Goal: Task Accomplishment & Management: Use online tool/utility

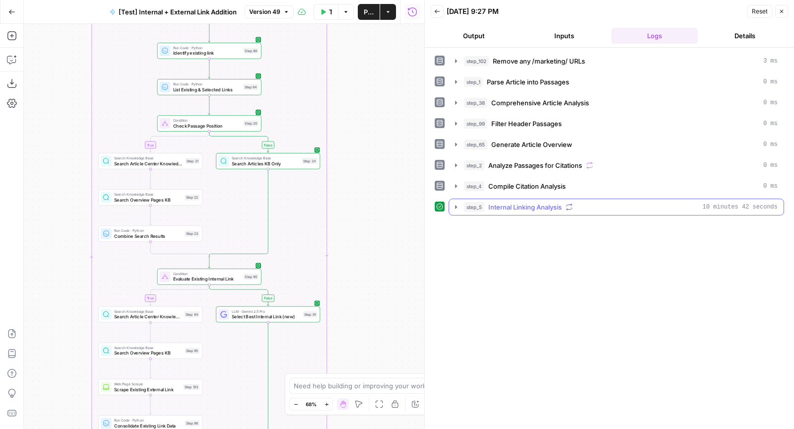
click at [505, 202] on span "Internal Linking Analysis" at bounding box center [524, 207] width 73 height 10
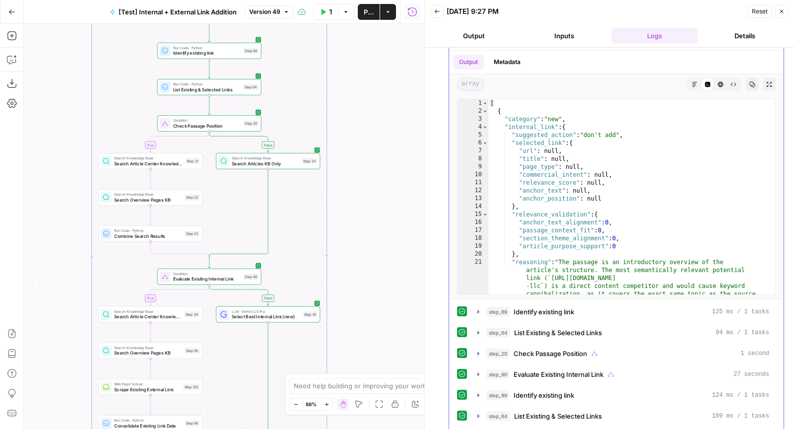
scroll to position [178, 0]
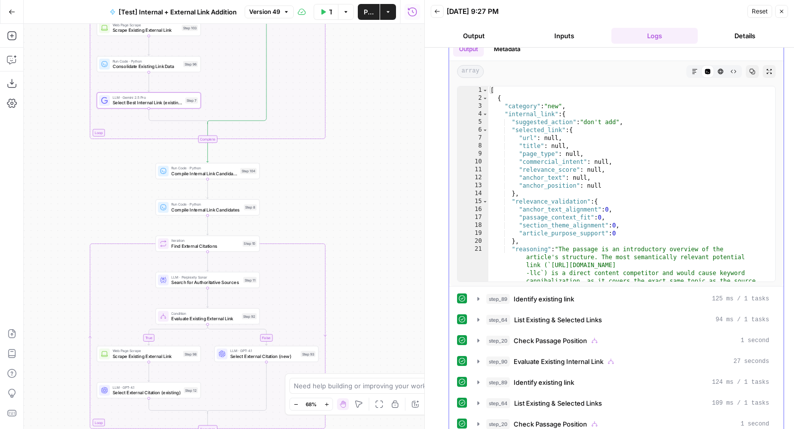
click at [492, 220] on div "[ { "category" : "new" , "internal_link" : { "suggested_action" : "don't add" ,…" at bounding box center [627, 235] width 278 height 299
click at [601, 250] on div "[ { "category" : "new" , "internal_link" : { "suggested_action" : "don't add" ,…" at bounding box center [627, 235] width 278 height 299
type textarea "**********"
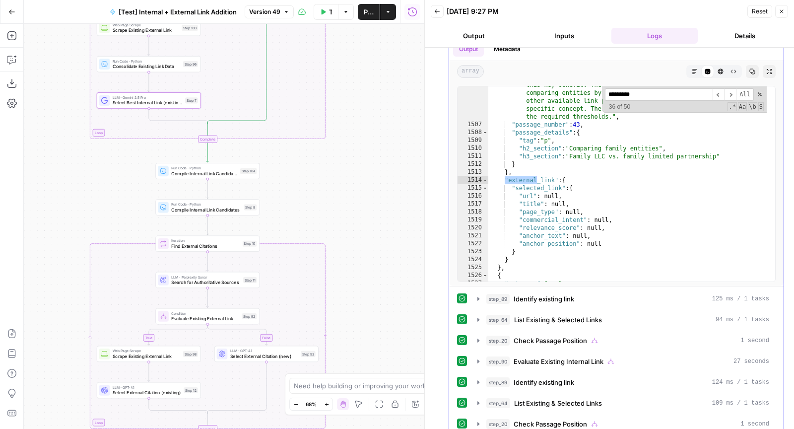
scroll to position [11784, 0]
click at [713, 88] on span "​" at bounding box center [718, 94] width 12 height 12
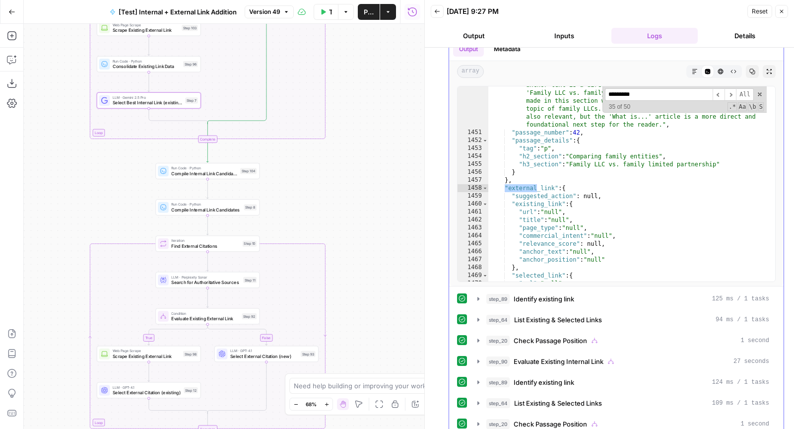
click at [647, 93] on input "*********" at bounding box center [659, 94] width 108 height 12
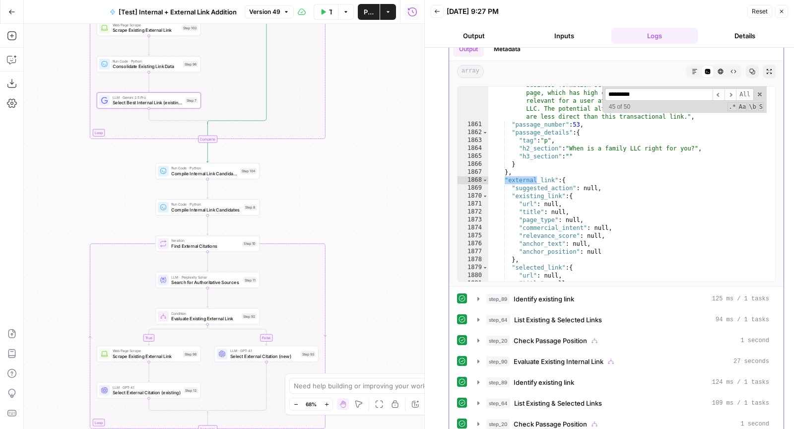
scroll to position [14835, 0]
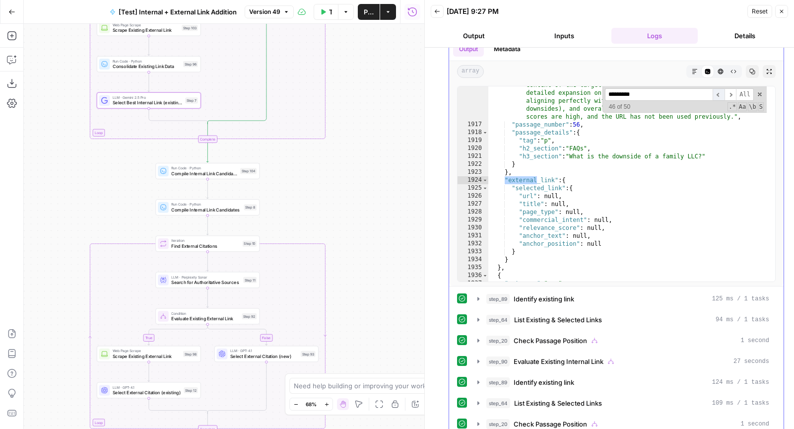
click at [712, 90] on span "​" at bounding box center [718, 94] width 12 height 12
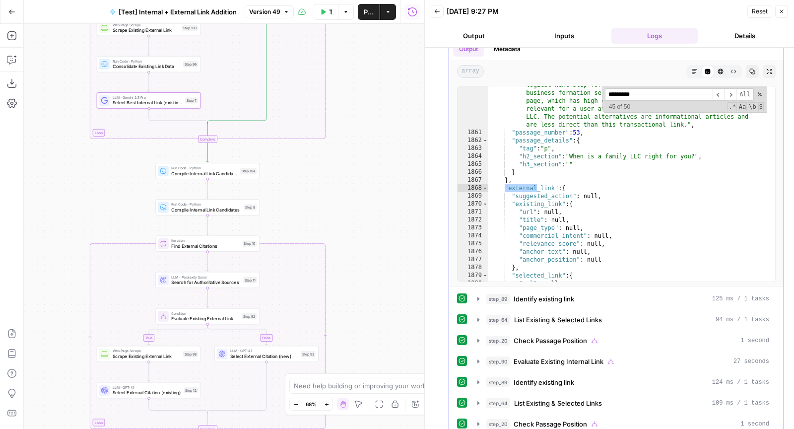
click at [660, 90] on input "*********" at bounding box center [659, 94] width 108 height 12
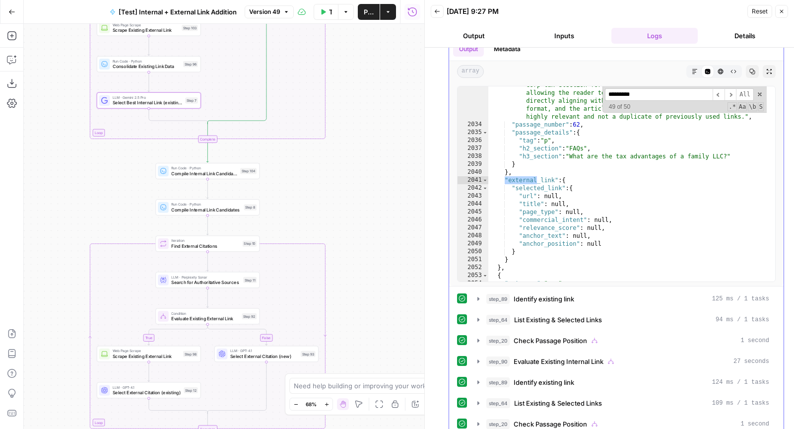
scroll to position [16056, 0]
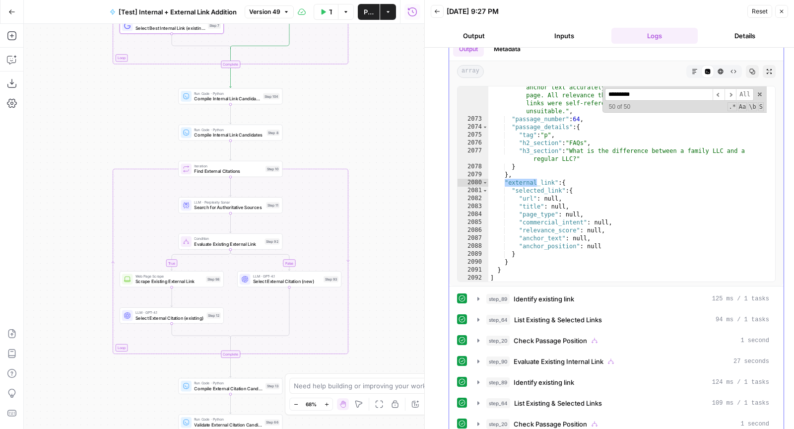
click at [616, 94] on input "*********" at bounding box center [659, 94] width 108 height 12
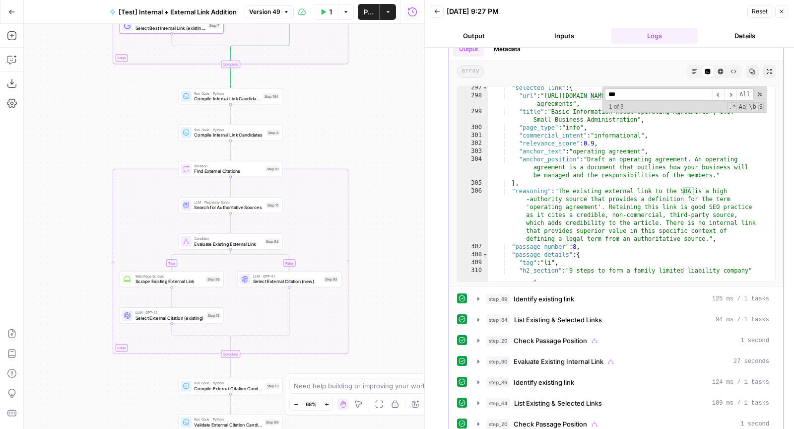
scroll to position [2340, 0]
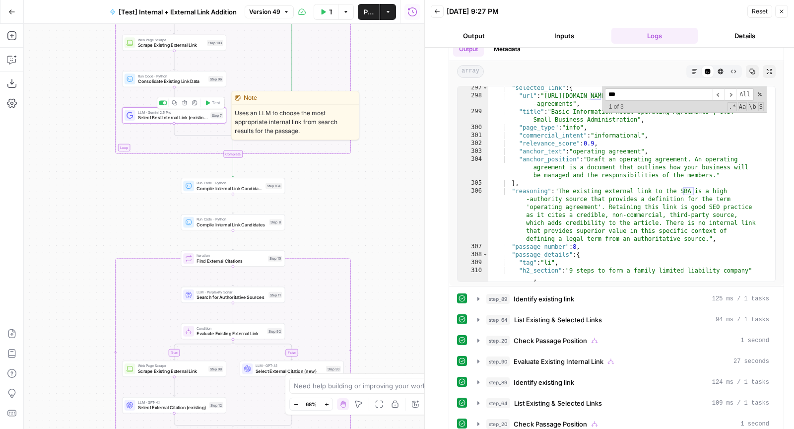
type input "***"
click at [176, 117] on span "Select Best Internal Link (existing)" at bounding box center [173, 117] width 70 height 7
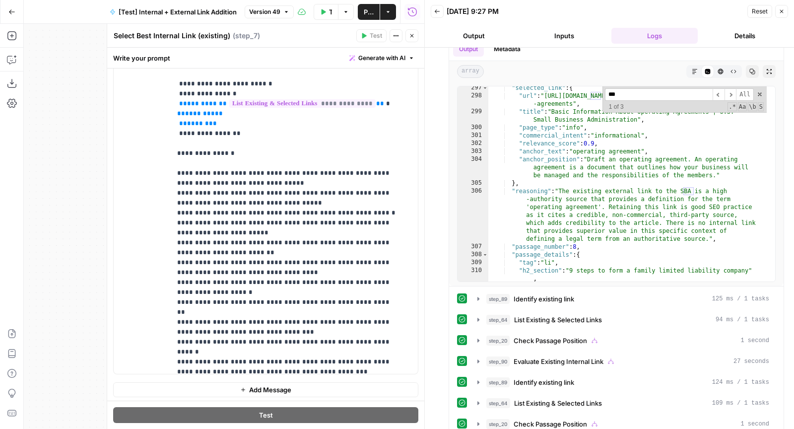
scroll to position [918, 0]
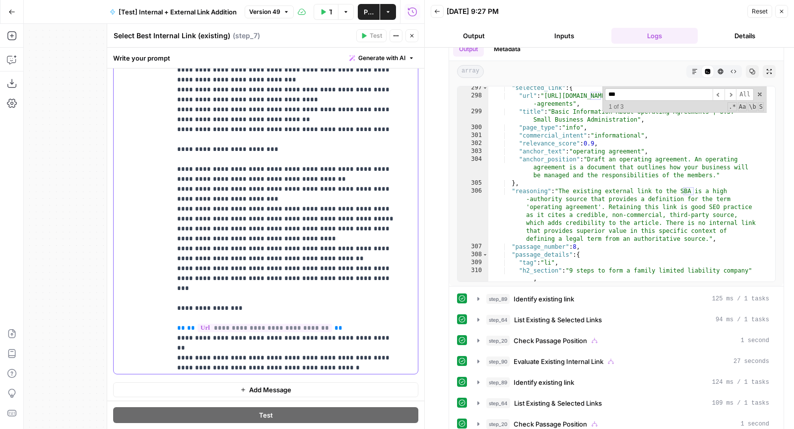
scroll to position [1351, 0]
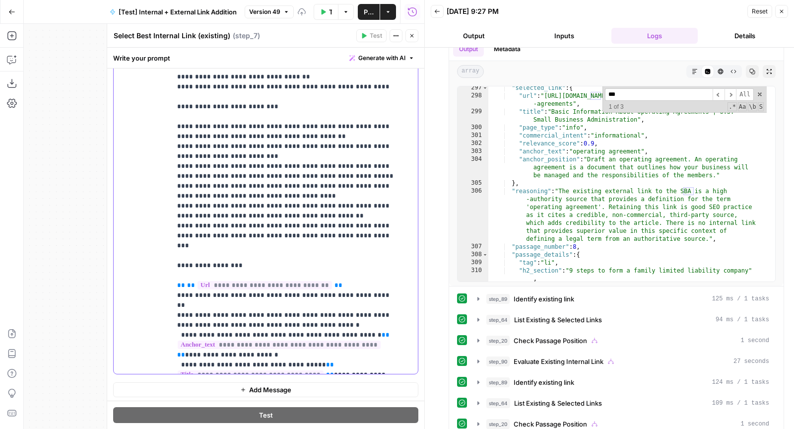
scroll to position [1371, 0]
drag, startPoint x: 297, startPoint y: 273, endPoint x: 324, endPoint y: 273, distance: 27.3
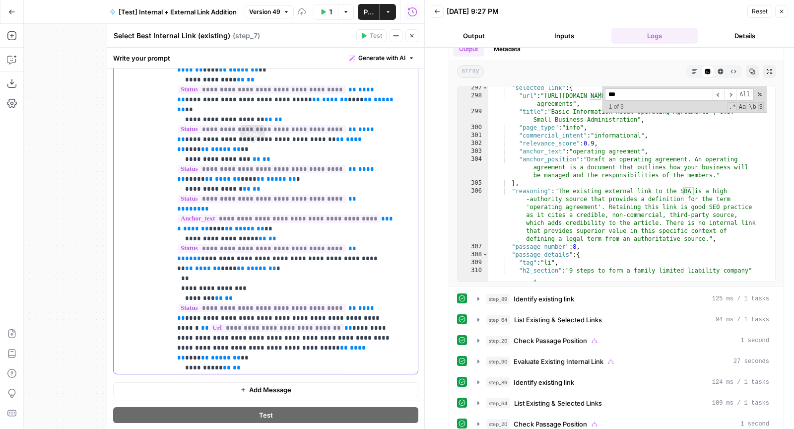
scroll to position [4118, 0]
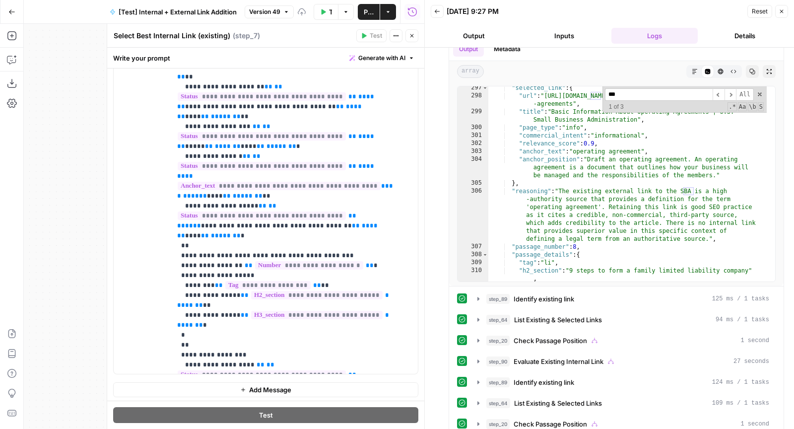
click at [409, 35] on icon "button" at bounding box center [412, 36] width 6 height 6
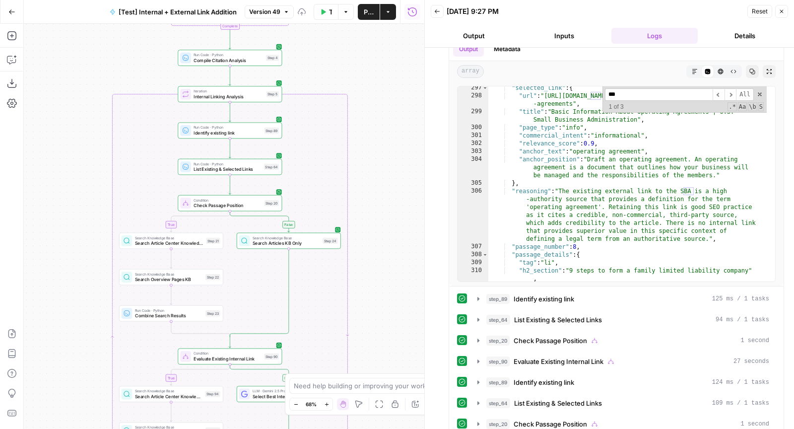
click at [369, 15] on span "Publish" at bounding box center [369, 12] width 10 height 10
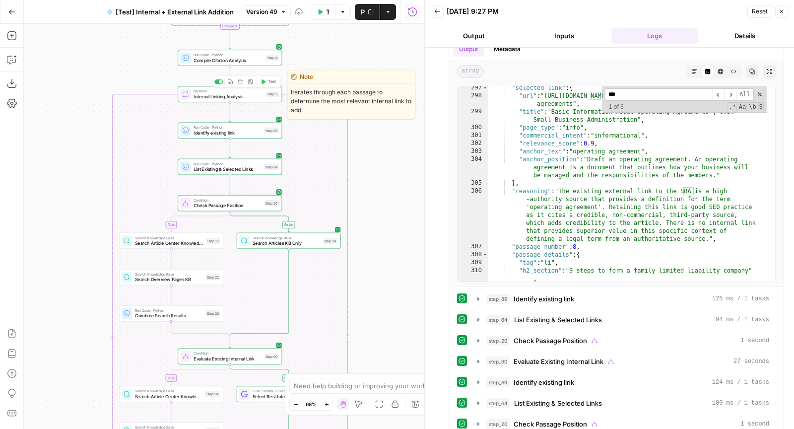
click at [270, 82] on span "Test" at bounding box center [272, 82] width 8 height 6
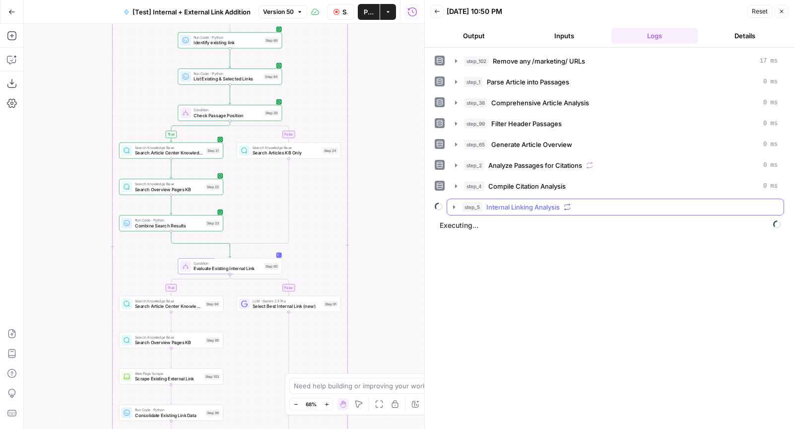
click at [467, 199] on button "step_5 Internal Linking Analysis" at bounding box center [615, 207] width 336 height 16
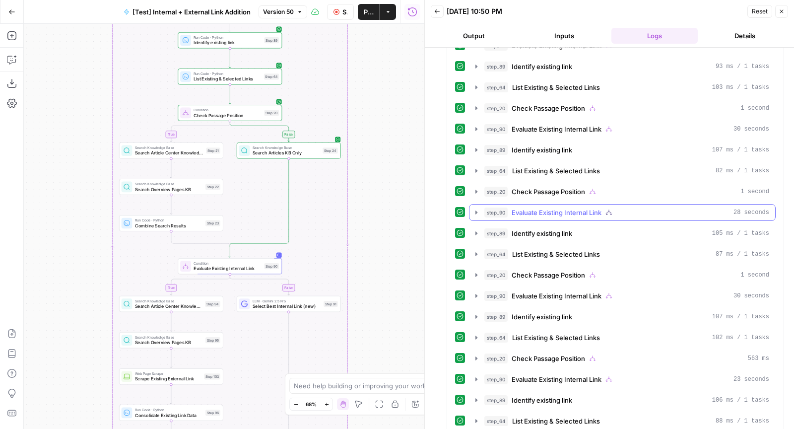
scroll to position [247, 0]
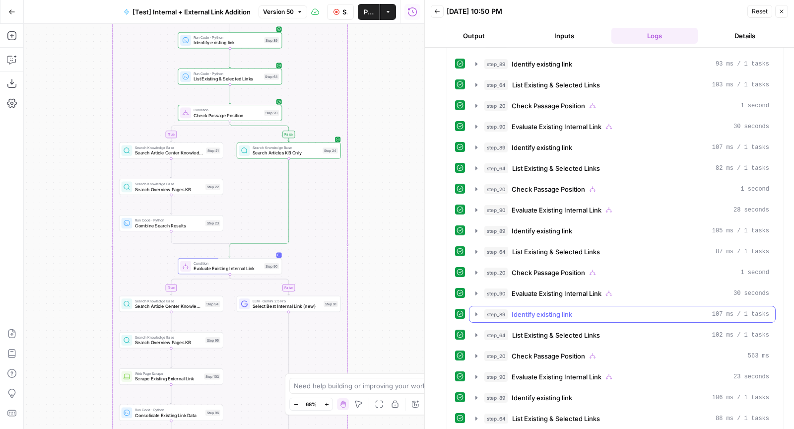
click at [573, 309] on div "step_89 Identify existing link 107 ms / 1 tasks" at bounding box center [626, 314] width 285 height 10
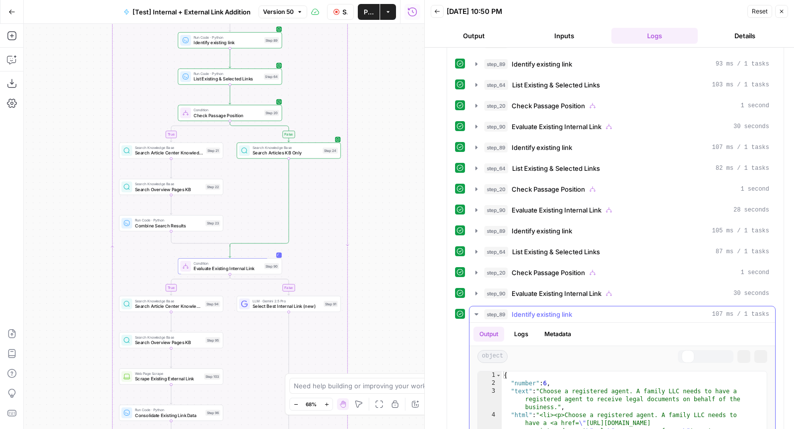
click at [573, 309] on div "step_89 Identify existing link 107 ms / 1 tasks" at bounding box center [626, 314] width 285 height 10
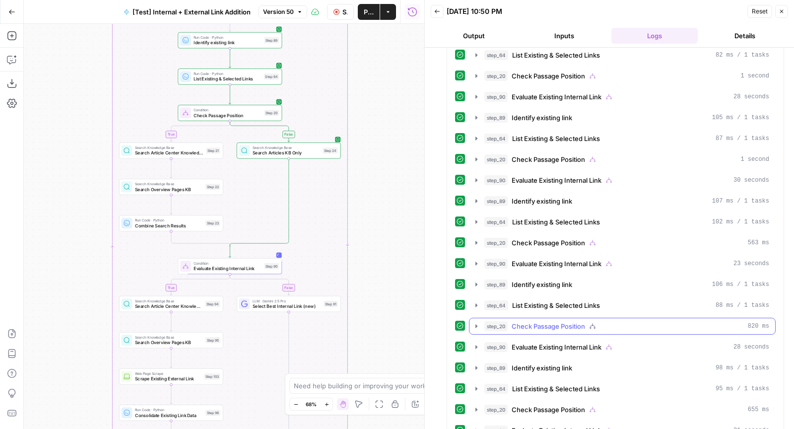
scroll to position [373, 0]
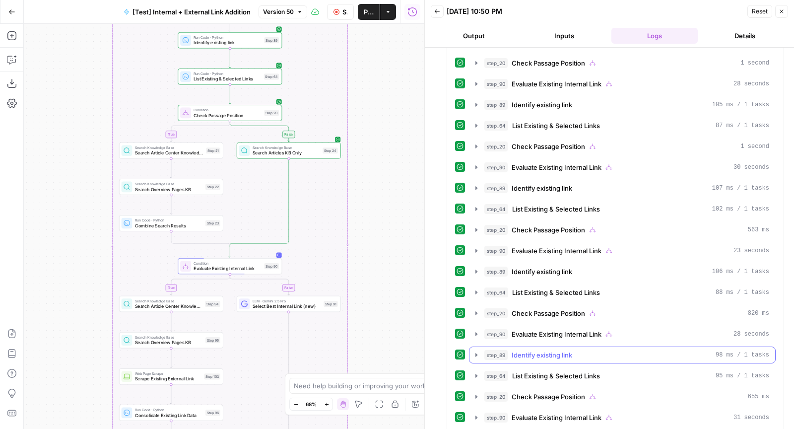
click at [563, 350] on span "Identify existing link" at bounding box center [541, 355] width 61 height 10
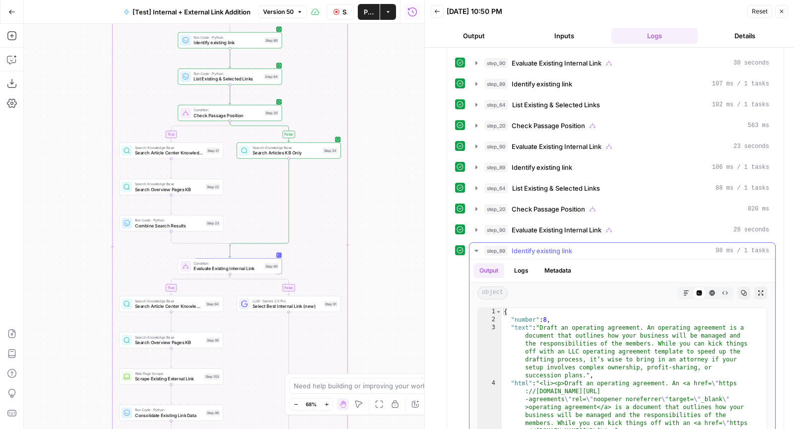
scroll to position [604, 0]
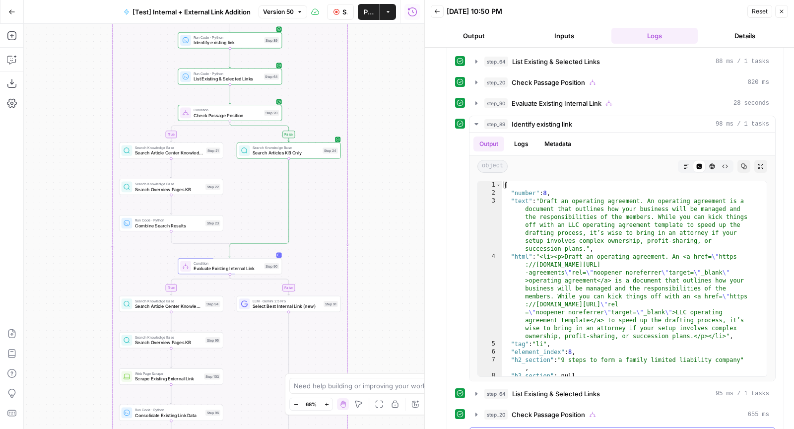
click at [531, 428] on span "Evaluate Existing Internal Link" at bounding box center [556, 435] width 90 height 10
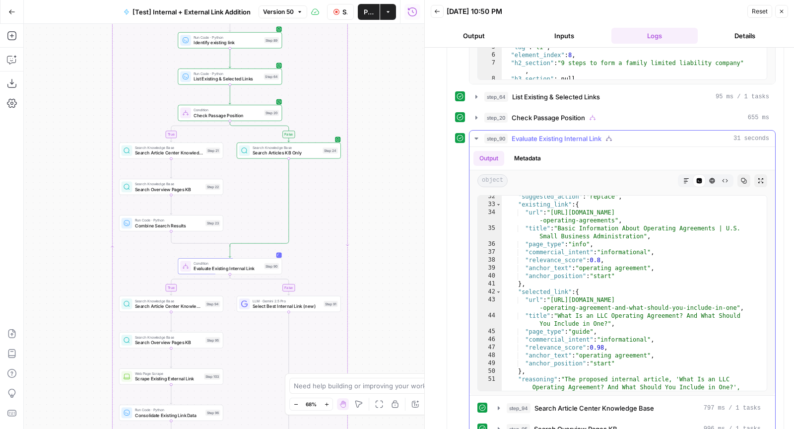
scroll to position [304, 0]
click at [647, 133] on div "step_90 Evaluate Existing Internal Link 31 seconds" at bounding box center [626, 138] width 285 height 10
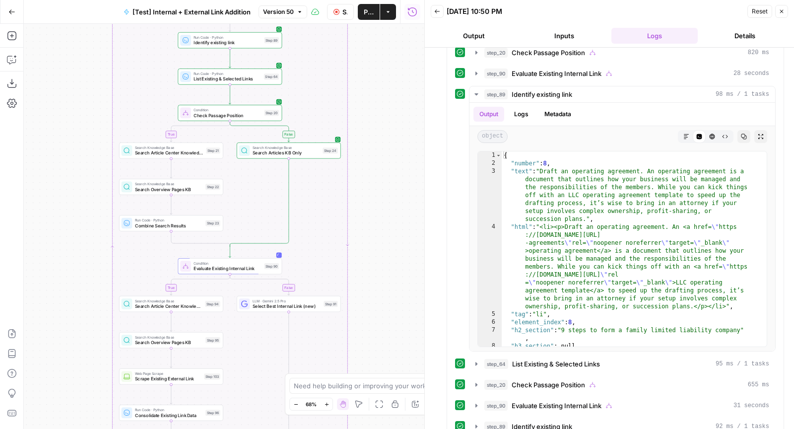
scroll to position [0, 0]
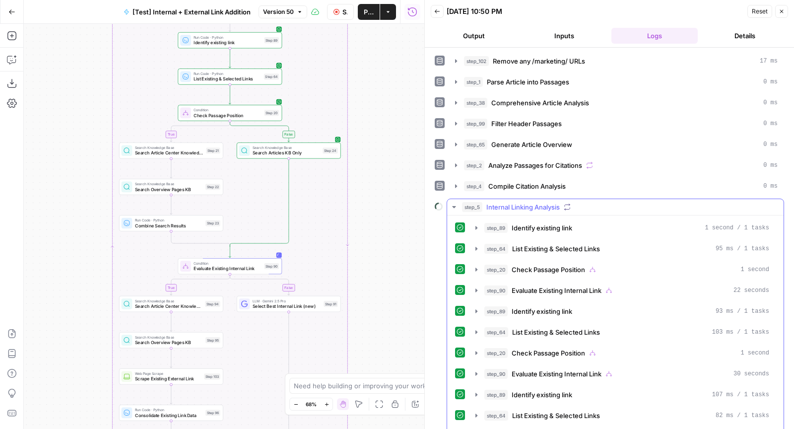
click at [598, 203] on div "step_5 Internal Linking Analysis" at bounding box center [619, 207] width 315 height 10
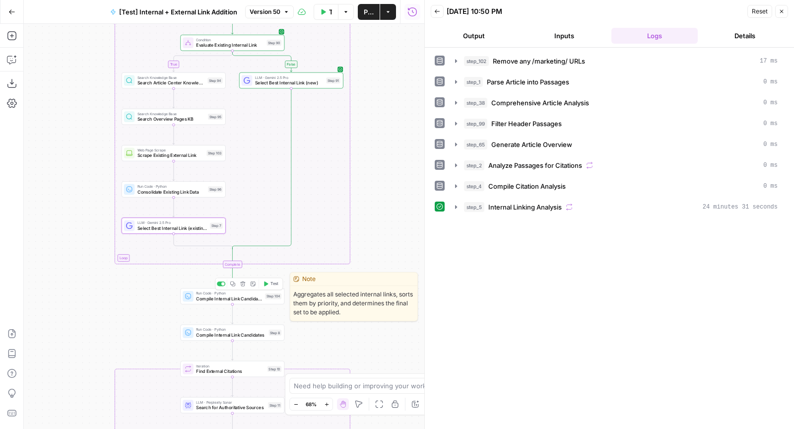
click at [272, 285] on span "Test" at bounding box center [274, 284] width 8 height 6
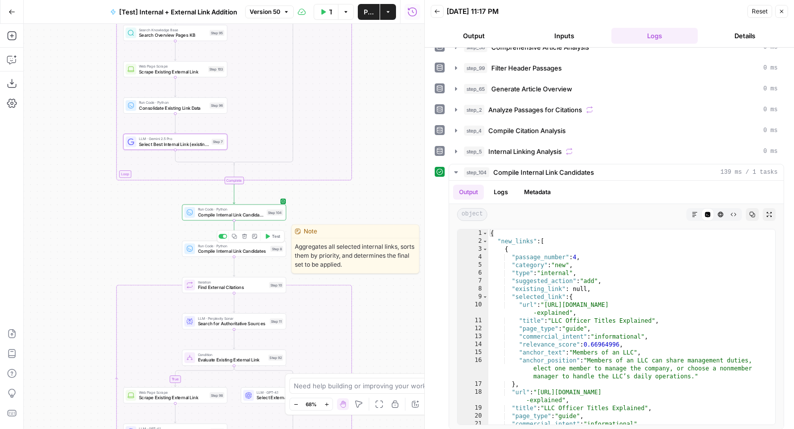
click at [242, 247] on span "Run Code · Python" at bounding box center [233, 245] width 70 height 5
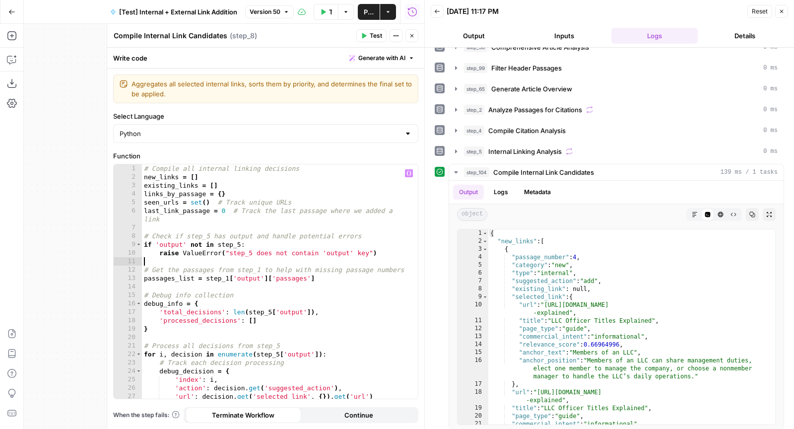
click at [280, 256] on div "# Compile all internal linking decisions new_links = [ ] existing_links = [ ] l…" at bounding box center [276, 290] width 268 height 252
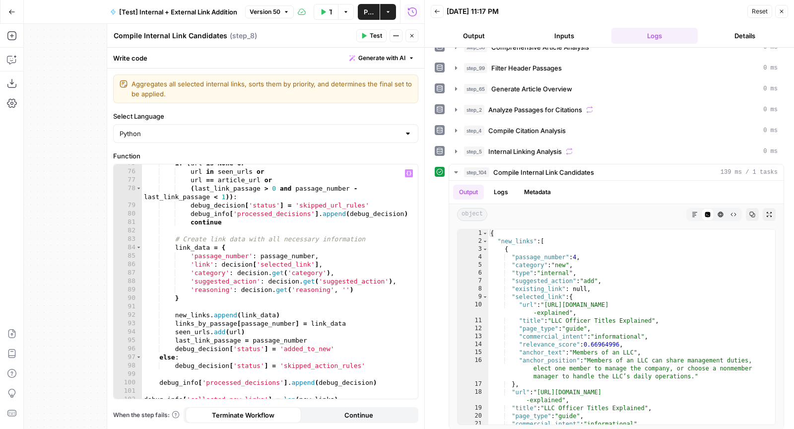
scroll to position [775, 0]
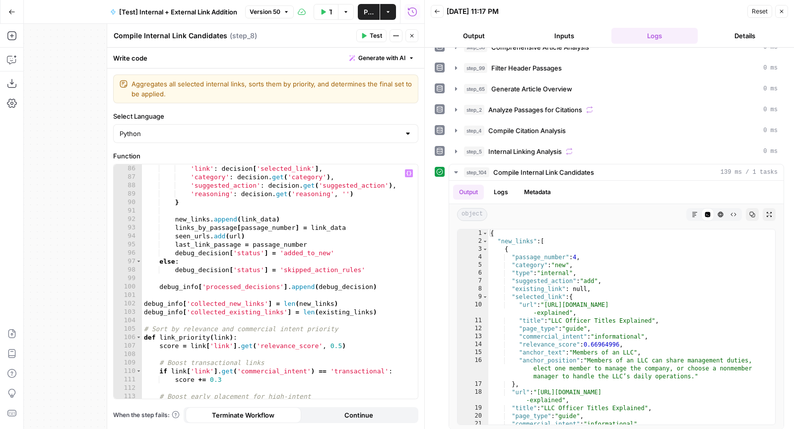
click at [413, 35] on icon "button" at bounding box center [412, 36] width 6 height 6
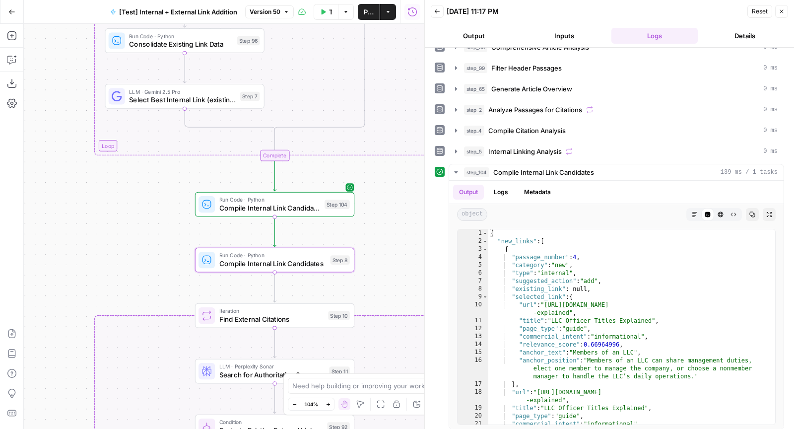
click at [267, 264] on span "Compile Internal Link Candidates" at bounding box center [272, 263] width 107 height 10
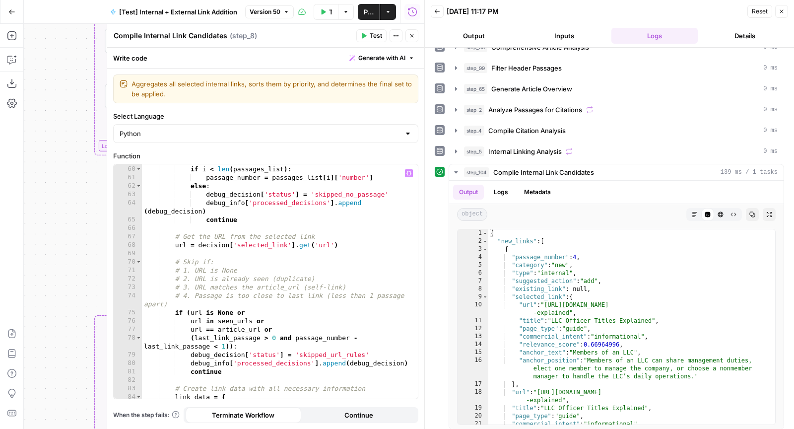
scroll to position [571, 0]
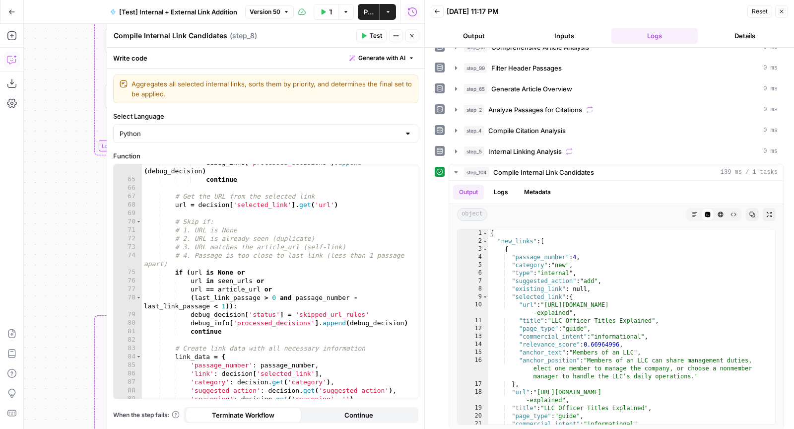
click at [13, 52] on button "Copilot" at bounding box center [12, 60] width 16 height 16
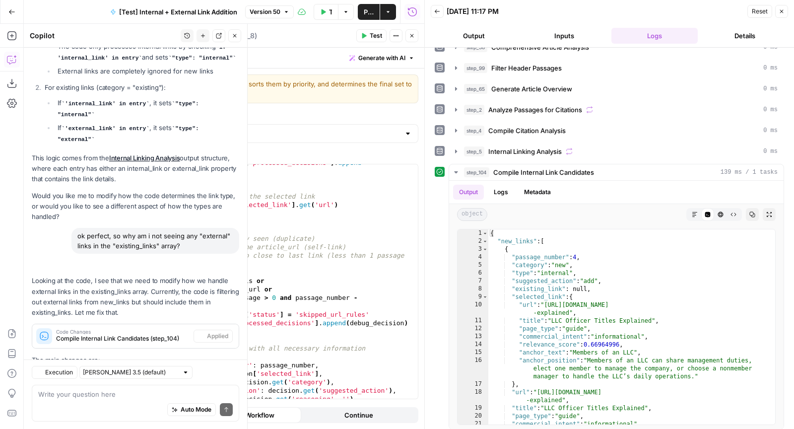
scroll to position [2733, 0]
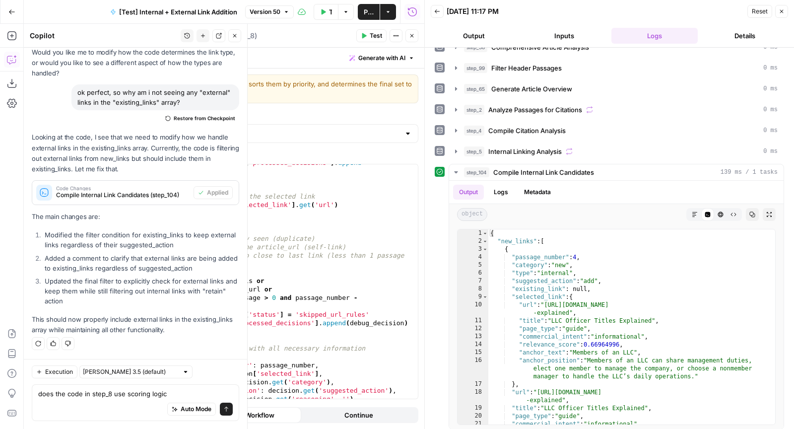
type textarea "does the code in step_8 use scoring logic?"
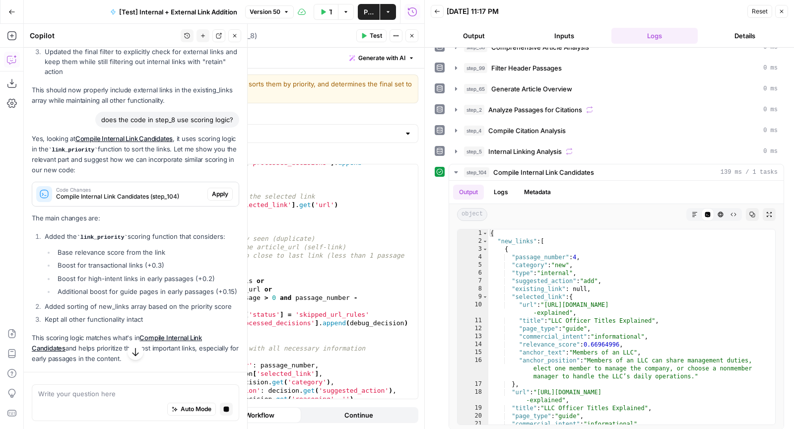
scroll to position [2797, 0]
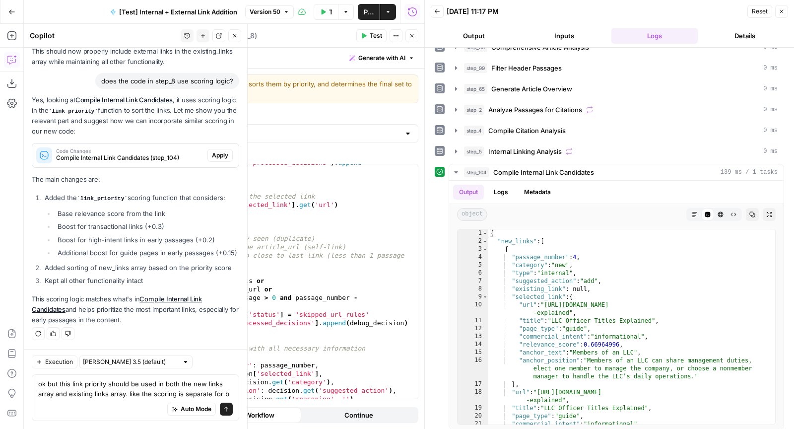
scroll to position [3020, 0]
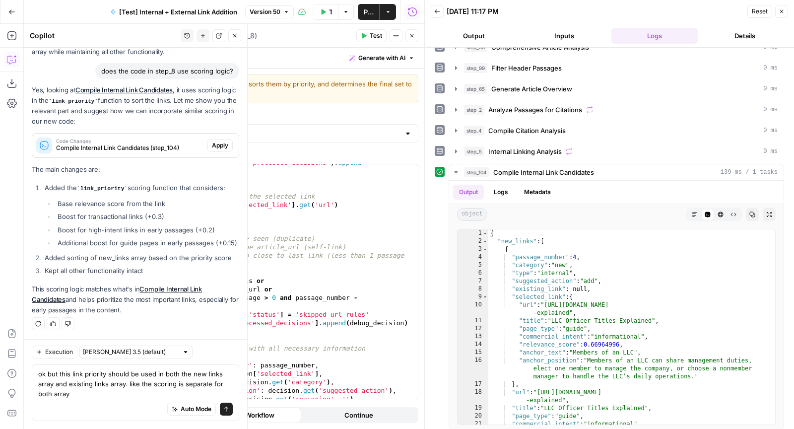
type textarea "ok but this link priority should be used in both the new links array and existi…"
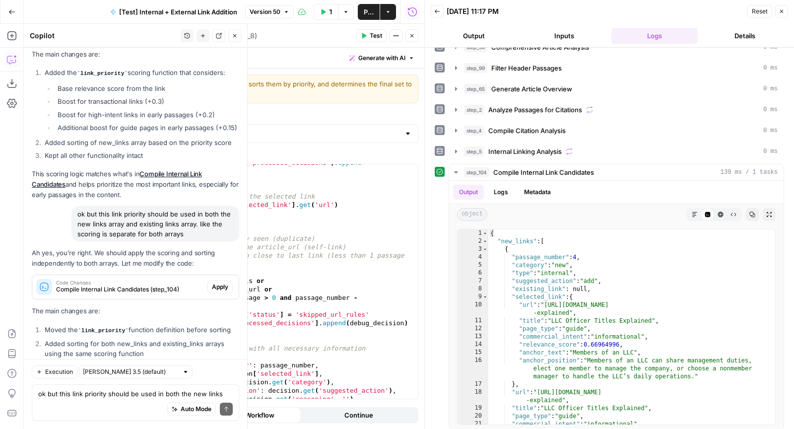
scroll to position [3269, 0]
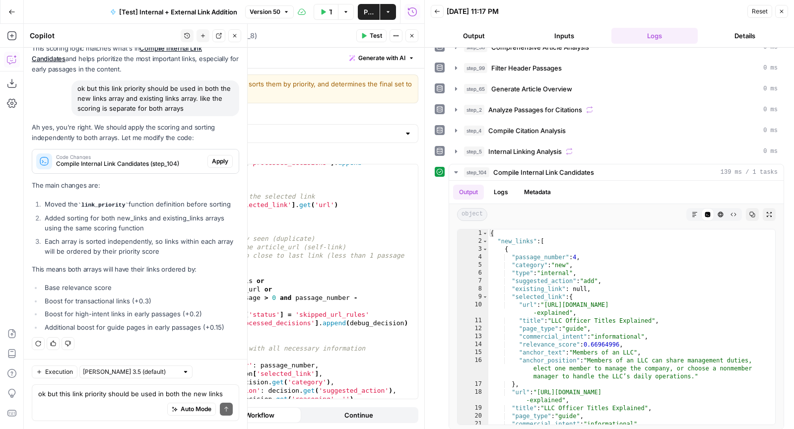
click at [207, 155] on button "Apply" at bounding box center [219, 161] width 25 height 13
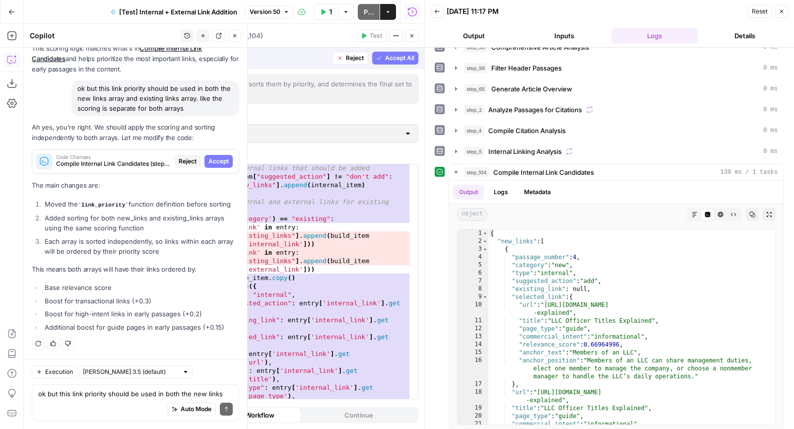
scroll to position [986, 0]
click at [209, 157] on span "Accept" at bounding box center [218, 161] width 20 height 9
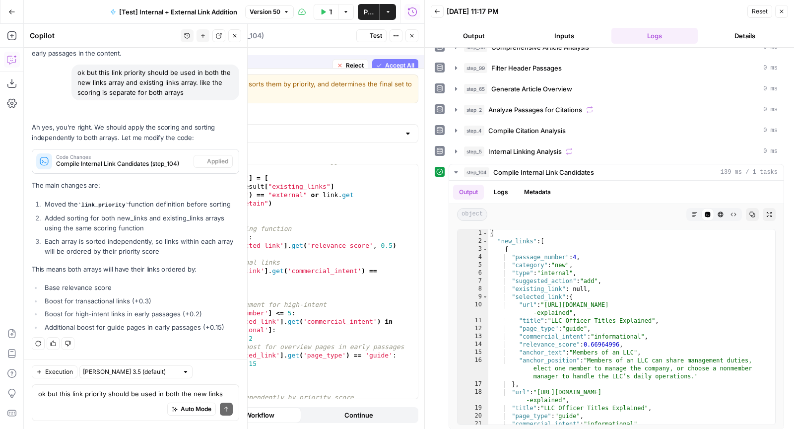
scroll to position [1061, 0]
click at [363, 32] on button "Test" at bounding box center [371, 35] width 30 height 13
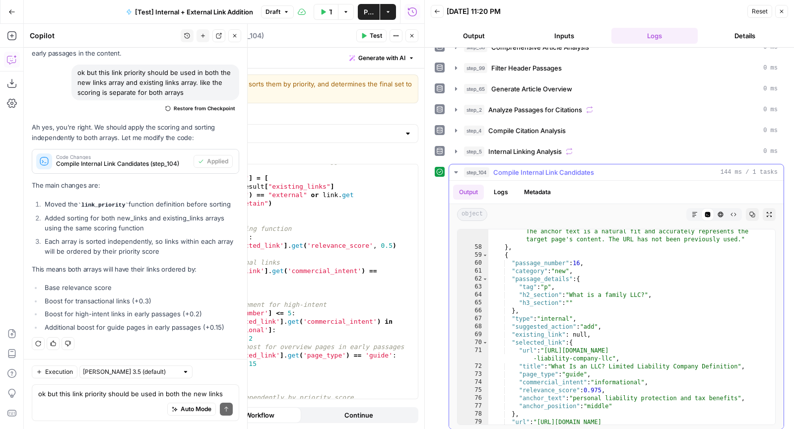
scroll to position [653, 0]
click at [76, 407] on div "Auto Mode Send" at bounding box center [135, 409] width 194 height 22
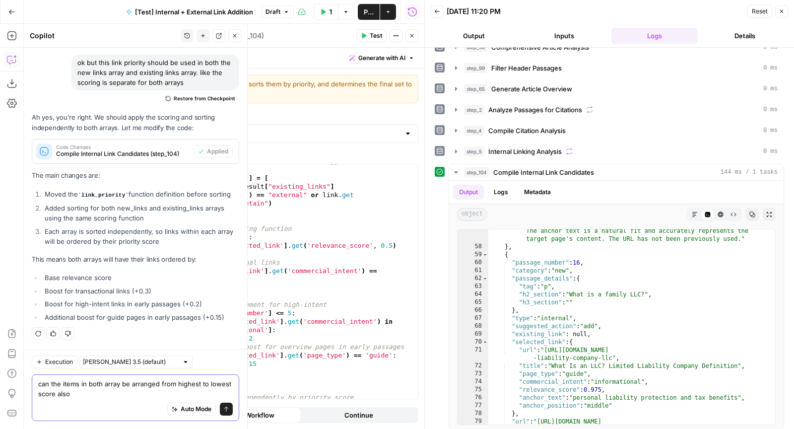
type textarea "can the items in both array be arranged from highest to lowest score also?"
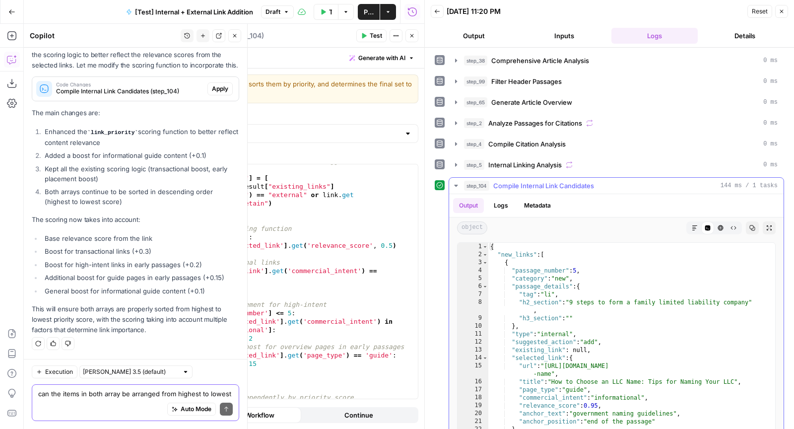
scroll to position [56, 0]
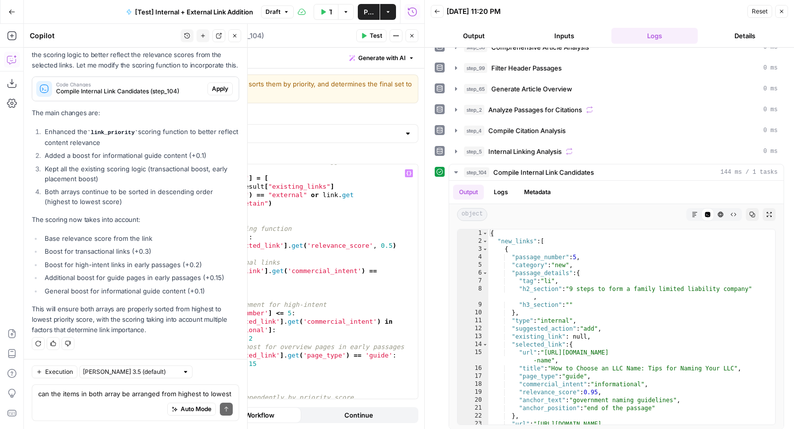
click at [78, 401] on div "Auto Mode Send" at bounding box center [135, 409] width 194 height 22
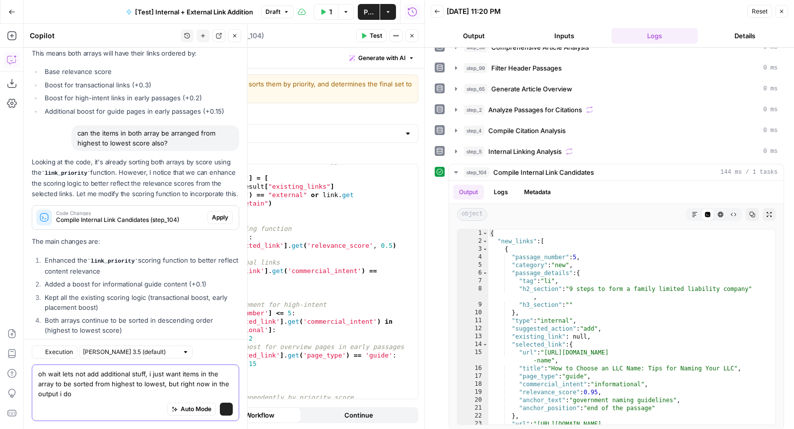
scroll to position [3674, 0]
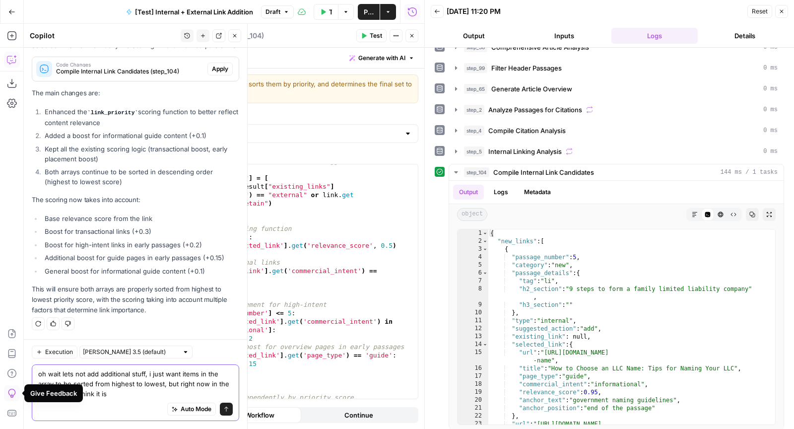
click at [54, 354] on span "Execution" at bounding box center [59, 351] width 28 height 9
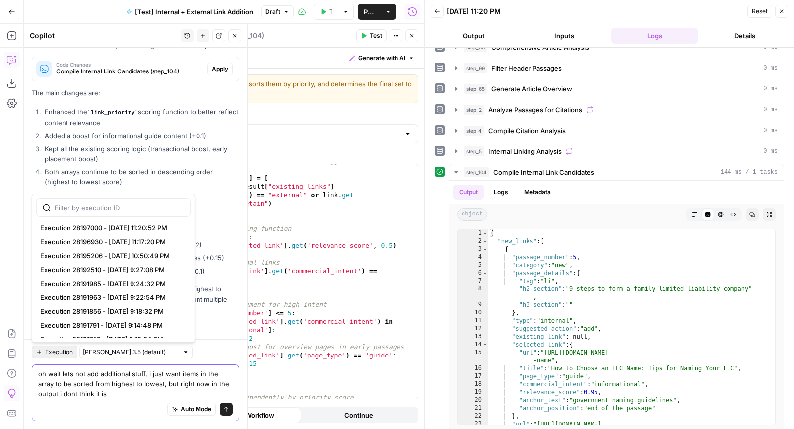
type textarea "oh wait lets not add additional stuff, i just want items in the array to be sor…"
click at [134, 229] on span "Execution 28197000 - 8/29/2025, 11:20:52 PM" at bounding box center [111, 228] width 142 height 10
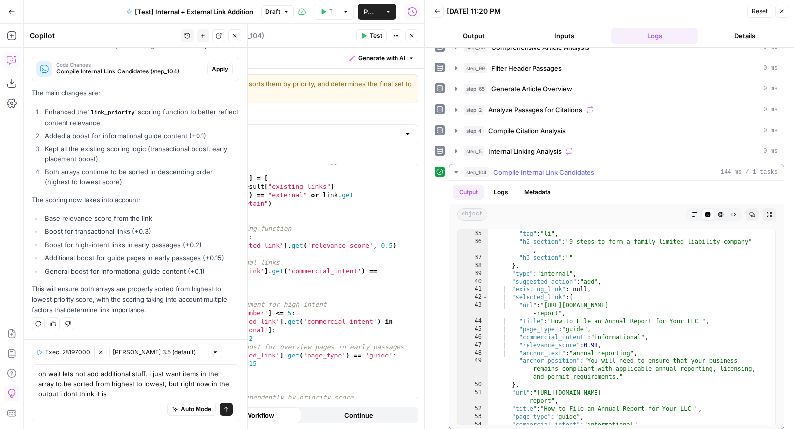
scroll to position [356, 0]
click at [110, 388] on textarea "oh wait lets not add additional stuff, i just want items in the array to be sor…" at bounding box center [135, 384] width 194 height 30
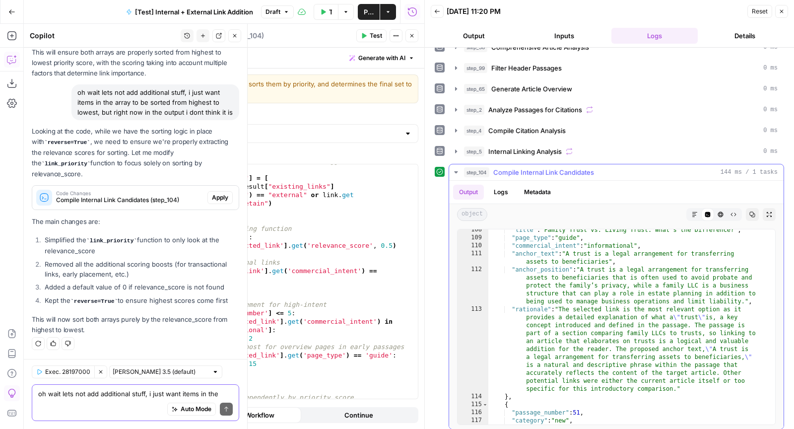
scroll to position [1187, 0]
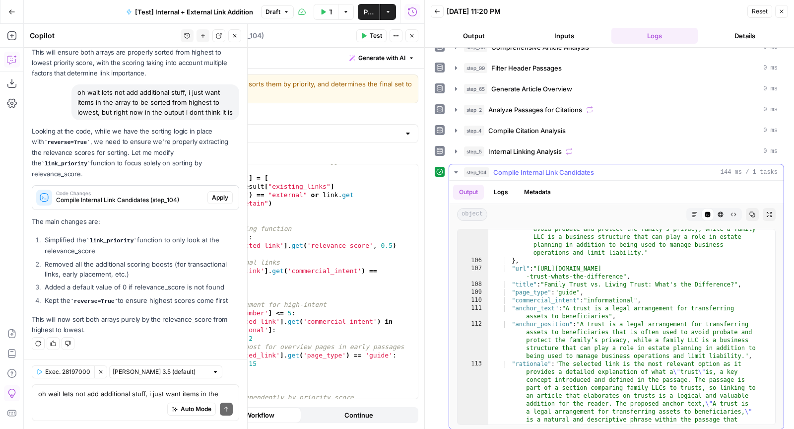
click at [603, 346] on div ""anchor_position" : "A trust is a legal arrangement for transferring assets to …" at bounding box center [627, 374] width 278 height 330
type textarea "**********"
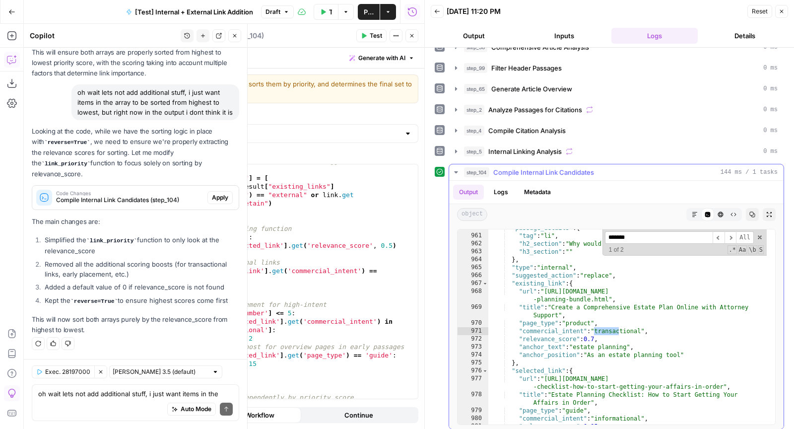
scroll to position [12329, 0]
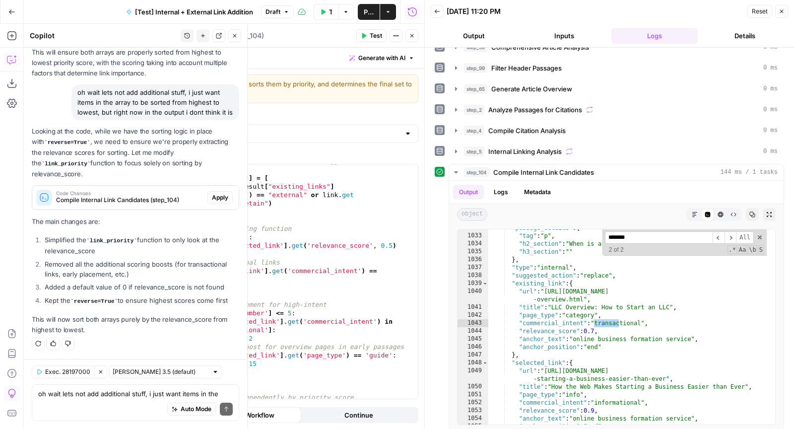
type input "*******"
click at [413, 36] on icon "button" at bounding box center [411, 35] width 3 height 3
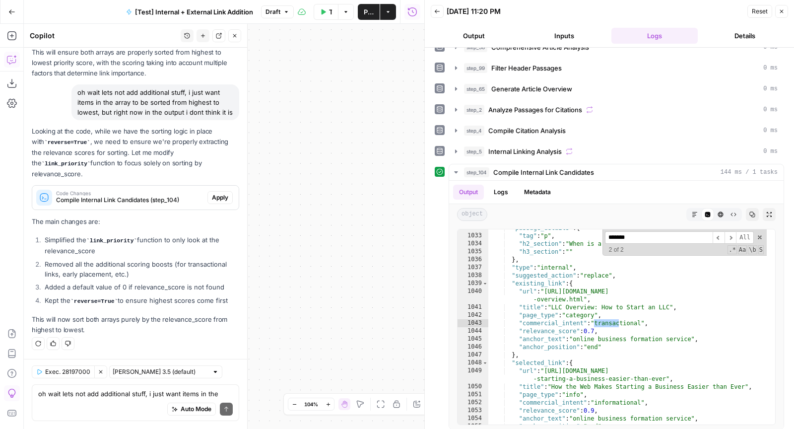
click at [238, 36] on button "Close" at bounding box center [234, 35] width 13 height 13
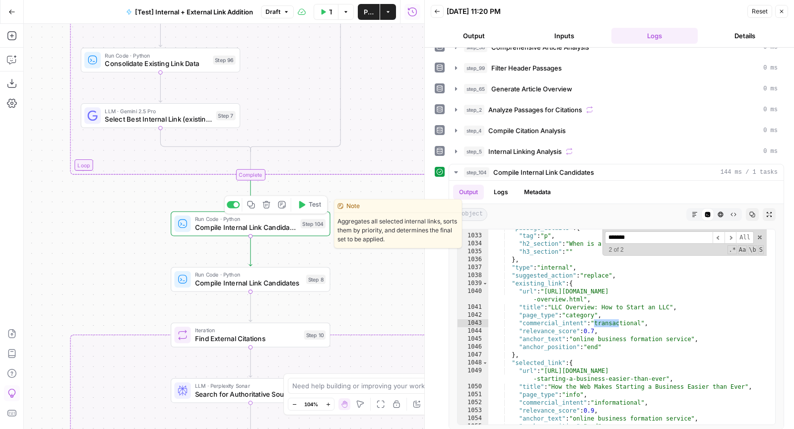
click at [234, 206] on div at bounding box center [233, 204] width 13 height 7
click at [200, 218] on span "Run Code · Python" at bounding box center [245, 219] width 101 height 8
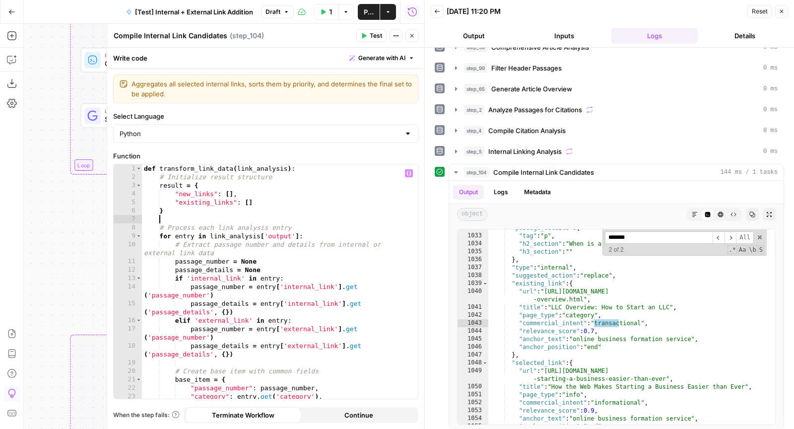
click at [233, 219] on div "def transform_link_data ( link_analysis ) : # Initialize result structure resul…" at bounding box center [276, 290] width 268 height 252
type textarea "**********"
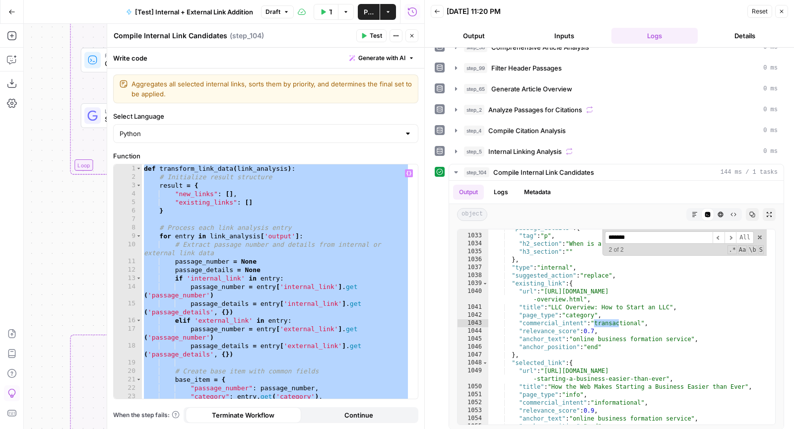
click at [412, 38] on icon "button" at bounding box center [412, 36] width 6 height 6
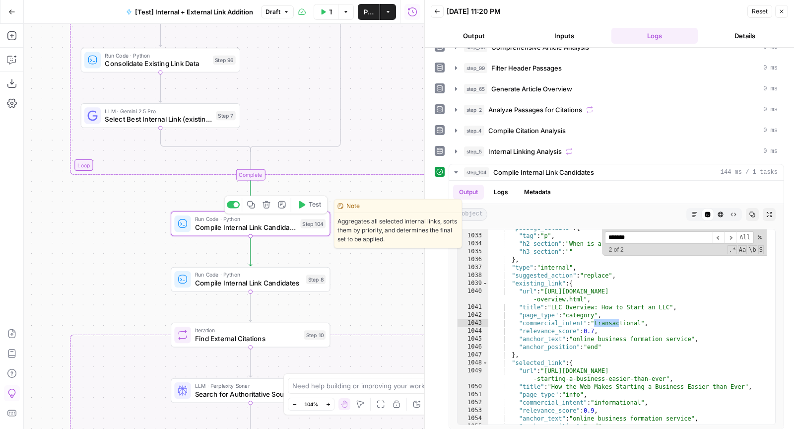
click at [234, 201] on div at bounding box center [233, 204] width 13 height 7
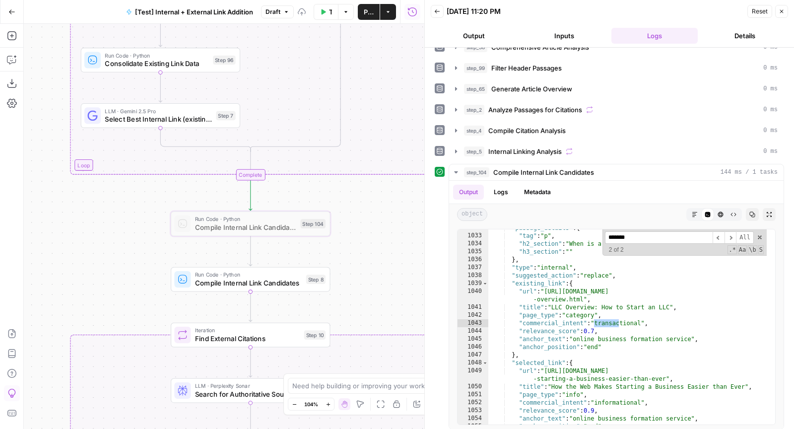
click at [228, 281] on span "Compile Internal Link Candidates" at bounding box center [248, 283] width 107 height 10
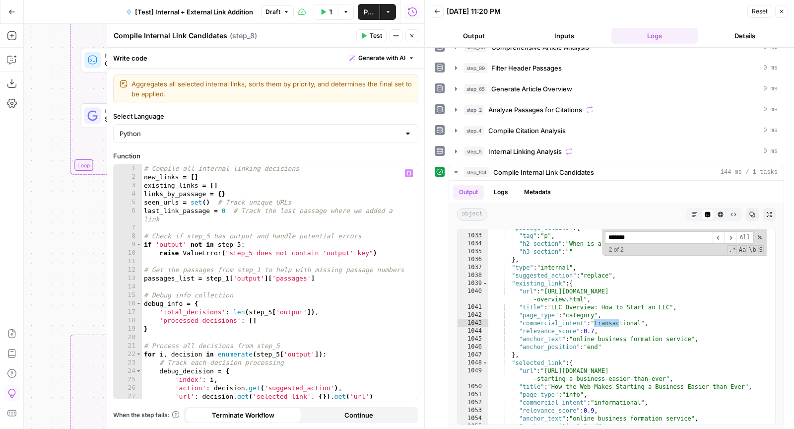
click at [209, 272] on div "# Compile all internal linking decisions new_links = [ ] existing_links = [ ] l…" at bounding box center [276, 290] width 268 height 252
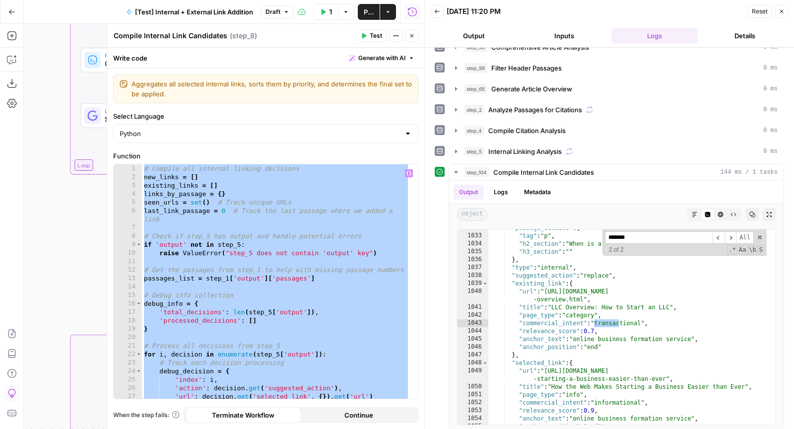
paste textarea "**********"
type textarea "**********"
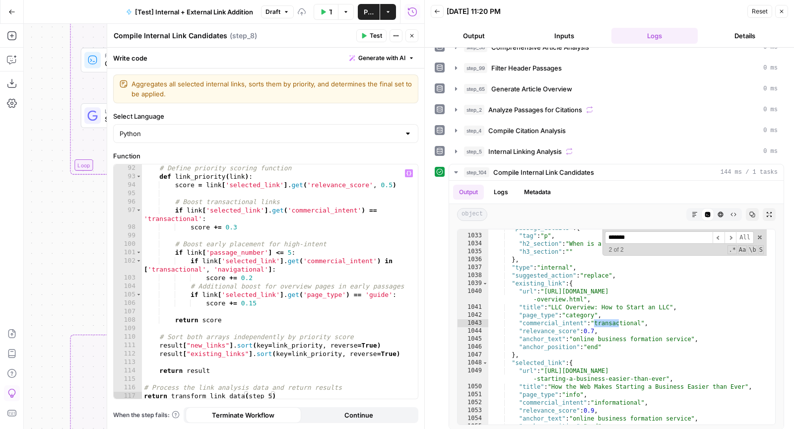
click at [375, 35] on span "Test" at bounding box center [376, 35] width 12 height 9
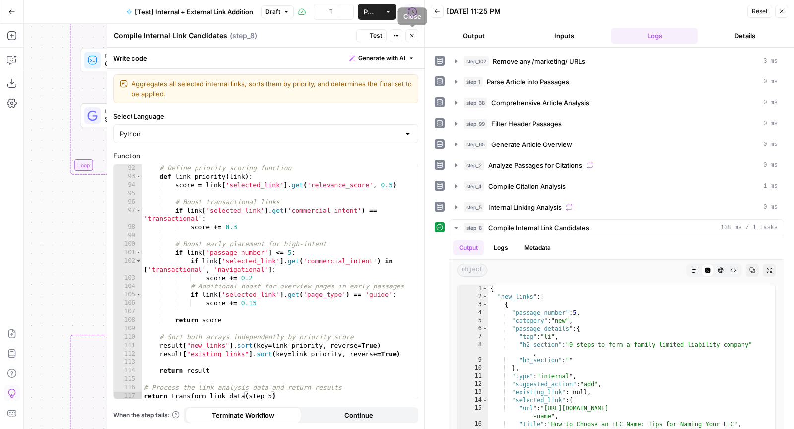
click at [415, 35] on button "Close" at bounding box center [411, 35] width 13 height 13
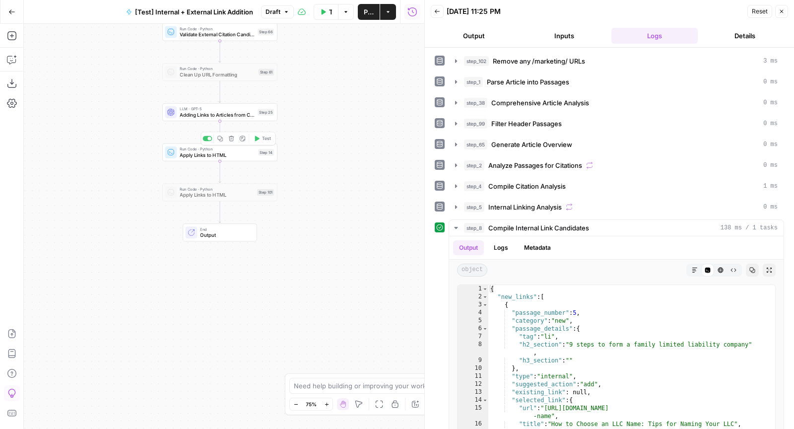
click at [188, 112] on span "Adding Links to Articles from Candidates List" at bounding box center [217, 114] width 75 height 7
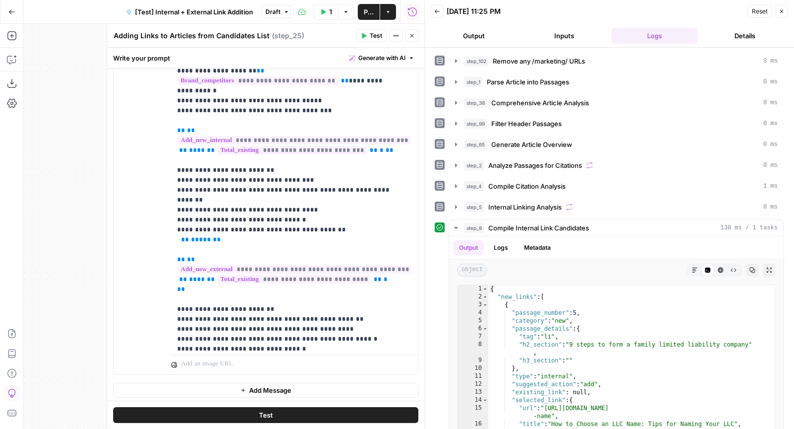
scroll to position [1248, 0]
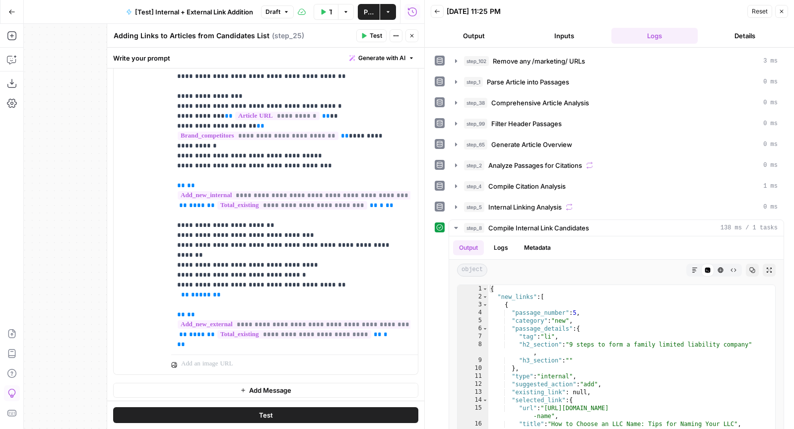
click at [375, 39] on span "Test" at bounding box center [376, 35] width 12 height 9
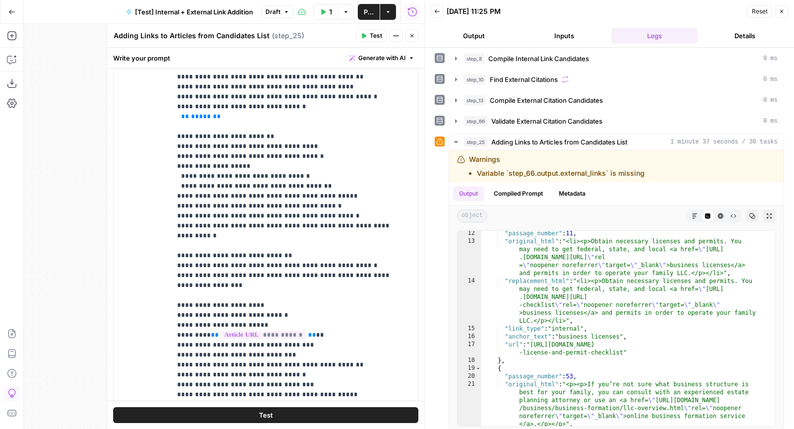
scroll to position [1610, 0]
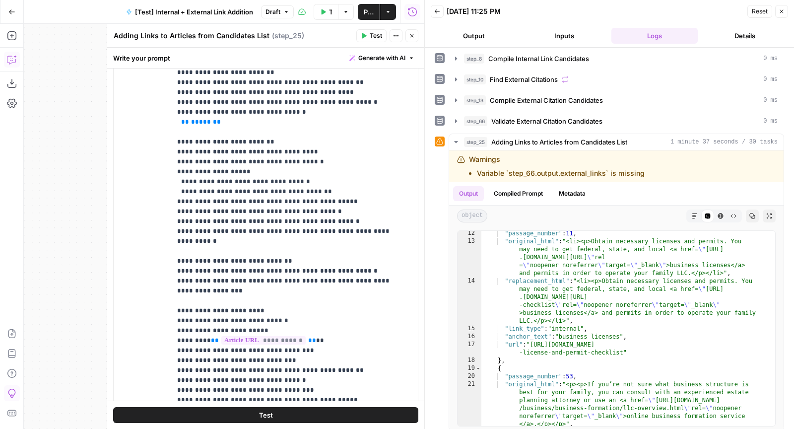
click at [14, 62] on icon "button" at bounding box center [12, 60] width 10 height 10
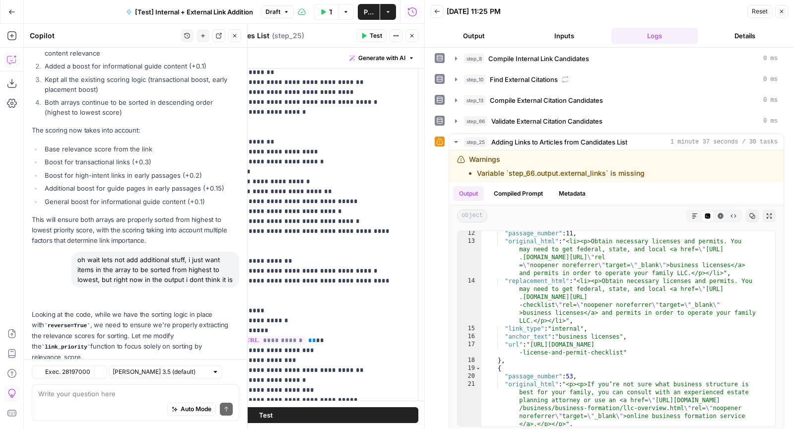
scroll to position [3940, 0]
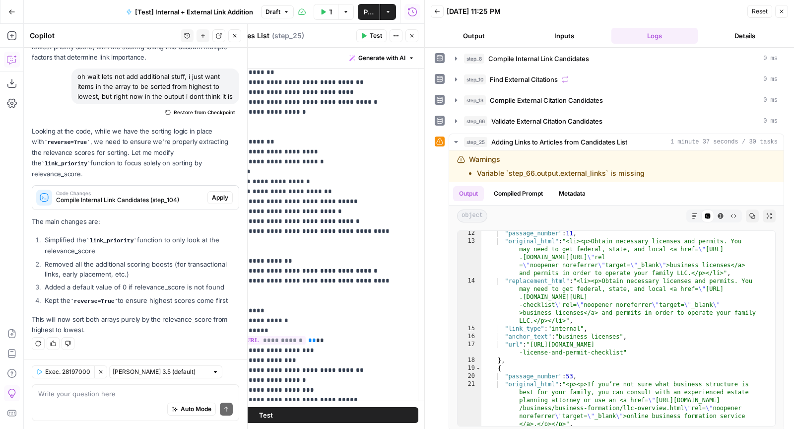
click at [121, 405] on div "Auto Mode Send" at bounding box center [135, 409] width 194 height 22
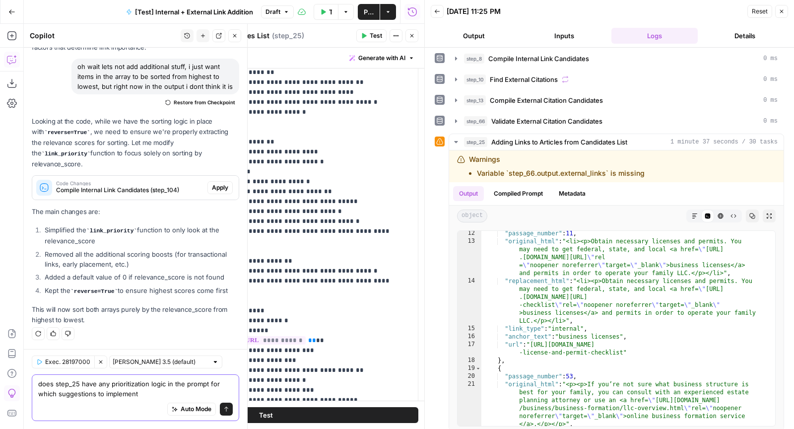
type textarea "does step_25 have any prioritization logic in the prompt for which suggestions …"
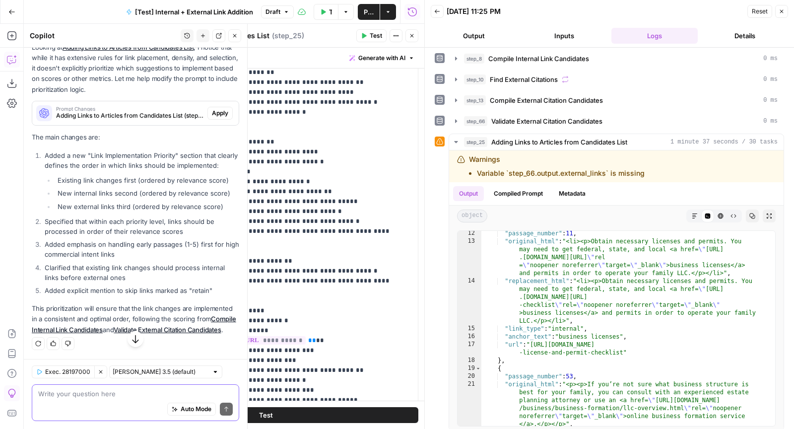
scroll to position [4290, 0]
click at [106, 414] on div "Auto Mode Send" at bounding box center [135, 409] width 194 height 22
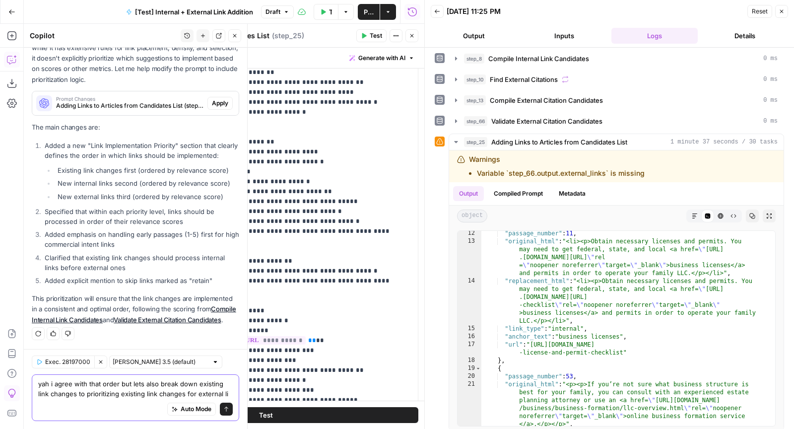
scroll to position [4310, 0]
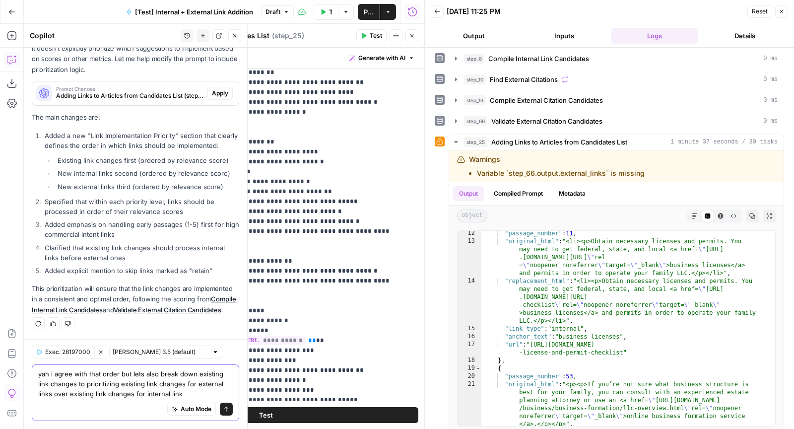
type textarea "yah i agree with that order but lets also break down existing link changes to p…"
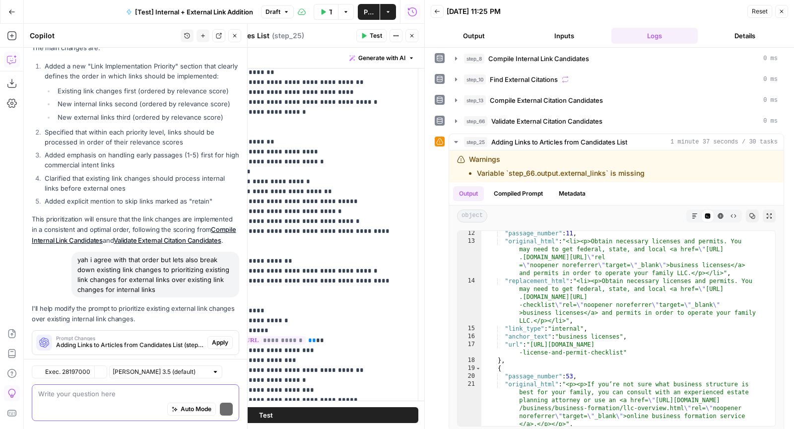
scroll to position [4542, 0]
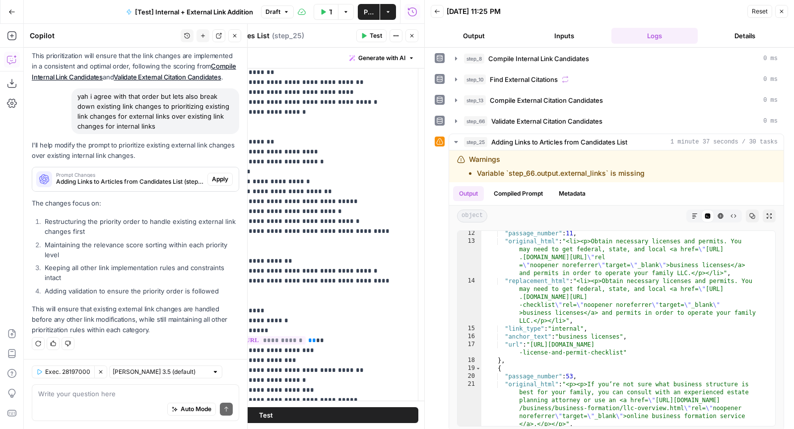
click at [212, 179] on span "Apply" at bounding box center [220, 179] width 16 height 9
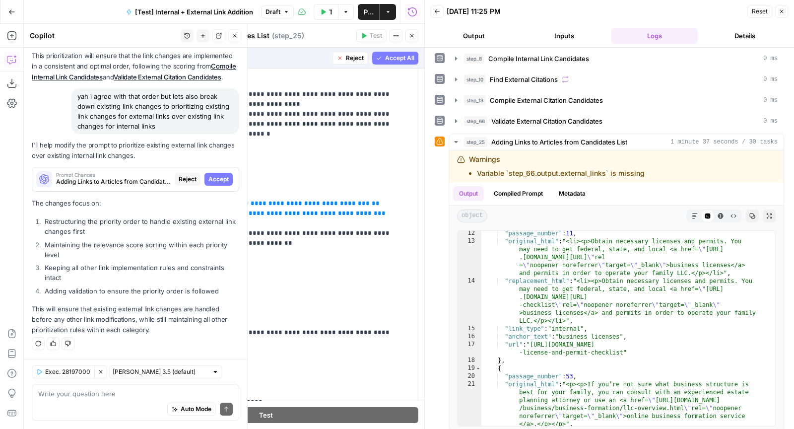
scroll to position [304, 0]
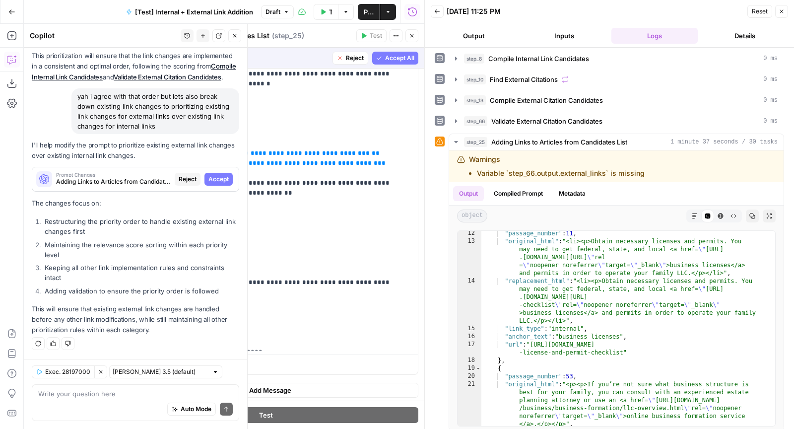
click at [399, 54] on span "Accept All" at bounding box center [399, 58] width 29 height 9
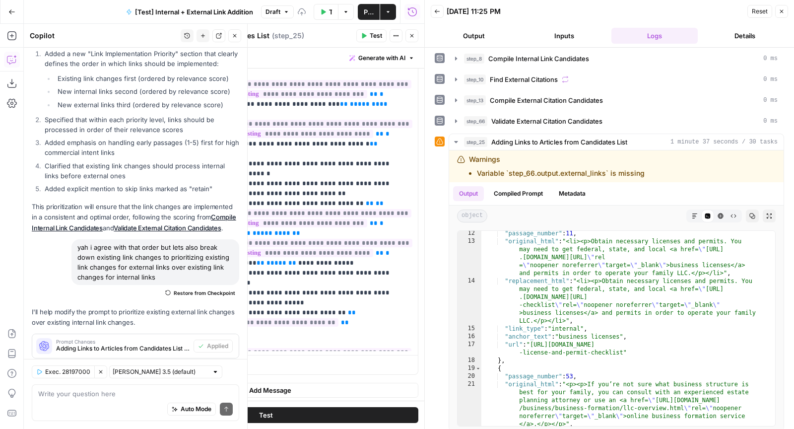
scroll to position [0, 0]
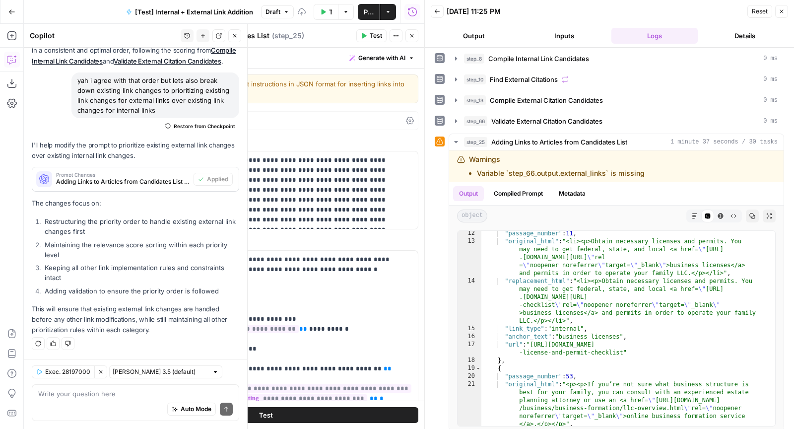
click at [372, 33] on span "Test" at bounding box center [376, 35] width 12 height 9
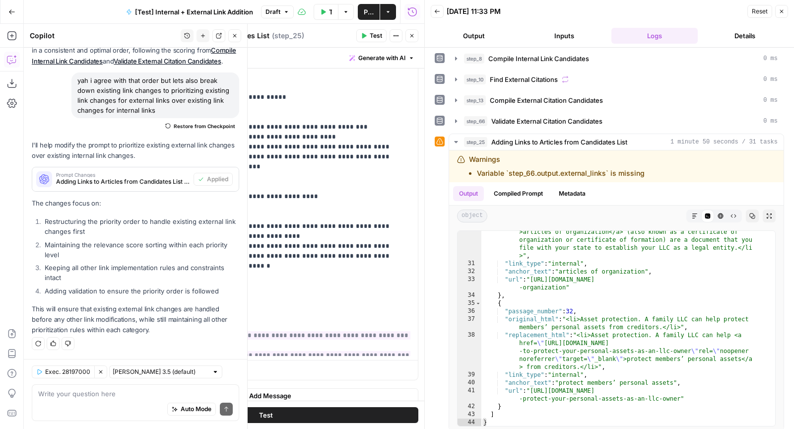
scroll to position [2262, 0]
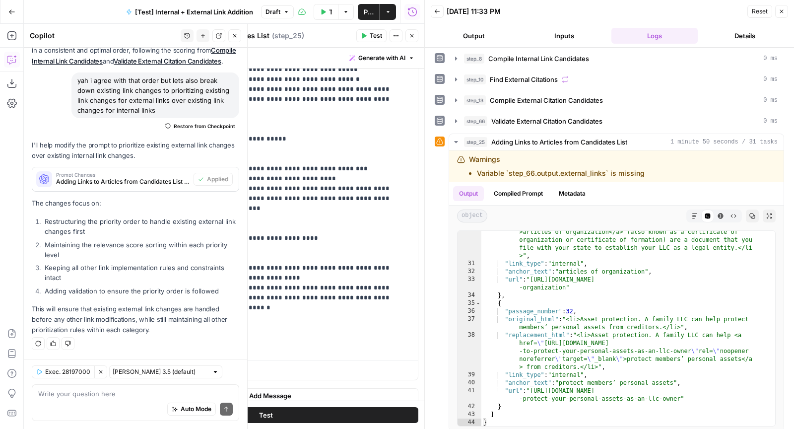
click at [295, 372] on span "**********" at bounding box center [295, 376] width 234 height 8
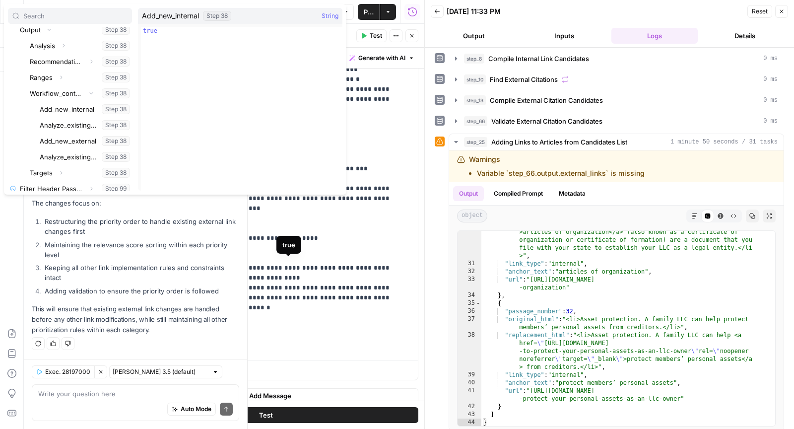
scroll to position [2040, 0]
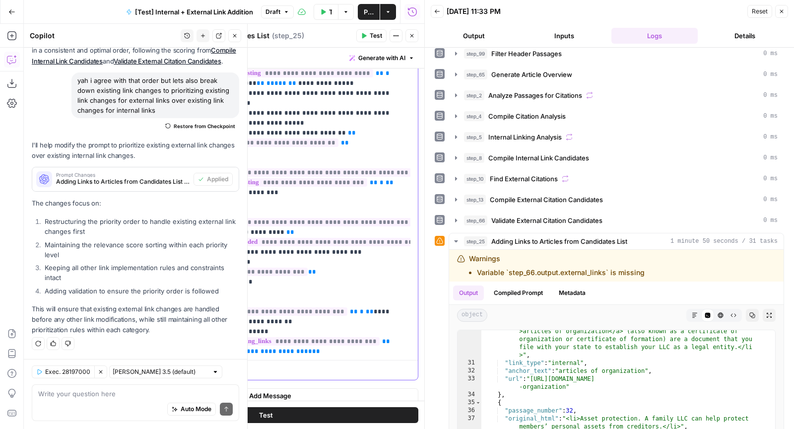
scroll to position [185, 0]
click at [232, 169] on span "**********" at bounding box center [295, 173] width 234 height 8
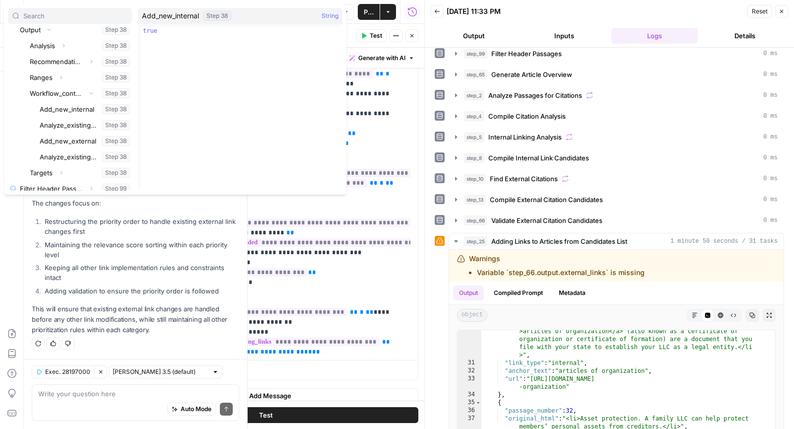
click at [278, 194] on div "Inputs Brand Kit Expand Input Article URL Input Article HTML Input Internal Lin…" at bounding box center [175, 99] width 342 height 190
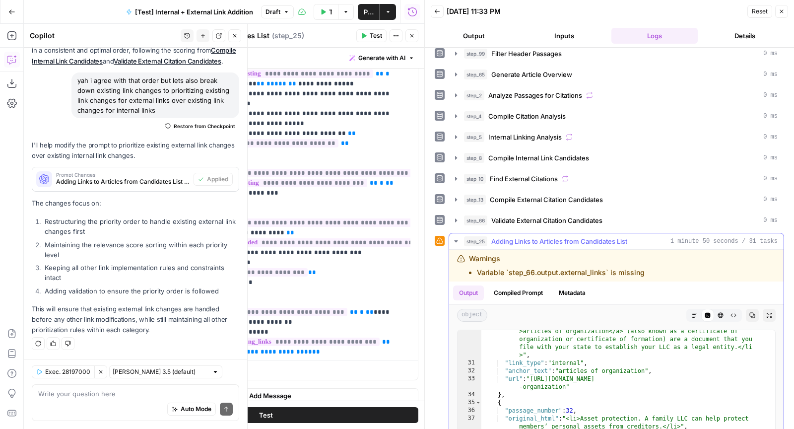
click at [530, 285] on button "Compiled Prompt" at bounding box center [518, 292] width 61 height 15
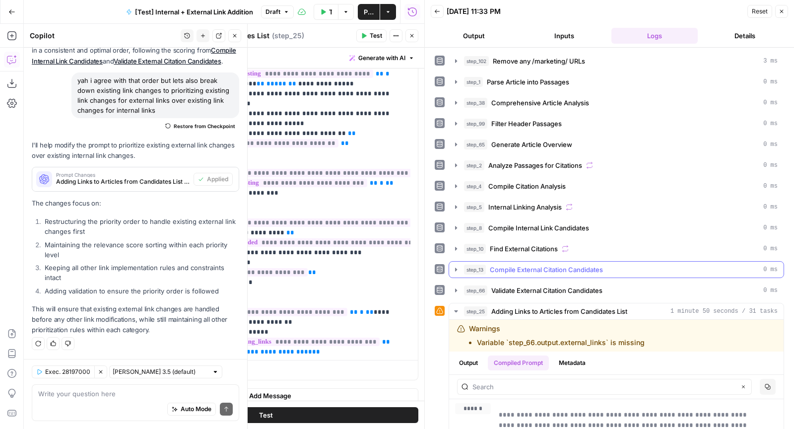
scroll to position [136, 0]
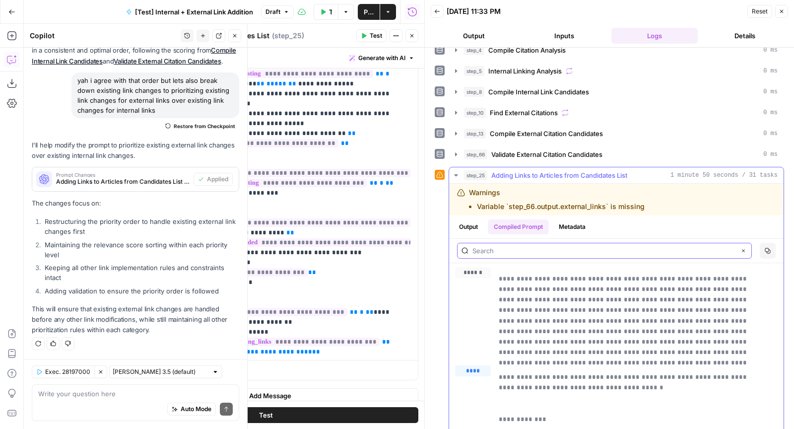
click at [540, 246] on input "text" at bounding box center [603, 251] width 263 height 10
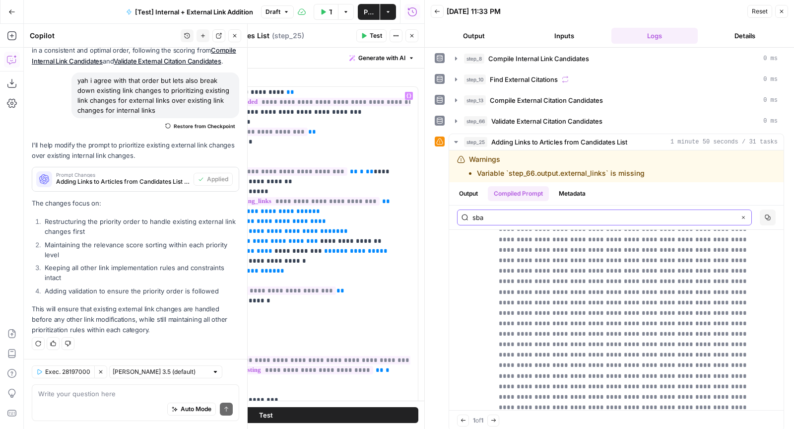
scroll to position [454, 0]
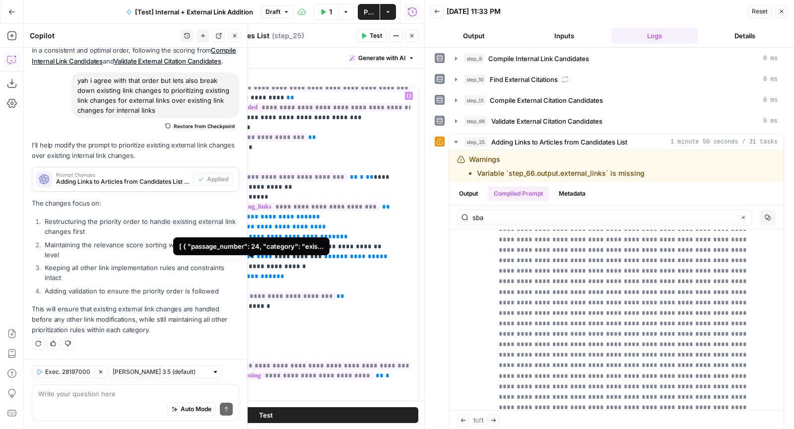
click at [293, 292] on span "**********" at bounding box center [260, 296] width 150 height 8
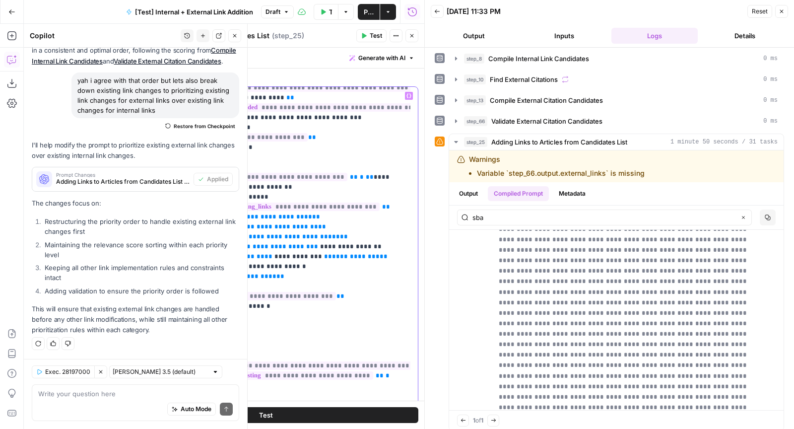
scroll to position [164, 0]
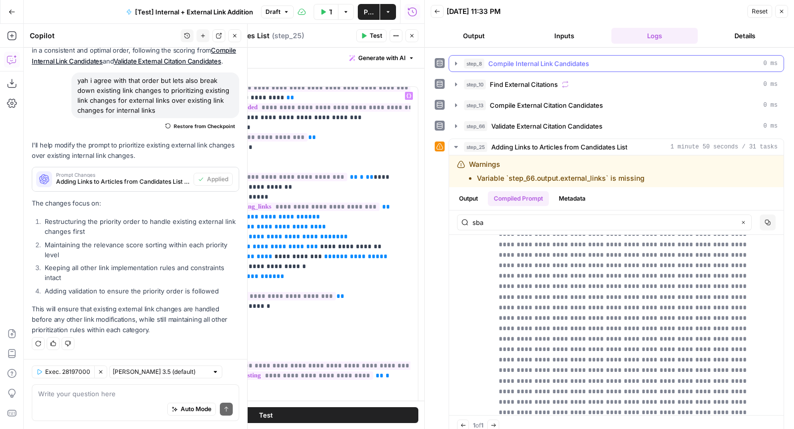
click at [508, 59] on span "Compile Internal Link Candidates" at bounding box center [538, 64] width 101 height 10
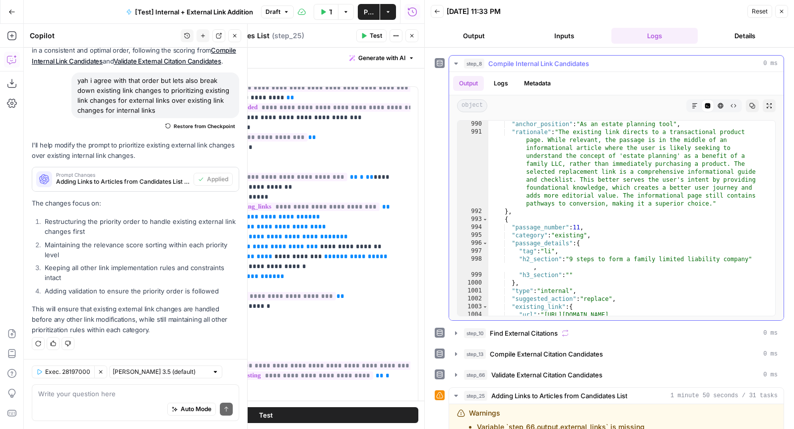
scroll to position [11824, 0]
drag, startPoint x: 336, startPoint y: 263, endPoint x: 167, endPoint y: 263, distance: 169.1
click at [167, 263] on div "**********" at bounding box center [266, 301] width 304 height 428
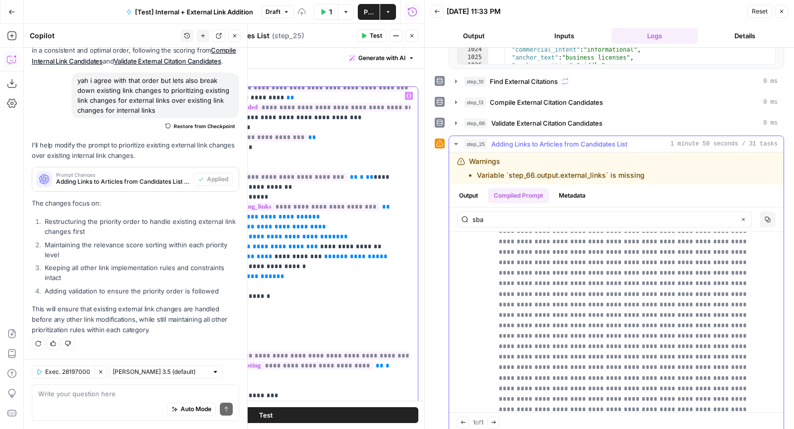
scroll to position [418, 0]
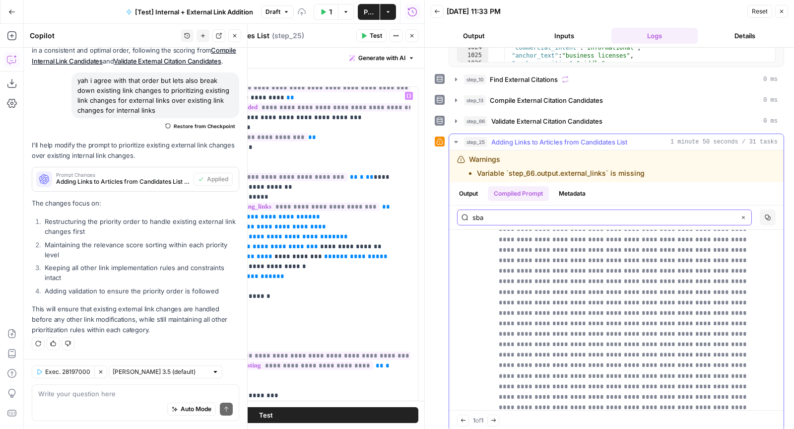
click at [527, 212] on input "sba" at bounding box center [603, 217] width 263 height 10
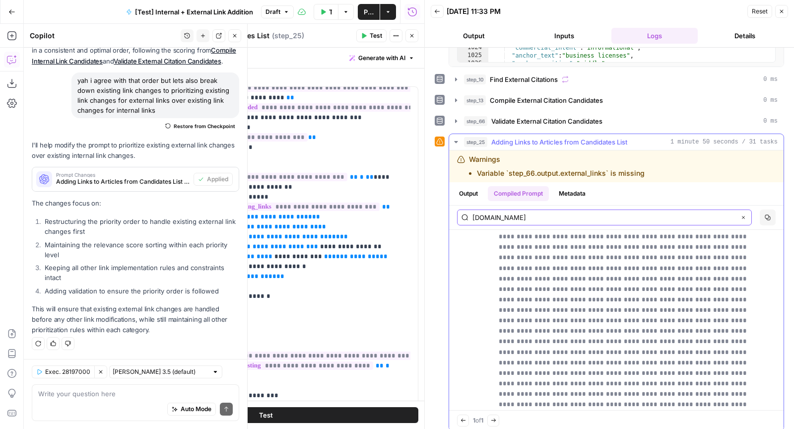
scroll to position [4276, 0]
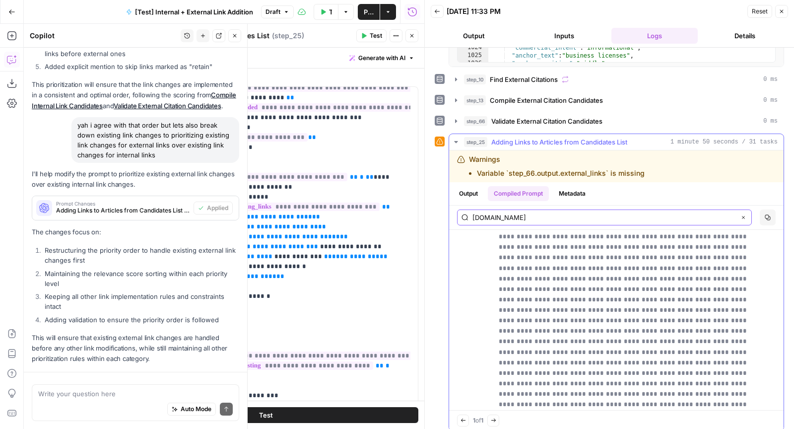
click at [495, 212] on input "sba.gov" at bounding box center [603, 217] width 263 height 10
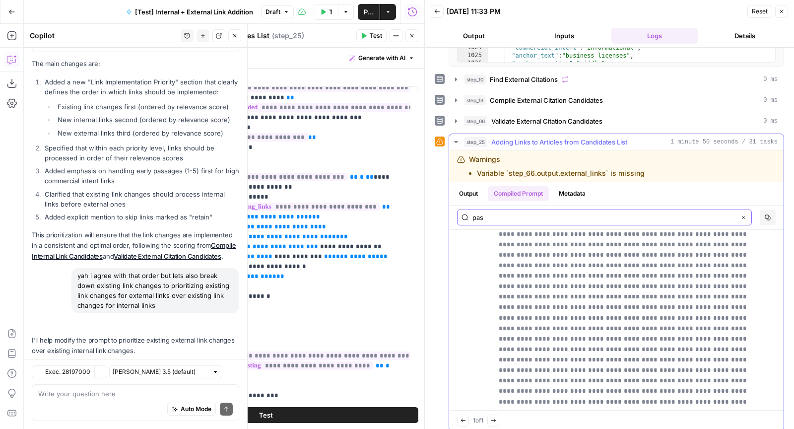
scroll to position [4574, 0]
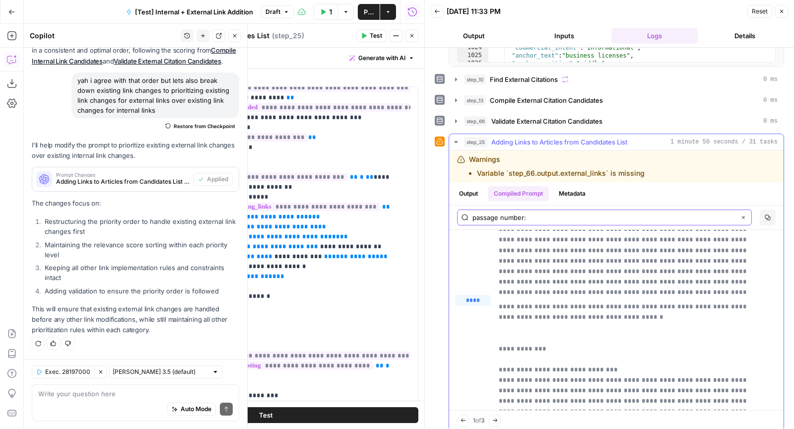
type input "passage number:"
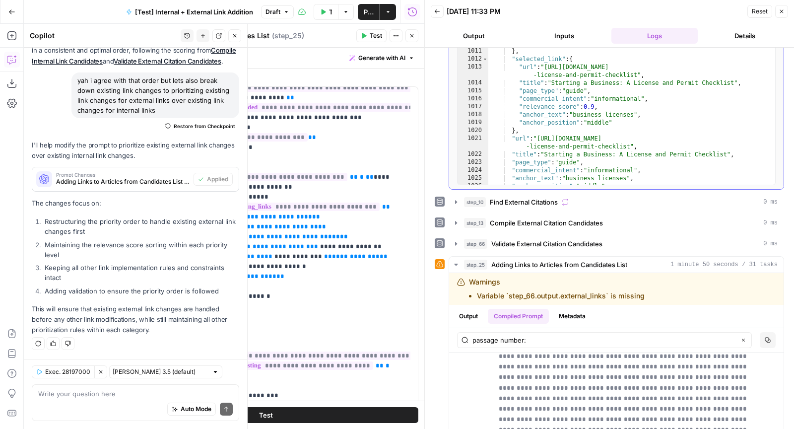
scroll to position [277, 0]
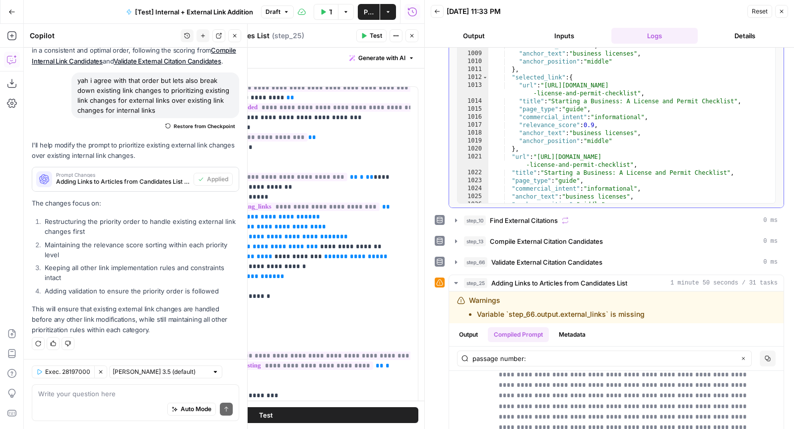
click at [585, 151] on div ""url" : "https://www.legalzoom.com/articles/how-to-apply-for-a -business-licens…" at bounding box center [627, 111] width 278 height 219
type textarea "**********"
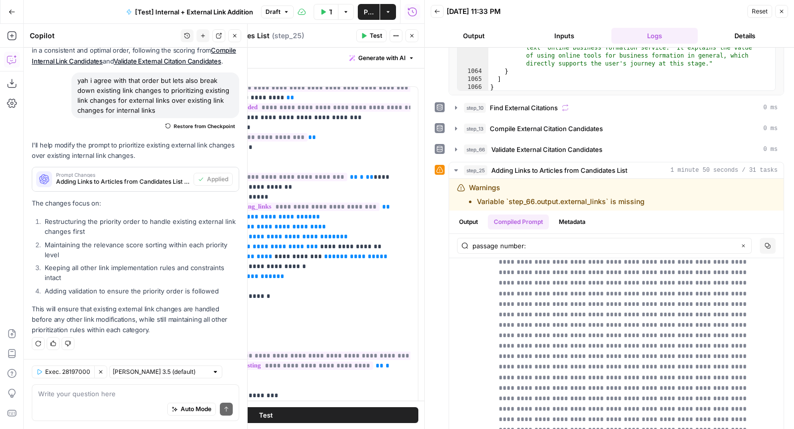
scroll to position [418, 0]
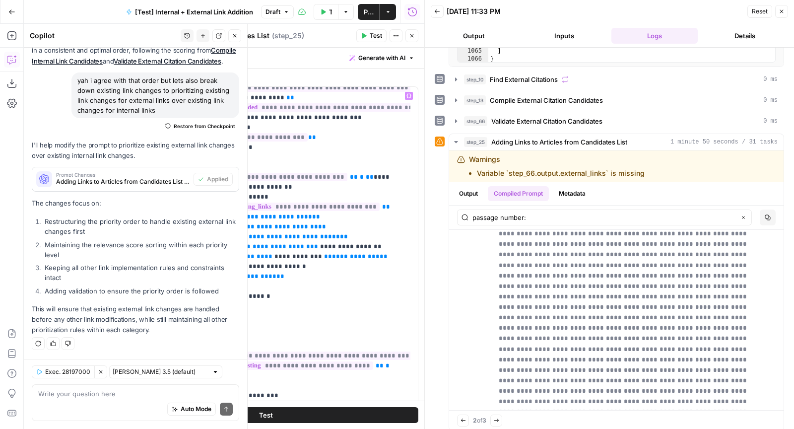
type input "**"
click at [244, 273] on span "**********" at bounding box center [251, 276] width 52 height 6
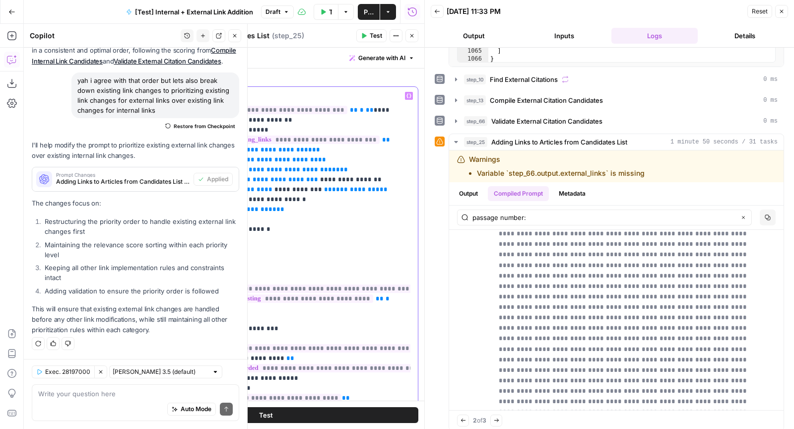
scroll to position [514, 0]
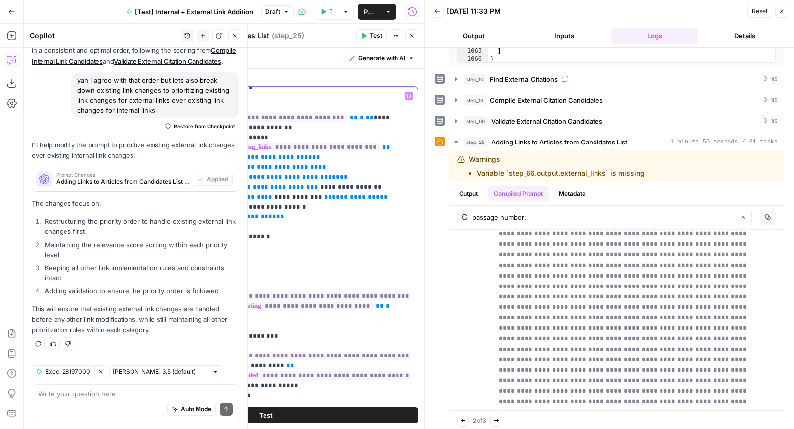
drag, startPoint x: 225, startPoint y: 197, endPoint x: 176, endPoint y: 111, distance: 99.1
click at [176, 111] on div "**********" at bounding box center [290, 289] width 239 height 404
copy p "**********"
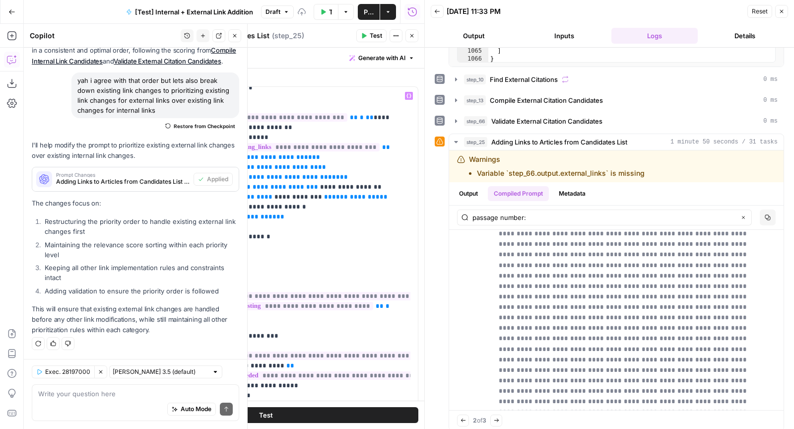
click at [274, 411] on span "**********" at bounding box center [304, 415] width 150 height 8
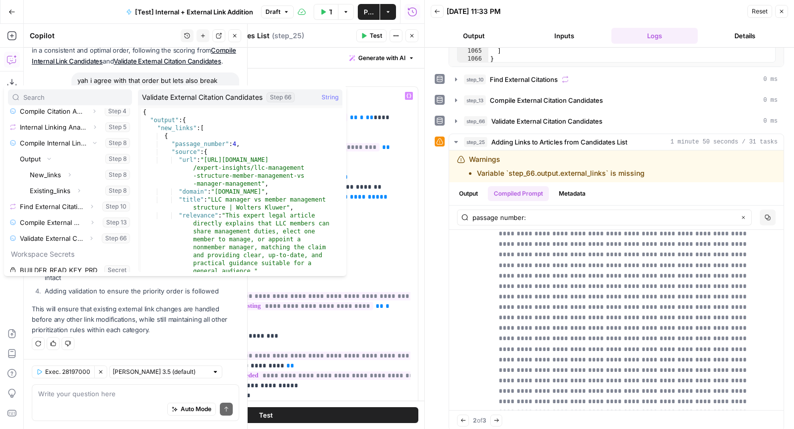
scroll to position [264, 0]
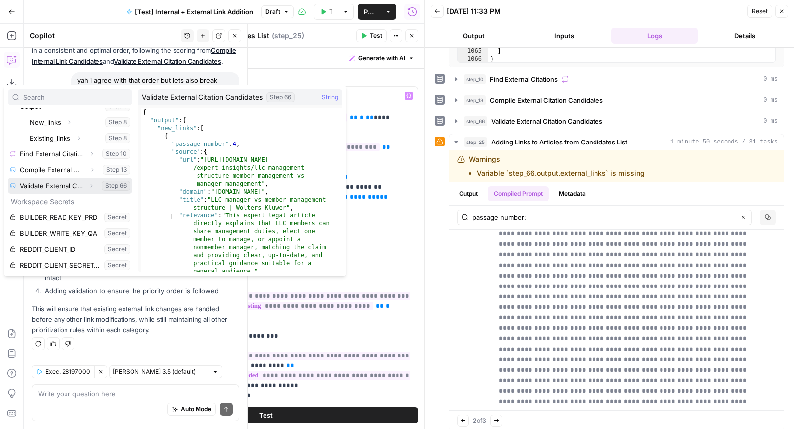
click at [88, 183] on icon "button" at bounding box center [91, 186] width 6 height 6
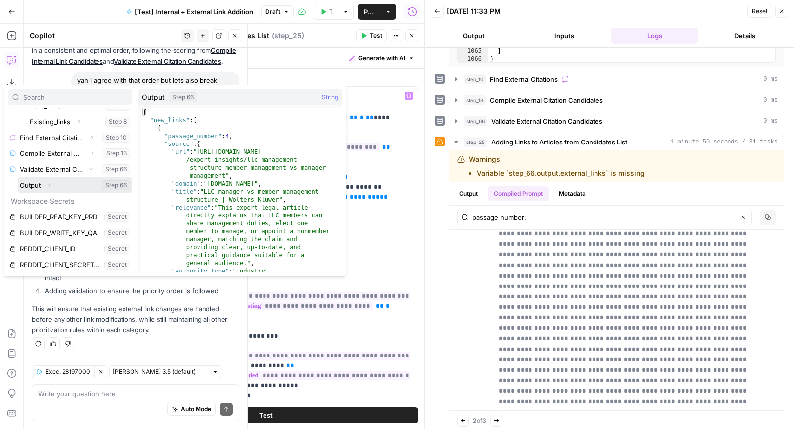
click at [49, 182] on icon "button" at bounding box center [49, 185] width 6 height 6
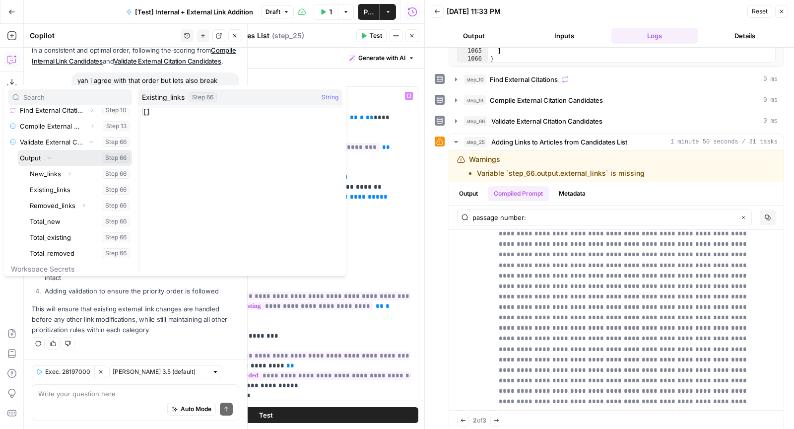
scroll to position [331, 0]
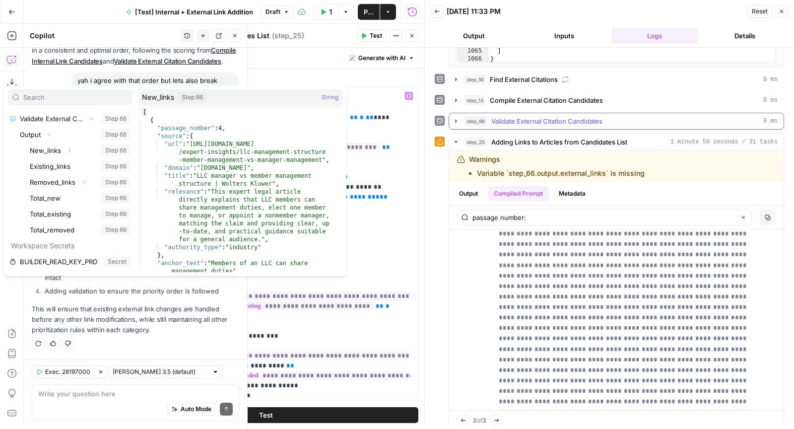
click at [532, 116] on span "Validate External Citation Candidates" at bounding box center [546, 121] width 111 height 10
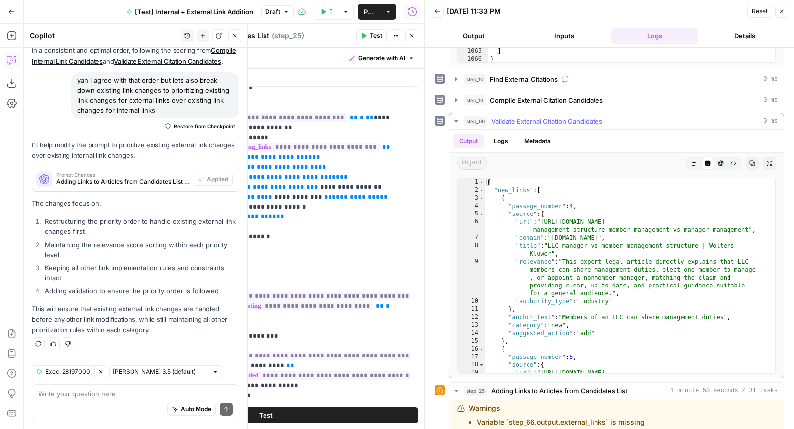
click at [532, 116] on span "Validate External Citation Candidates" at bounding box center [546, 121] width 111 height 10
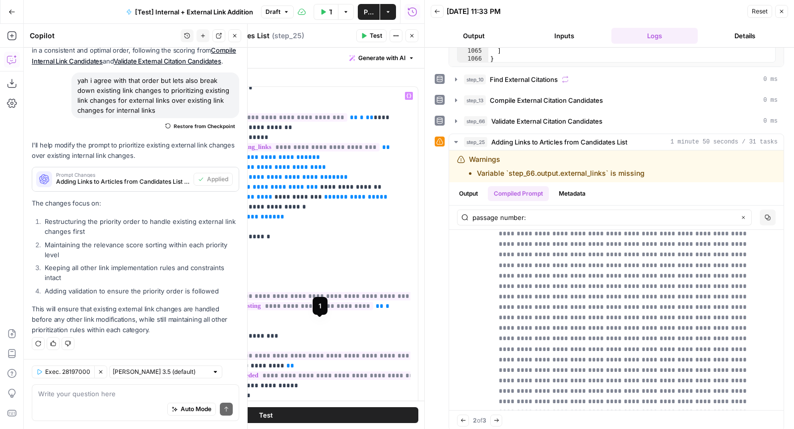
scroll to position [555, 0]
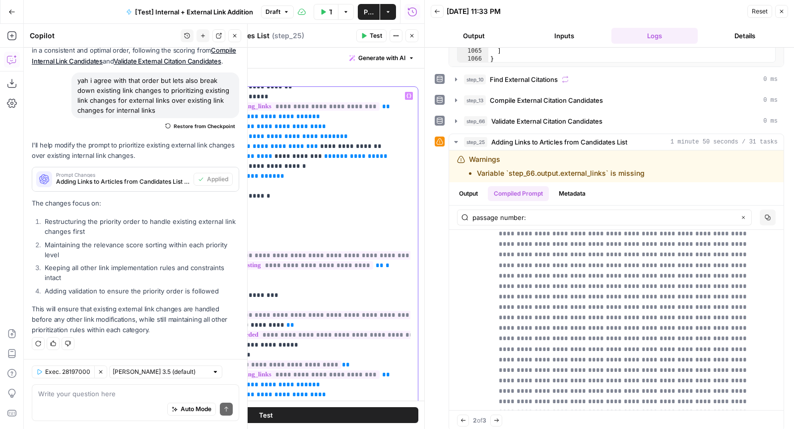
click at [283, 360] on span "**********" at bounding box center [263, 364] width 156 height 8
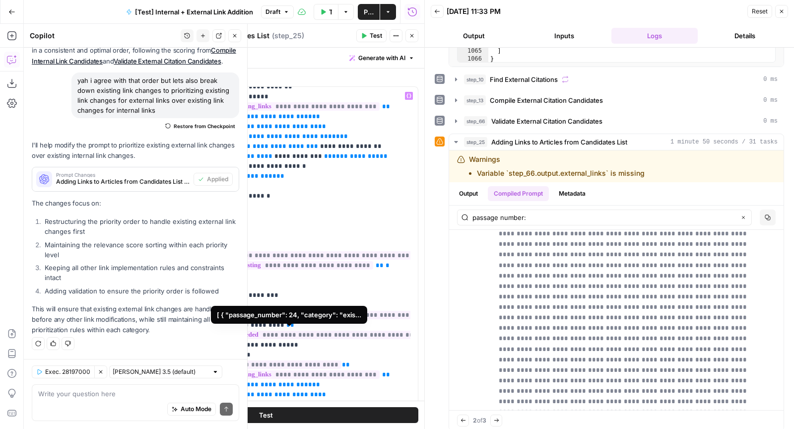
click at [315, 370] on span "**********" at bounding box center [304, 374] width 150 height 8
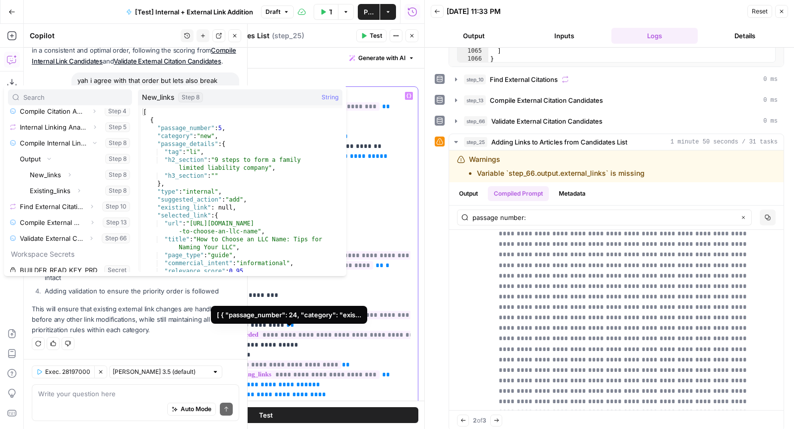
click at [327, 370] on span "**********" at bounding box center [304, 374] width 150 height 8
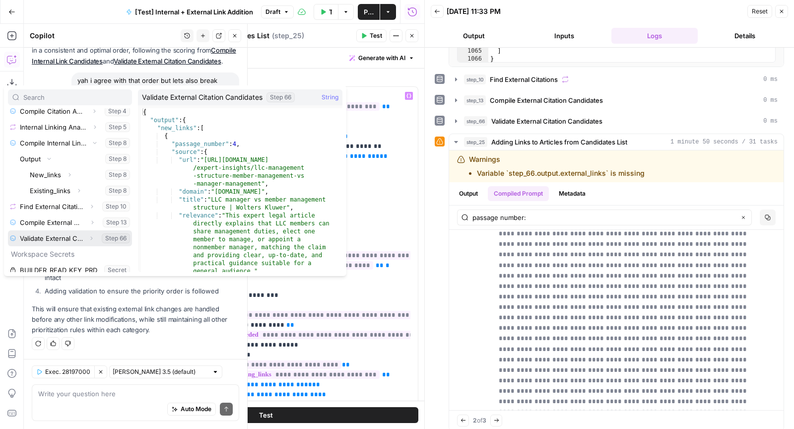
click at [85, 241] on button "Expand" at bounding box center [91, 238] width 13 height 13
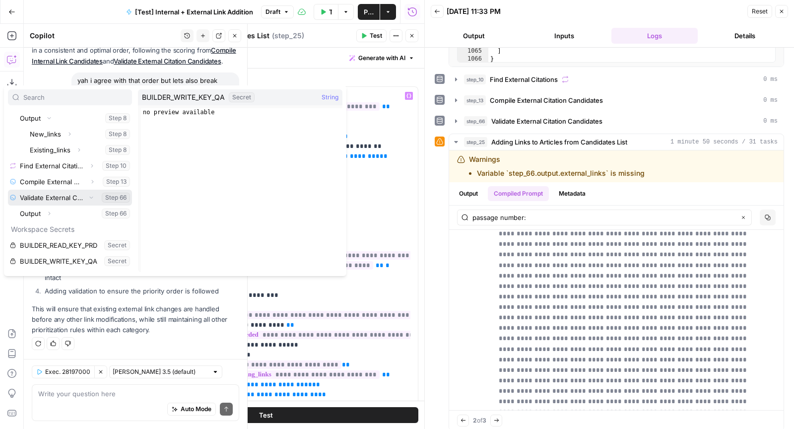
scroll to position [273, 0]
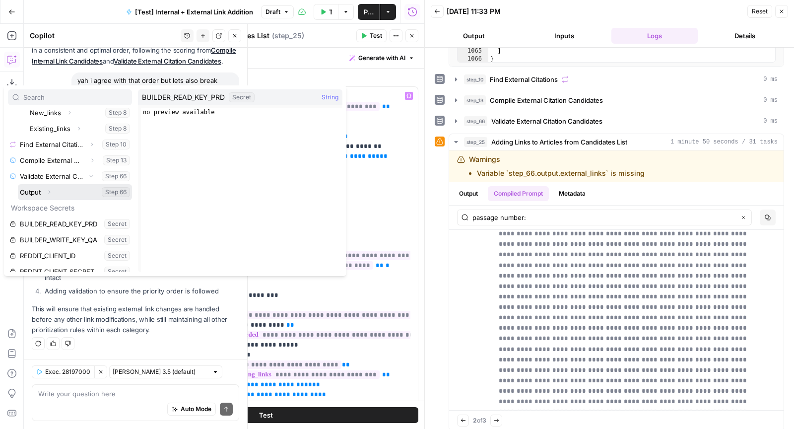
click at [50, 193] on icon "button" at bounding box center [49, 192] width 6 height 6
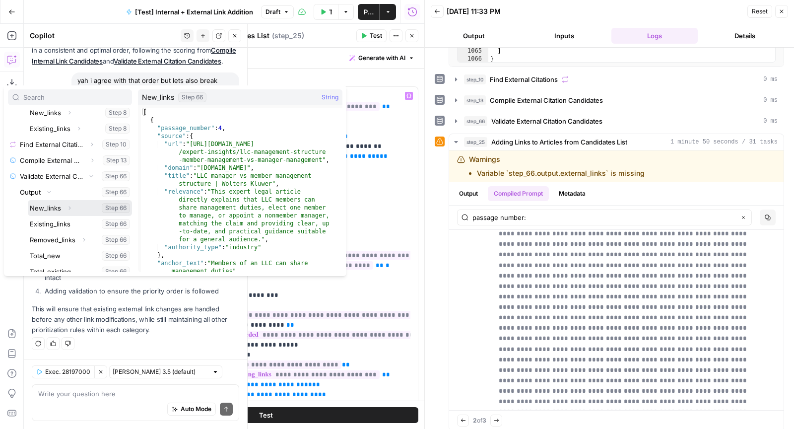
click at [76, 213] on button "Select variable New_links" at bounding box center [80, 208] width 104 height 16
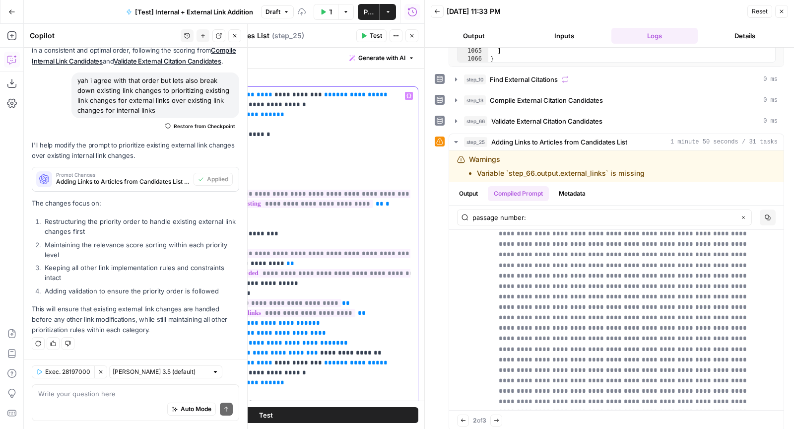
scroll to position [639, 0]
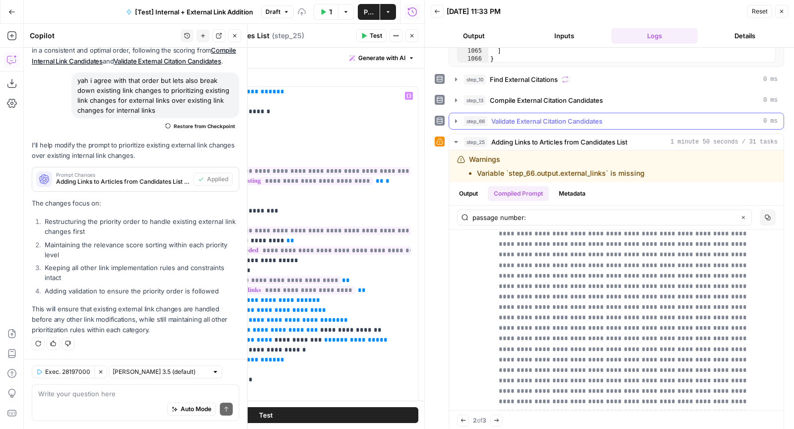
click at [569, 116] on span "Validate External Citation Candidates" at bounding box center [546, 121] width 111 height 10
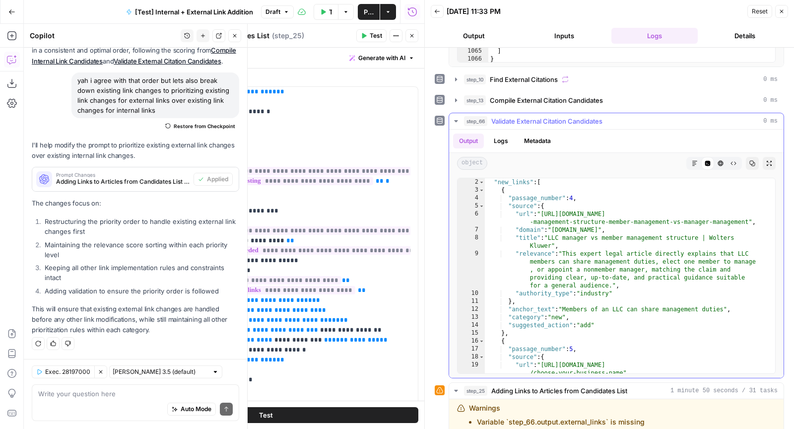
scroll to position [0, 0]
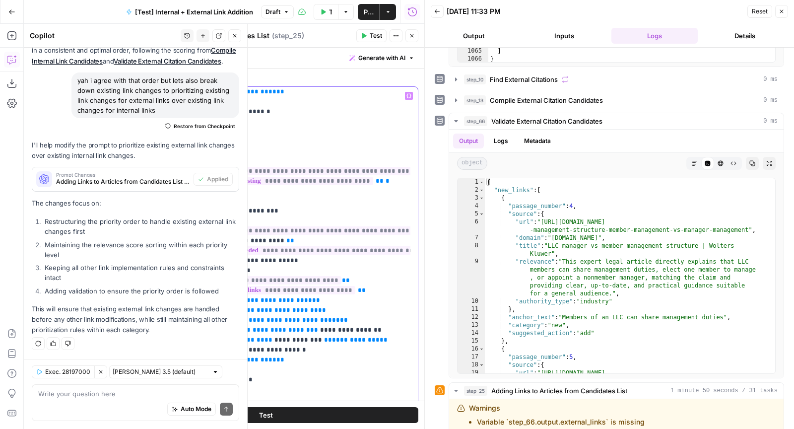
drag, startPoint x: 303, startPoint y: 266, endPoint x: 150, endPoint y: 266, distance: 152.8
click at [150, 266] on div "**********" at bounding box center [266, 301] width 304 height 428
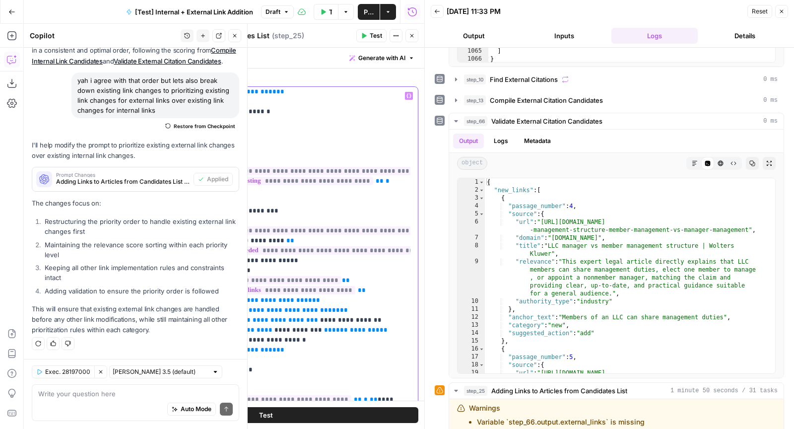
drag, startPoint x: 252, startPoint y: 288, endPoint x: 335, endPoint y: 290, distance: 83.3
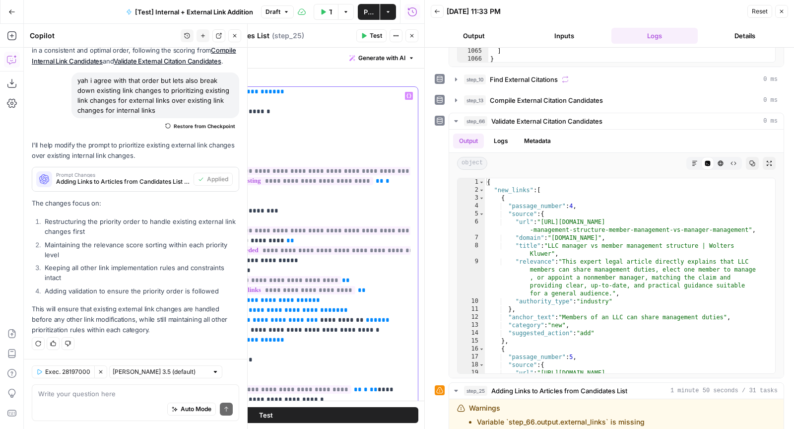
click at [213, 316] on span "**********" at bounding box center [284, 324] width 214 height 16
drag, startPoint x: 216, startPoint y: 268, endPoint x: 321, endPoint y: 264, distance: 104.7
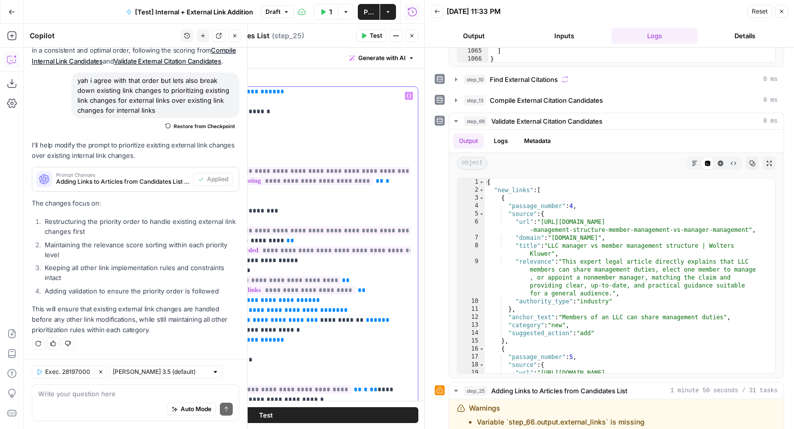
copy p "**********"
click at [242, 307] on span "**********" at bounding box center [285, 310] width 109 height 6
click at [250, 307] on span "**********" at bounding box center [285, 310] width 109 height 6
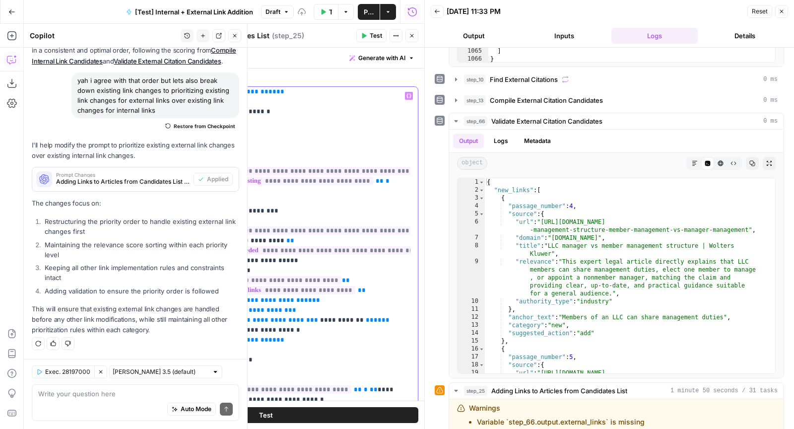
drag, startPoint x: 280, startPoint y: 267, endPoint x: 216, endPoint y: 268, distance: 64.0
copy p "**********"
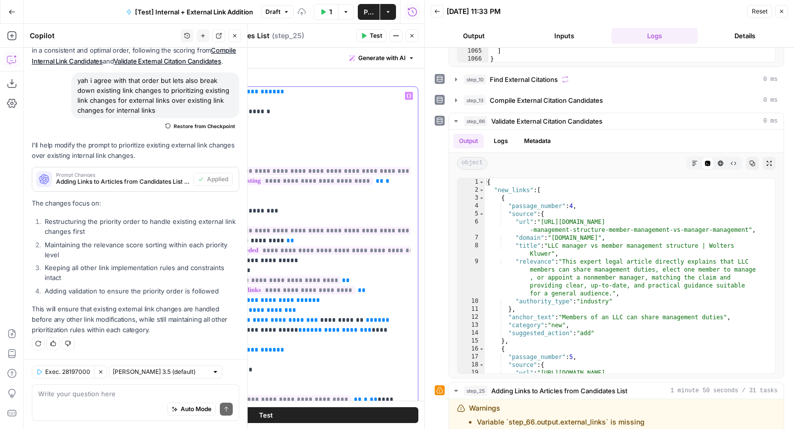
drag, startPoint x: 233, startPoint y: 259, endPoint x: 332, endPoint y: 256, distance: 99.3
copy p "**********"
click at [244, 346] on span "**********" at bounding box center [251, 349] width 52 height 6
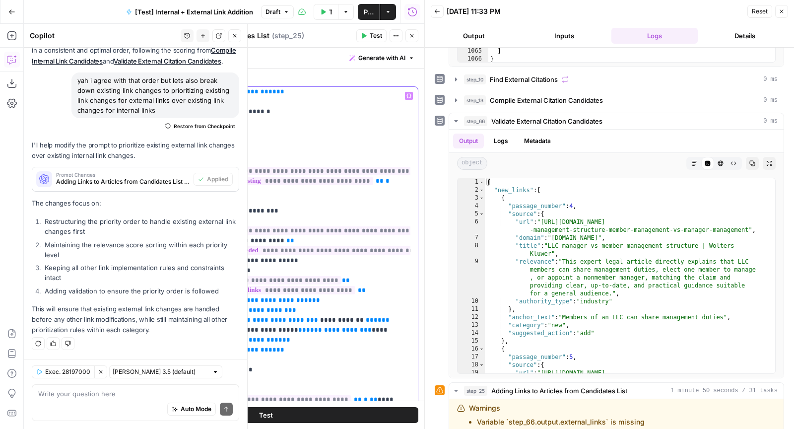
click at [244, 346] on span "**********" at bounding box center [251, 349] width 52 height 6
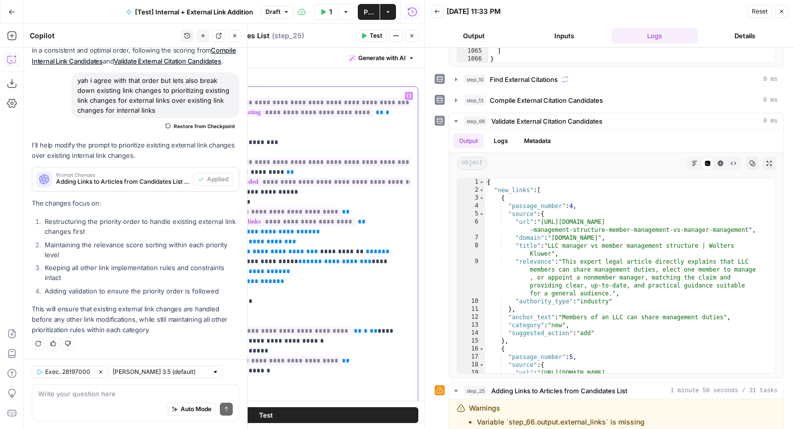
scroll to position [773, 0]
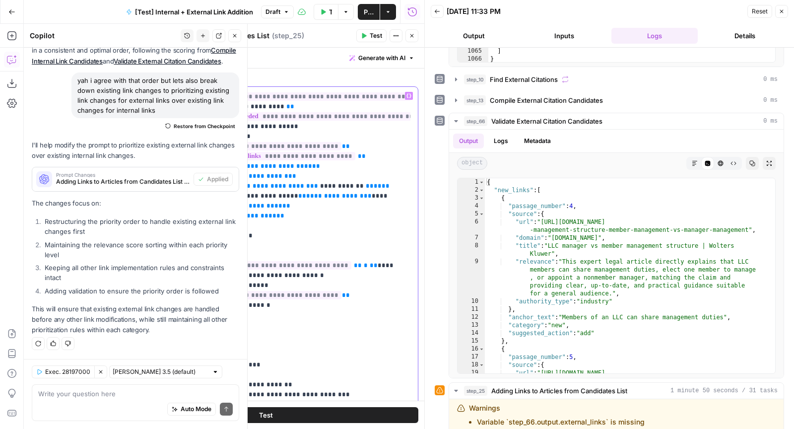
drag, startPoint x: 222, startPoint y: 271, endPoint x: 167, endPoint y: 226, distance: 71.2
click at [167, 226] on div "**********" at bounding box center [266, 301] width 304 height 428
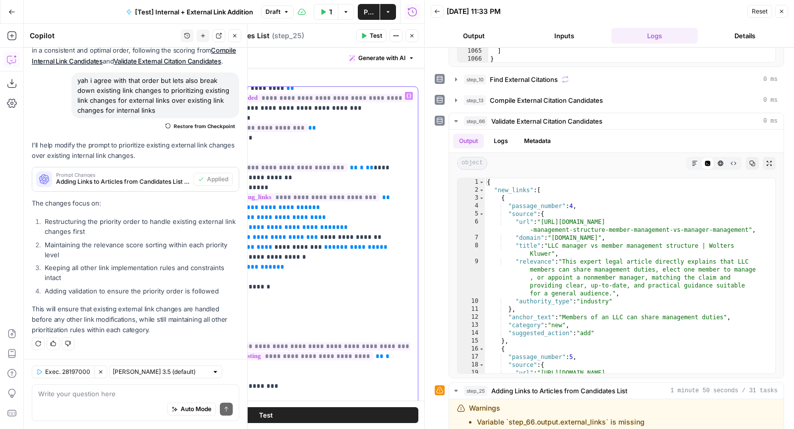
scroll to position [598, 0]
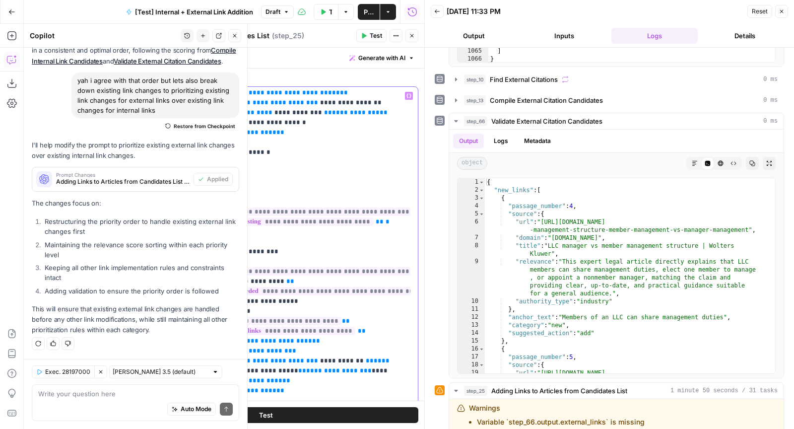
drag, startPoint x: 273, startPoint y: 348, endPoint x: 164, endPoint y: 291, distance: 123.8
click at [164, 291] on div "**********" at bounding box center [266, 301] width 304 height 428
copy p "**********"
click at [246, 347] on span "**********" at bounding box center [260, 350] width 58 height 6
drag, startPoint x: 343, startPoint y: 278, endPoint x: 141, endPoint y: 277, distance: 202.4
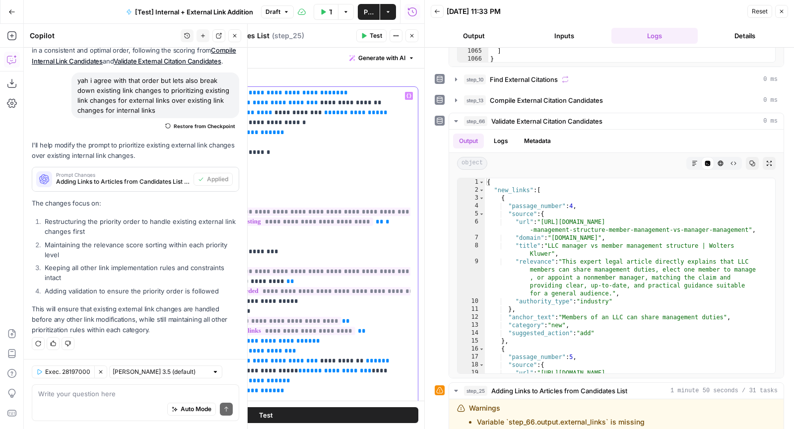
click at [141, 277] on div "**********" at bounding box center [266, 301] width 304 height 428
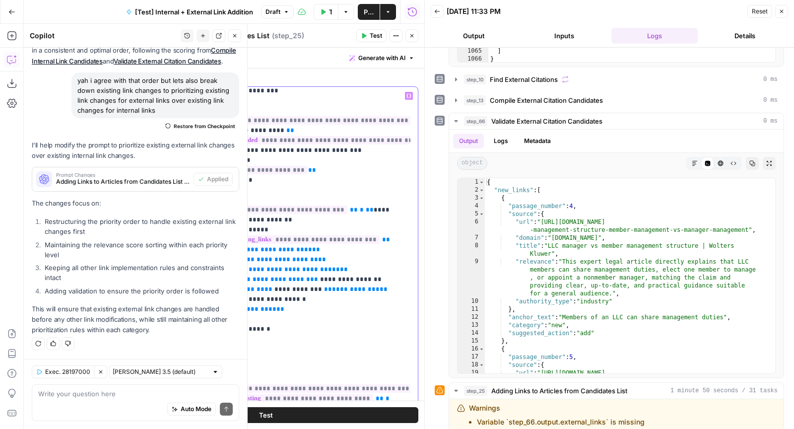
scroll to position [341, 0]
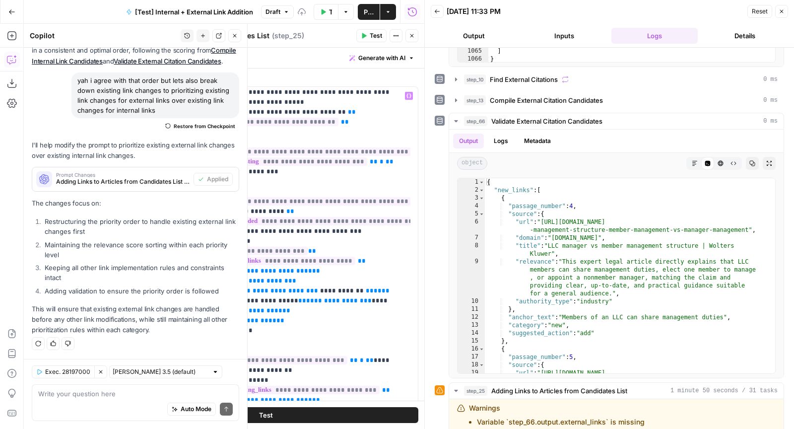
click at [312, 256] on span "**********" at bounding box center [292, 260] width 126 height 8
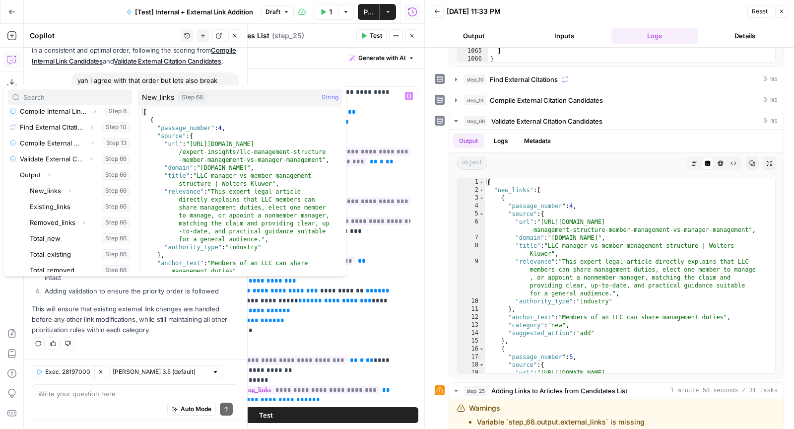
scroll to position [167, 0]
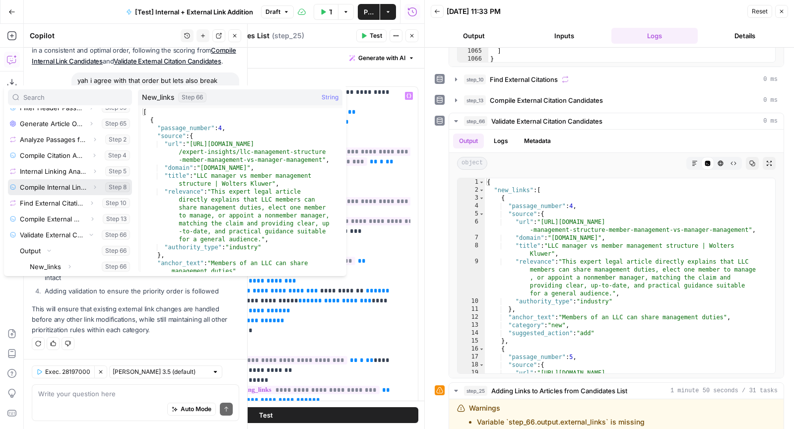
click at [94, 186] on icon "button" at bounding box center [95, 186] width 2 height 3
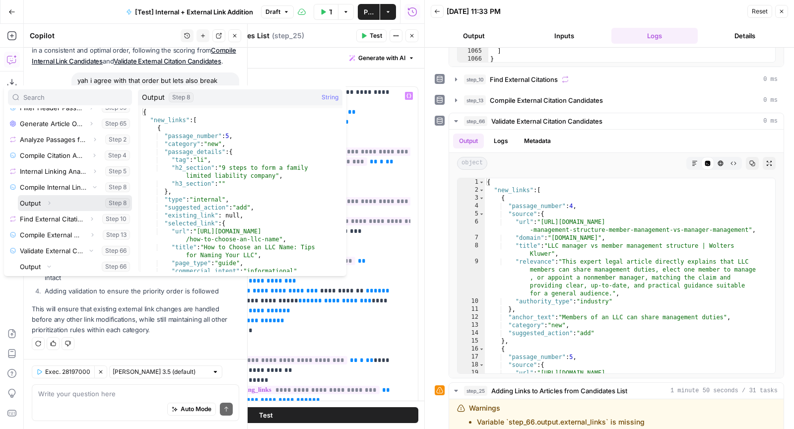
click at [53, 201] on button "Expand" at bounding box center [49, 202] width 13 height 13
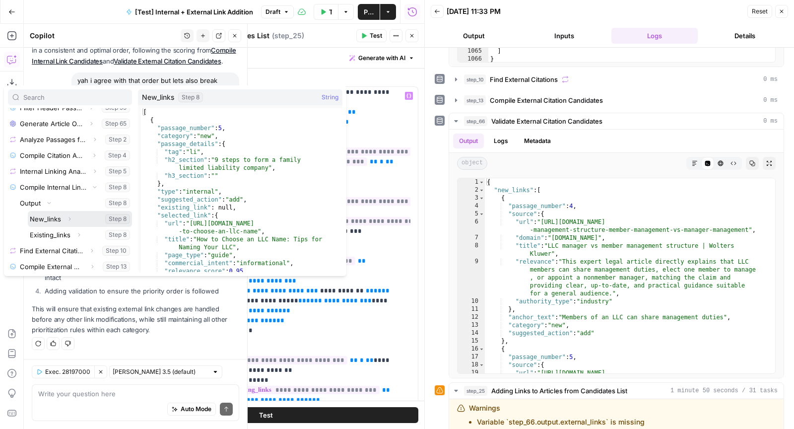
click at [57, 221] on button "Select variable New_links" at bounding box center [80, 219] width 104 height 16
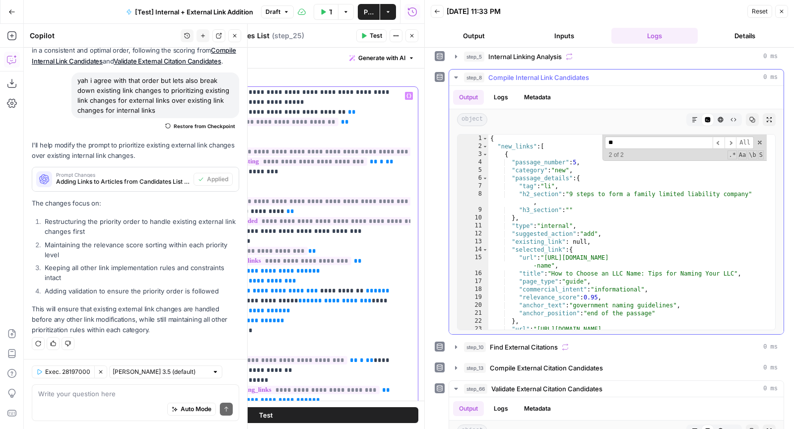
scroll to position [155, 0]
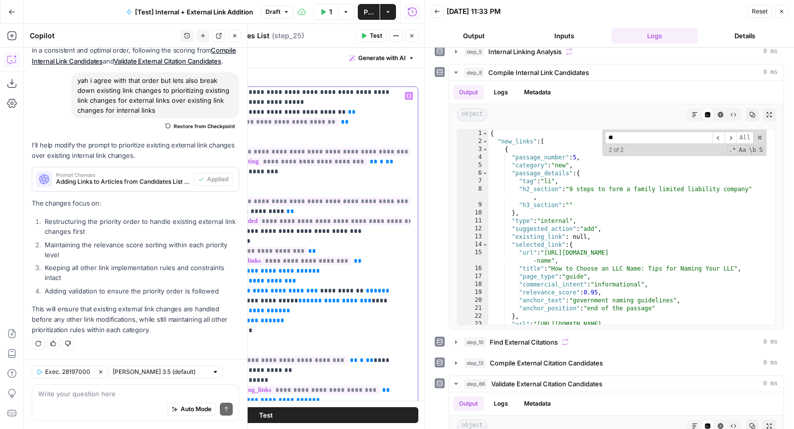
click at [237, 277] on span "**********" at bounding box center [260, 280] width 58 height 6
click at [205, 287] on span "**********" at bounding box center [284, 295] width 214 height 16
click at [334, 297] on span "**********" at bounding box center [280, 305] width 206 height 16
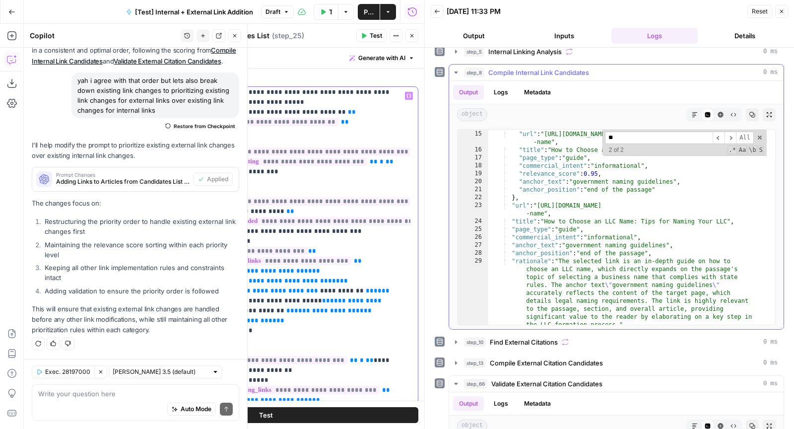
scroll to position [123, 0]
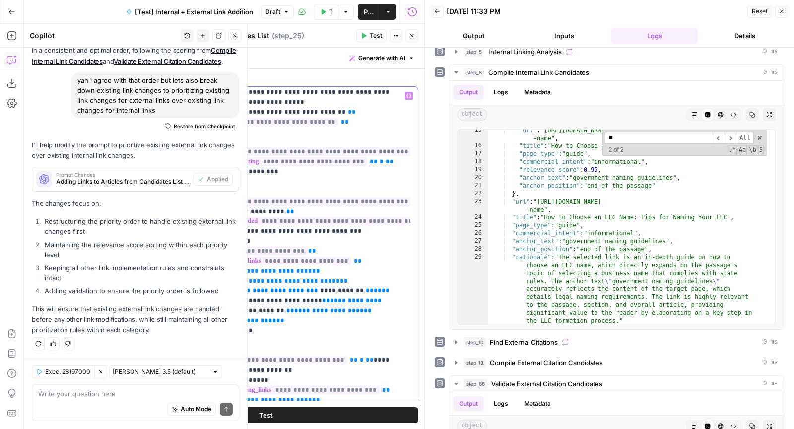
click at [246, 317] on span "**********" at bounding box center [251, 320] width 52 height 6
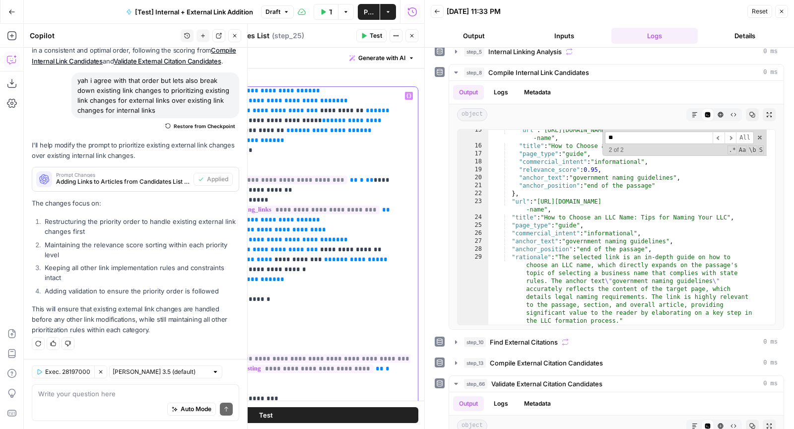
scroll to position [465, 0]
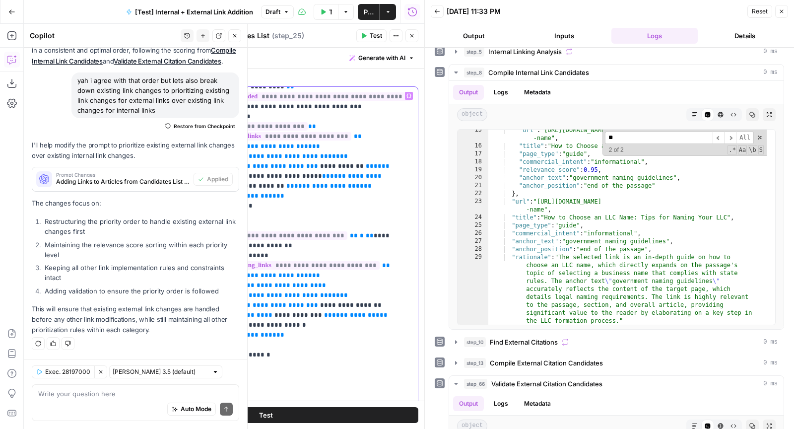
drag, startPoint x: 176, startPoint y: 211, endPoint x: 234, endPoint y: 342, distance: 143.7
click at [234, 342] on div "**********" at bounding box center [290, 289] width 239 height 404
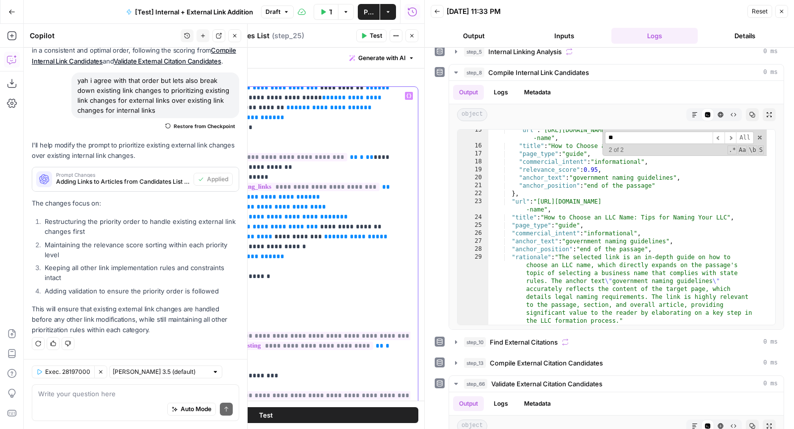
scroll to position [530, 0]
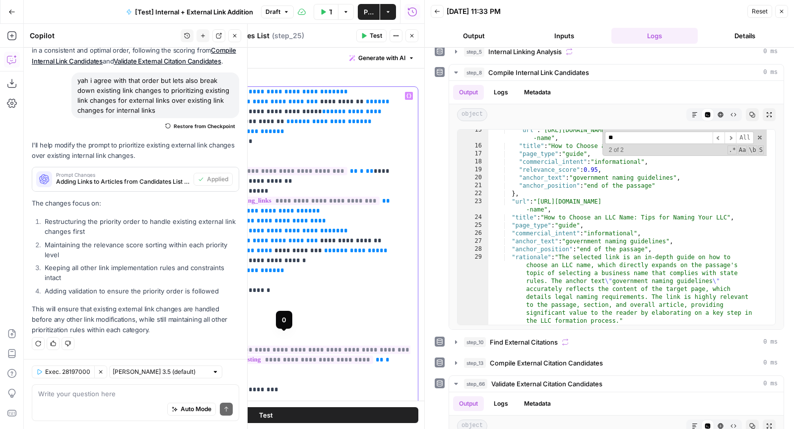
copy p "**********"
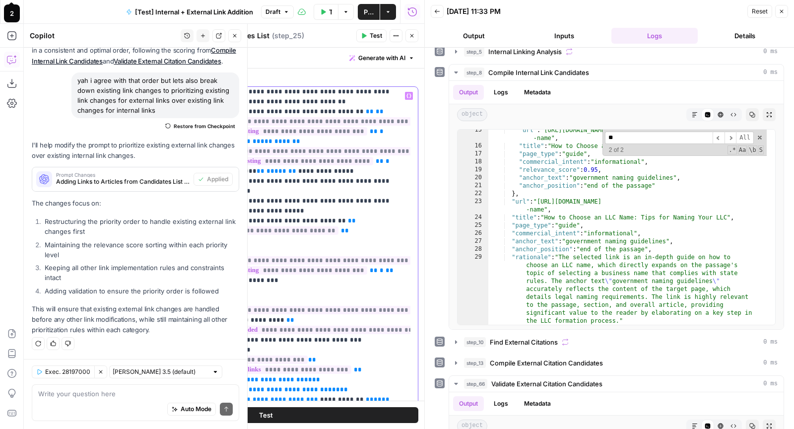
scroll to position [224, 0]
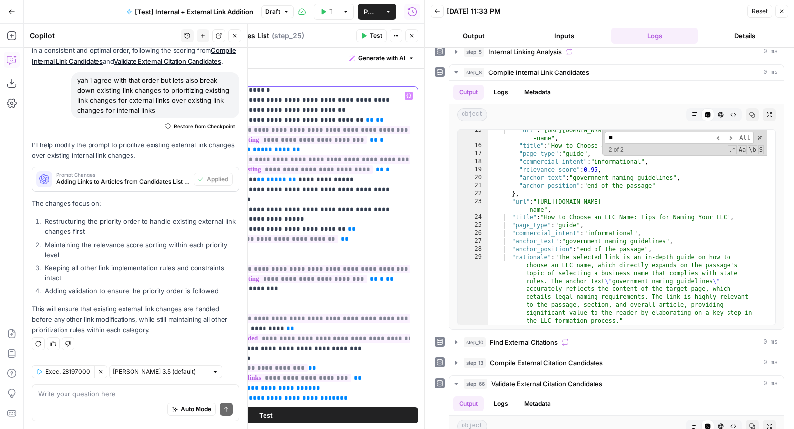
click at [176, 228] on div "**********" at bounding box center [290, 289] width 239 height 404
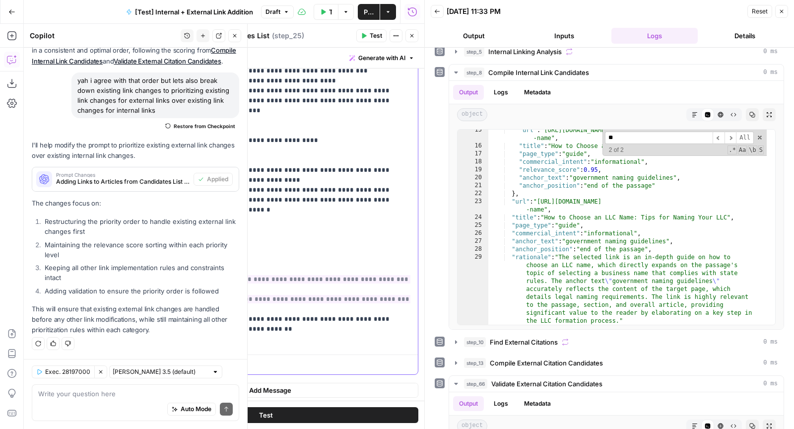
scroll to position [2428, 0]
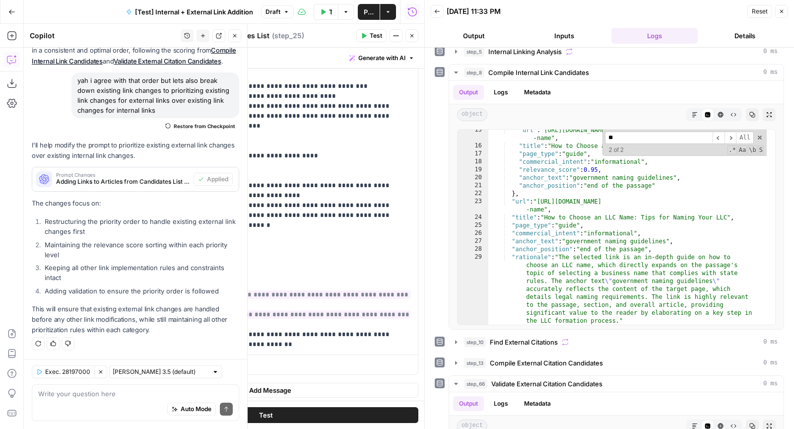
click at [369, 36] on button "Test" at bounding box center [371, 35] width 30 height 13
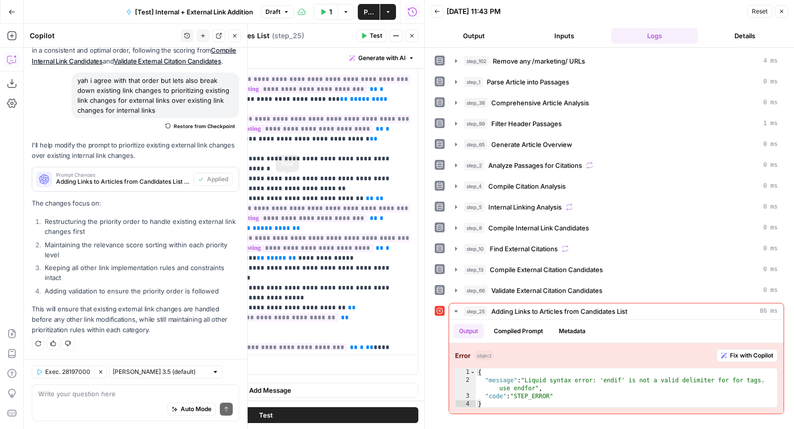
scroll to position [0, 0]
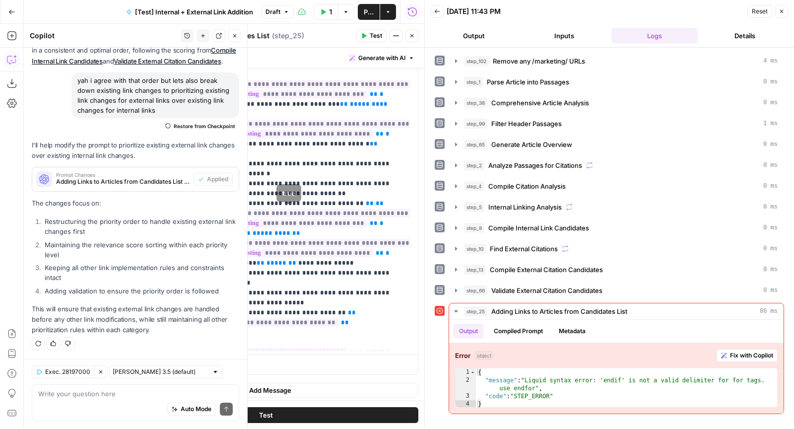
click at [297, 239] on span "**********" at bounding box center [295, 243] width 235 height 8
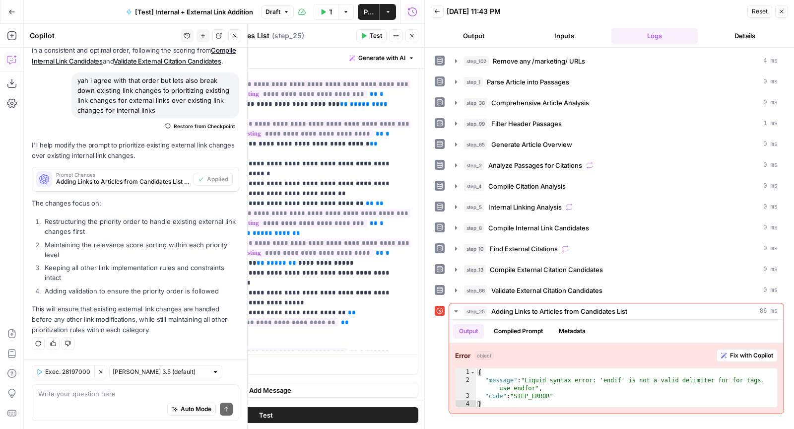
scroll to position [0, 0]
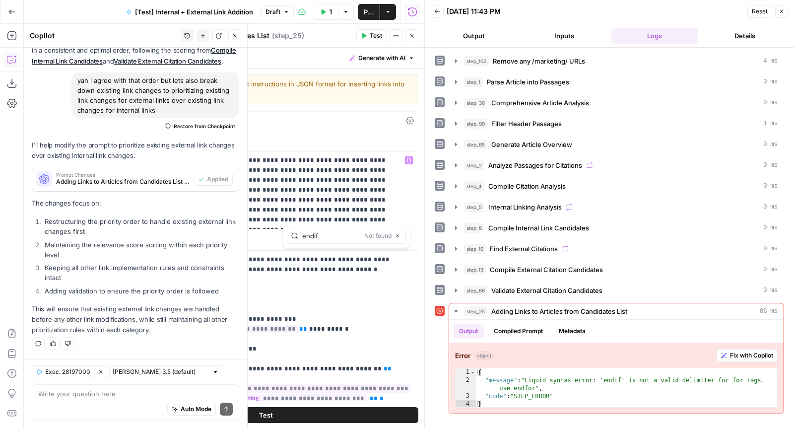
type input "endif"
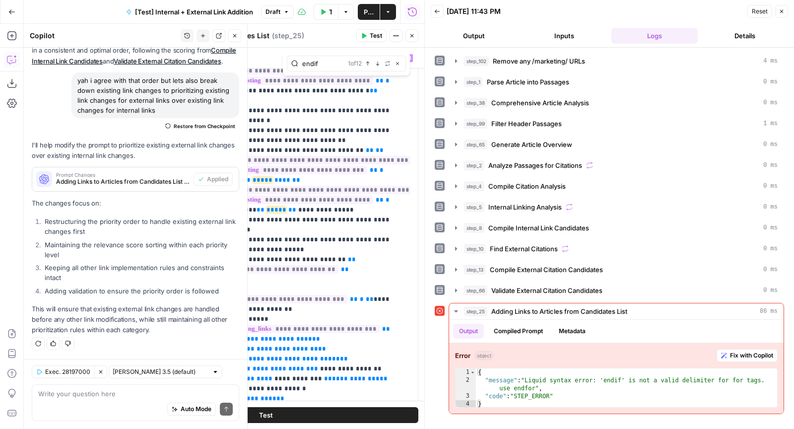
scroll to position [266, 0]
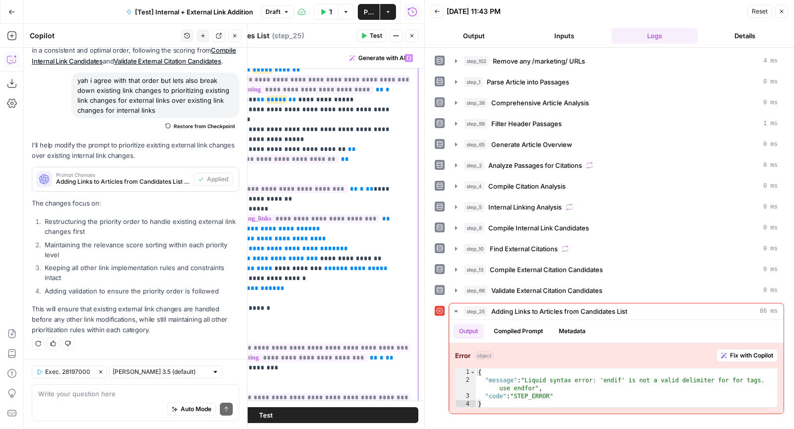
drag, startPoint x: 176, startPoint y: 156, endPoint x: 202, endPoint y: 164, distance: 27.3
click at [202, 164] on div "**********" at bounding box center [290, 251] width 239 height 404
drag, startPoint x: 177, startPoint y: 185, endPoint x: 222, endPoint y: 262, distance: 89.3
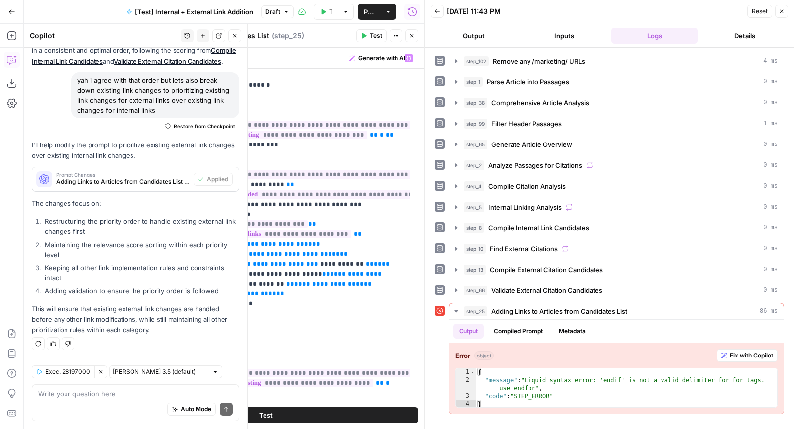
scroll to position [489, 0]
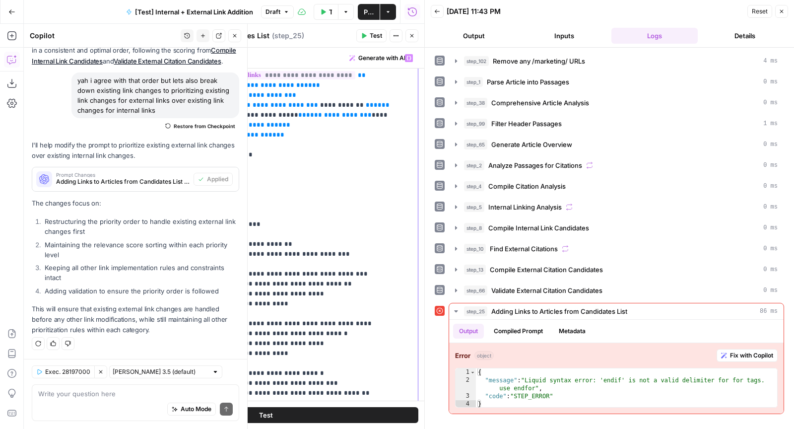
scroll to position [1000, 0]
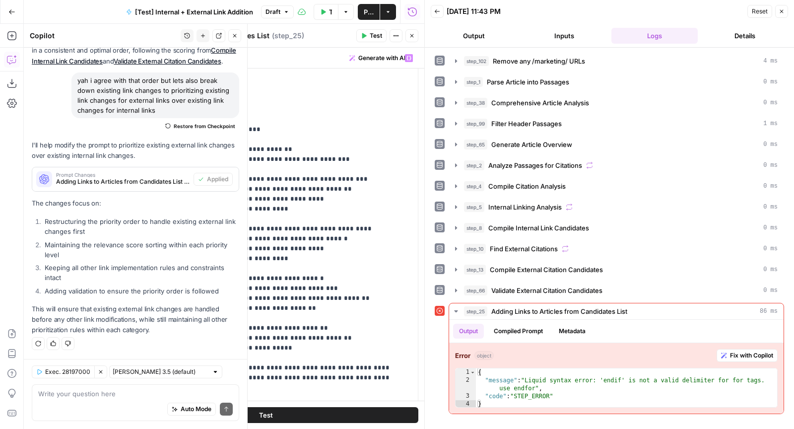
click at [374, 37] on span "Test" at bounding box center [376, 35] width 12 height 9
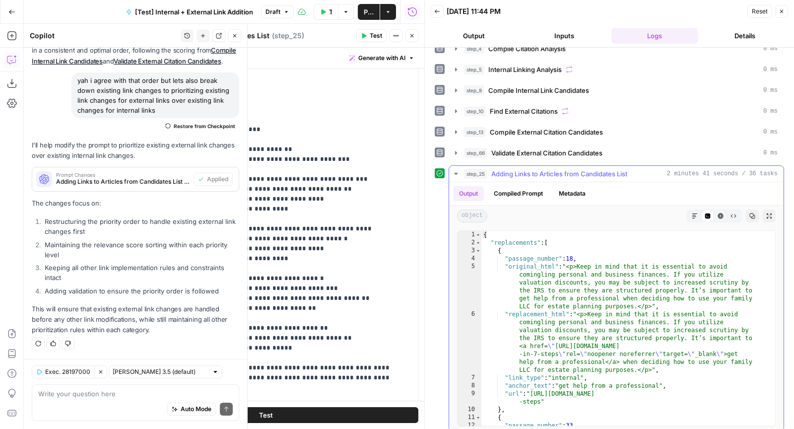
click at [541, 187] on button "Compiled Prompt" at bounding box center [518, 193] width 61 height 15
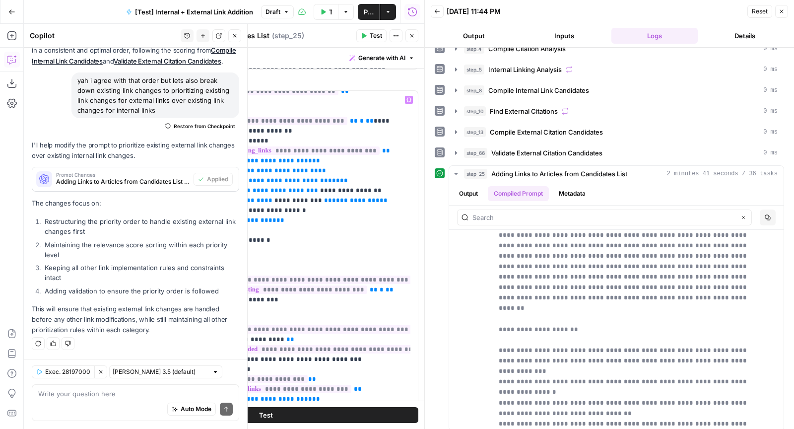
scroll to position [377, 0]
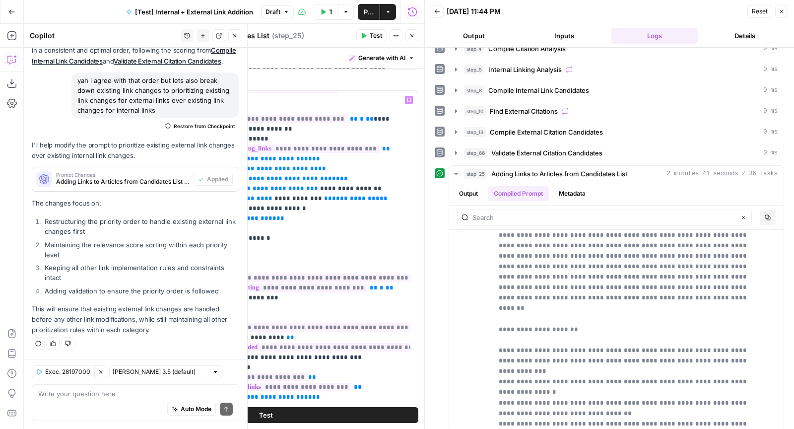
click at [283, 323] on span "**********" at bounding box center [295, 327] width 234 height 8
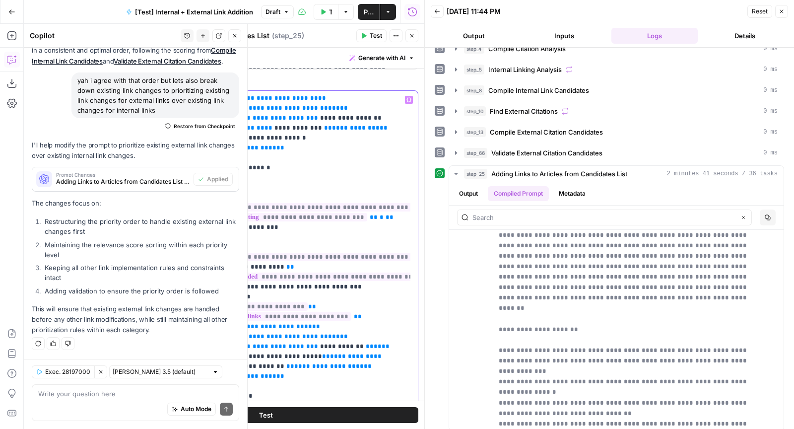
scroll to position [459, 0]
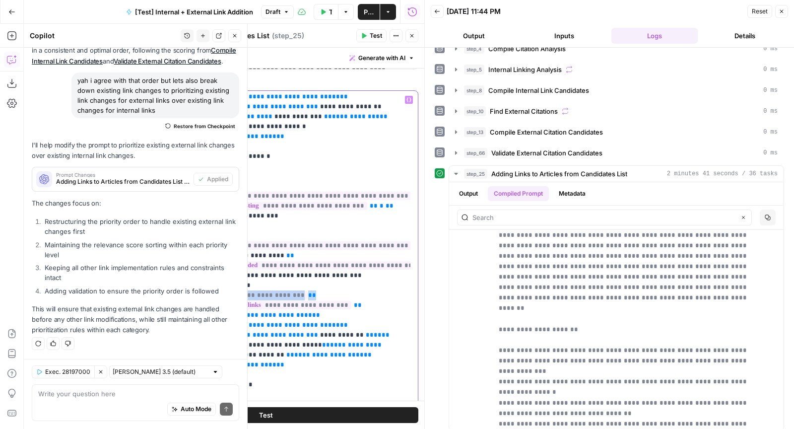
drag, startPoint x: 312, startPoint y: 263, endPoint x: 151, endPoint y: 261, distance: 160.7
click at [151, 261] on div "**********" at bounding box center [266, 305] width 304 height 428
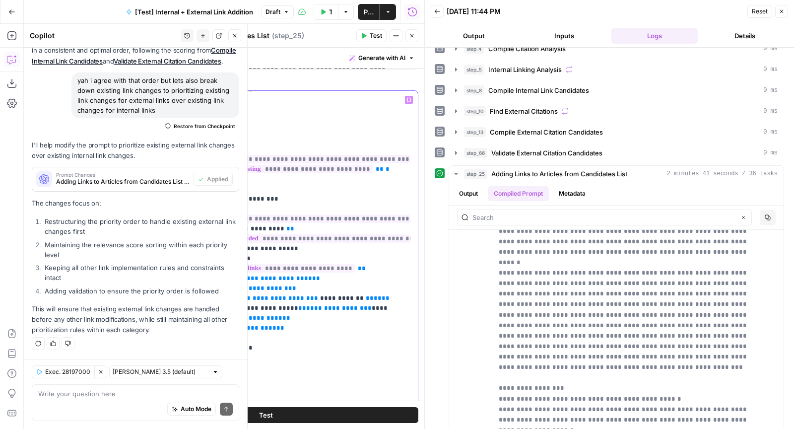
scroll to position [745, 0]
click at [484, 148] on span "step_66" at bounding box center [475, 153] width 23 height 10
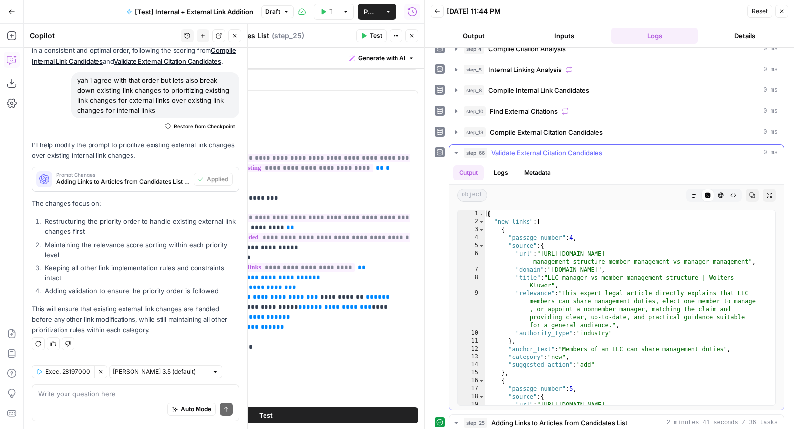
scroll to position [0, 0]
click at [233, 323] on span "**********" at bounding box center [251, 326] width 52 height 6
click at [371, 31] on span "Test" at bounding box center [376, 35] width 12 height 9
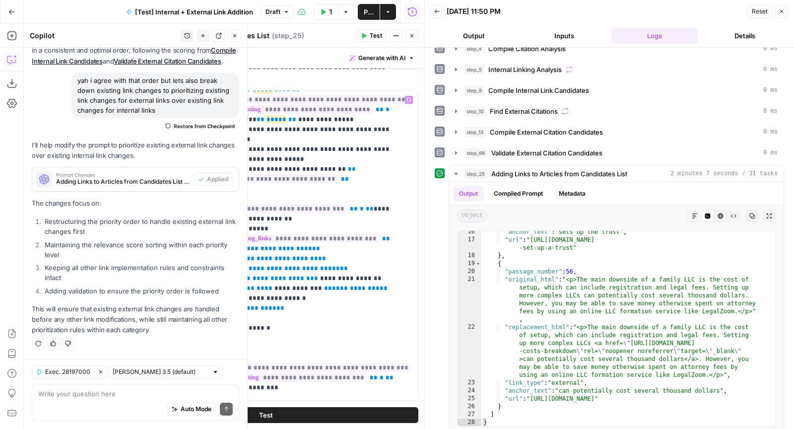
scroll to position [283, 0]
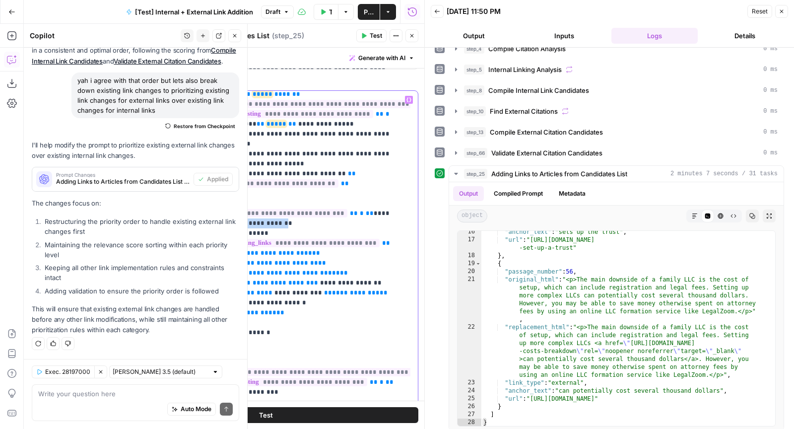
drag, startPoint x: 247, startPoint y: 192, endPoint x: 159, endPoint y: 192, distance: 88.3
click at [159, 192] on div "**********" at bounding box center [266, 305] width 304 height 428
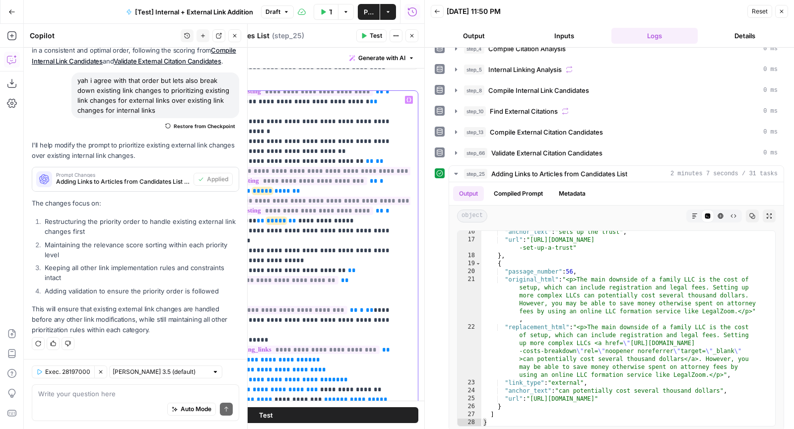
scroll to position [190, 0]
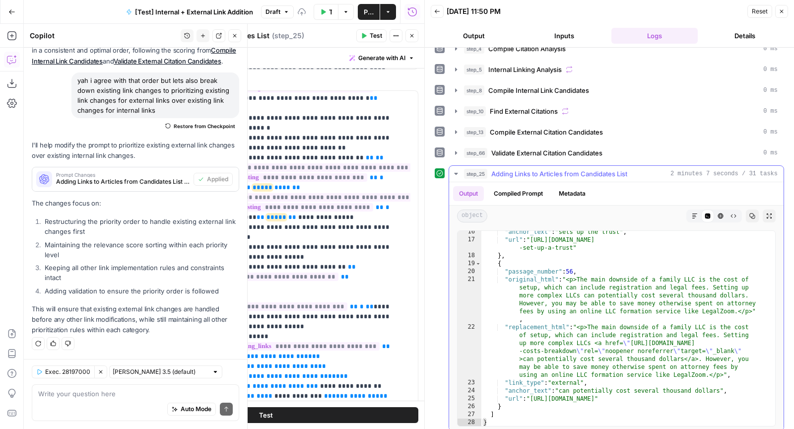
click at [519, 186] on button "Compiled Prompt" at bounding box center [518, 193] width 61 height 15
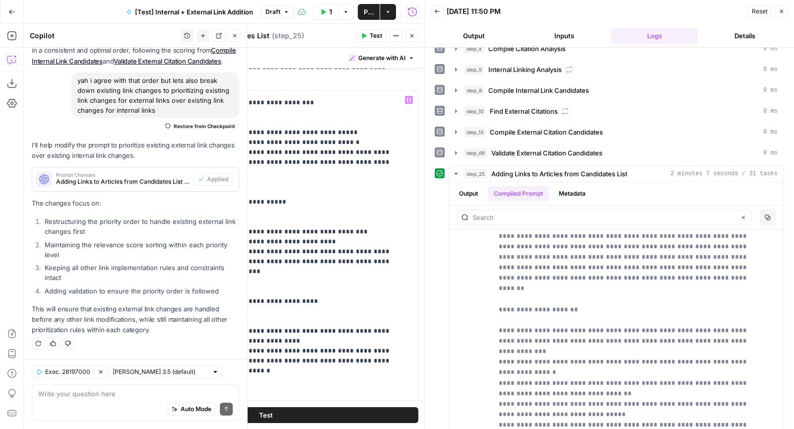
scroll to position [2588, 0]
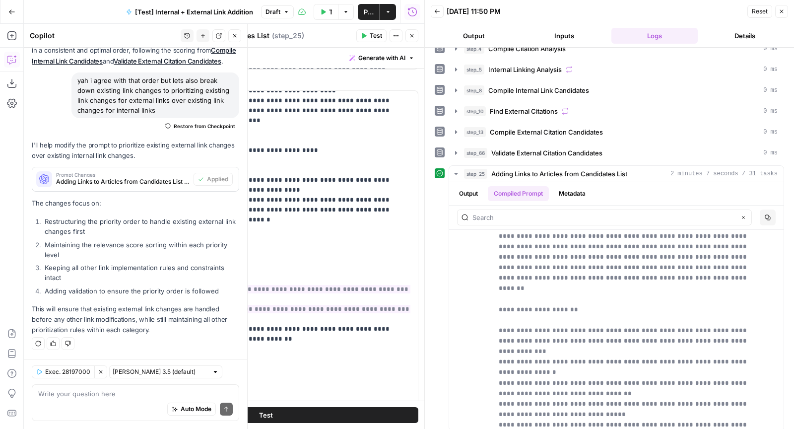
click at [372, 36] on span "Test" at bounding box center [376, 35] width 12 height 9
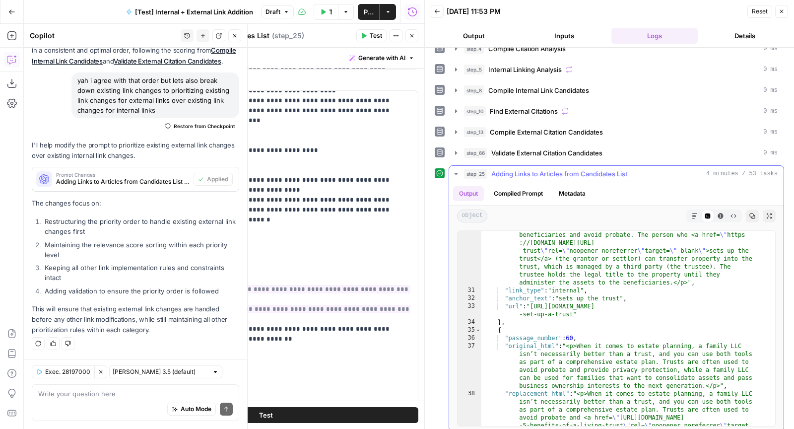
scroll to position [0, 0]
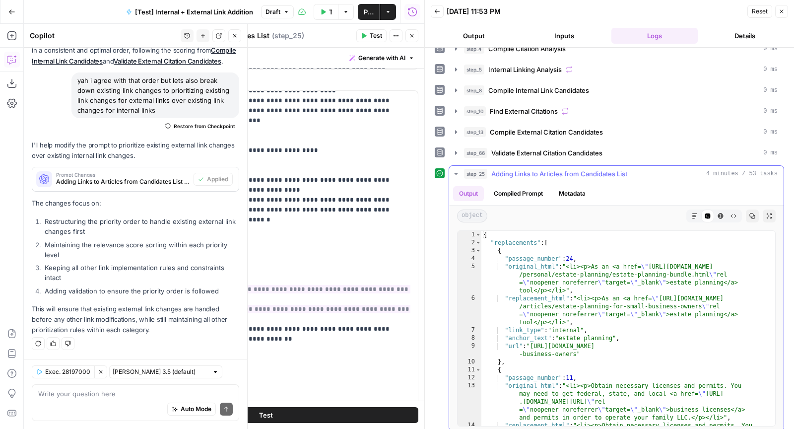
click at [604, 281] on div "{ "replacements" : [ { "passage_number" : 24 , "original_html" : "<li><p>As an …" at bounding box center [623, 356] width 285 height 251
type textarea "**********"
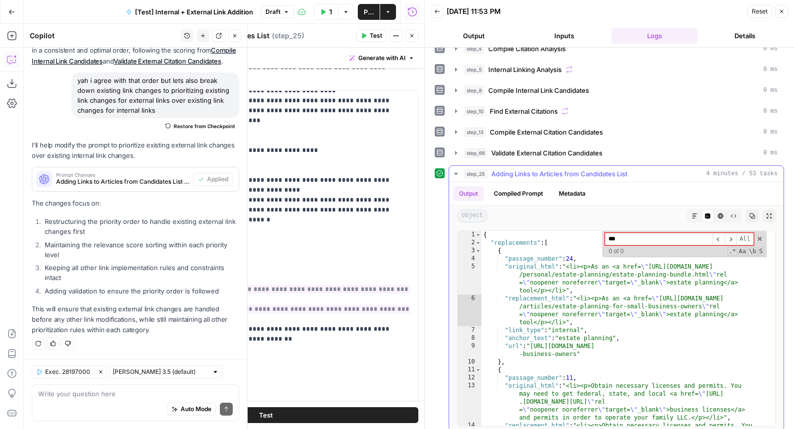
type input "***"
click at [536, 186] on button "Compiled Prompt" at bounding box center [518, 193] width 61 height 15
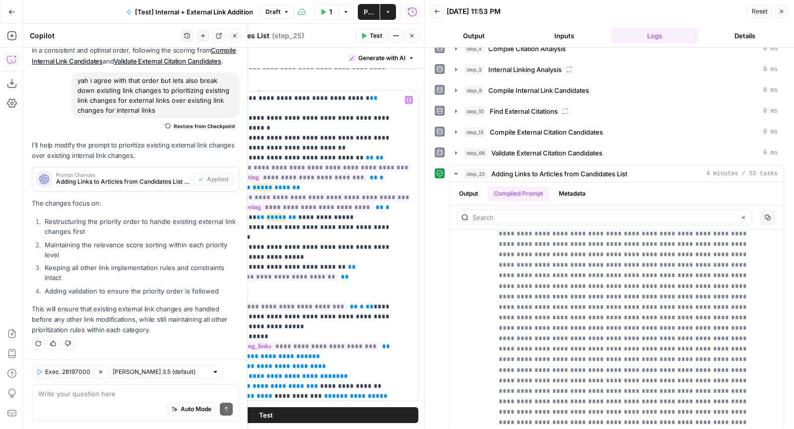
scroll to position [196, 0]
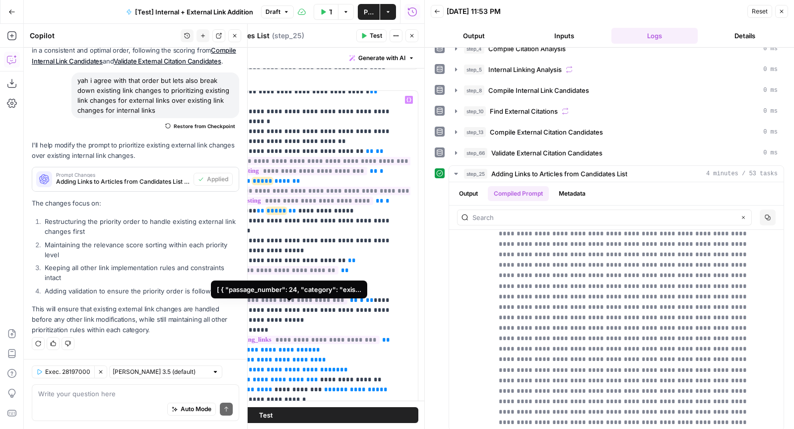
click at [321, 335] on span "**********" at bounding box center [304, 339] width 150 height 8
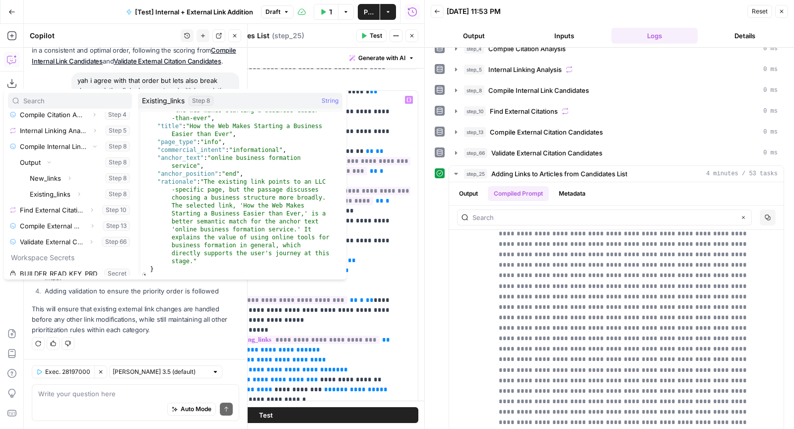
scroll to position [1241, 0]
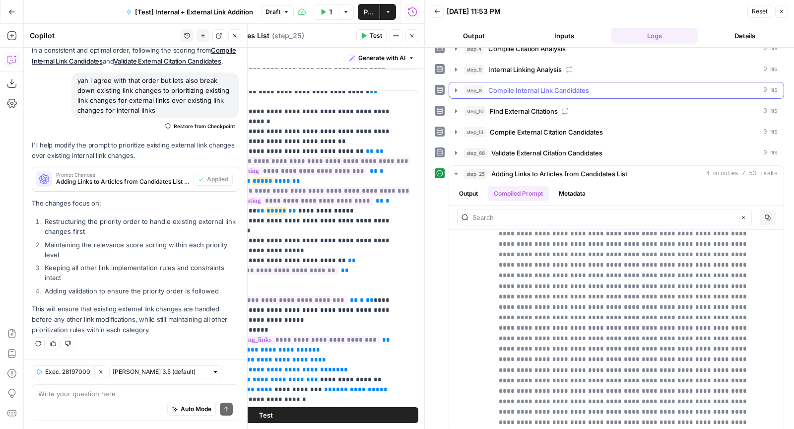
click at [532, 82] on button "step_8 Compile Internal Link Candidates 0 ms" at bounding box center [616, 90] width 334 height 16
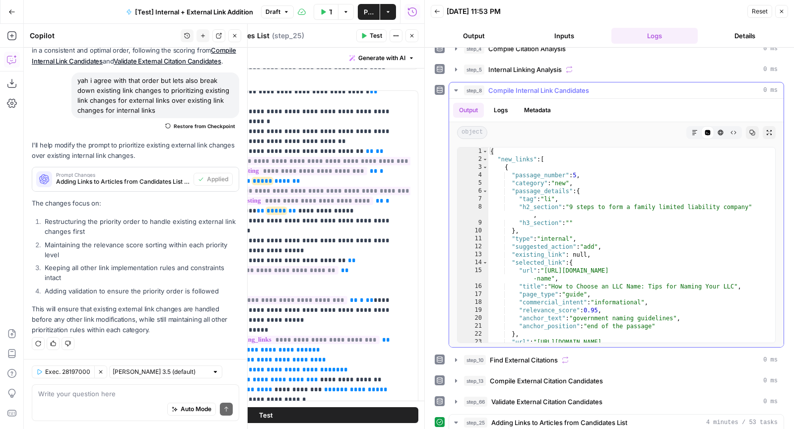
type textarea "**********"
click at [636, 295] on div "{ "new_links" : [ { "passage_number" : 5 , "category" : "new" , "passage_detail…" at bounding box center [627, 256] width 278 height 219
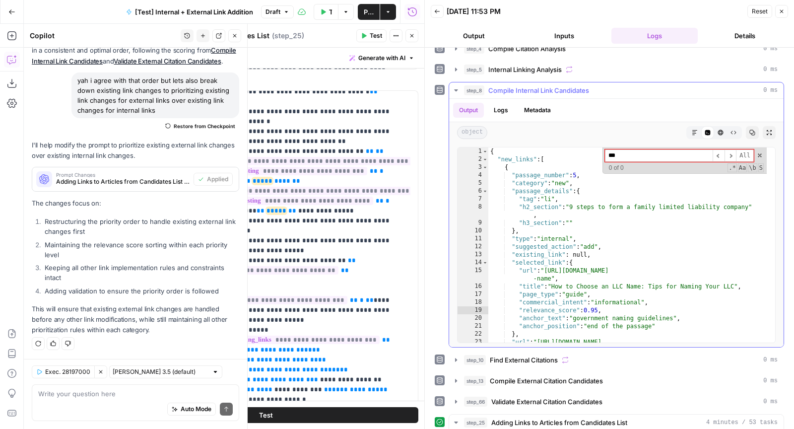
click at [628, 152] on input "***" at bounding box center [659, 155] width 108 height 12
type input "***"
click at [586, 68] on div "step_5 Internal Linking Analysis 0 ms" at bounding box center [620, 69] width 313 height 10
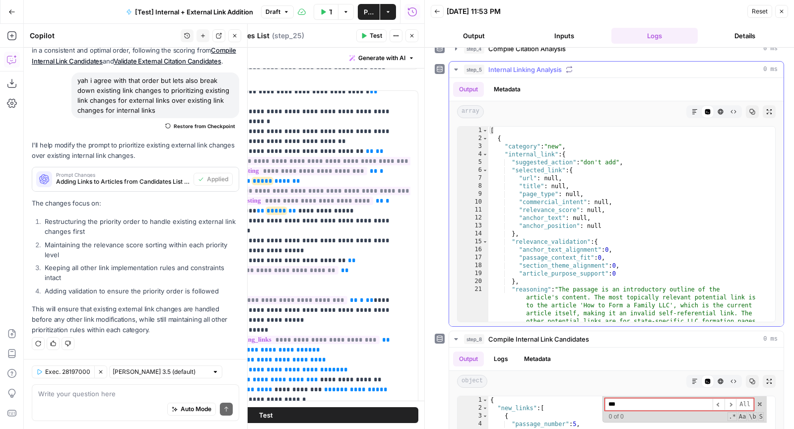
click at [630, 234] on div "[ { "category" : "new" , "internal_link" : { "suggested_action" : "don't add" ,…" at bounding box center [627, 267] width 278 height 283
type textarea "**********"
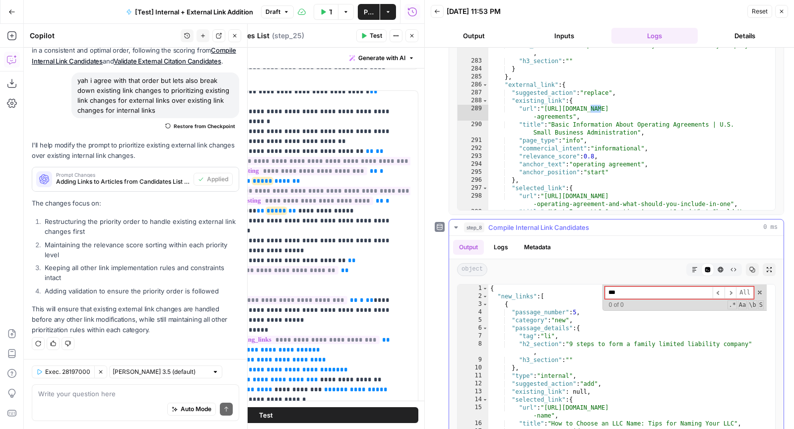
scroll to position [253, 0]
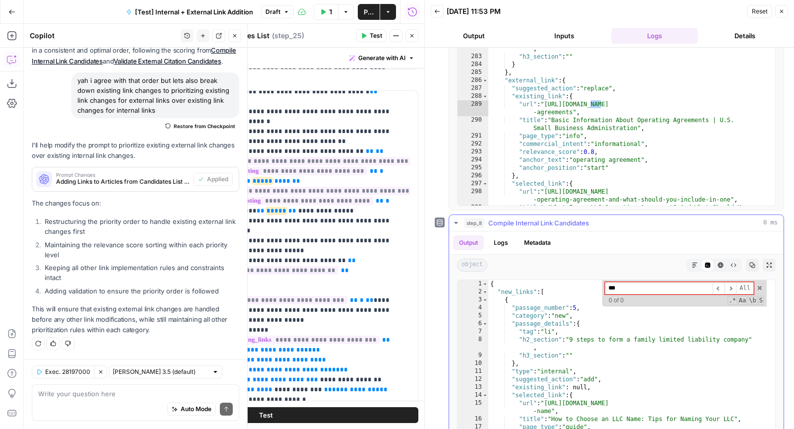
type input "***"
click at [645, 283] on input "***" at bounding box center [659, 288] width 108 height 12
type textarea "**********"
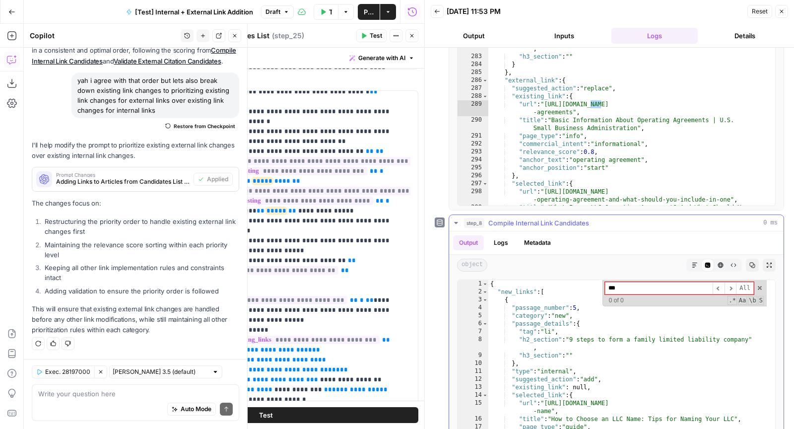
click at [481, 288] on div "2" at bounding box center [472, 292] width 31 height 8
click at [482, 288] on span "Toggle code folding, rows 2 through 955" at bounding box center [484, 292] width 5 height 8
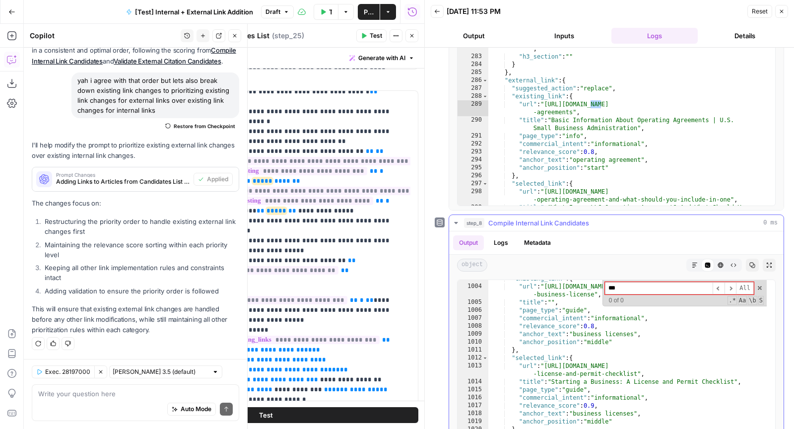
scroll to position [521, 0]
click at [413, 38] on icon "button" at bounding box center [412, 36] width 6 height 6
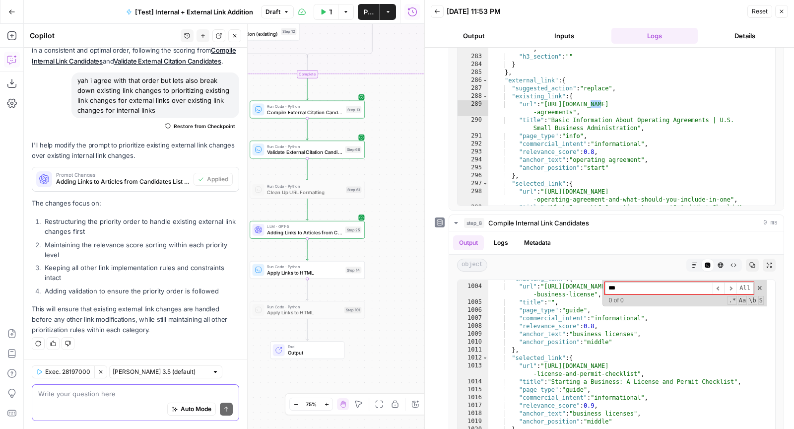
click at [157, 398] on textarea at bounding box center [135, 393] width 194 height 10
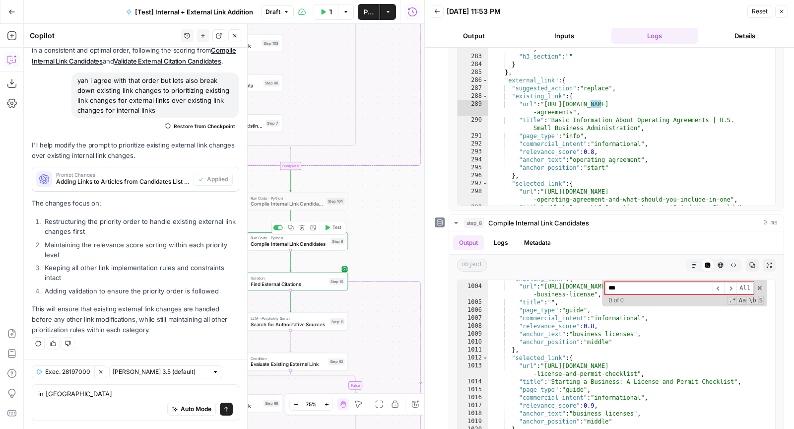
click at [334, 225] on span "Test" at bounding box center [336, 227] width 9 height 6
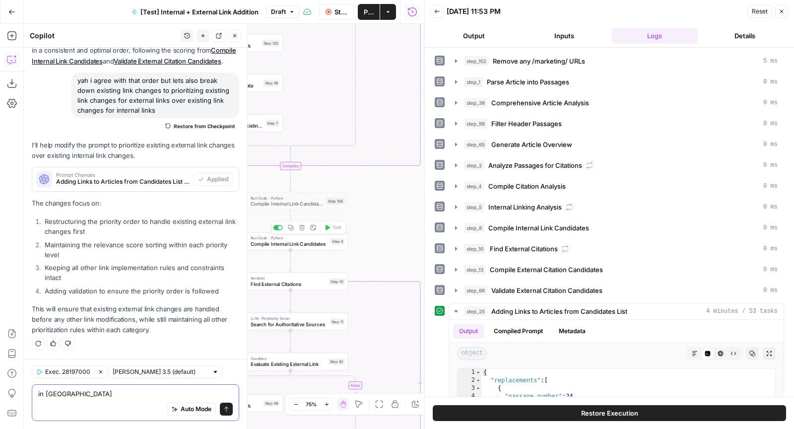
click at [91, 392] on textarea "in ste" at bounding box center [135, 393] width 194 height 10
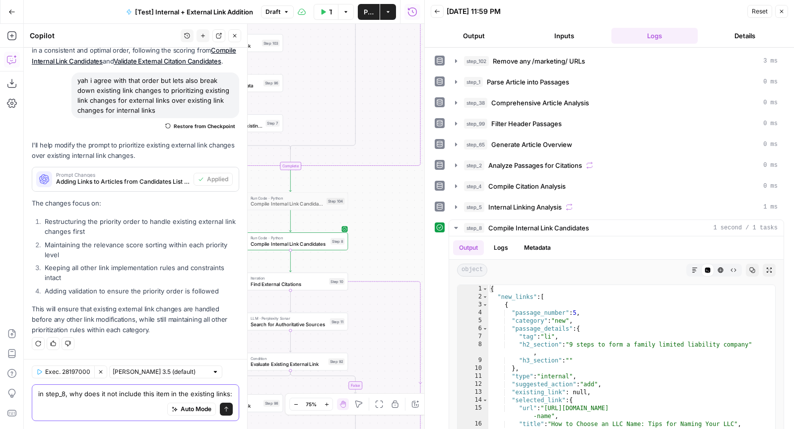
scroll to position [4594, 0]
type textarea "in step_8, why does it not include this item in the existing links:"
click at [572, 319] on div "{ "new_links" : [ { "passage_number" : 5 , "category" : "new" , "passage_detail…" at bounding box center [627, 394] width 278 height 219
type textarea "**********"
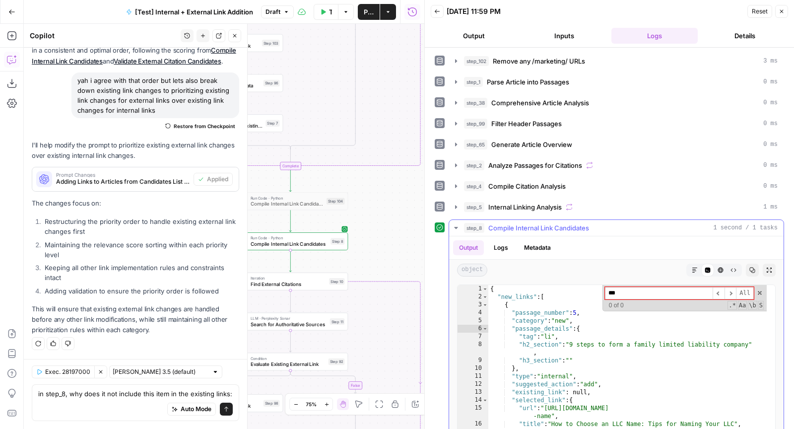
type input "***"
click at [560, 210] on button "step_5 Internal Linking Analysis 1 ms" at bounding box center [616, 207] width 334 height 16
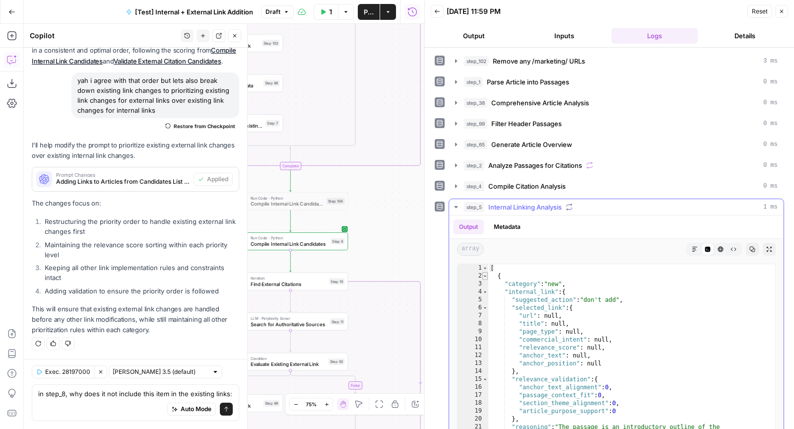
click at [484, 272] on span "Toggle code folding, rows 2 through 40" at bounding box center [484, 276] width 5 height 8
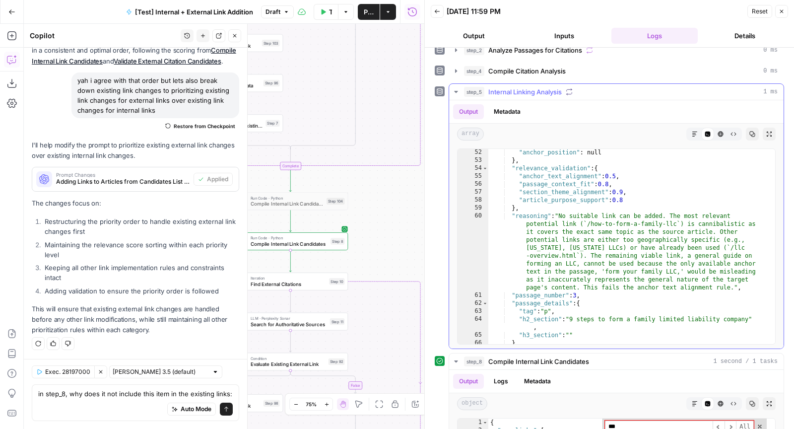
scroll to position [0, 0]
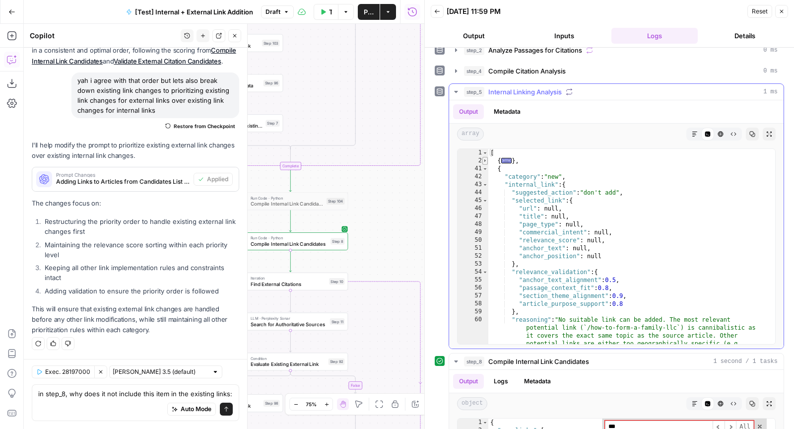
click at [485, 157] on span "Toggle code folding, rows 2 through 40" at bounding box center [484, 161] width 5 height 8
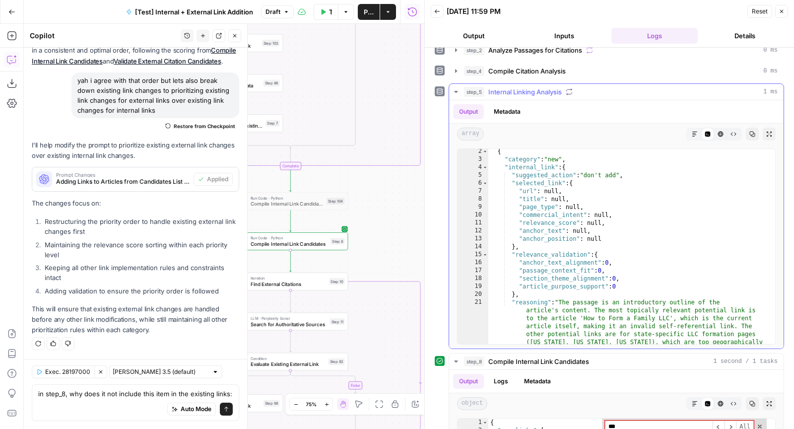
scroll to position [7, 0]
click at [627, 217] on div "{ "category" : "new" , "internal_link" : { "suggested_action" : "don't add" , "…" at bounding box center [627, 288] width 278 height 283
type textarea "**********"
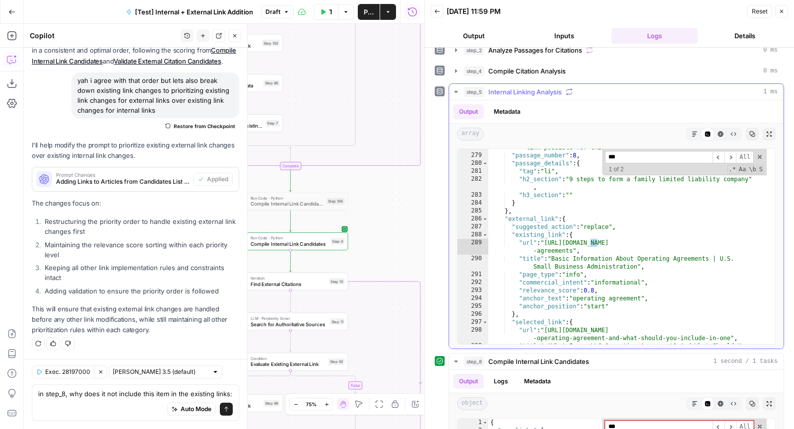
scroll to position [2138, 0]
type input "***"
click at [503, 214] on div ""reasoning" : "The existing link points to a product page for an 'LLC operating…" at bounding box center [627, 237] width 278 height 251
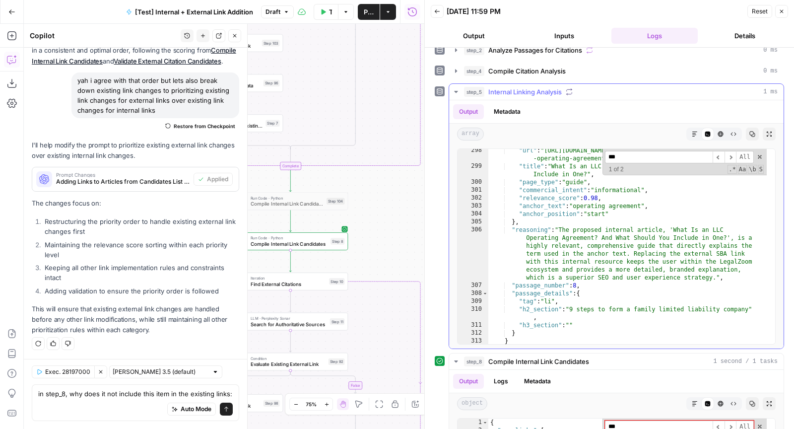
scroll to position [2290, 0]
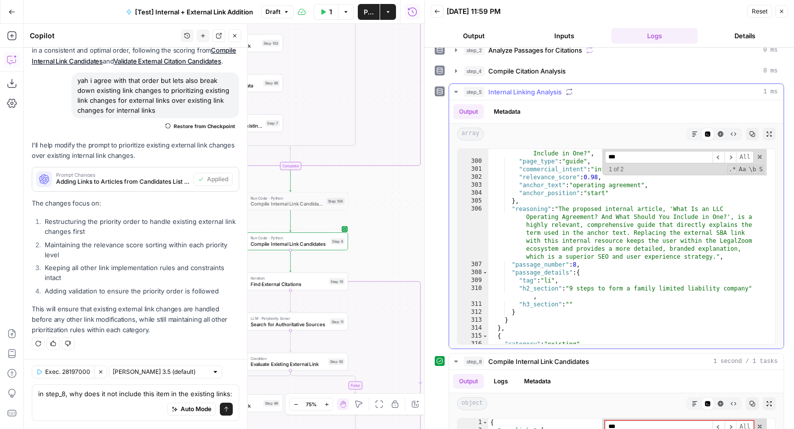
click at [507, 317] on div ""title" : "What Is an LLC Operating Agreement? And What Should You Include in O…" at bounding box center [627, 250] width 278 height 219
type textarea "* *****"
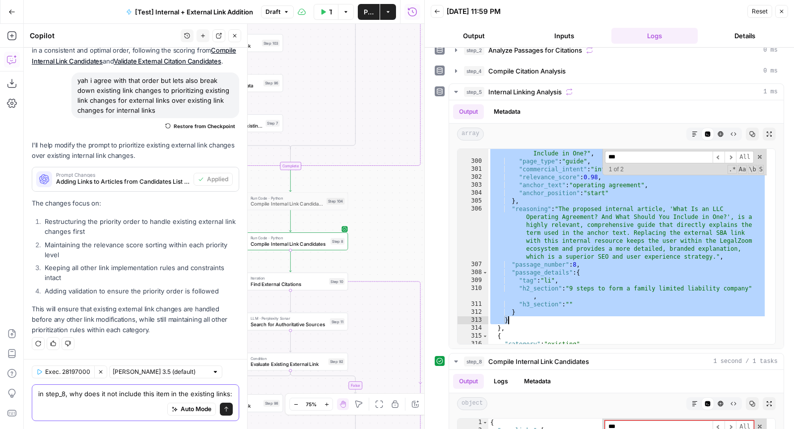
click at [105, 397] on textarea "in step_8, why does it not include this item in the existing links:" at bounding box center [135, 393] width 194 height 10
click at [82, 404] on div "Auto Mode Send" at bounding box center [135, 409] width 194 height 22
click at [55, 414] on div "Auto Mode Send" at bounding box center [135, 409] width 194 height 22
click at [37, 403] on div "in step_8, why does it not include this item in the existing links: in step_8, …" at bounding box center [135, 402] width 207 height 37
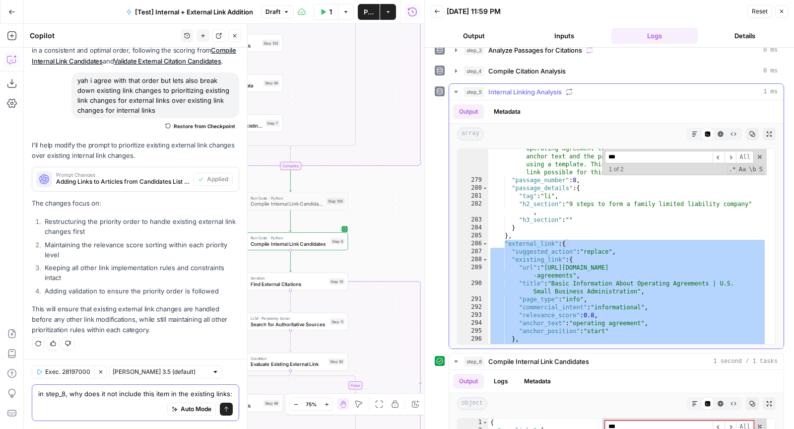
scroll to position [2126, 0]
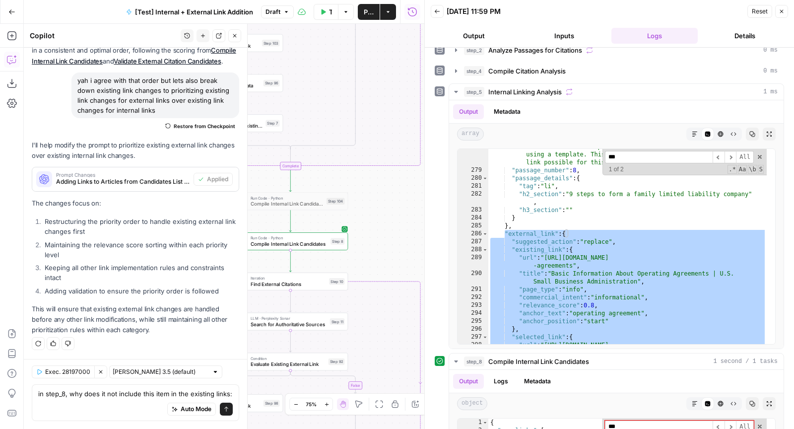
click at [47, 403] on div "Auto Mode Send" at bounding box center [135, 409] width 194 height 22
paste textarea ""external_link": { "suggested_action": "replace", "existing_link": { "url": "ht…"
type textarea "in step_8, why does it not include this item in the existing links: "external_l…"
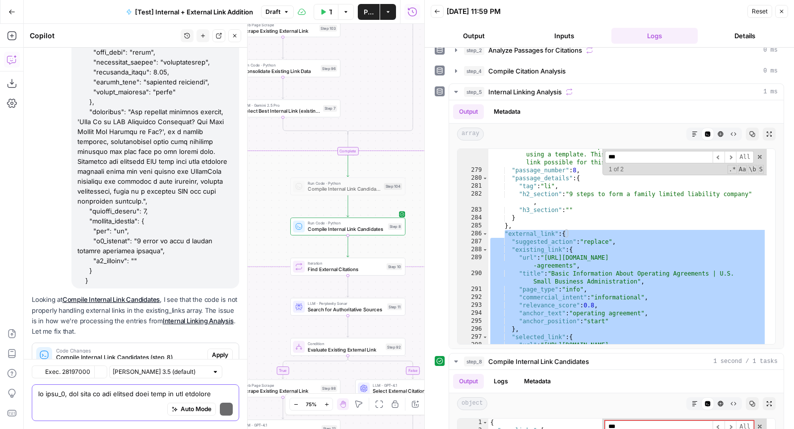
scroll to position [5294, 0]
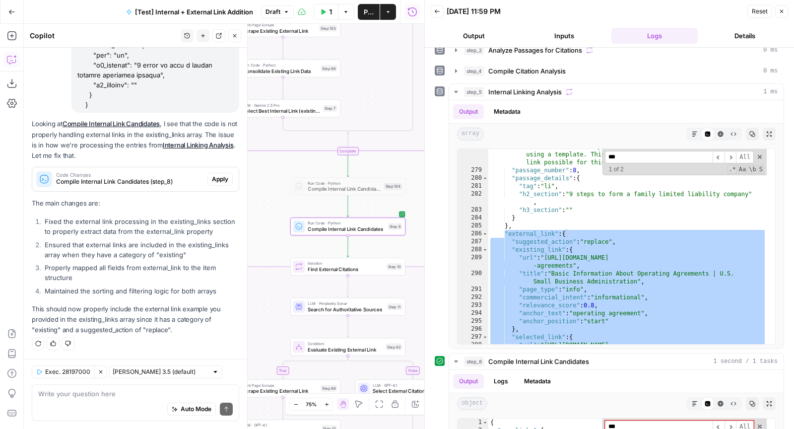
click at [212, 175] on span "Apply" at bounding box center [220, 179] width 16 height 9
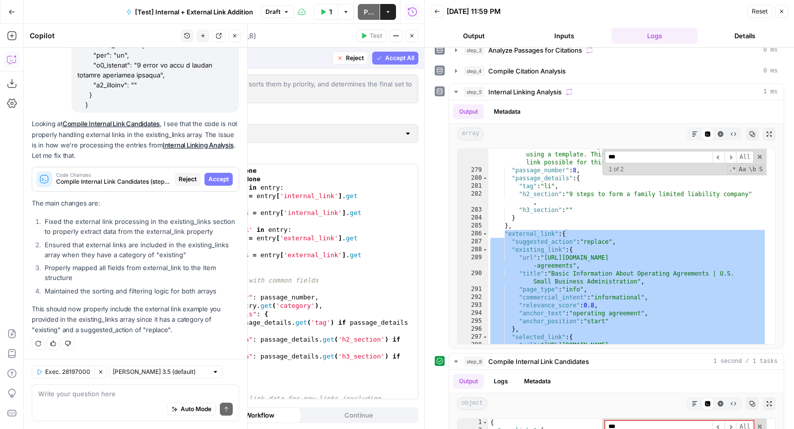
scroll to position [0, 0]
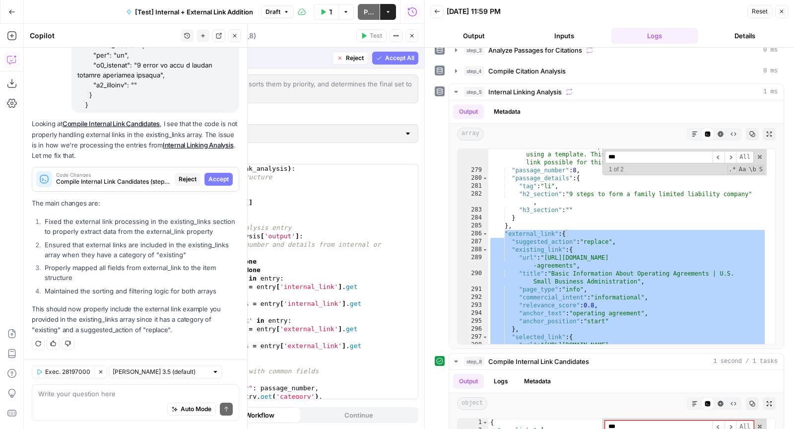
click at [410, 56] on span "Accept All" at bounding box center [399, 58] width 29 height 9
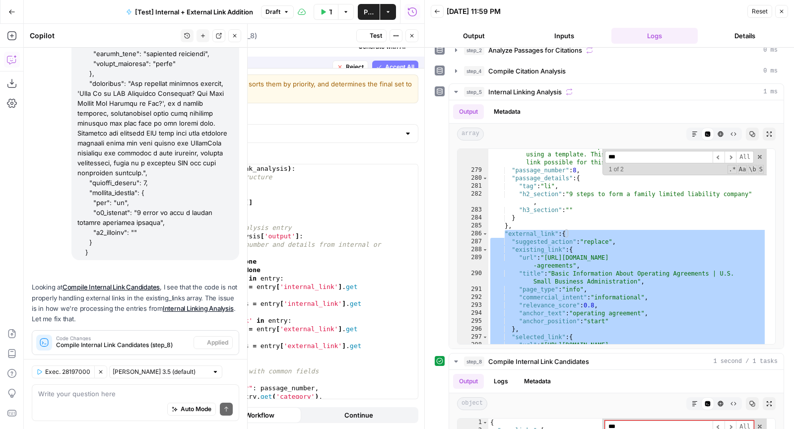
scroll to position [5309, 0]
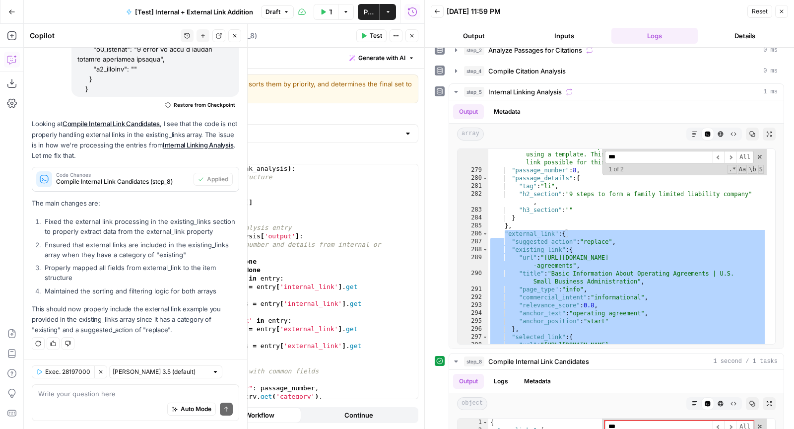
click at [377, 33] on span "Test" at bounding box center [376, 35] width 12 height 9
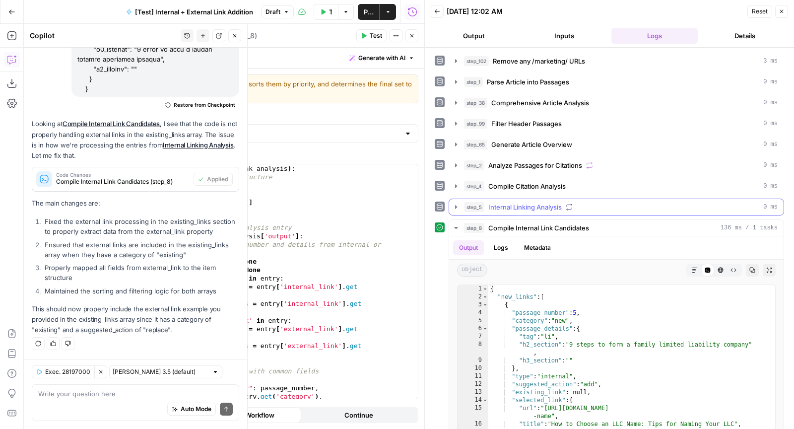
scroll to position [56, 0]
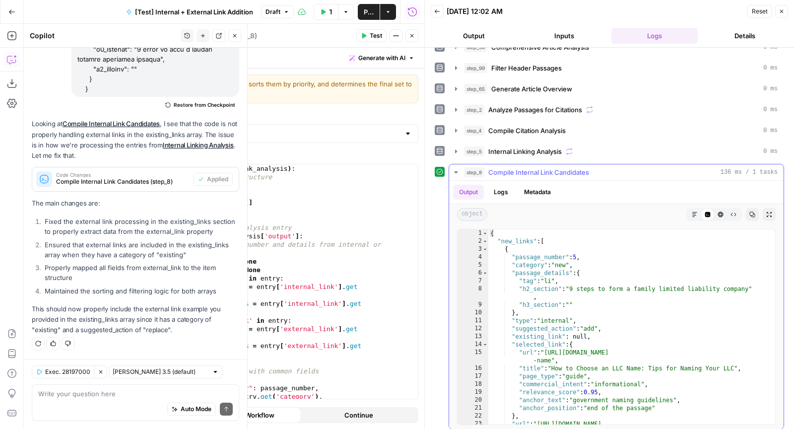
type textarea "**********"
click at [620, 290] on div "{ "new_links" : [ { "passage_number" : 5 , "category" : "new" , "passage_detail…" at bounding box center [627, 338] width 278 height 219
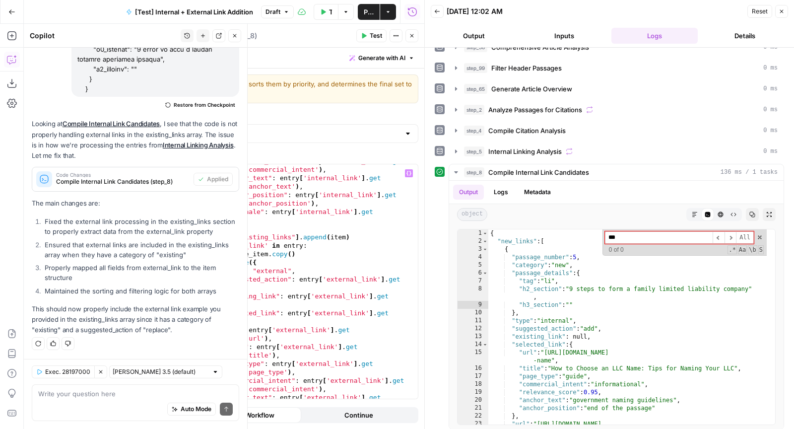
scroll to position [1105, 0]
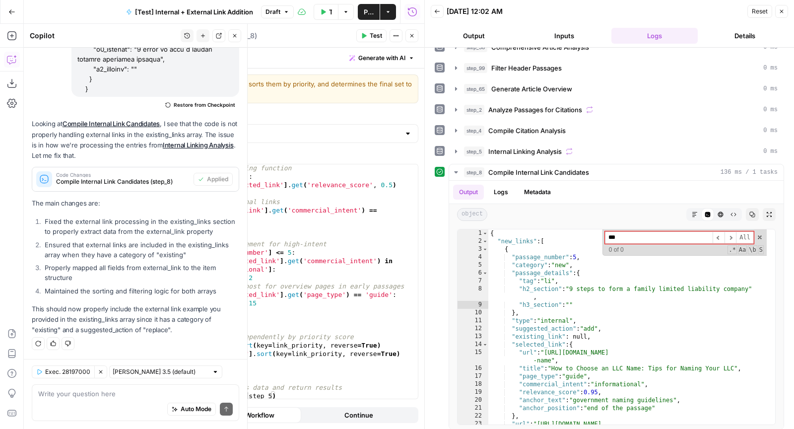
type input "***"
click at [81, 403] on div "Auto Mode Send" at bounding box center [135, 409] width 194 height 22
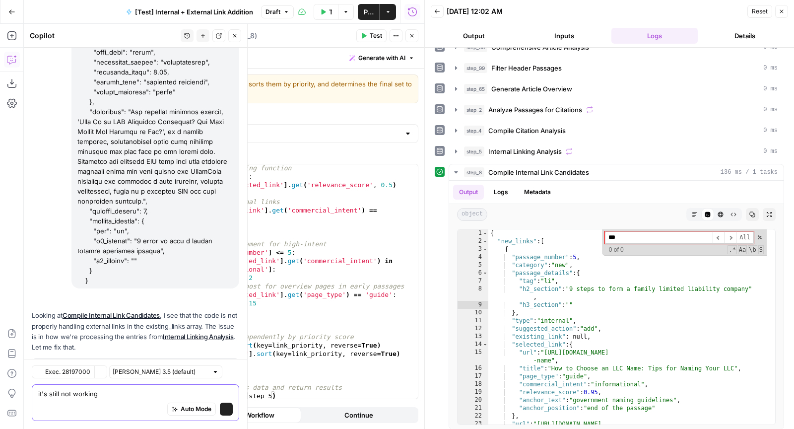
scroll to position [5309, 0]
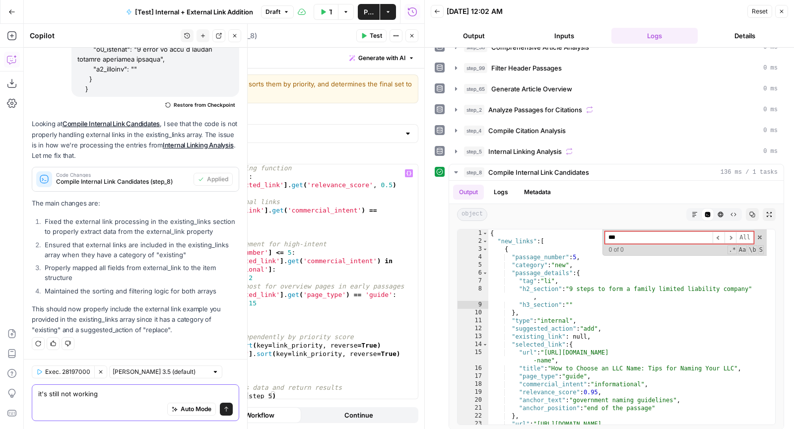
type textarea "it's still not working"
click at [339, 262] on div "# Define priority scoring function def link_priority ( link ) : score = link [ …" at bounding box center [276, 290] width 268 height 252
type textarea "**********"
click at [328, 236] on div "# Define priority scoring function def link_priority ( link ) : score = link [ …" at bounding box center [276, 290] width 268 height 252
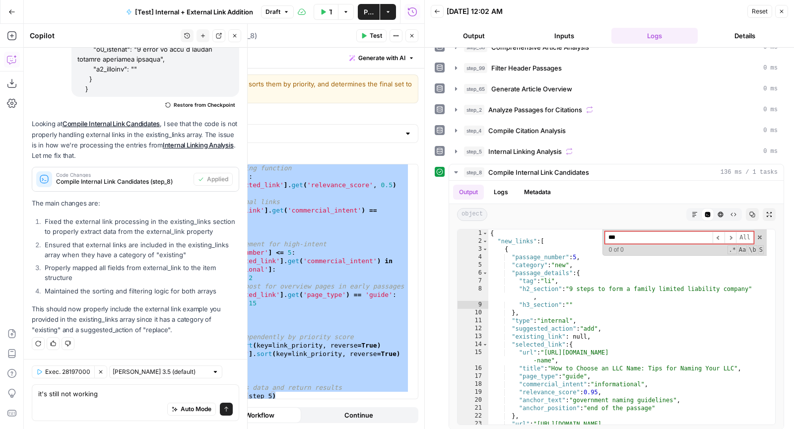
drag, startPoint x: 108, startPoint y: 237, endPoint x: 218, endPoint y: 429, distance: 220.6
click at [218, 428] on div "Hi! How can I help with your workflow? I can explain steps, debug, write prompt…" at bounding box center [135, 238] width 223 height 381
copy body "why does it not include this item in the existing links: "external_link": { "su…"
click at [324, 240] on div "# Define priority scoring function def link_priority ( link ) : score = link [ …" at bounding box center [276, 290] width 268 height 252
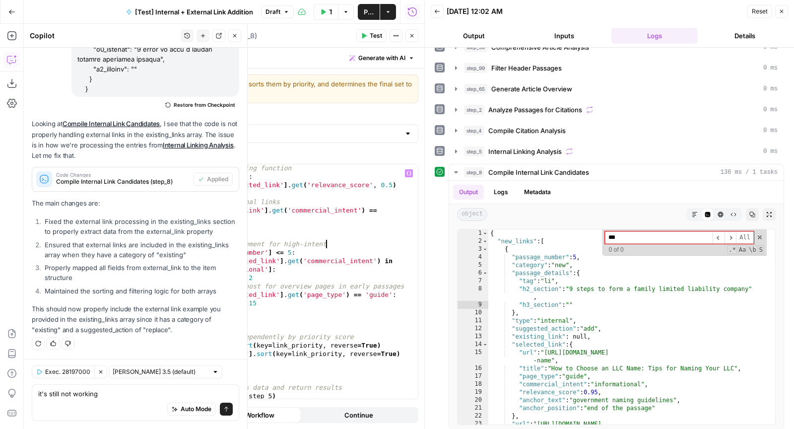
type textarea "**********"
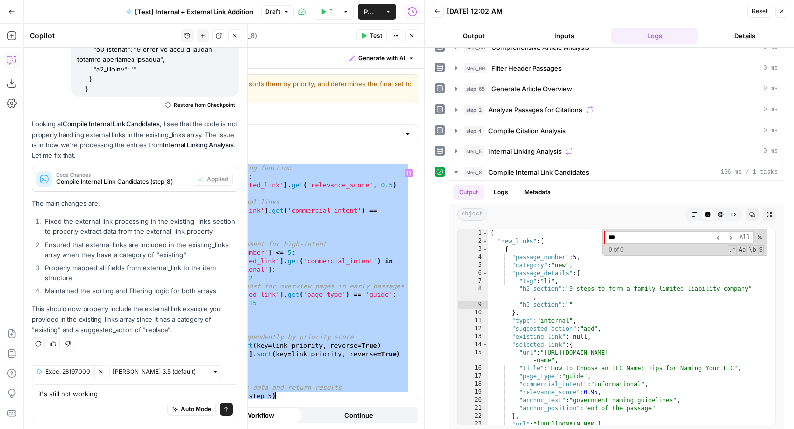
paste textarea
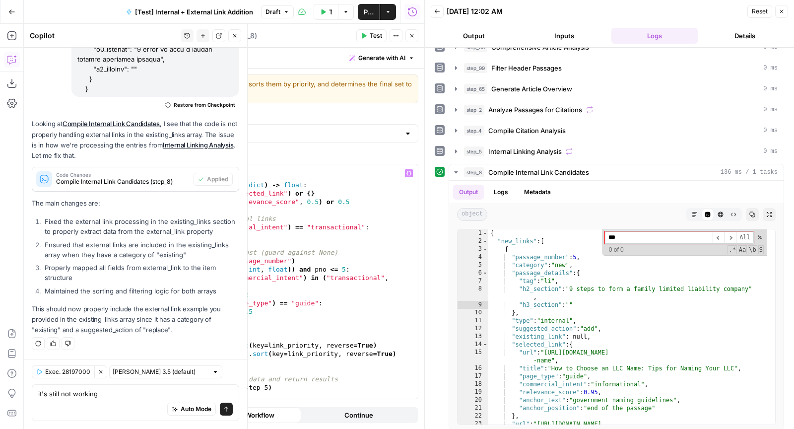
scroll to position [497, 0]
type textarea "**********"
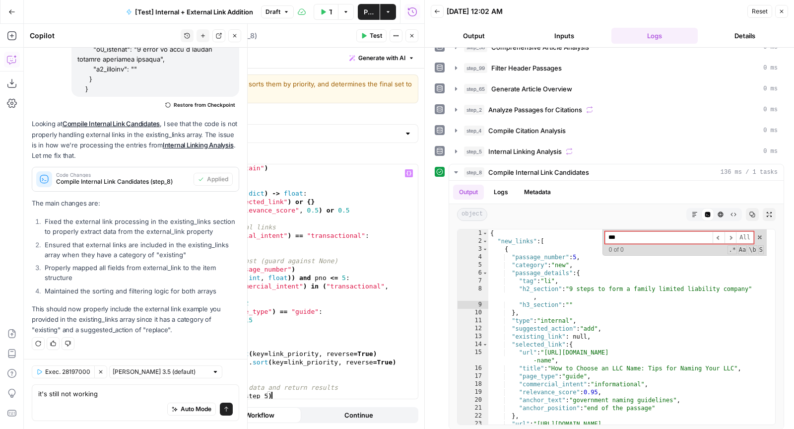
scroll to position [490, 0]
click at [367, 33] on icon "button" at bounding box center [364, 36] width 6 height 6
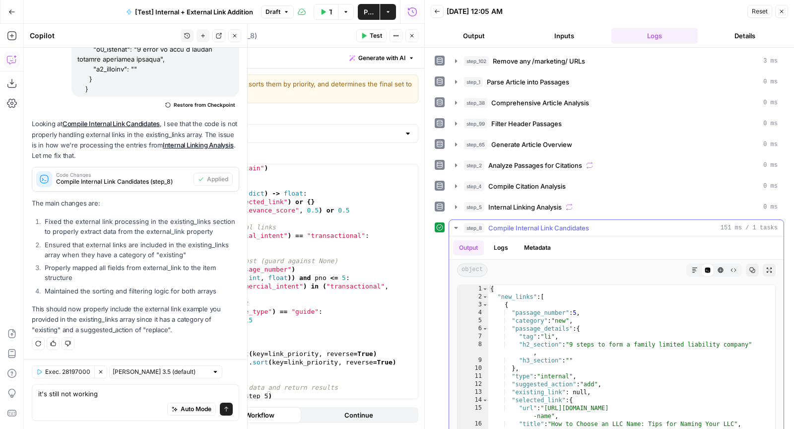
scroll to position [56, 0]
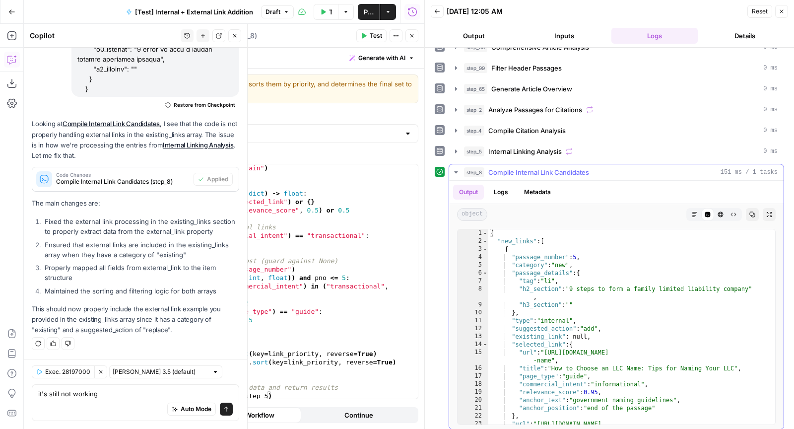
click at [574, 303] on div "{ "new_links" : [ { "passage_number" : 5 , "category" : "new" , "passage_detail…" at bounding box center [627, 338] width 278 height 219
type textarea "**"
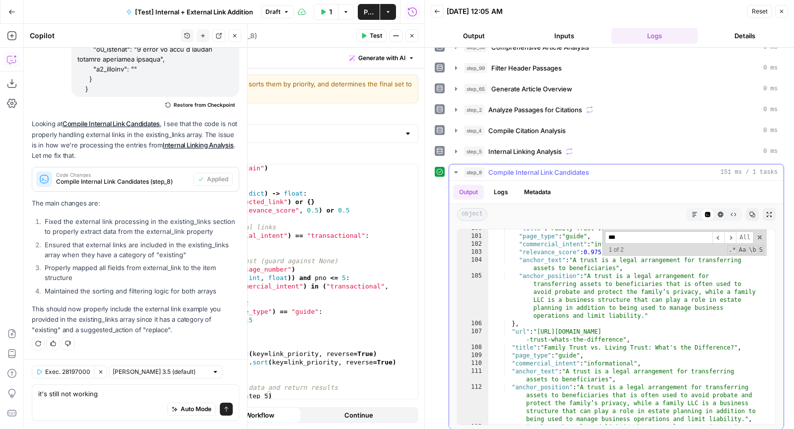
scroll to position [0, 0]
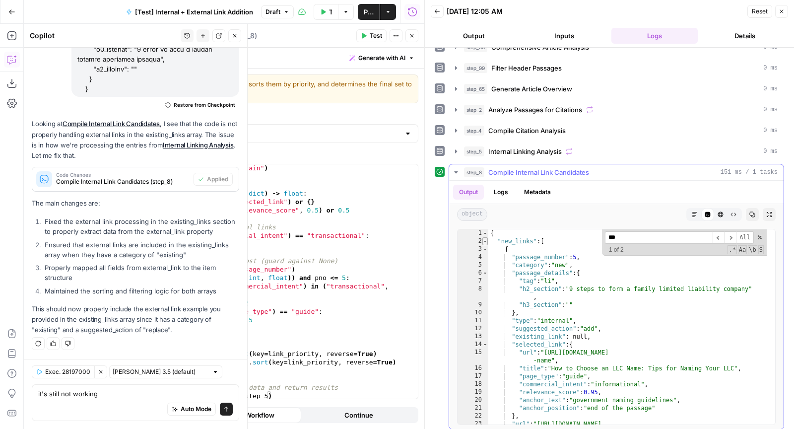
type input "***"
type textarea "**********"
click at [484, 237] on span "Toggle code folding, rows 2 through 955" at bounding box center [484, 241] width 5 height 8
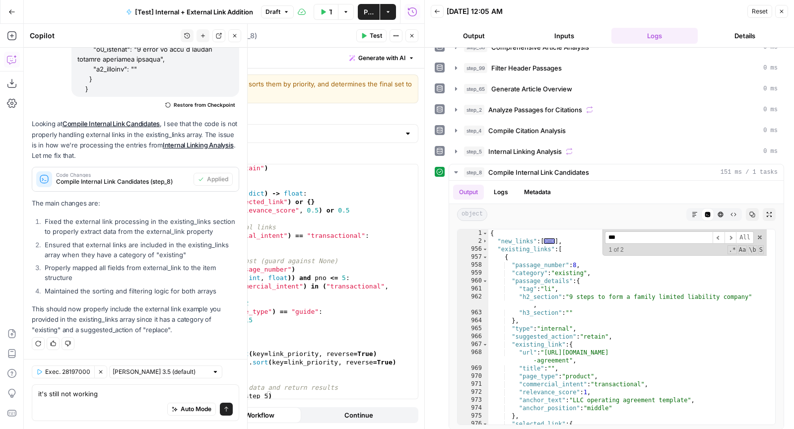
click at [345, 228] on div "if not ( link . get ( "type" ) == "external" and link . get ( "suggested_action…" at bounding box center [274, 285] width 272 height 261
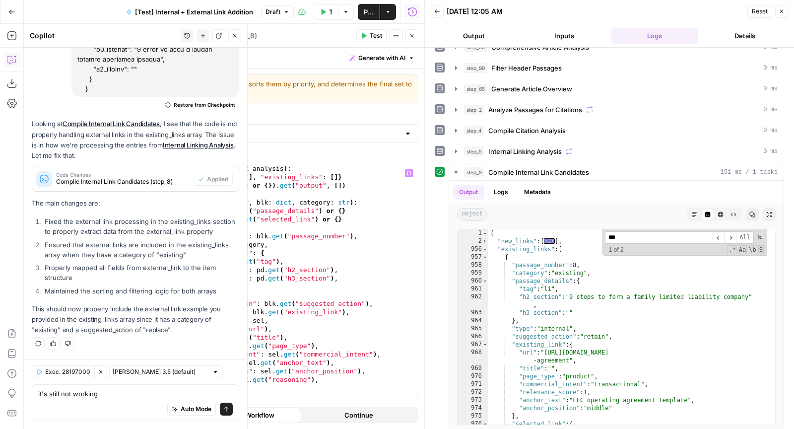
click at [300, 240] on div "def transform_link_data ( link_analysis ) : result = { "new_links" : [ ] , "exi…" at bounding box center [274, 290] width 272 height 252
type textarea "**********"
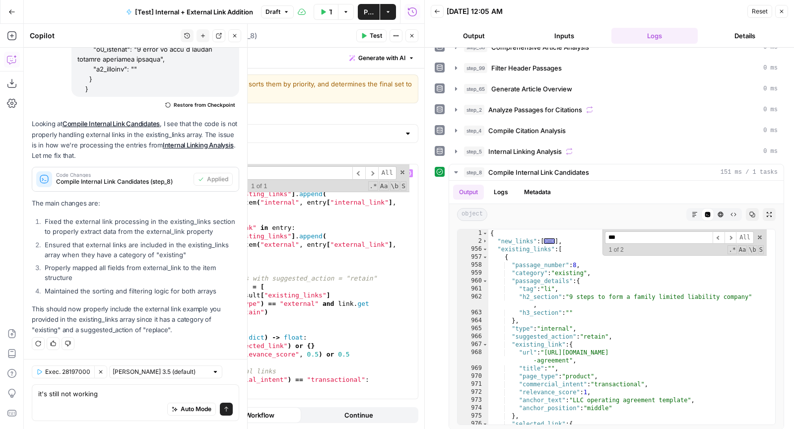
scroll to position [346, 0]
type input "***"
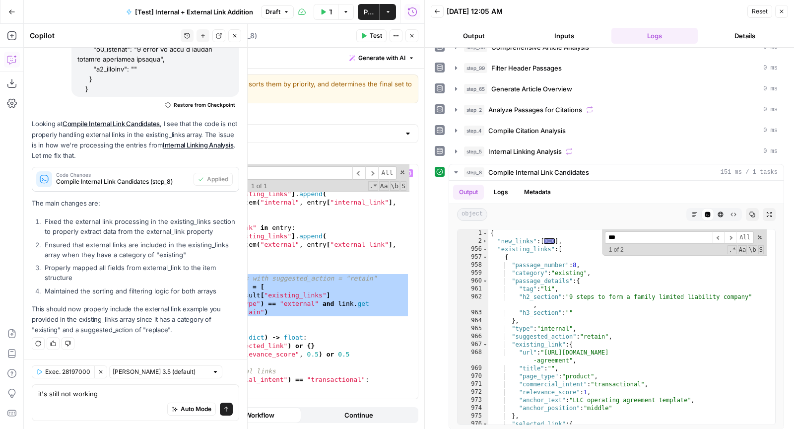
drag, startPoint x: 158, startPoint y: 320, endPoint x: 155, endPoint y: 279, distance: 40.8
click at [155, 279] on div "# EXISTING: include BOTH internal and external if present if category == "exist…" at bounding box center [274, 290] width 272 height 252
type textarea "**********"
paste textarea
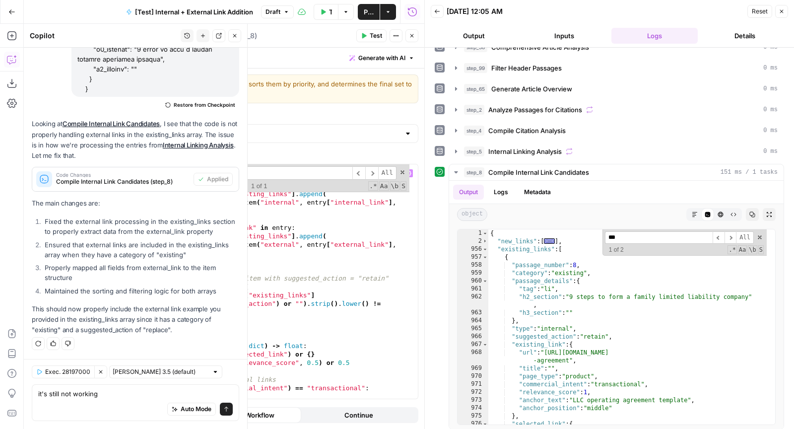
type textarea "*"
click at [373, 35] on span "Test" at bounding box center [376, 35] width 12 height 9
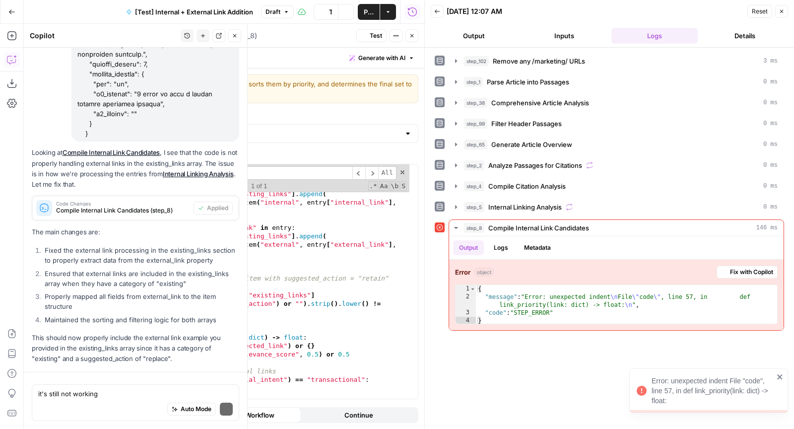
scroll to position [5309, 0]
click at [761, 269] on span "Fix with Copilot" at bounding box center [751, 271] width 43 height 9
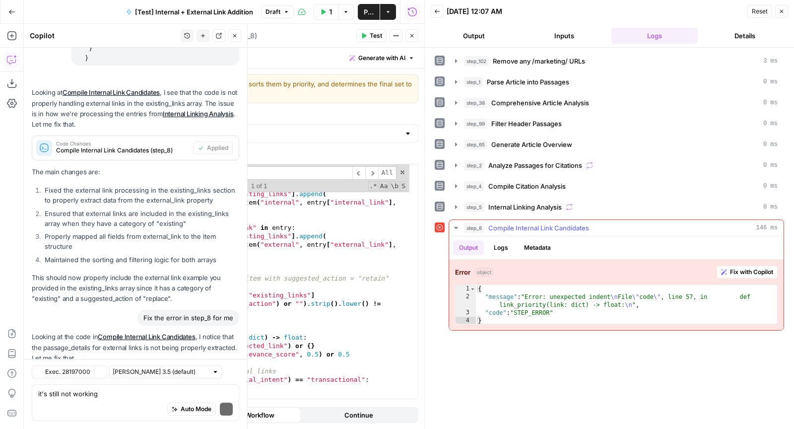
scroll to position [5532, 0]
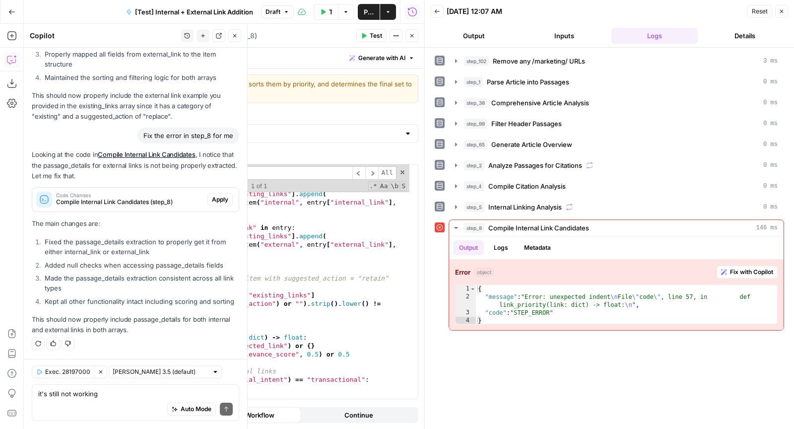
click at [214, 195] on span "Apply" at bounding box center [220, 199] width 16 height 9
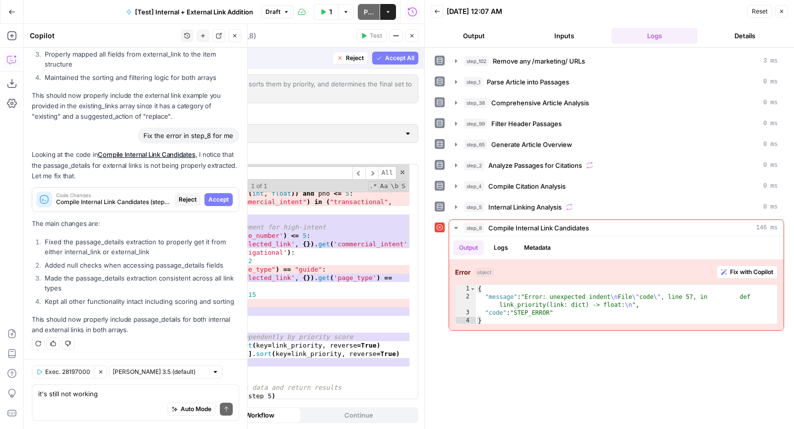
scroll to position [1695, 0]
click at [356, 58] on span "Reject" at bounding box center [355, 58] width 18 height 9
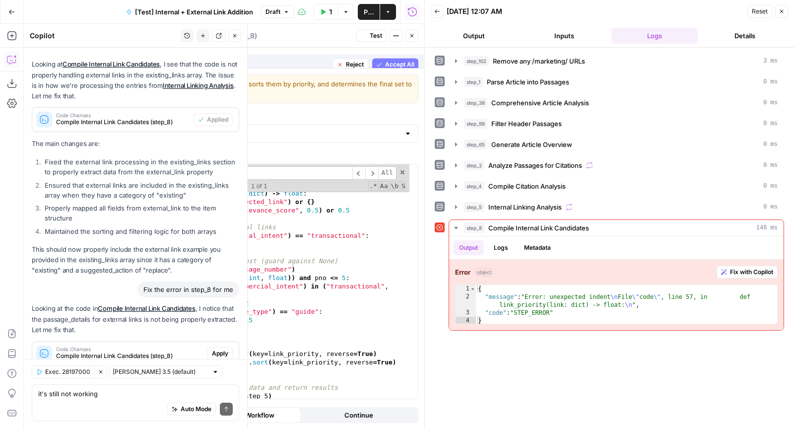
scroll to position [490, 0]
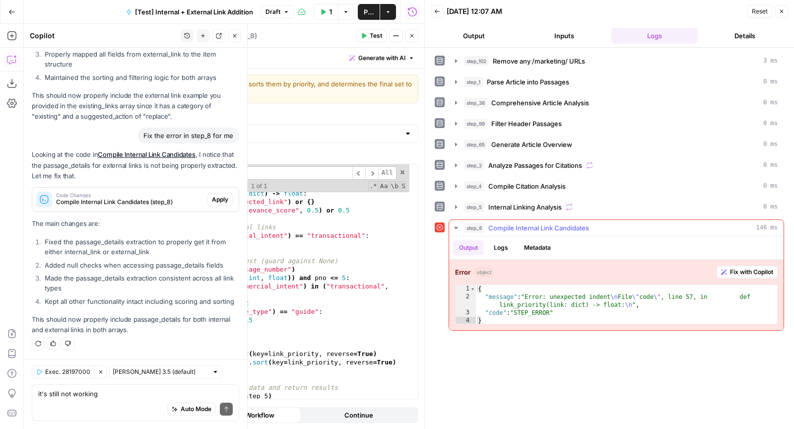
click at [735, 269] on span "Fix with Copilot" at bounding box center [751, 271] width 43 height 9
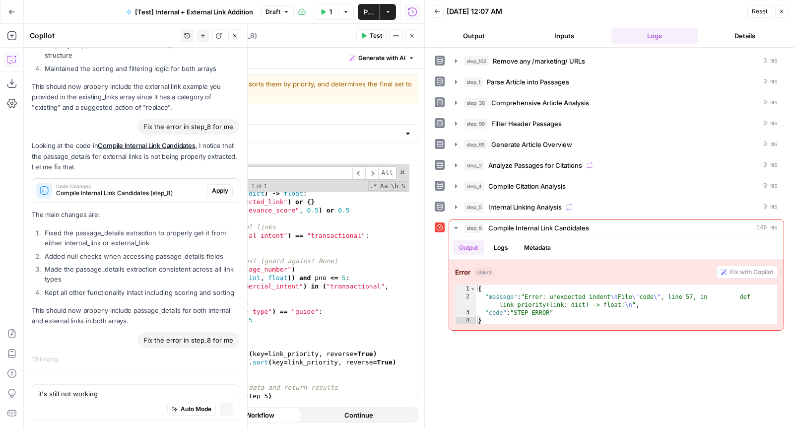
scroll to position [5256, 0]
click at [519, 301] on div "{ "message" : "Error: unexpected indent \n File \" code \" , line 57, in def li…" at bounding box center [627, 313] width 302 height 56
type textarea "**********"
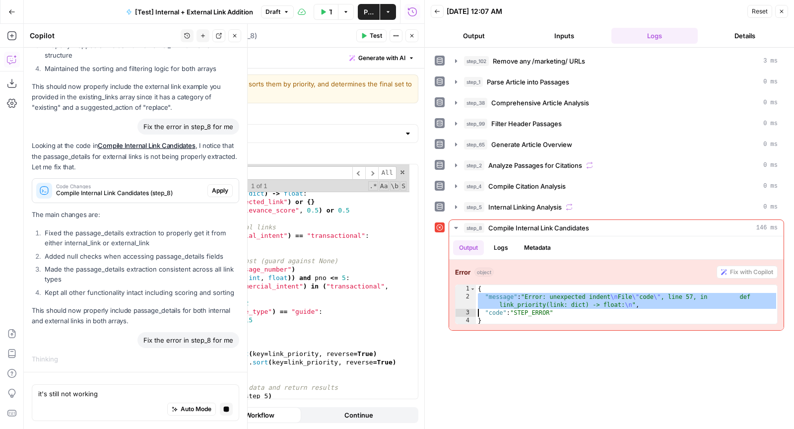
click at [318, 278] on div "if ( link . get ( "suggested_action" ) or "" ) . strip ( ) . lower ( ) != "reta…" at bounding box center [274, 285] width 272 height 261
type textarea "**********"
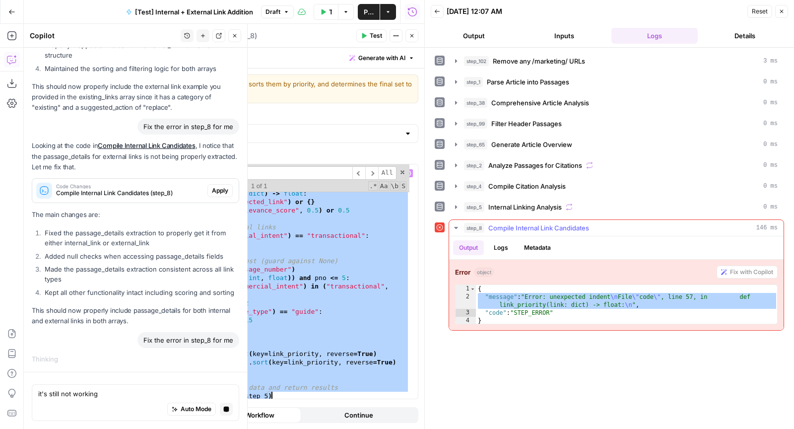
click at [511, 304] on div "{ "message" : "Error: unexpected indent \n File \" code \" , line 57, in def li…" at bounding box center [627, 313] width 302 height 56
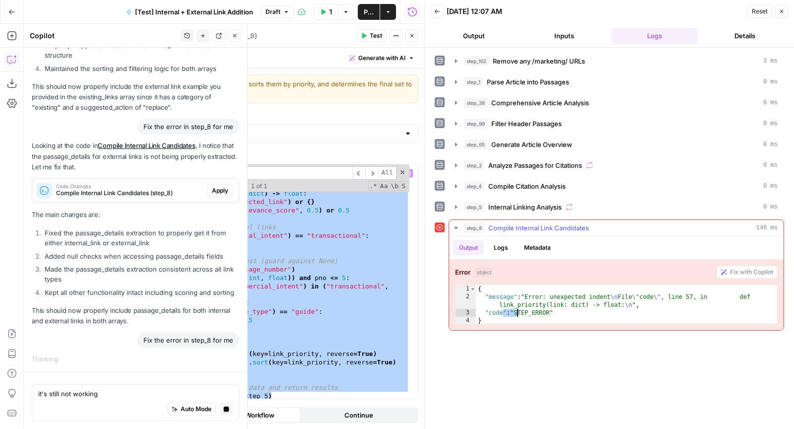
type textarea "**********"
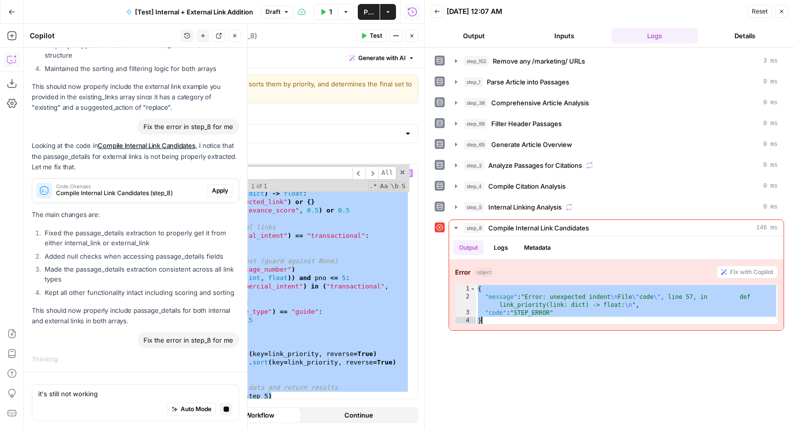
click at [188, 282] on div "if ( link . get ( "suggested_action" ) or "" ) . strip ( ) . lower ( ) != "reta…" at bounding box center [274, 285] width 272 height 261
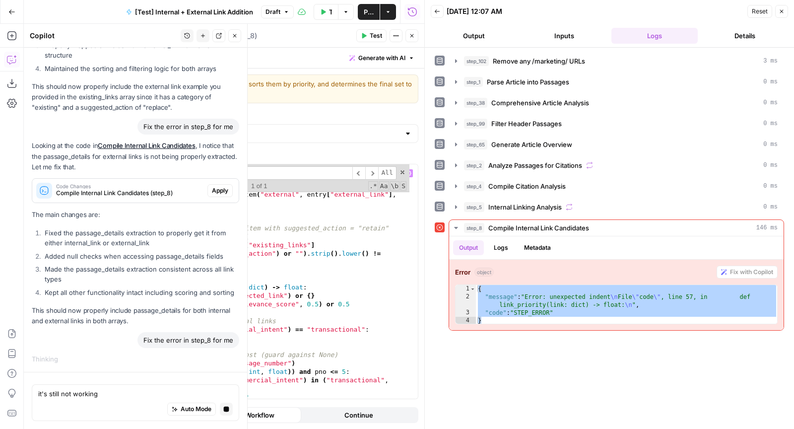
scroll to position [372, 0]
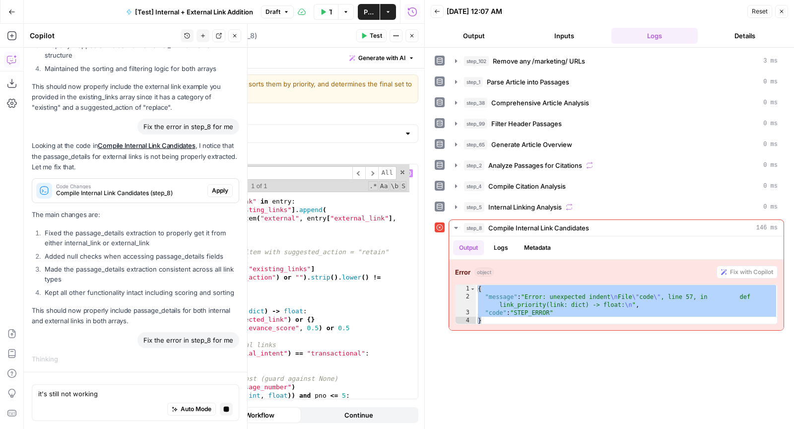
click at [259, 175] on input "***" at bounding box center [294, 172] width 116 height 13
click at [140, 257] on div "result [ "existing_links" ] . append ( build_item ( "internal" , entry [ "inter…" at bounding box center [274, 293] width 272 height 261
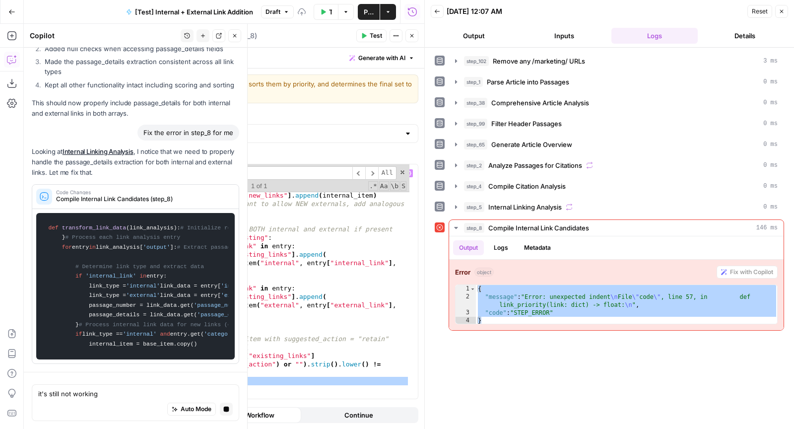
scroll to position [285, 0]
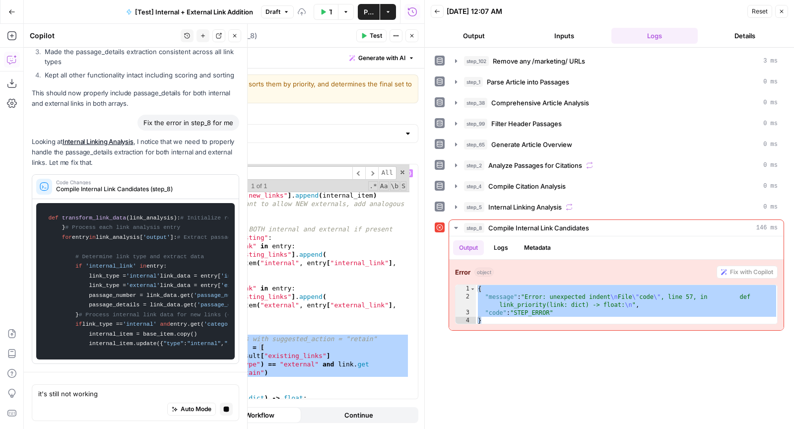
click at [179, 355] on div "if "internal_link" in entry : internal_item = build_item ( "internal" , entry […" at bounding box center [274, 283] width 272 height 252
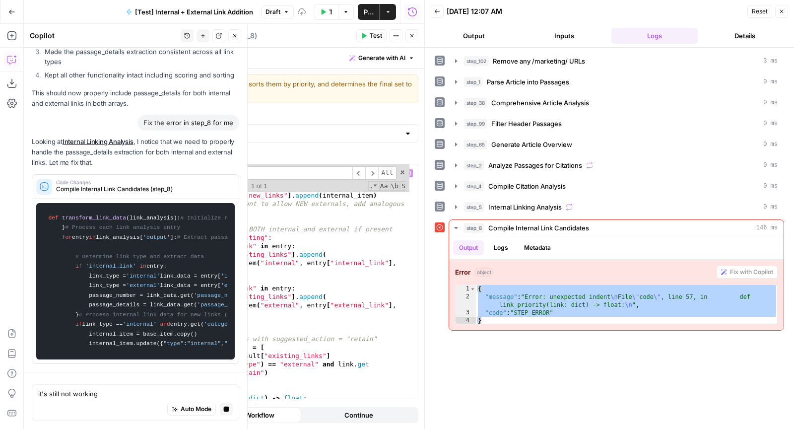
scroll to position [0, 0]
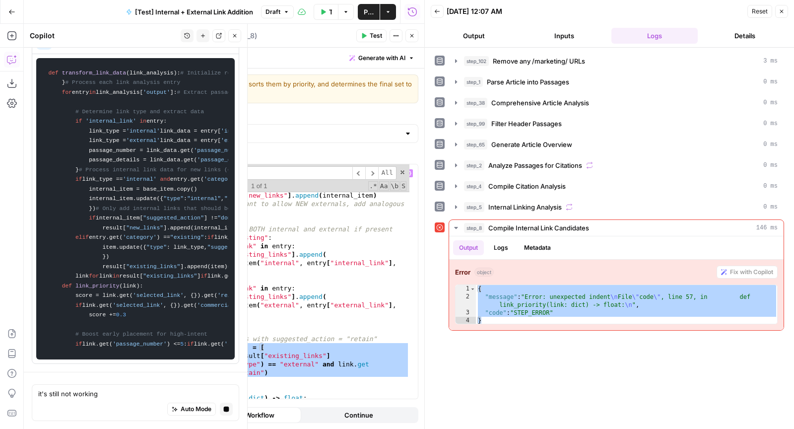
drag, startPoint x: 155, startPoint y: 347, endPoint x: 161, endPoint y: 376, distance: 30.3
click at [161, 376] on div "if "internal_link" in entry : internal_item = build_item ( "internal" , entry […" at bounding box center [274, 283] width 272 height 252
type textarea "**********"
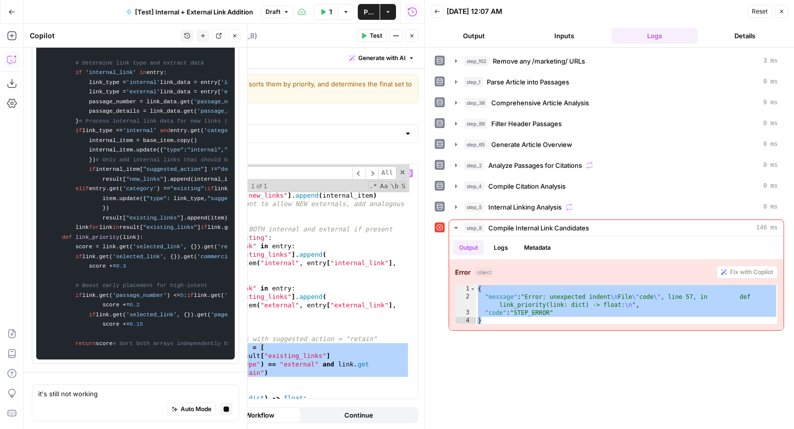
paste textarea
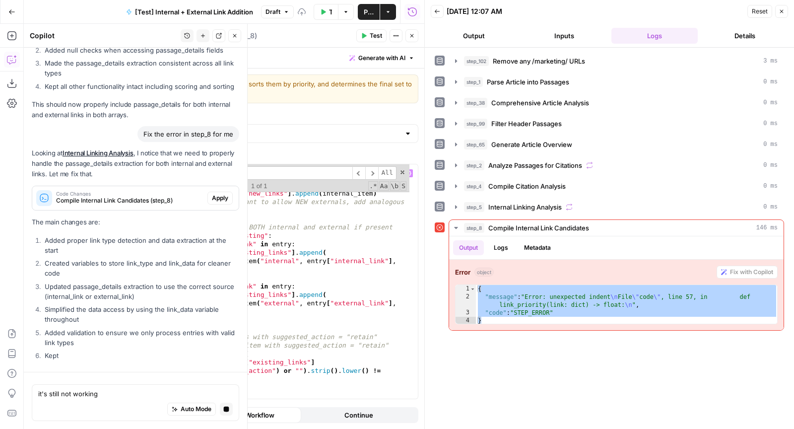
click at [138, 354] on div "internal_item = build_item ( "internal" , entry [ "internal_link" ] , category …" at bounding box center [274, 294] width 272 height 261
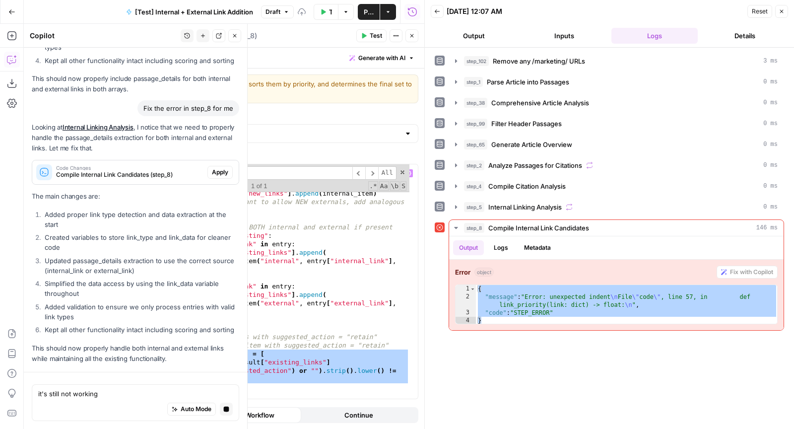
click at [188, 361] on div "internal_item = build_item ( "internal" , entry [ "internal_link" ] , category …" at bounding box center [274, 294] width 272 height 261
type textarea "**********"
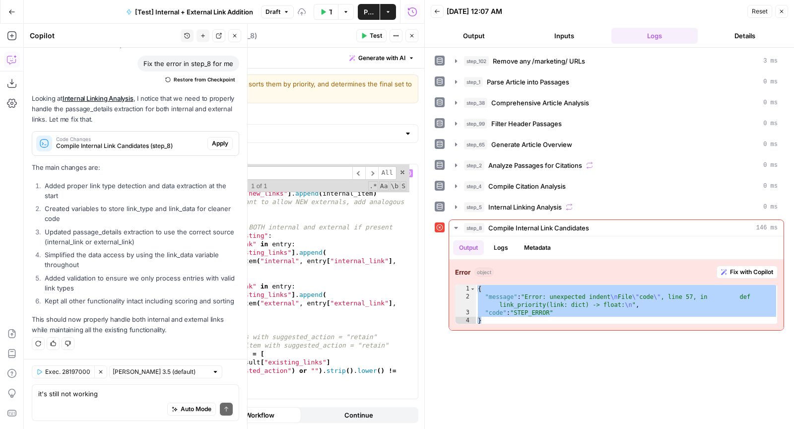
click at [378, 41] on button "Test" at bounding box center [371, 35] width 30 height 13
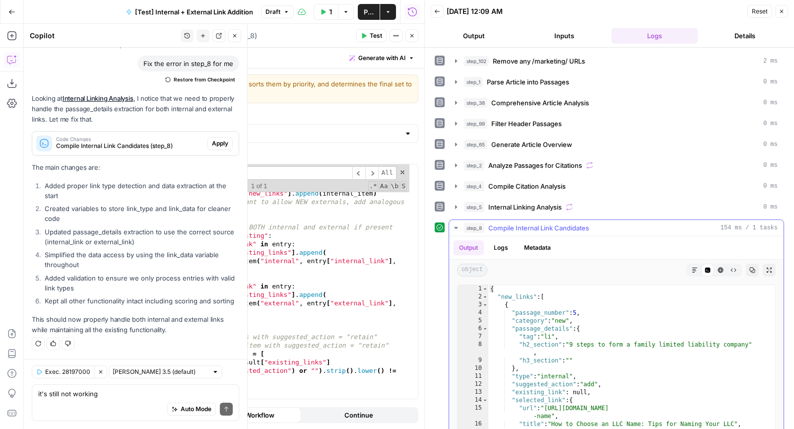
type textarea "**********"
click at [654, 352] on div "{ "new_links" : [ { "passage_number" : 5 , "category" : "new" , "passage_detail…" at bounding box center [627, 394] width 278 height 219
type input "*"
type input "***"
type textarea "**********"
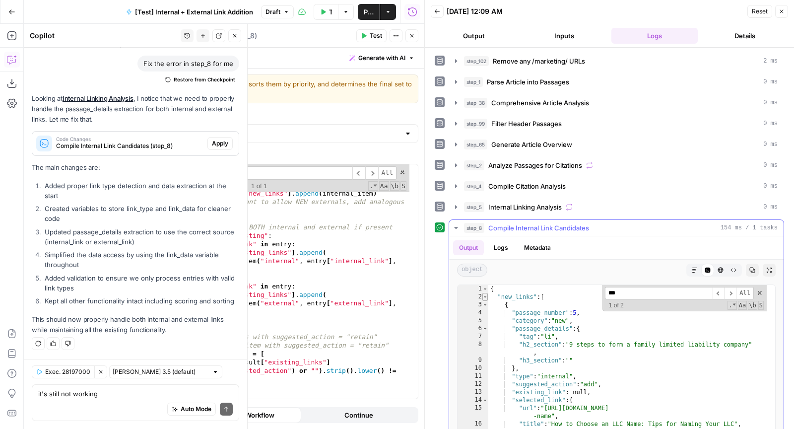
click at [484, 293] on span "Toggle code folding, rows 2 through 955" at bounding box center [484, 297] width 5 height 8
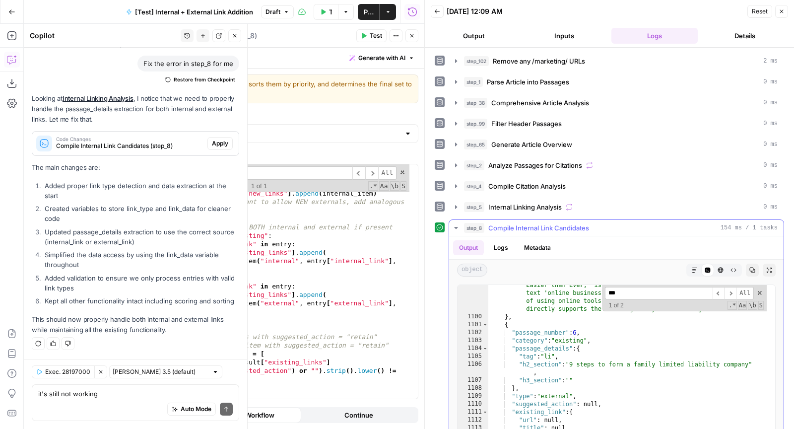
scroll to position [1519, 0]
click at [385, 343] on div "internal_item = build_item ( "internal" , entry [ "internal_link" ] , category …" at bounding box center [274, 294] width 272 height 261
click at [248, 266] on div at bounding box center [247, 226] width 10 height 405
type textarea "**********"
click at [290, 271] on div "internal_item = build_item ( "internal" , entry [ "internal_link" ] , category …" at bounding box center [274, 294] width 272 height 261
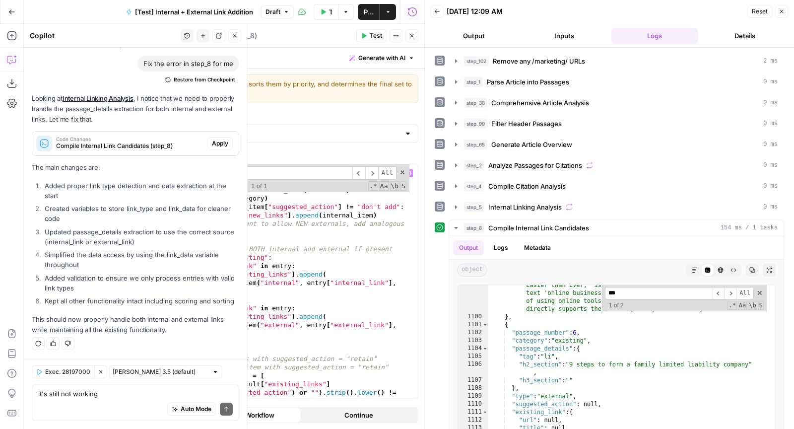
scroll to position [265, 0]
click at [254, 171] on input "***" at bounding box center [294, 172] width 116 height 13
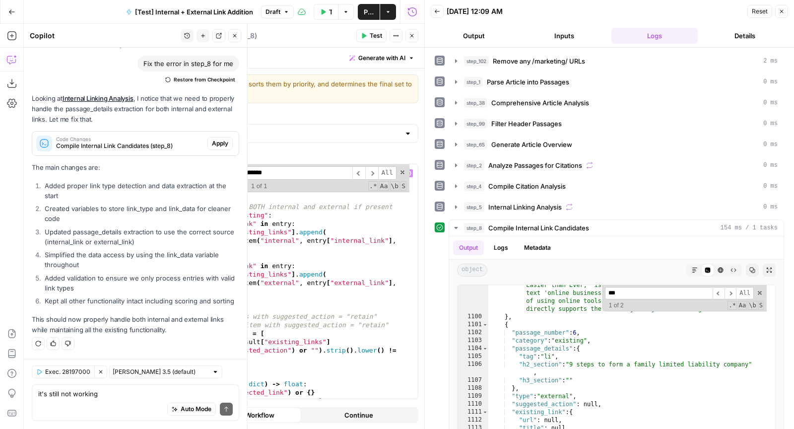
scroll to position [320, 0]
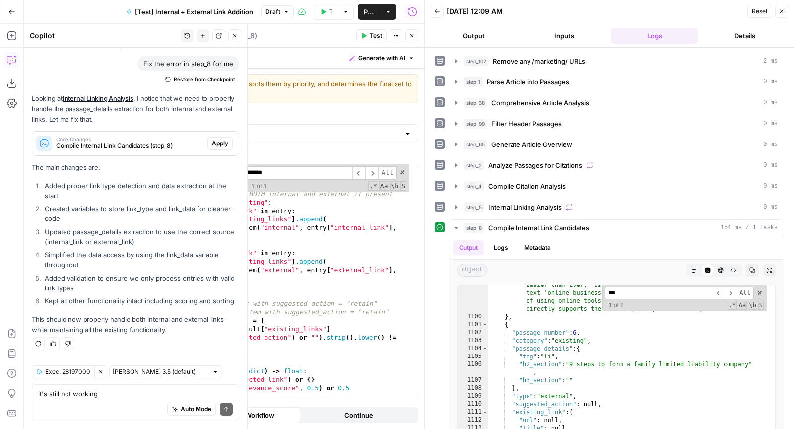
type input "********"
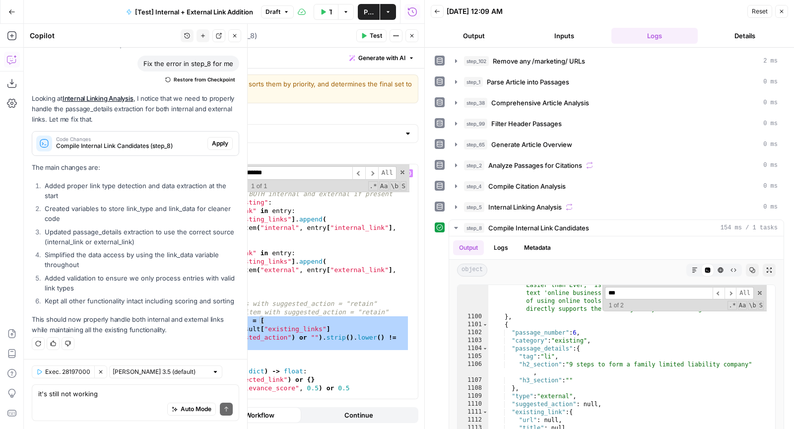
drag, startPoint x: 156, startPoint y: 320, endPoint x: 162, endPoint y: 354, distance: 34.7
click at [162, 354] on div "result [ "new_links" ] . append ( internal_item ) # If you ever want to allow N…" at bounding box center [274, 282] width 272 height 252
type textarea "**********"
paste textarea
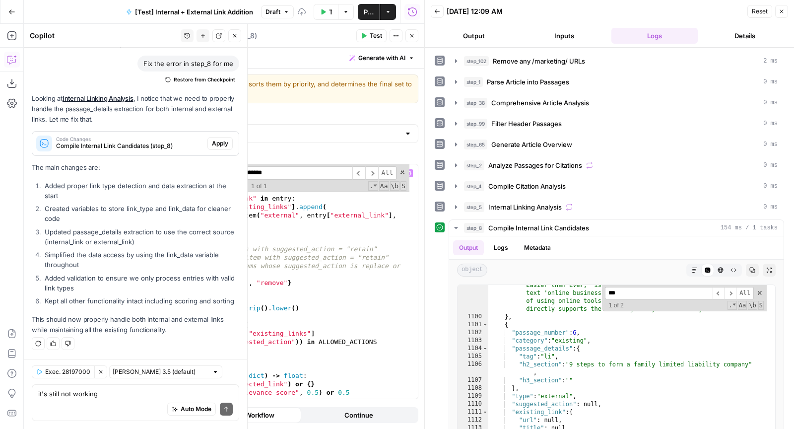
scroll to position [380, 0]
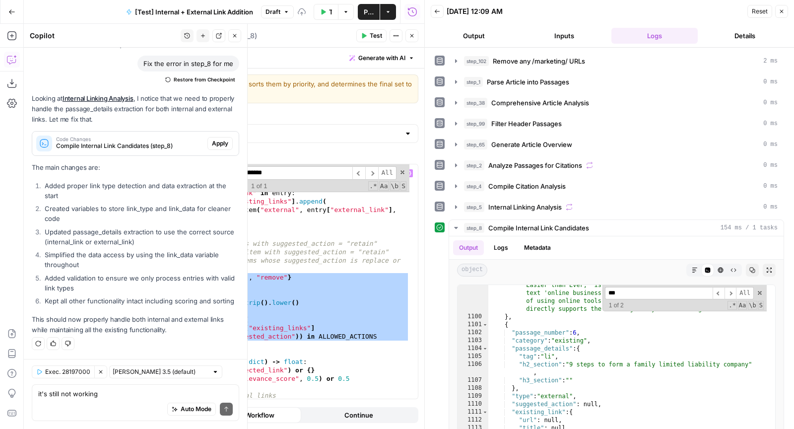
click at [138, 275] on div "build_item ( "internal" , entry [ "internal_link" ] , category ) ) if "external…" at bounding box center [274, 293] width 272 height 261
type textarea "**********"
click at [377, 36] on span "Test" at bounding box center [376, 35] width 12 height 9
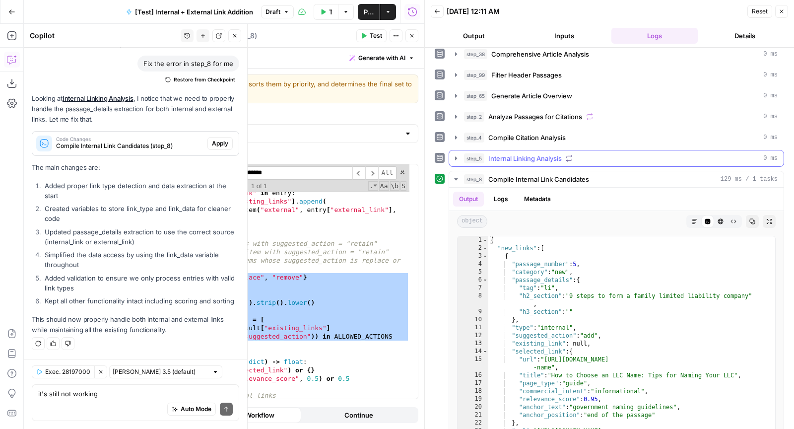
scroll to position [56, 0]
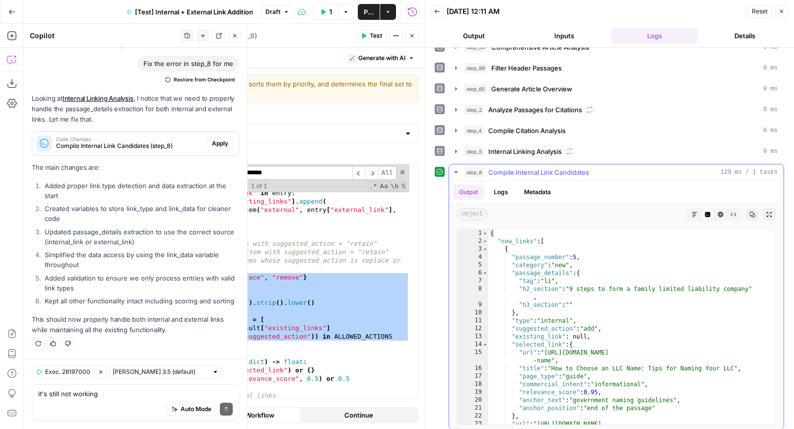
type textarea "**********"
click at [598, 296] on div "{ "new_links" : [ { "passage_number" : 5 , "category" : "new" , "passage_detail…" at bounding box center [627, 338] width 278 height 219
click at [485, 237] on span "Toggle code folding, rows 2 through 955" at bounding box center [484, 241] width 5 height 8
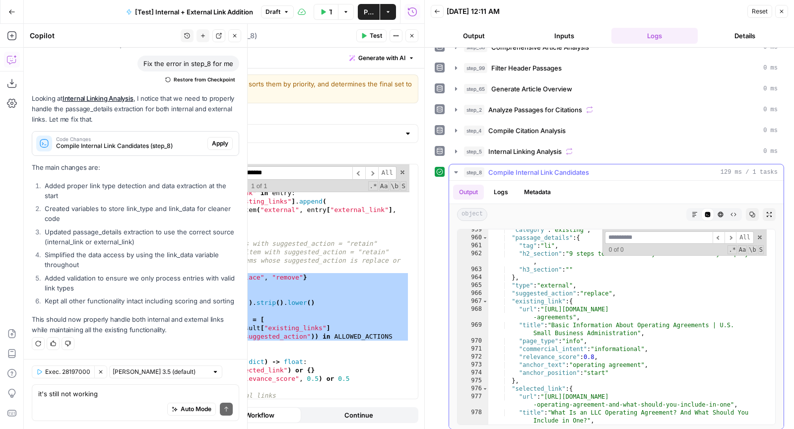
scroll to position [0, 0]
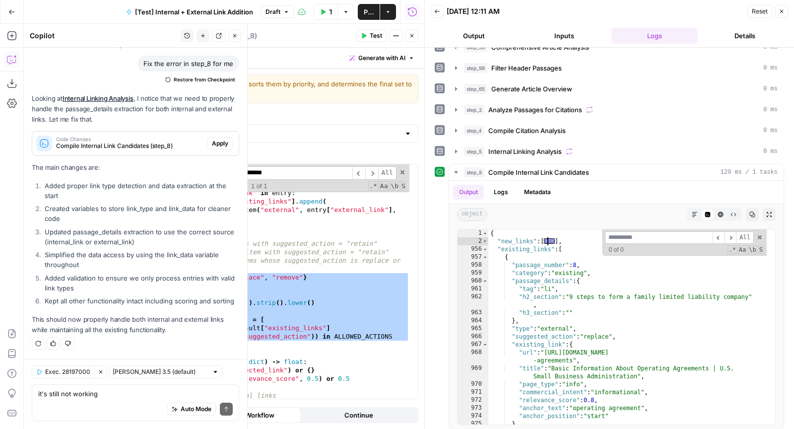
click at [415, 33] on button "Close" at bounding box center [411, 35] width 13 height 13
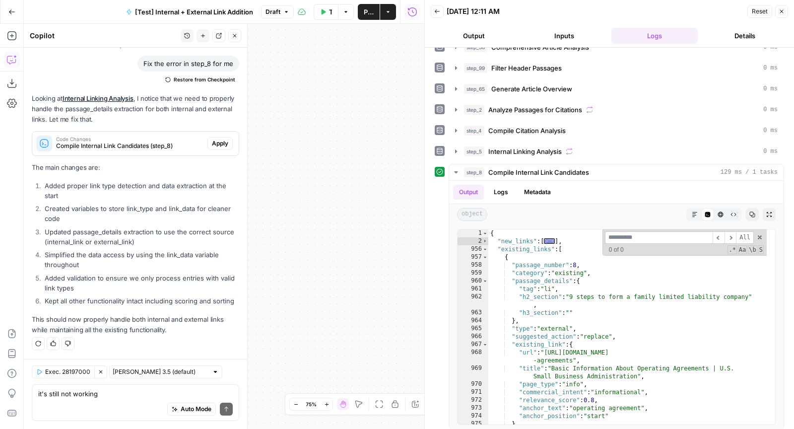
click at [783, 13] on icon "button" at bounding box center [781, 11] width 6 height 6
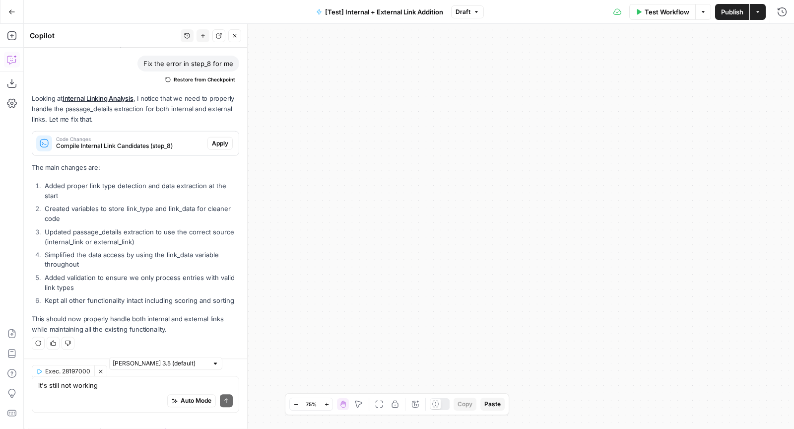
scroll to position [5843, 0]
click at [725, 12] on span "Publish" at bounding box center [732, 12] width 22 height 10
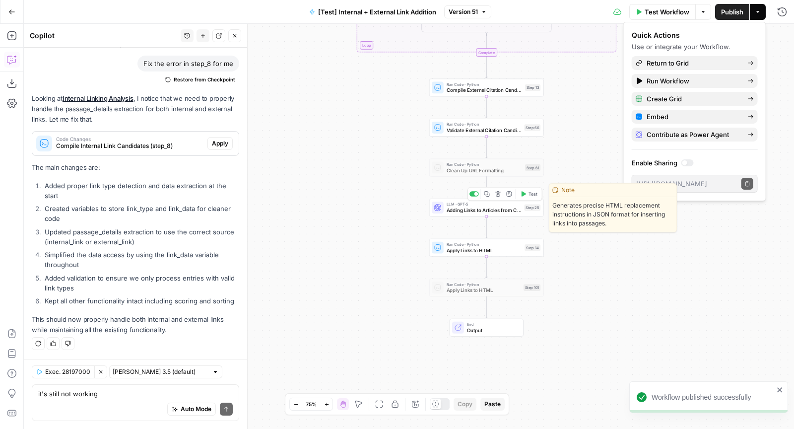
click at [506, 211] on span "Adding Links to Articles from Candidates List" at bounding box center [483, 209] width 75 height 7
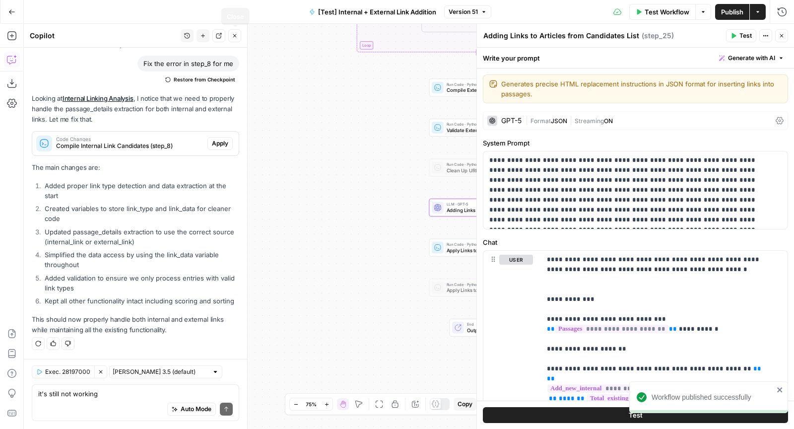
click at [239, 36] on button "Close" at bounding box center [234, 35] width 13 height 13
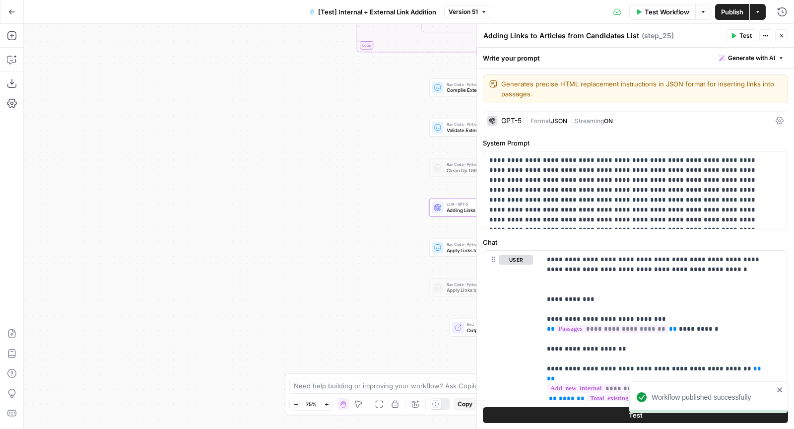
click at [740, 38] on button "Test" at bounding box center [741, 35] width 30 height 13
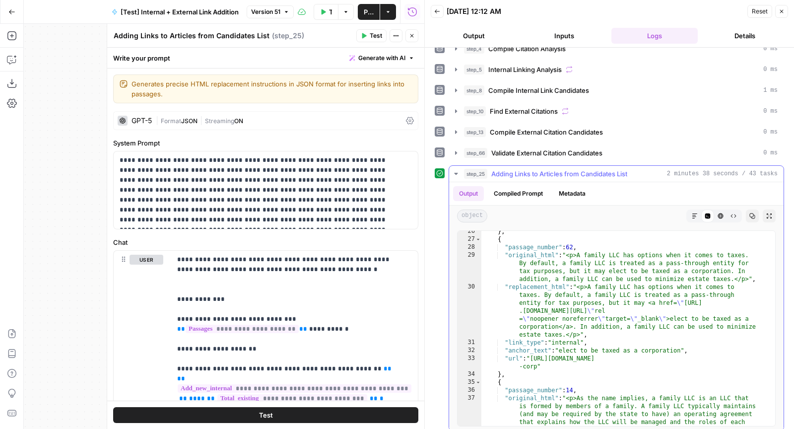
scroll to position [661, 0]
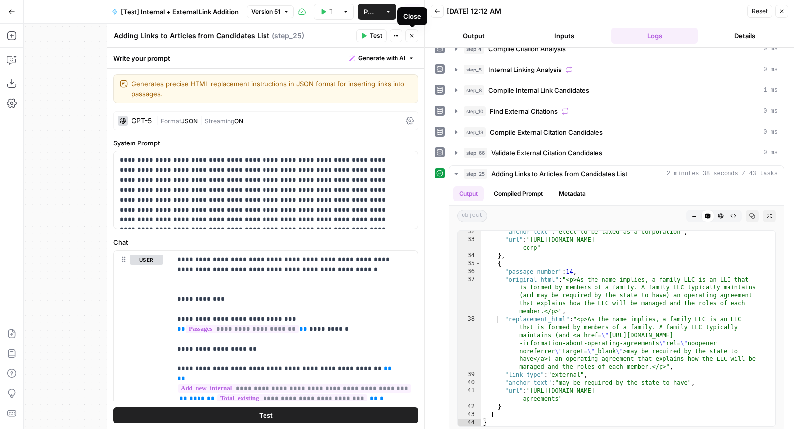
click at [412, 38] on icon "button" at bounding box center [412, 36] width 6 height 6
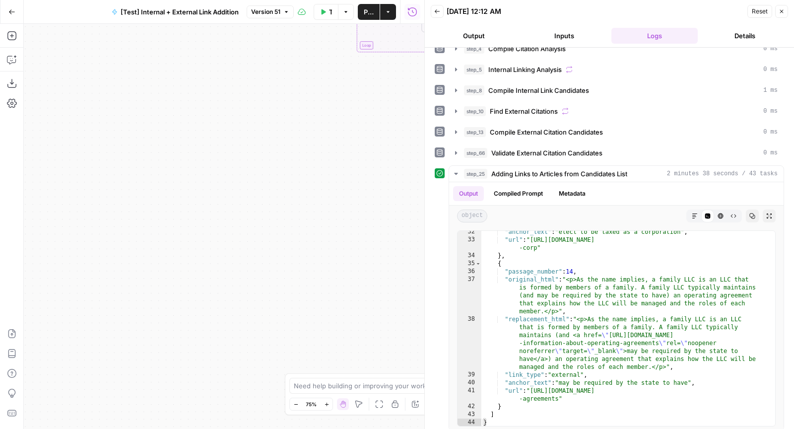
click at [785, 7] on button "Close" at bounding box center [781, 11] width 13 height 13
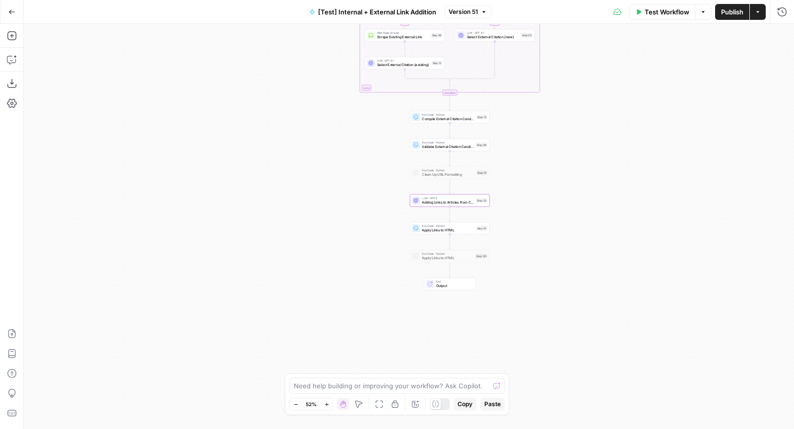
click at [730, 13] on span "Publish" at bounding box center [732, 12] width 22 height 10
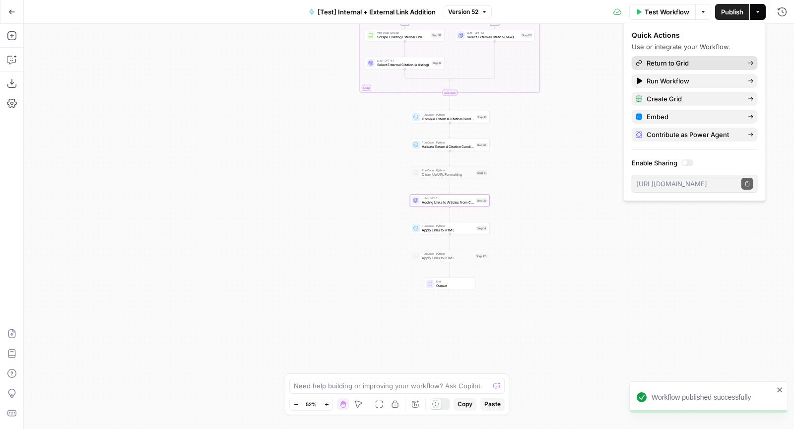
click at [699, 64] on span "Return to Grid" at bounding box center [692, 63] width 93 height 10
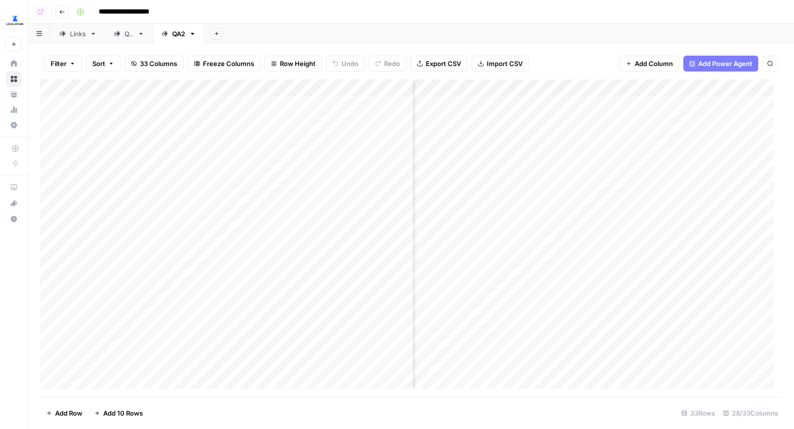
scroll to position [0, 503]
click at [516, 85] on div "Add Column" at bounding box center [410, 237] width 741 height 317
click at [404, 18] on div "**********" at bounding box center [427, 12] width 711 height 16
click at [556, 103] on div "Add Column" at bounding box center [410, 237] width 741 height 317
click at [556, 122] on div "Add Column" at bounding box center [410, 237] width 741 height 317
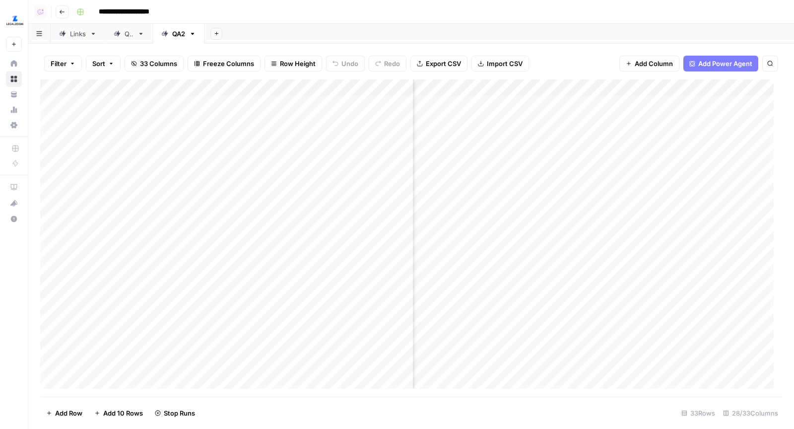
click at [556, 139] on div "Add Column" at bounding box center [410, 237] width 741 height 317
click at [557, 153] on div "Add Column" at bounding box center [410, 237] width 741 height 317
click at [556, 167] on div "Add Column" at bounding box center [410, 237] width 741 height 317
click at [556, 190] on div "Add Column" at bounding box center [410, 237] width 741 height 317
click at [384, 85] on div "Add Column" at bounding box center [410, 237] width 741 height 317
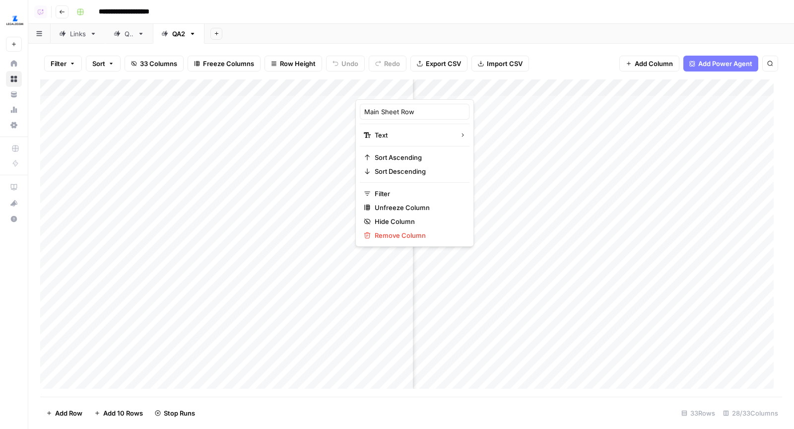
click at [558, 45] on div "Filter Sort 33 Columns Freeze Columns Row Height Undo Redo Export CSV Import CS…" at bounding box center [410, 236] width 765 height 385
click at [523, 81] on div "Add Column" at bounding box center [410, 237] width 741 height 317
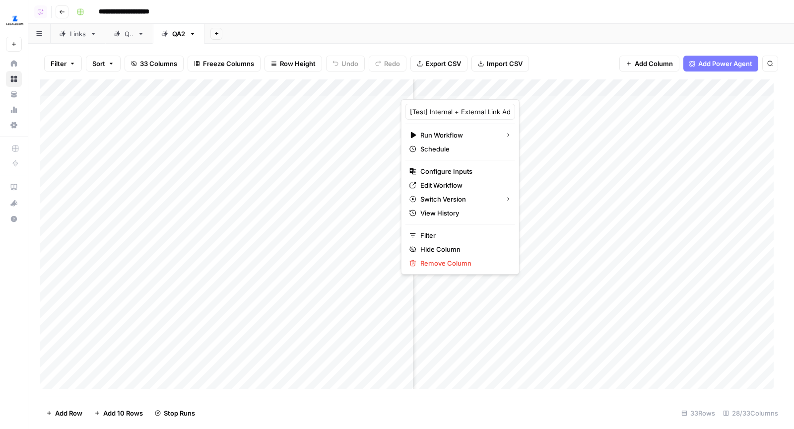
click at [402, 34] on div "Add Sheet" at bounding box center [498, 34] width 589 height 20
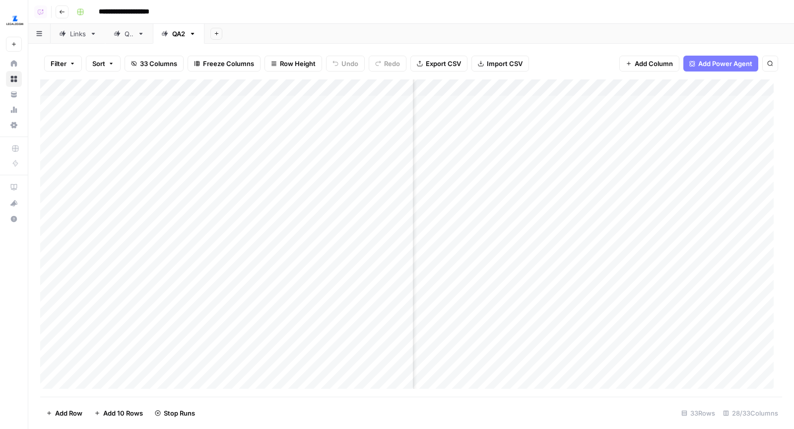
click at [317, 105] on div "Add Column" at bounding box center [410, 237] width 741 height 317
click at [333, 121] on div "Add Column" at bounding box center [410, 237] width 741 height 317
click at [327, 105] on div "Add Column" at bounding box center [410, 237] width 741 height 317
click at [327, 105] on textarea "**" at bounding box center [372, 105] width 159 height 14
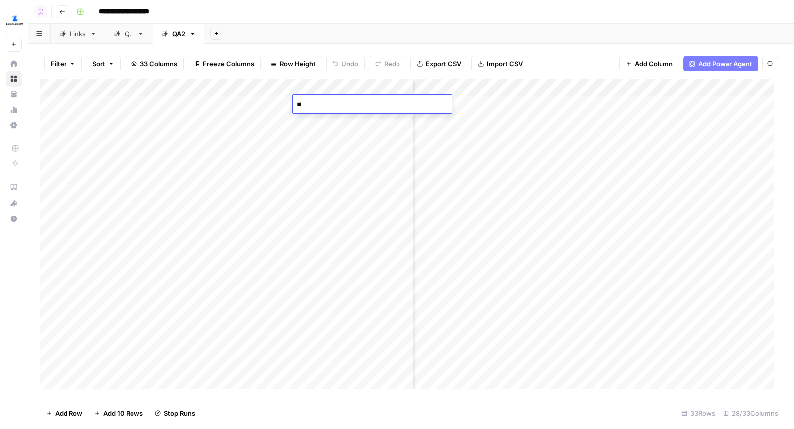
click at [327, 105] on textarea "**" at bounding box center [372, 105] width 159 height 14
type textarea "**"
click at [316, 104] on div "Add Column" at bounding box center [410, 237] width 741 height 317
drag, startPoint x: 354, startPoint y: 111, endPoint x: 348, endPoint y: 184, distance: 73.7
click at [348, 184] on div "Add Column" at bounding box center [410, 237] width 741 height 317
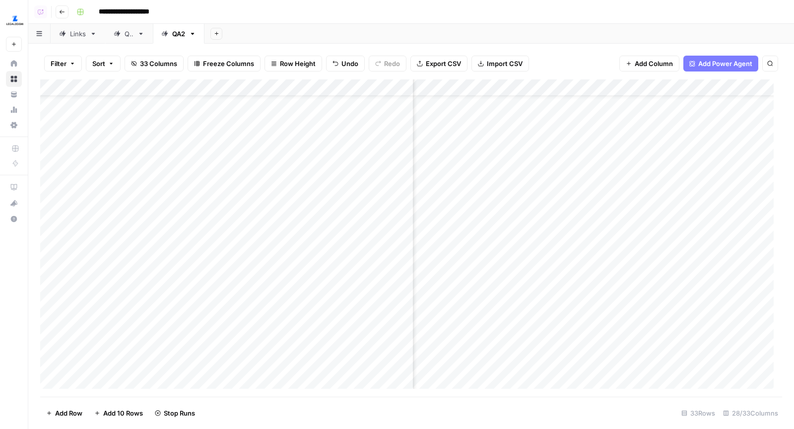
scroll to position [30, 503]
click at [559, 174] on div "Add Column" at bounding box center [410, 237] width 741 height 317
click at [556, 188] on div "Add Column" at bounding box center [410, 237] width 741 height 317
click at [556, 207] on div "Add Column" at bounding box center [410, 237] width 741 height 317
click at [556, 225] on div "Add Column" at bounding box center [410, 237] width 741 height 317
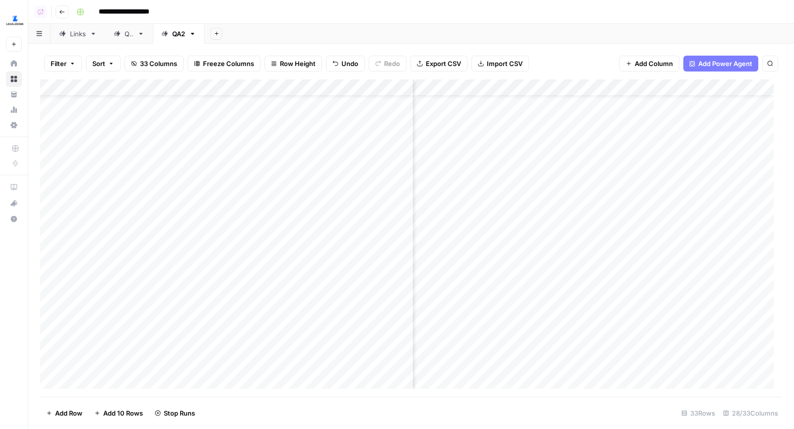
click at [338, 154] on div "Add Column" at bounding box center [410, 237] width 741 height 317
drag, startPoint x: 354, startPoint y: 164, endPoint x: 343, endPoint y: 220, distance: 57.0
click at [344, 220] on div "Add Column" at bounding box center [410, 237] width 741 height 317
click at [53, 256] on div "Add Column" at bounding box center [410, 237] width 741 height 317
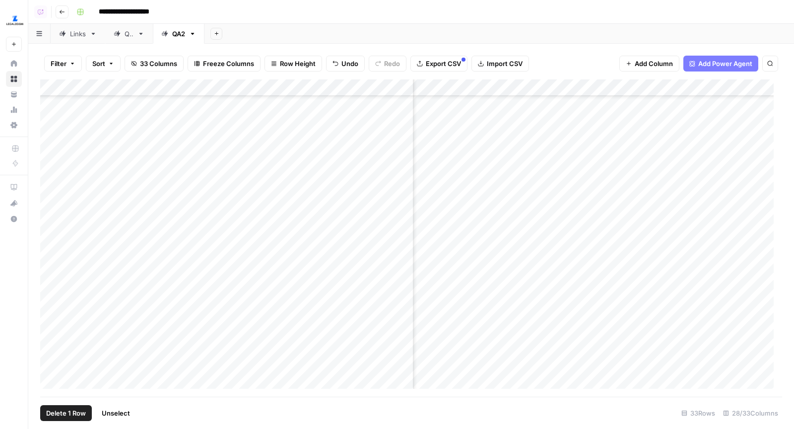
scroll to position [280, 503]
click at [51, 364] on div "Add Column" at bounding box center [410, 237] width 741 height 317
drag, startPoint x: 44, startPoint y: 357, endPoint x: 56, endPoint y: 184, distance: 174.0
click at [56, 184] on div "Add Column" at bounding box center [410, 237] width 741 height 317
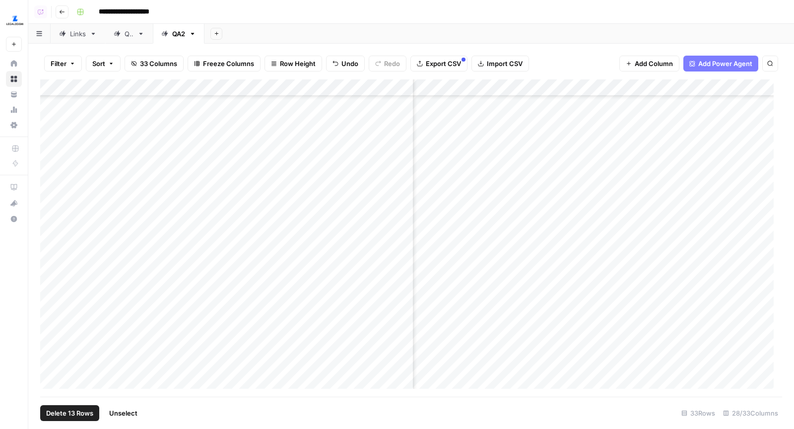
drag, startPoint x: 43, startPoint y: 372, endPoint x: 47, endPoint y: 200, distance: 172.2
click at [47, 200] on div "Add Column" at bounding box center [410, 237] width 741 height 317
click at [340, 271] on div "Add Column" at bounding box center [410, 237] width 741 height 317
drag, startPoint x: 43, startPoint y: 338, endPoint x: 49, endPoint y: 168, distance: 170.2
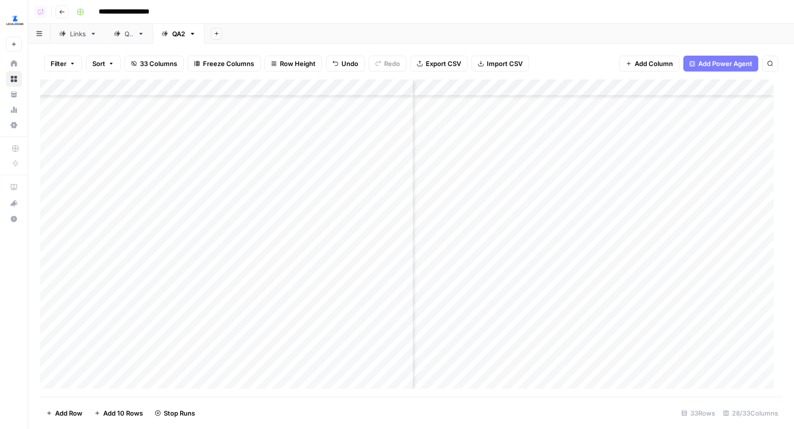
click at [49, 169] on div "Add Column" at bounding box center [410, 237] width 741 height 317
drag, startPoint x: 43, startPoint y: 355, endPoint x: 58, endPoint y: 183, distance: 172.2
click at [58, 183] on div "Add Column" at bounding box center [410, 237] width 741 height 317
drag, startPoint x: 44, startPoint y: 372, endPoint x: 58, endPoint y: 210, distance: 162.7
click at [58, 210] on div "Add Column" at bounding box center [410, 237] width 741 height 317
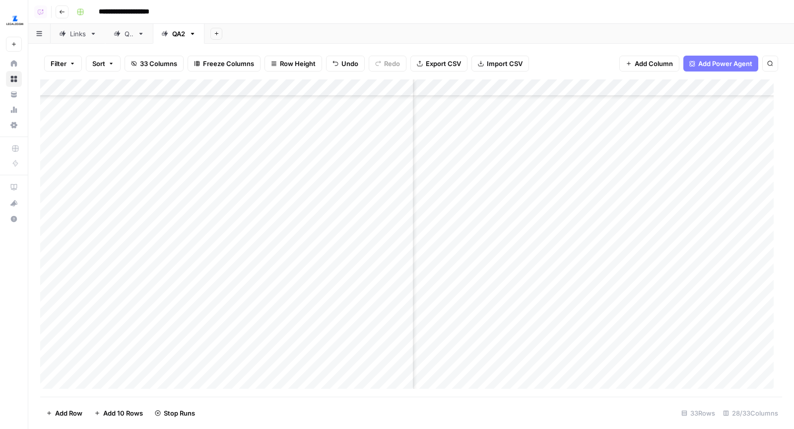
scroll to position [201, 503]
drag, startPoint x: 44, startPoint y: 324, endPoint x: 49, endPoint y: 152, distance: 172.7
click at [49, 152] on div "Add Column" at bounding box center [410, 237] width 741 height 317
drag, startPoint x: 44, startPoint y: 341, endPoint x: 52, endPoint y: 164, distance: 177.3
click at [52, 164] on div "Add Column" at bounding box center [410, 237] width 741 height 317
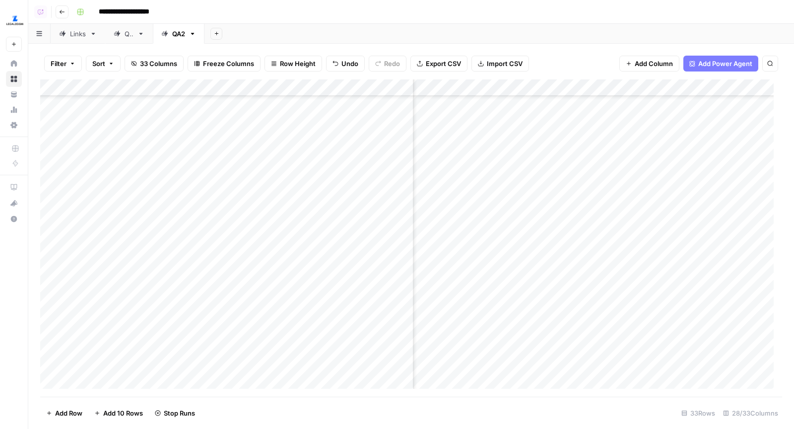
drag, startPoint x: 44, startPoint y: 354, endPoint x: 48, endPoint y: 190, distance: 164.2
click at [48, 190] on div "Add Column" at bounding box center [410, 237] width 741 height 317
drag, startPoint x: 44, startPoint y: 372, endPoint x: 46, endPoint y: 203, distance: 169.6
click at [46, 203] on div "Add Column" at bounding box center [410, 237] width 741 height 317
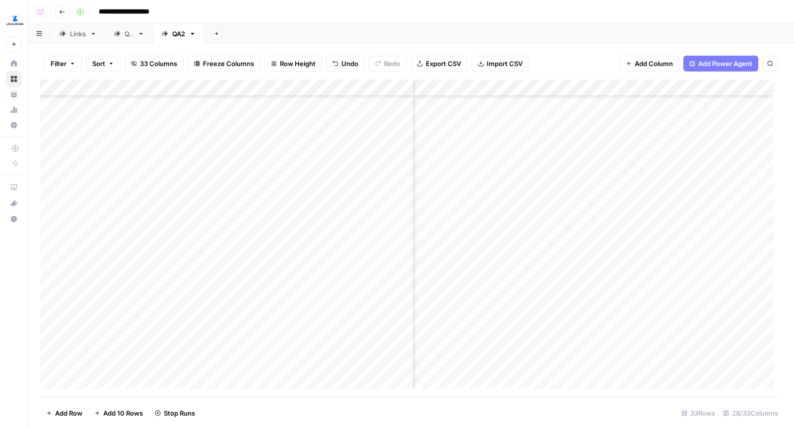
drag, startPoint x: 43, startPoint y: 322, endPoint x: 48, endPoint y: 151, distance: 171.2
click at [48, 151] on div "Add Column" at bounding box center [410, 237] width 741 height 317
drag, startPoint x: 44, startPoint y: 339, endPoint x: 60, endPoint y: 165, distance: 175.3
click at [60, 165] on div "Add Column" at bounding box center [410, 237] width 741 height 317
drag, startPoint x: 42, startPoint y: 355, endPoint x: 57, endPoint y: 182, distance: 173.7
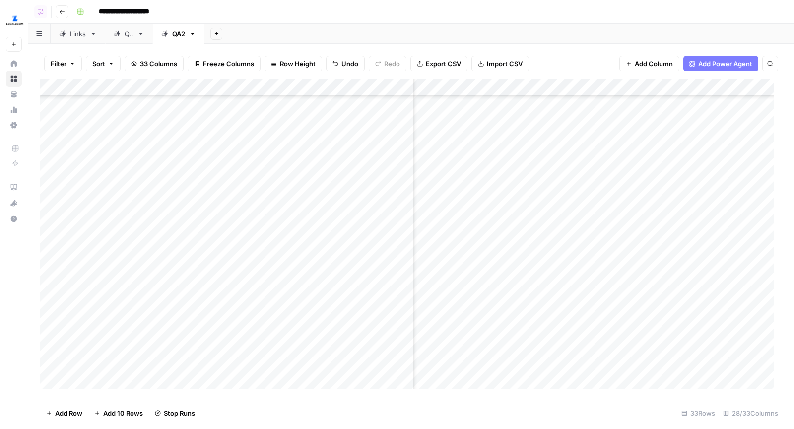
click at [57, 182] on div "Add Column" at bounding box center [410, 237] width 741 height 317
drag, startPoint x: 42, startPoint y: 373, endPoint x: 55, endPoint y: 197, distance: 176.1
click at [55, 197] on div "Add Column" at bounding box center [410, 237] width 741 height 317
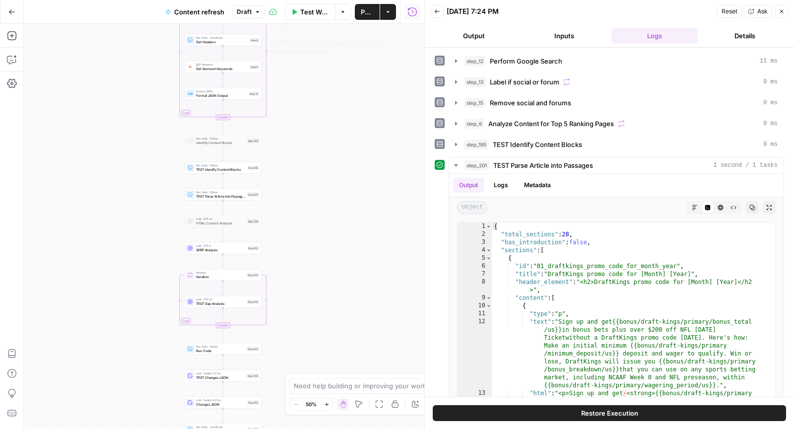
click at [248, 13] on span "Draft" at bounding box center [244, 11] width 15 height 9
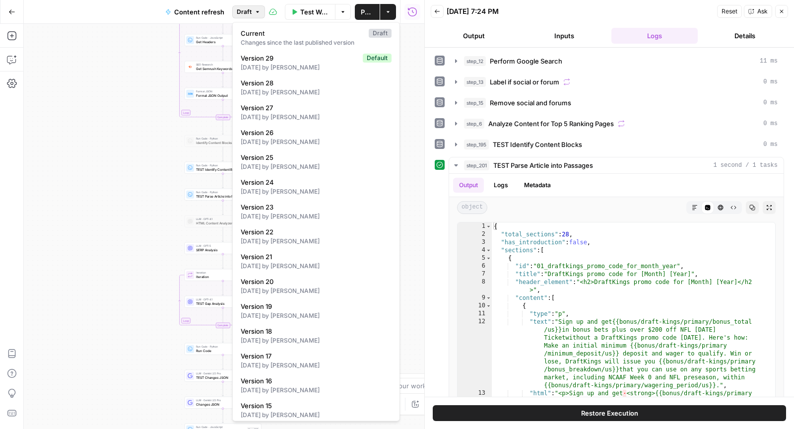
click at [248, 13] on span "Draft" at bounding box center [244, 11] width 15 height 9
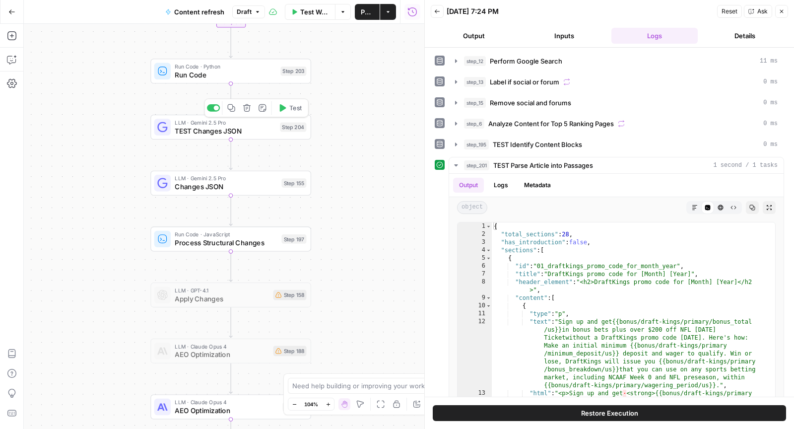
click at [254, 130] on span "TEST Changes JSON" at bounding box center [225, 130] width 101 height 10
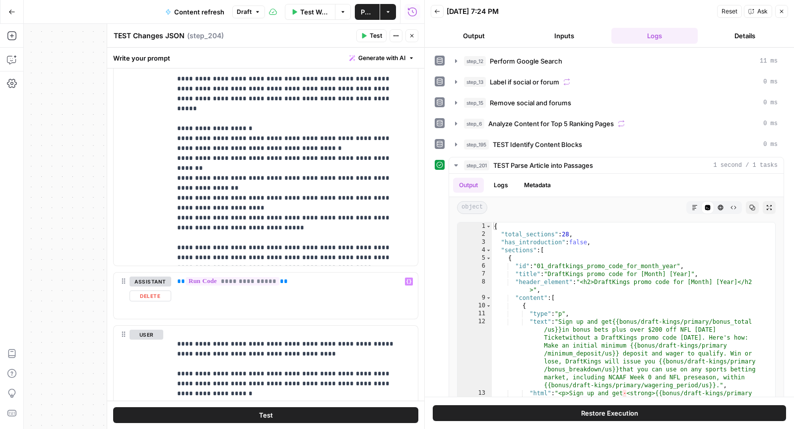
scroll to position [1138, 0]
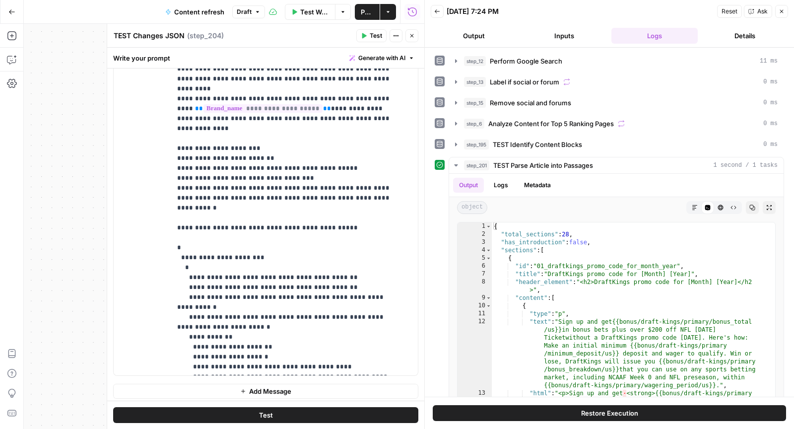
click at [377, 39] on span "Test" at bounding box center [376, 35] width 12 height 9
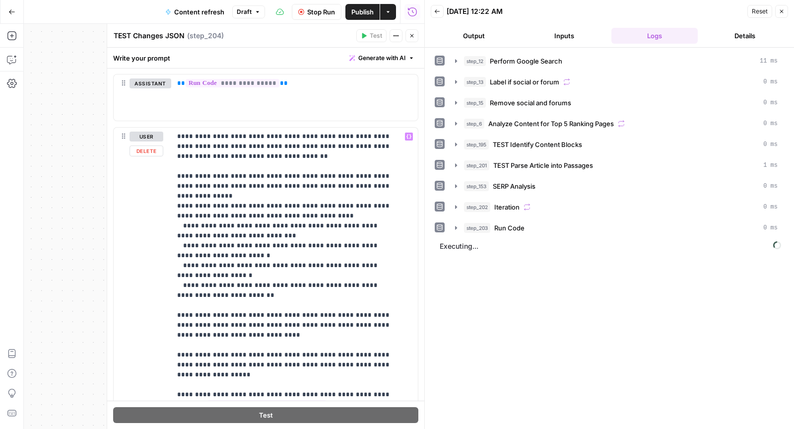
scroll to position [980, 0]
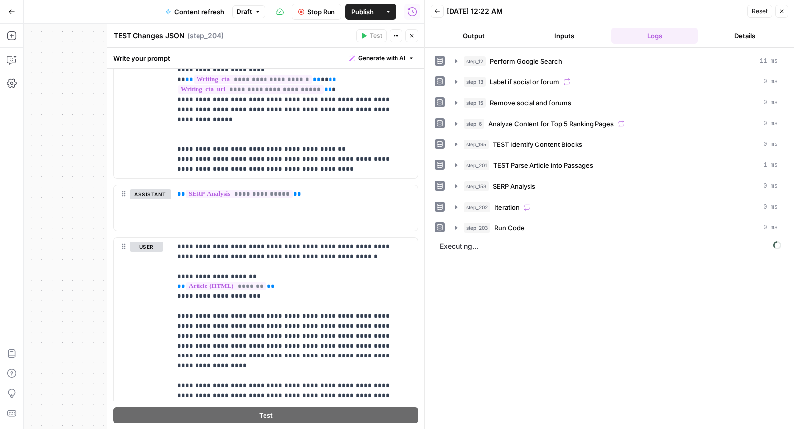
scroll to position [377, 0]
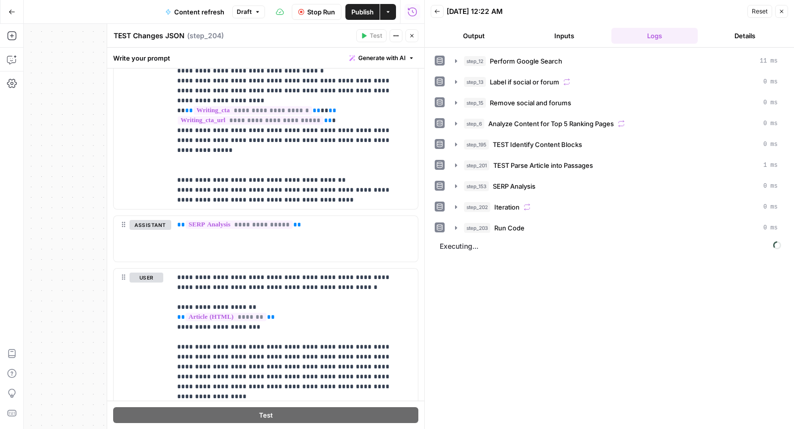
click at [407, 37] on button "Close" at bounding box center [411, 35] width 13 height 13
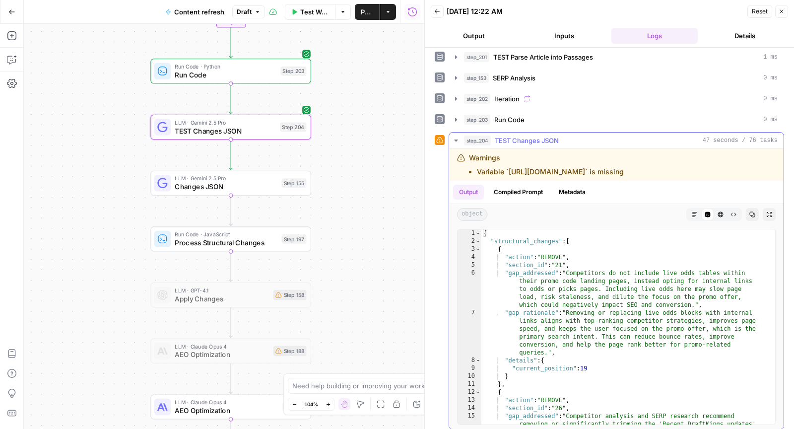
scroll to position [0, 0]
click at [172, 129] on div "LLM · Gemini 2.5 Pro TEST Changes JSON Step 204 Copy step Delete step Add Note …" at bounding box center [230, 126] width 152 height 17
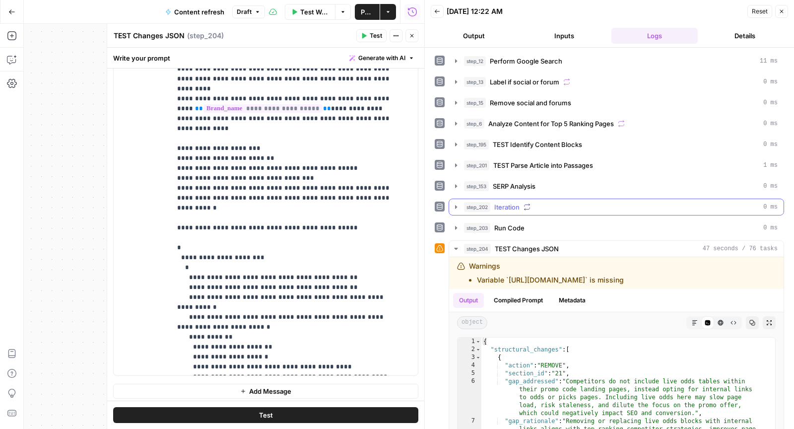
click at [491, 207] on div "step_202 Iteration 0 ms" at bounding box center [620, 207] width 313 height 10
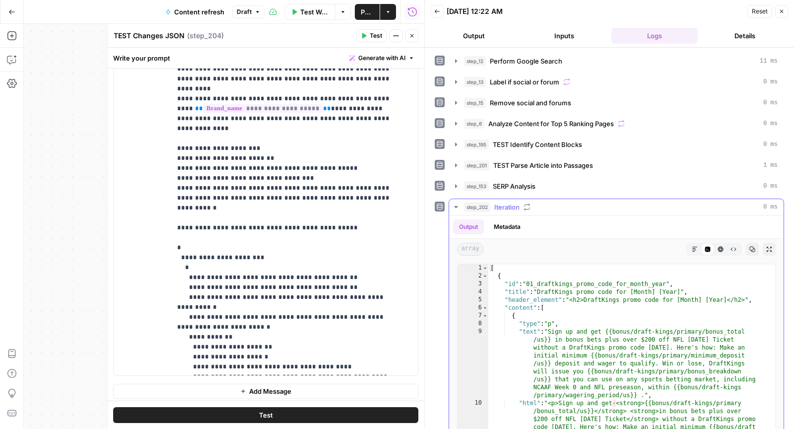
click at [491, 207] on div "step_202 Iteration 0 ms" at bounding box center [620, 207] width 313 height 10
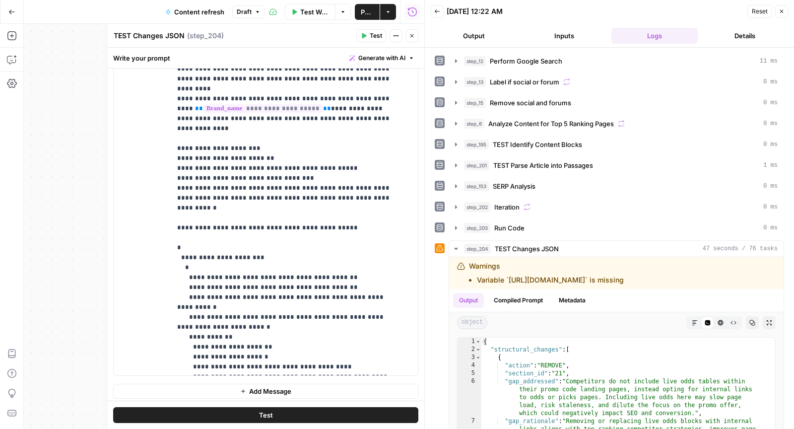
click at [416, 33] on button "Close" at bounding box center [411, 35] width 13 height 13
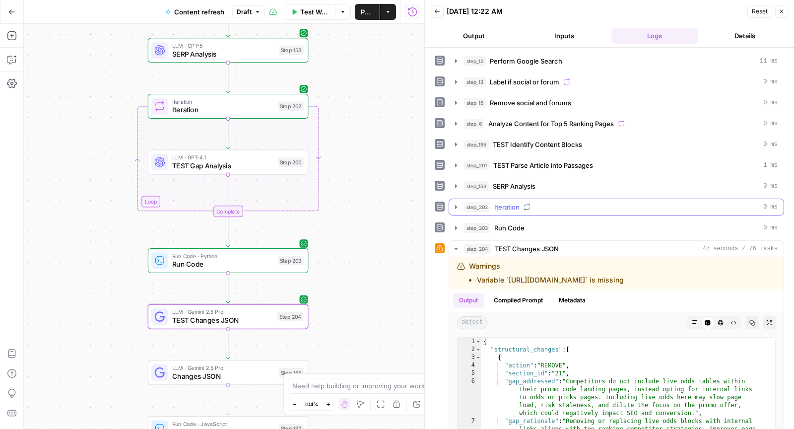
click at [465, 202] on span "step_202" at bounding box center [477, 207] width 26 height 10
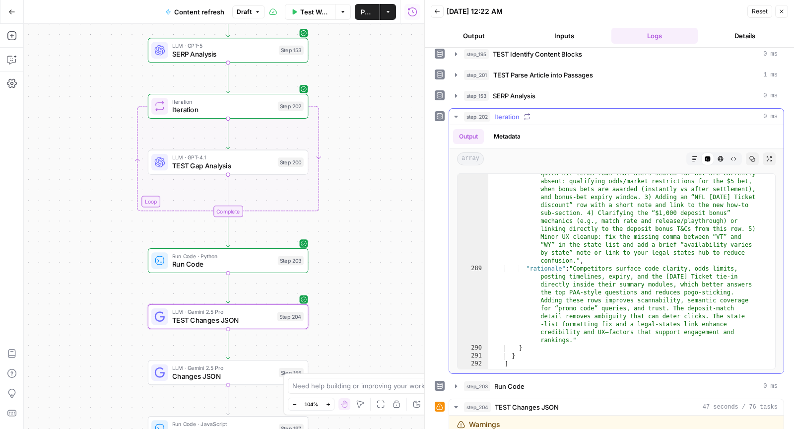
scroll to position [83, 0]
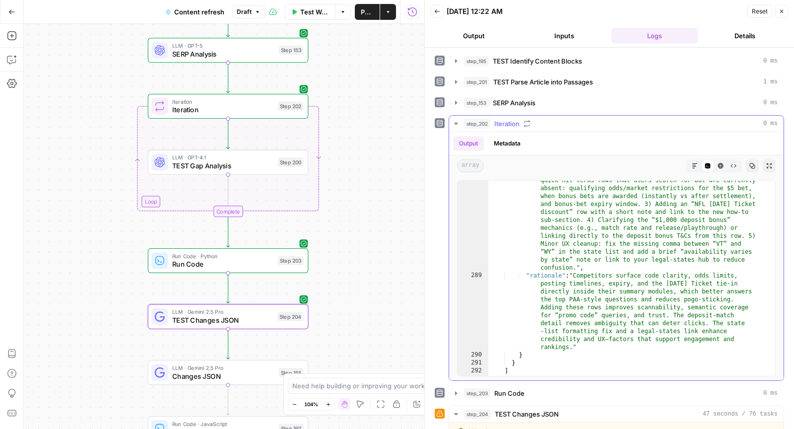
click at [550, 119] on div "step_202 Iteration 0 ms" at bounding box center [620, 124] width 313 height 10
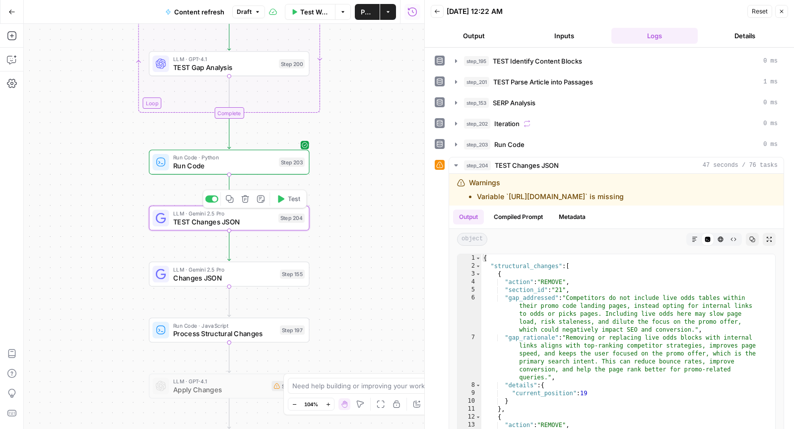
click at [251, 219] on span "TEST Changes JSON" at bounding box center [223, 221] width 101 height 10
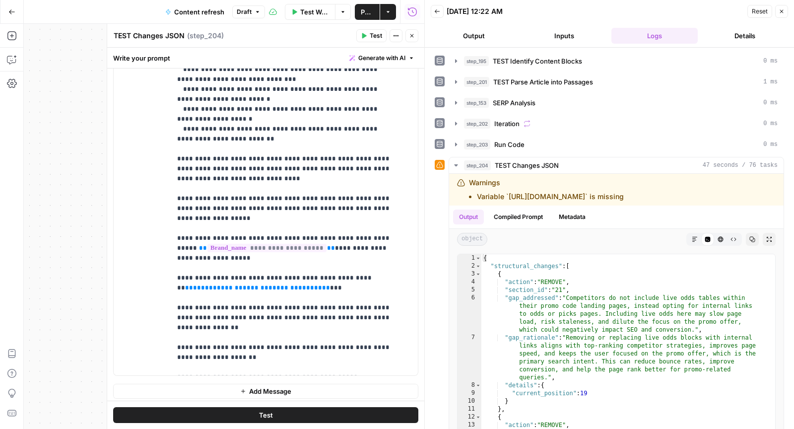
scroll to position [427, 0]
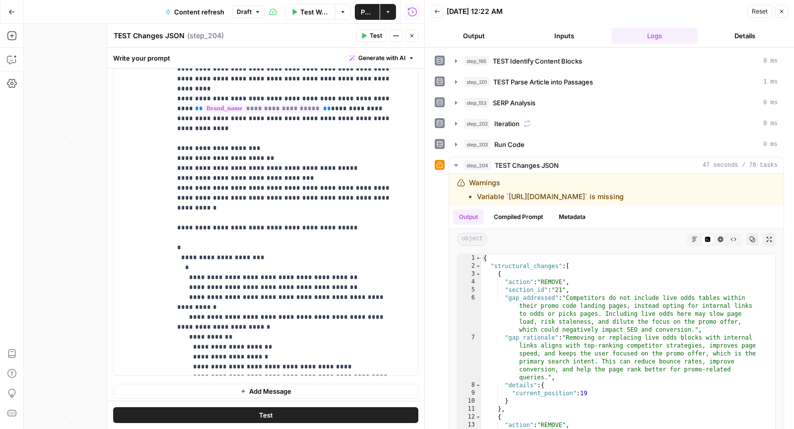
click at [409, 39] on icon "button" at bounding box center [412, 36] width 6 height 6
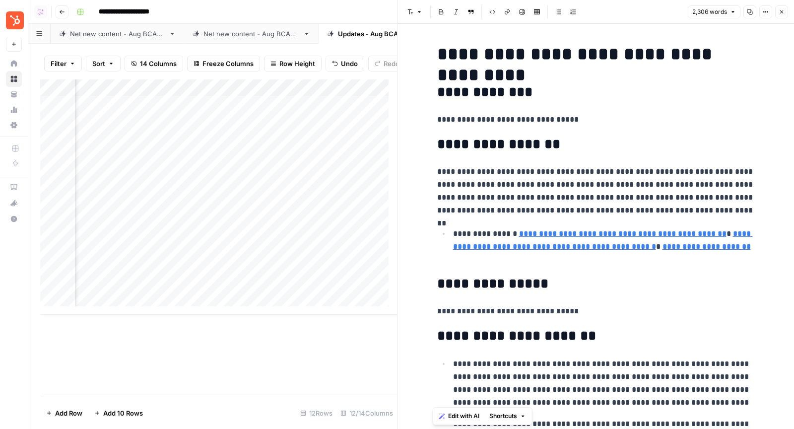
scroll to position [0, 554]
click at [785, 11] on button "Close" at bounding box center [781, 11] width 13 height 13
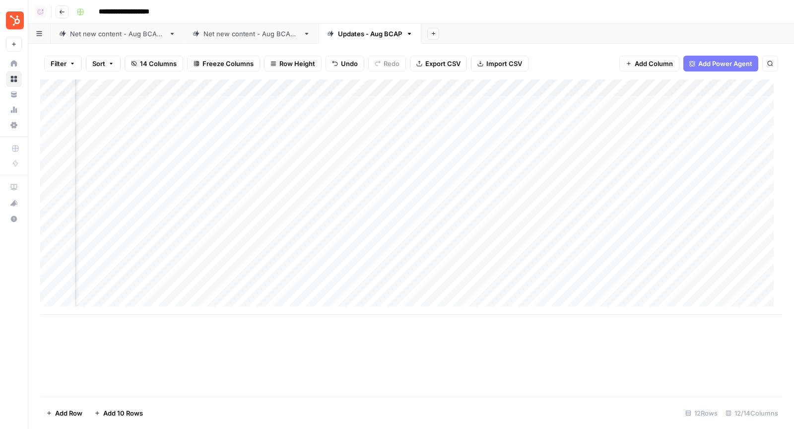
scroll to position [0, 321]
click at [281, 36] on div "Net new content - Aug BCAP 2" at bounding box center [251, 34] width 96 height 10
click at [506, 103] on div "Add Column" at bounding box center [410, 237] width 741 height 317
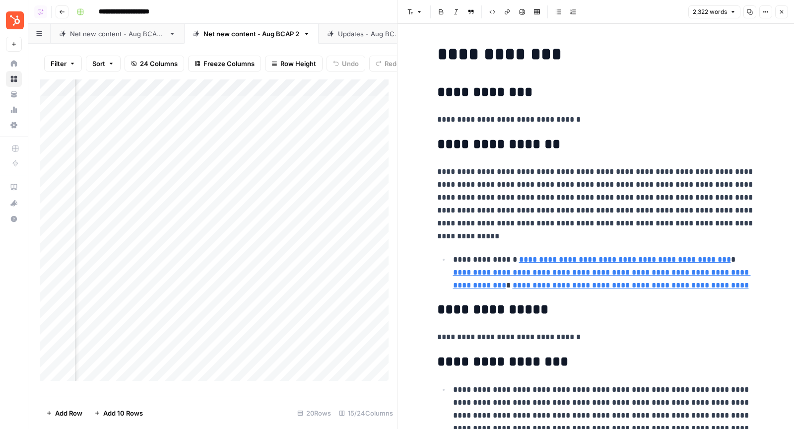
scroll to position [0, 609]
type input "[URL][DOMAIN_NAME]"
click at [652, 257] on link "**********" at bounding box center [625, 258] width 212 height 7
click at [639, 248] on input "[URL][DOMAIN_NAME]" at bounding box center [580, 245] width 132 height 10
click at [651, 246] on body "**********" at bounding box center [397, 214] width 794 height 429
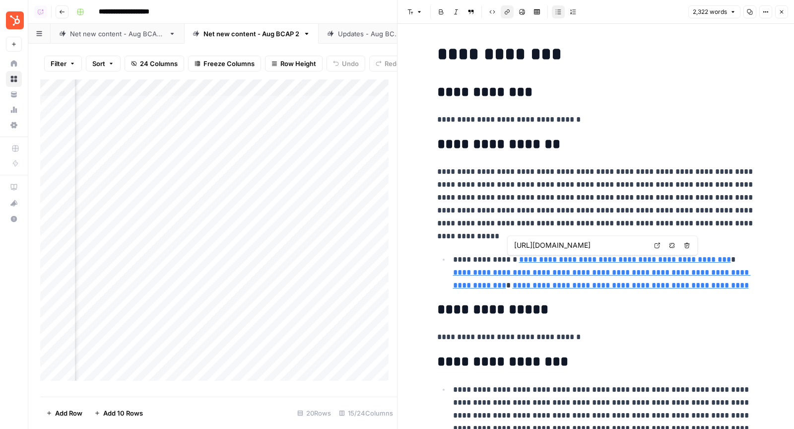
click at [659, 246] on icon at bounding box center [657, 245] width 6 height 6
type input "[URL][DOMAIN_NAME]"
click at [662, 274] on link "**********" at bounding box center [602, 278] width 298 height 20
type input "[URL][DOMAIN_NAME]"
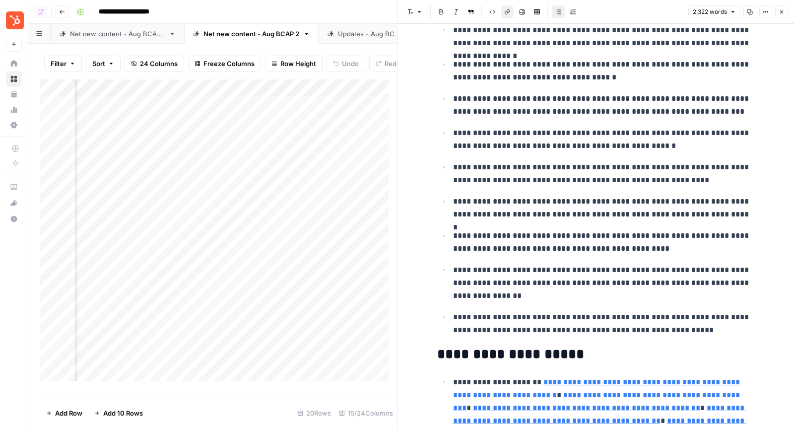
scroll to position [886, 0]
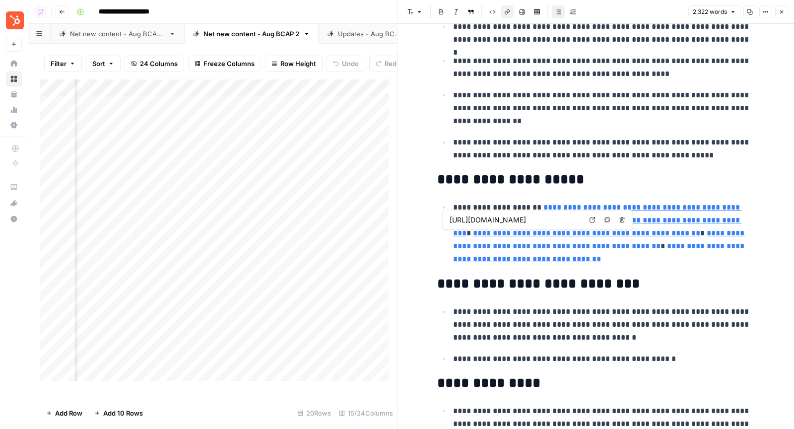
type input "[URL][DOMAIN_NAME]"
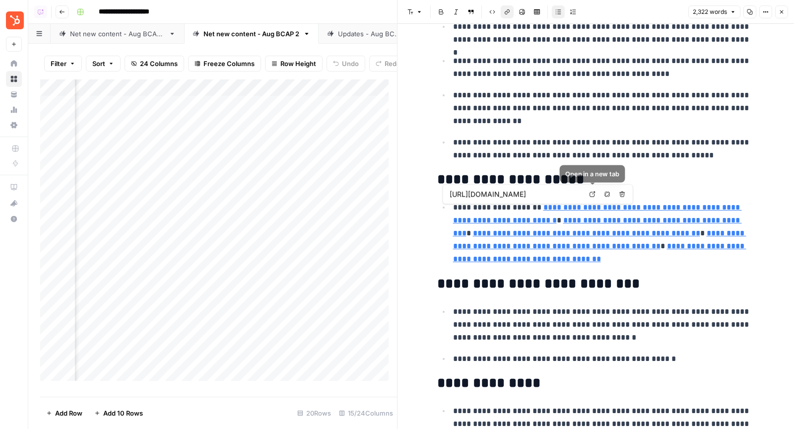
click at [588, 196] on link "Open in a new tab" at bounding box center [592, 193] width 13 height 13
click at [264, 108] on div "Add Column" at bounding box center [218, 233] width 357 height 309
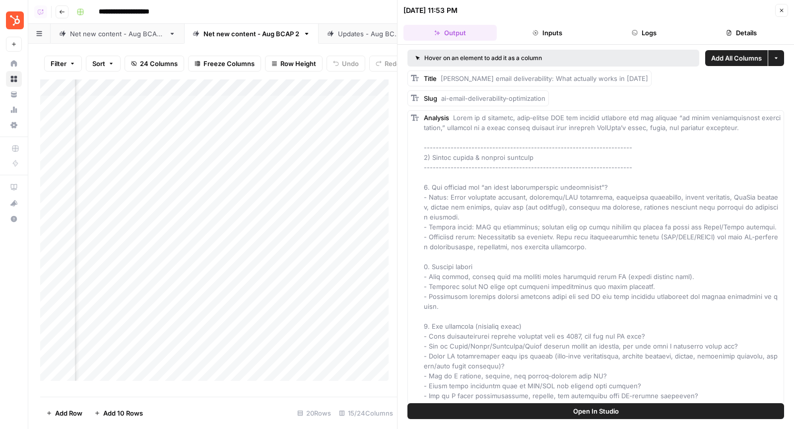
click at [784, 11] on icon "button" at bounding box center [781, 10] width 6 height 6
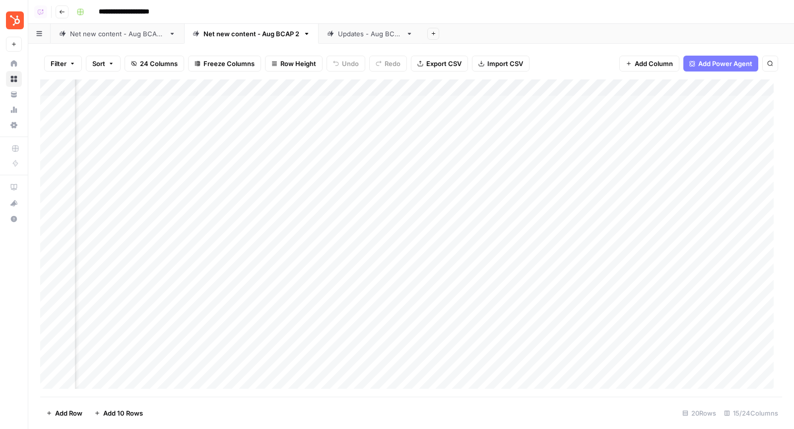
scroll to position [0, 270]
click at [373, 103] on div "Add Column" at bounding box center [410, 237] width 741 height 317
click at [373, 121] on div "Add Column" at bounding box center [410, 237] width 741 height 317
click at [373, 137] on div "Add Column" at bounding box center [410, 237] width 741 height 317
click at [355, 32] on div "Updates - Aug BCAP" at bounding box center [370, 34] width 64 height 10
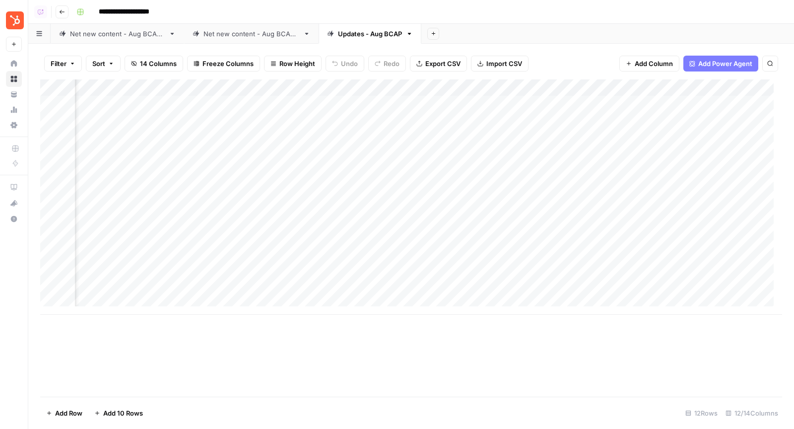
scroll to position [0, 326]
click at [240, 104] on div "Add Column" at bounding box center [410, 196] width 741 height 235
click at [239, 120] on div "Add Column" at bounding box center [410, 196] width 741 height 235
click at [239, 137] on div "Add Column" at bounding box center [410, 196] width 741 height 235
click at [244, 32] on div "Net new content - Aug BCAP 2" at bounding box center [251, 34] width 96 height 10
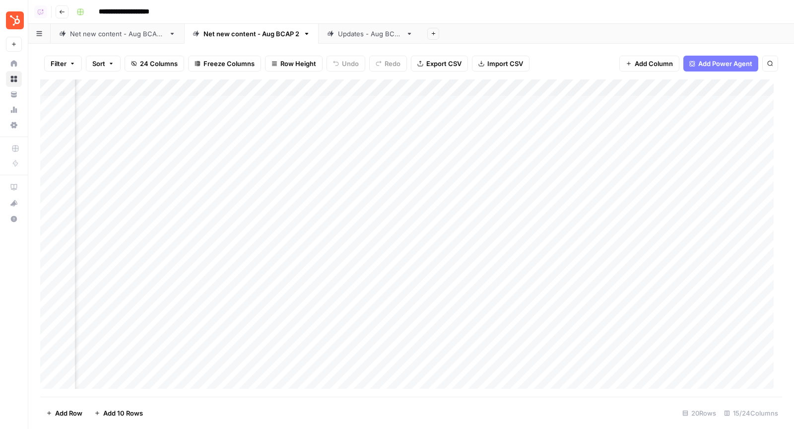
scroll to position [0, 446]
click at [373, 31] on div "Updates - Aug BCAP" at bounding box center [370, 34] width 64 height 10
click at [278, 32] on div "Net new content - Aug BCAP 2" at bounding box center [251, 34] width 96 height 10
click at [368, 36] on div "Updates - Aug BCAP" at bounding box center [370, 34] width 64 height 10
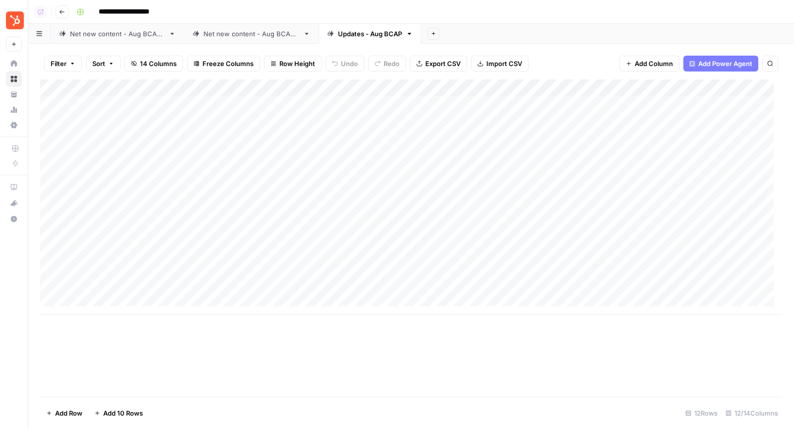
click at [258, 35] on div "Net new content - Aug BCAP 2" at bounding box center [251, 34] width 96 height 10
click at [271, 104] on div "Add Column" at bounding box center [410, 237] width 741 height 317
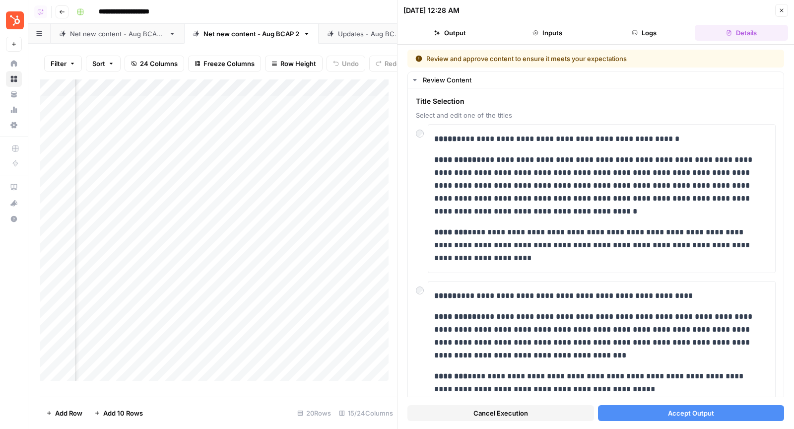
click at [689, 411] on span "Accept Output" at bounding box center [691, 413] width 46 height 10
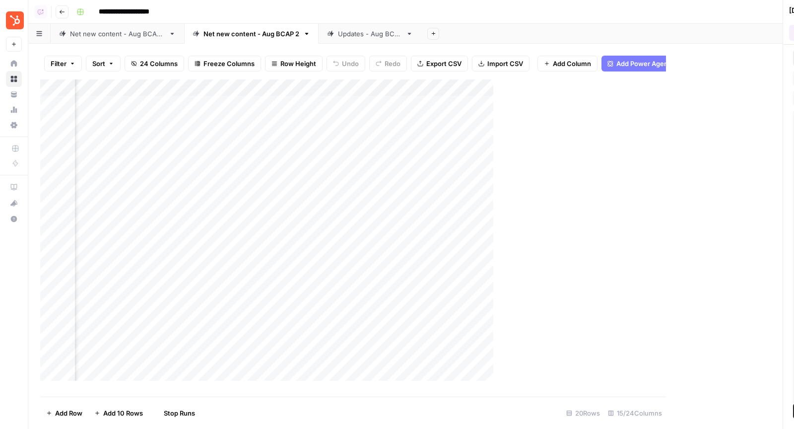
click at [274, 131] on div "Add Column" at bounding box center [344, 233] width 609 height 309
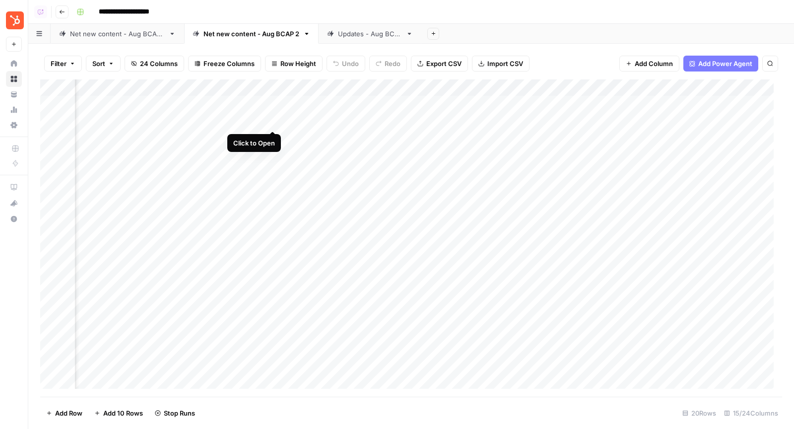
click at [273, 121] on div "Add Column" at bounding box center [410, 237] width 741 height 317
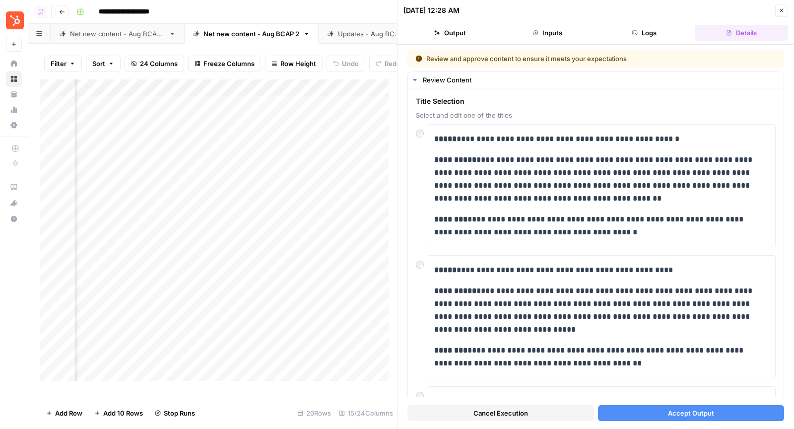
click at [639, 415] on button "Accept Output" at bounding box center [691, 413] width 186 height 16
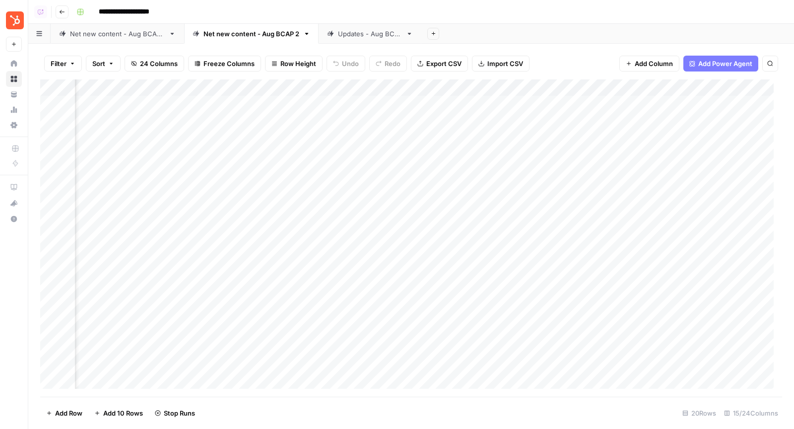
click at [273, 141] on div "Add Column" at bounding box center [410, 237] width 741 height 317
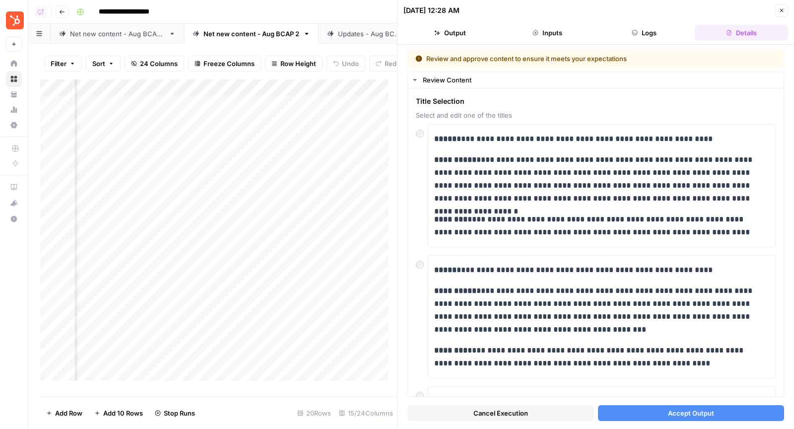
click at [614, 413] on button "Accept Output" at bounding box center [691, 413] width 186 height 16
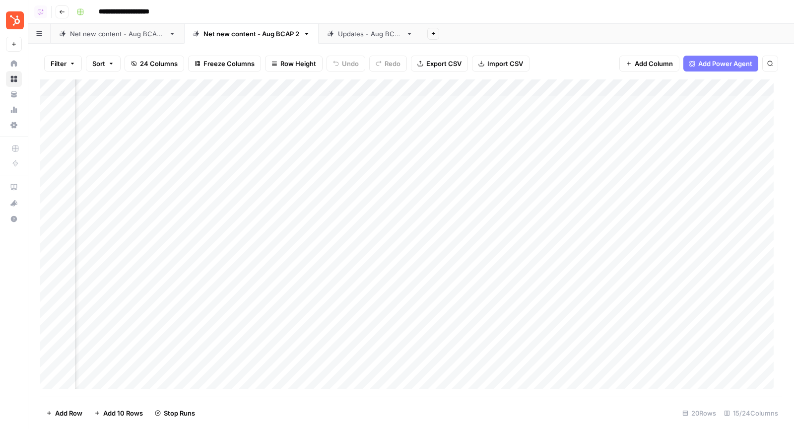
click at [357, 36] on div "Updates - Aug BCAP" at bounding box center [370, 34] width 64 height 10
click at [384, 117] on div "Add Column" at bounding box center [410, 196] width 741 height 235
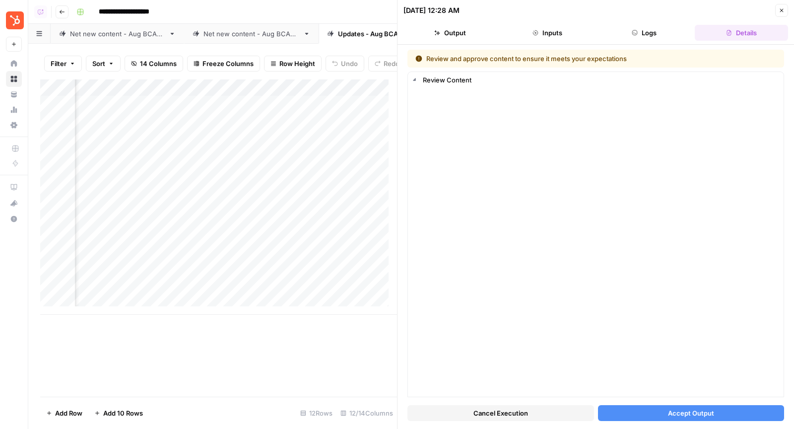
scroll to position [0, 343]
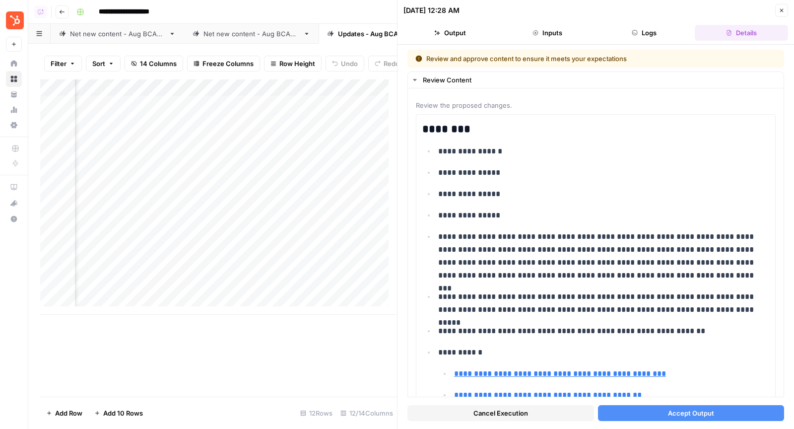
click at [608, 411] on button "Accept Output" at bounding box center [691, 413] width 186 height 16
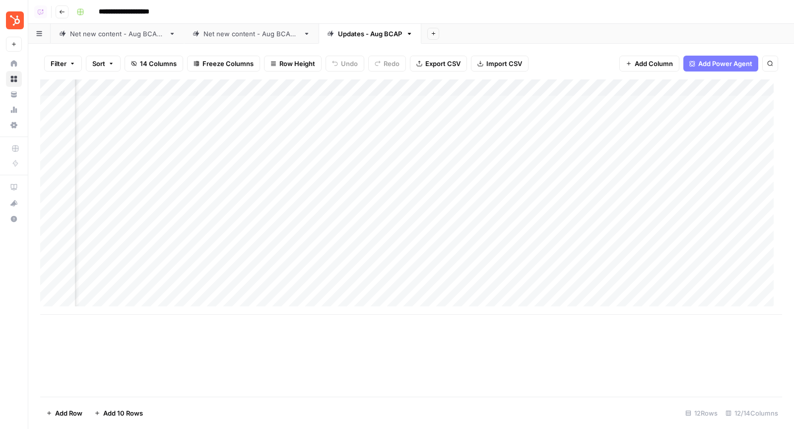
click at [326, 13] on div "**********" at bounding box center [427, 12] width 711 height 16
click at [227, 104] on div "Add Column" at bounding box center [410, 196] width 741 height 235
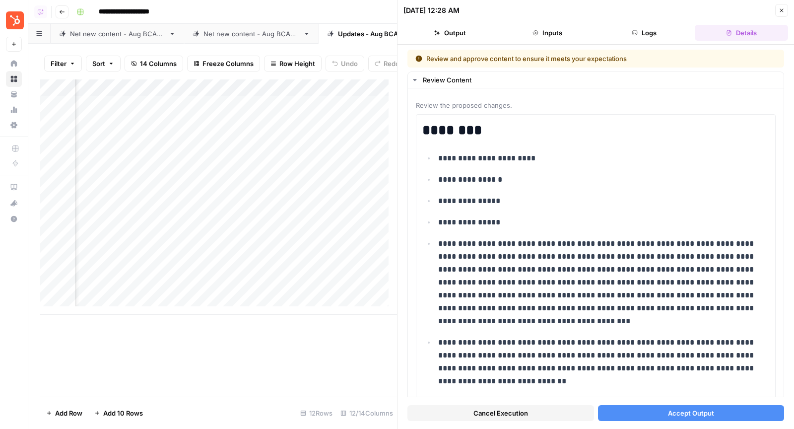
click at [668, 412] on span "Accept Output" at bounding box center [691, 413] width 46 height 10
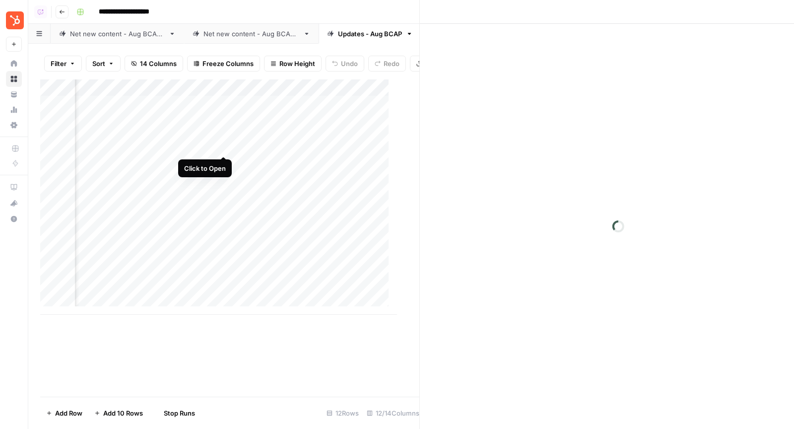
click at [225, 146] on div "Add Column" at bounding box center [218, 196] width 357 height 235
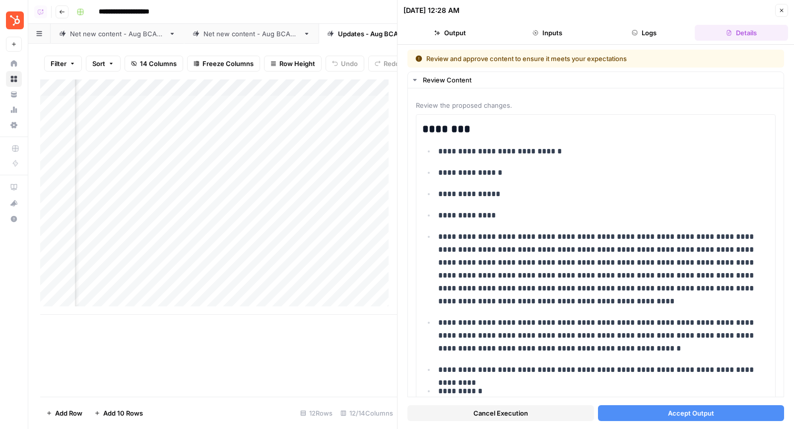
click at [652, 415] on button "Accept Output" at bounding box center [691, 413] width 186 height 16
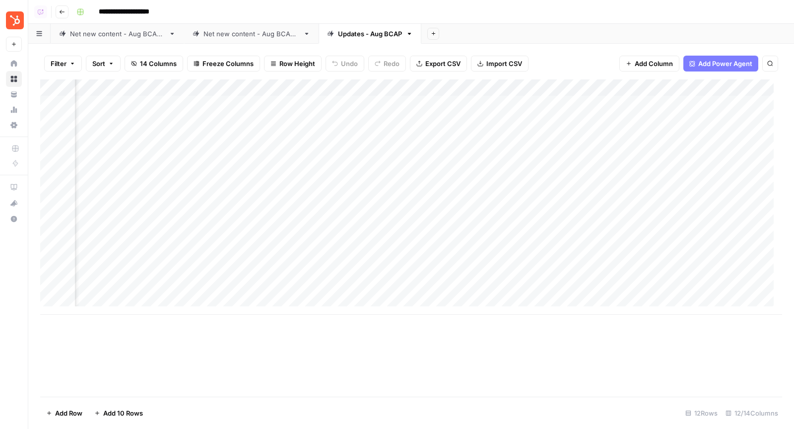
click at [263, 31] on div "Net new content - Aug BCAP 2" at bounding box center [251, 34] width 96 height 10
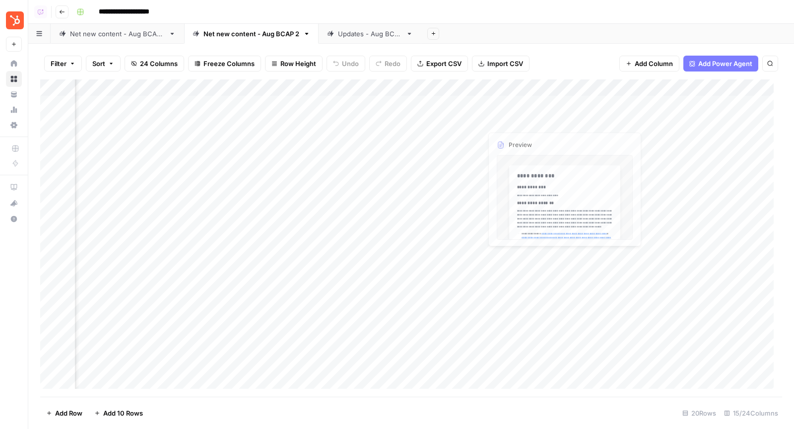
scroll to position [0, 527]
click at [525, 105] on div "Add Column" at bounding box center [410, 237] width 741 height 317
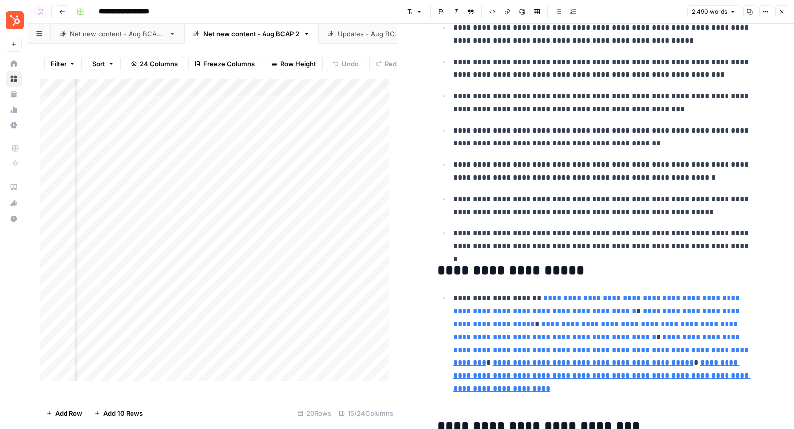
scroll to position [939, 0]
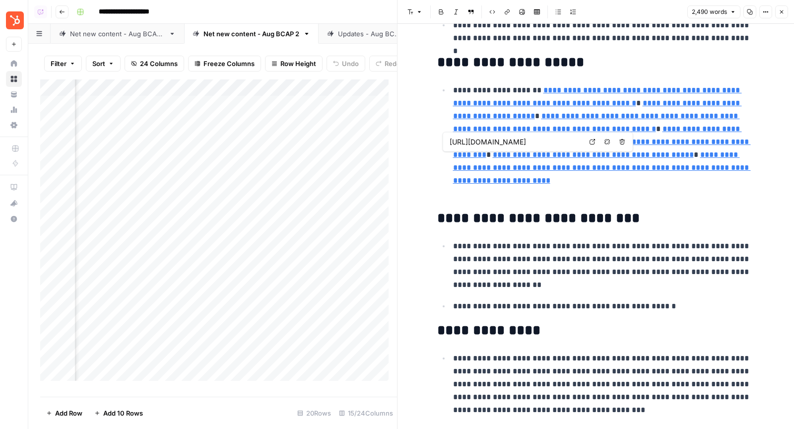
type input "[URL][DOMAIN_NAME]"
click at [554, 94] on link "**********" at bounding box center [597, 96] width 289 height 20
click at [593, 81] on link "Open in a new tab" at bounding box center [592, 77] width 13 height 13
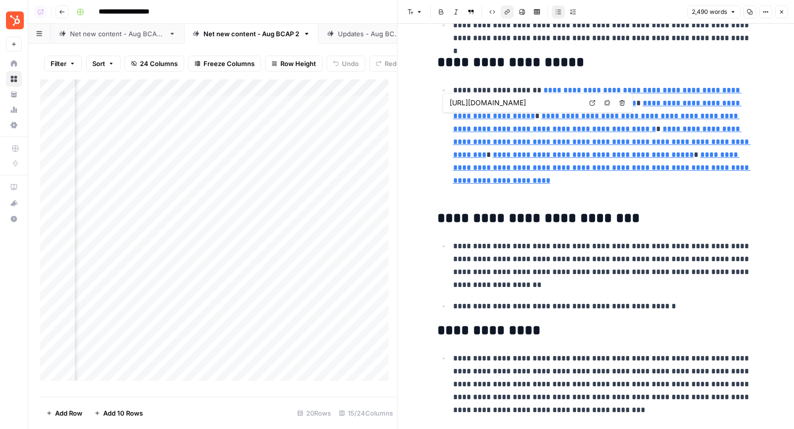
click at [565, 119] on link "**********" at bounding box center [597, 109] width 289 height 20
click at [594, 101] on icon at bounding box center [592, 103] width 6 height 6
type input "[URL][DOMAIN_NAME]"
click at [540, 131] on link "**********" at bounding box center [596, 122] width 287 height 20
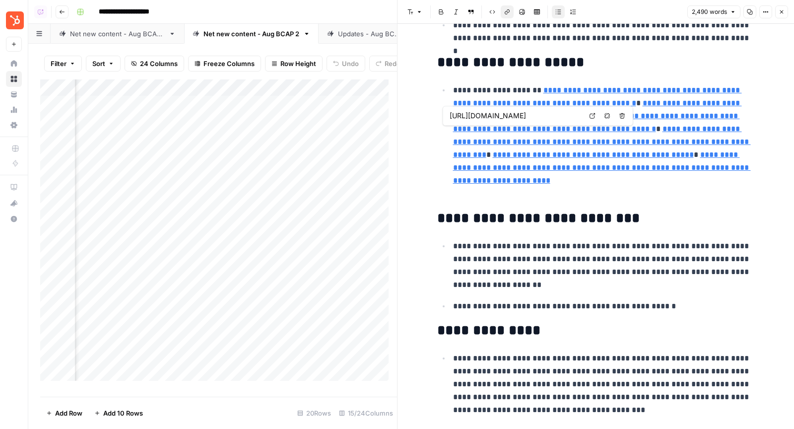
click at [589, 116] on icon at bounding box center [592, 116] width 6 height 6
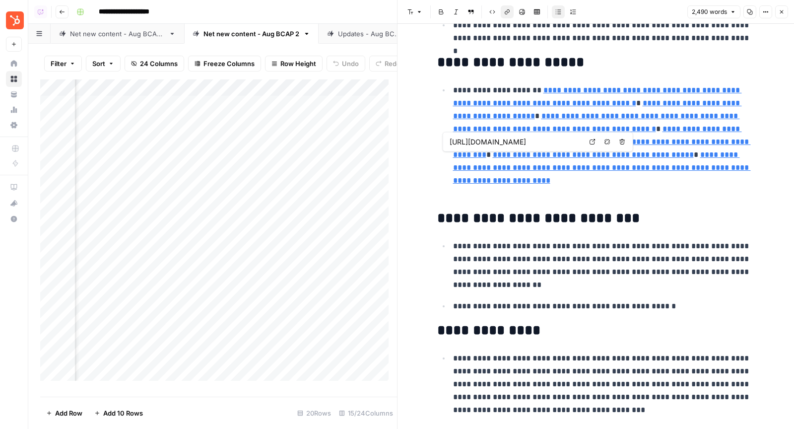
click at [592, 142] on icon at bounding box center [592, 142] width 6 height 6
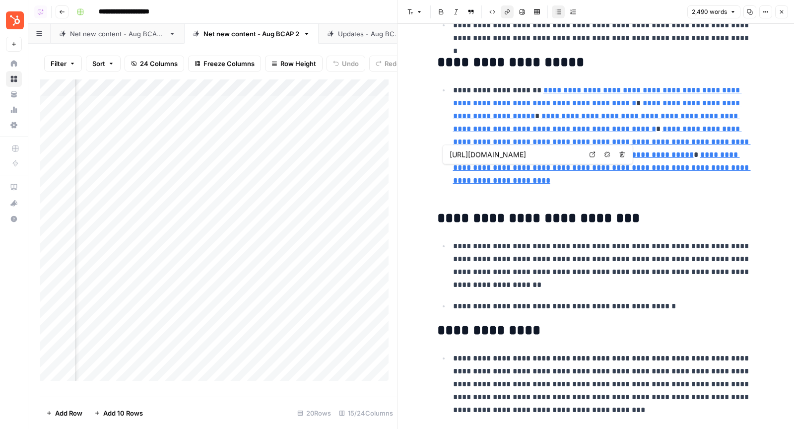
click at [617, 158] on link "**********" at bounding box center [593, 154] width 201 height 7
click at [594, 153] on icon at bounding box center [592, 154] width 6 height 6
type input "[URL][DOMAIN_NAME]"
click at [596, 184] on link "**********" at bounding box center [602, 167] width 298 height 33
click at [595, 169] on icon at bounding box center [592, 167] width 6 height 6
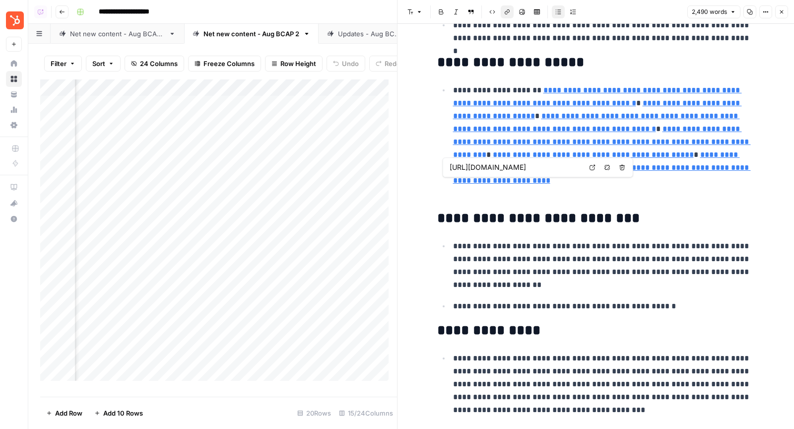
type input "[URL][DOMAIN_NAME]"
click at [366, 32] on div "Updates - Aug BCAP" at bounding box center [370, 34] width 64 height 10
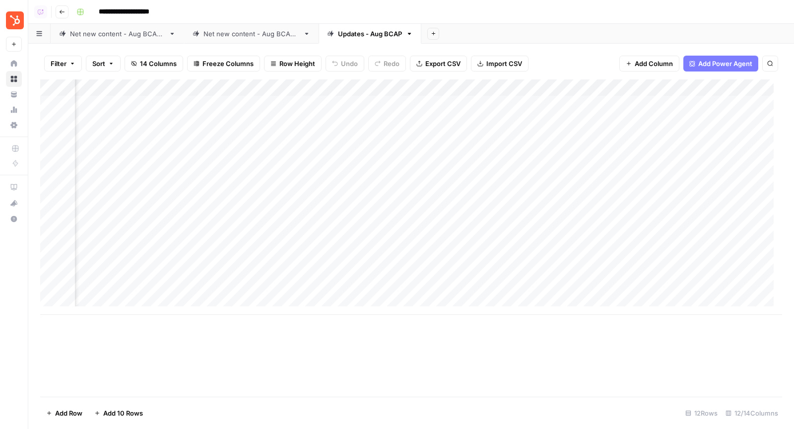
scroll to position [0, 268]
click at [389, 101] on div "Add Column" at bounding box center [410, 196] width 741 height 235
click at [387, 104] on div "Add Column" at bounding box center [410, 196] width 741 height 235
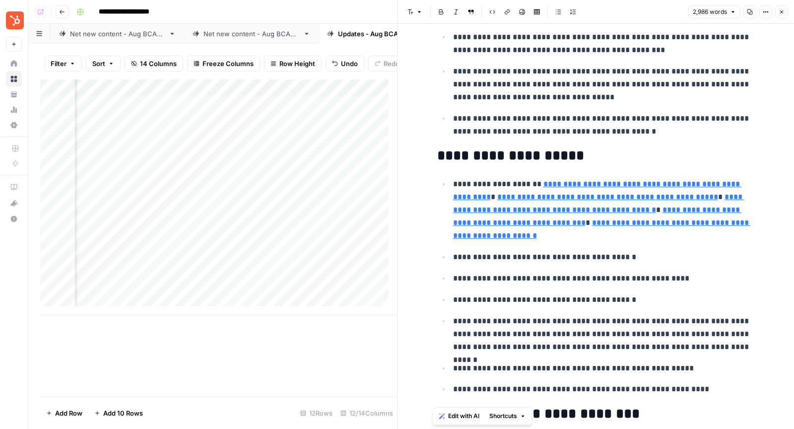
scroll to position [638, 0]
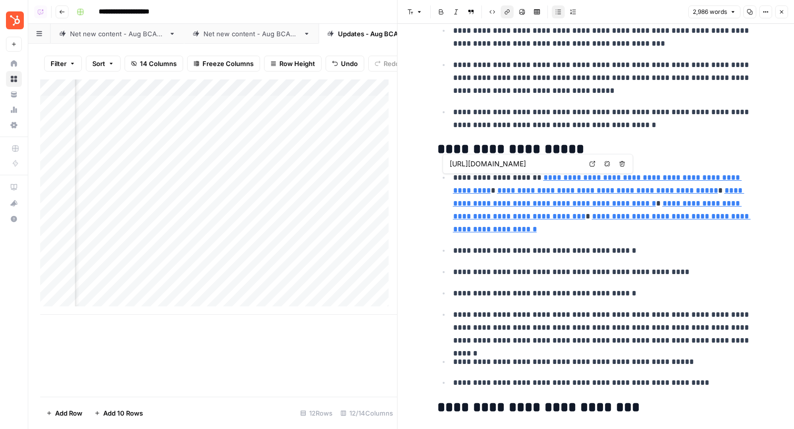
click at [563, 177] on link "**********" at bounding box center [597, 184] width 289 height 20
click at [593, 162] on icon at bounding box center [591, 163] width 5 height 5
click at [546, 191] on link "**********" at bounding box center [607, 189] width 221 height 7
click at [624, 178] on icon at bounding box center [626, 176] width 5 height 5
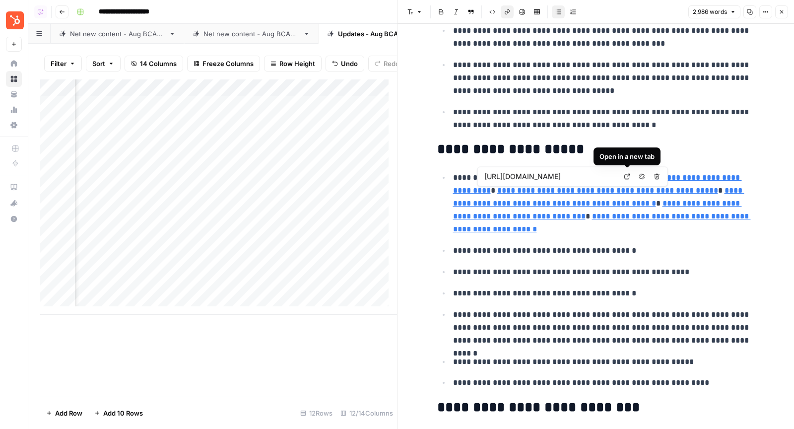
type input "[URL][DOMAIN_NAME]"
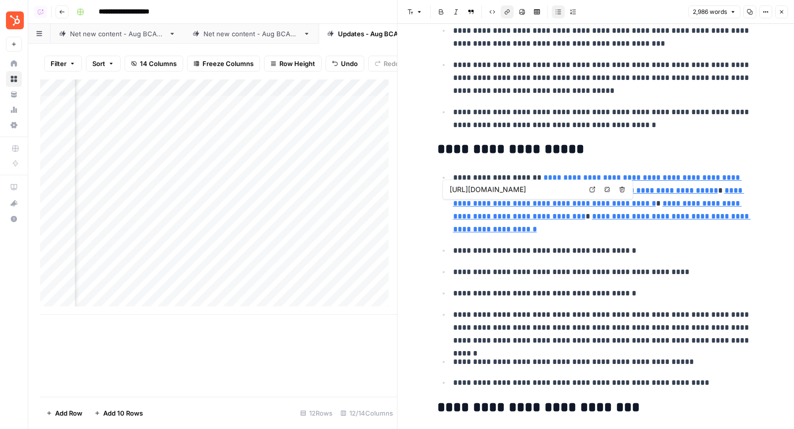
click at [571, 204] on link "**********" at bounding box center [598, 196] width 291 height 20
click at [592, 191] on icon at bounding box center [591, 188] width 5 height 5
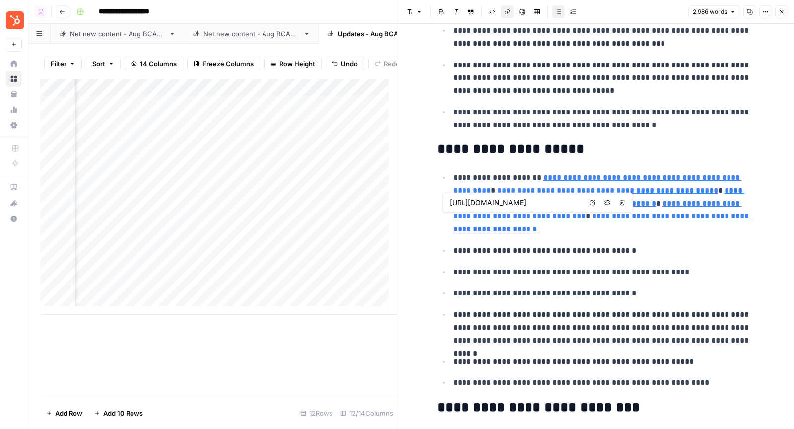
type input "[URL][DOMAIN_NAME]"
click at [637, 215] on link "**********" at bounding box center [597, 209] width 289 height 20
click at [593, 201] on icon at bounding box center [592, 202] width 6 height 6
type input "[URL][DOMAIN_NAME]"
click at [580, 229] on link "**********" at bounding box center [602, 222] width 298 height 20
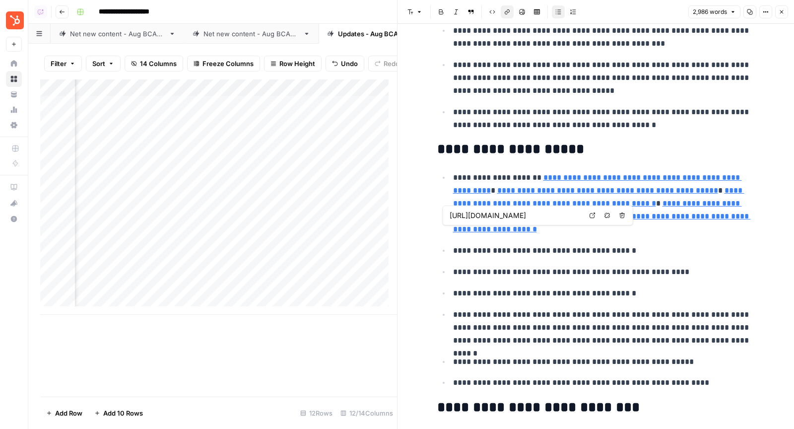
click at [589, 218] on link "Open in a new tab" at bounding box center [592, 215] width 13 height 13
click at [783, 14] on icon "button" at bounding box center [781, 12] width 6 height 6
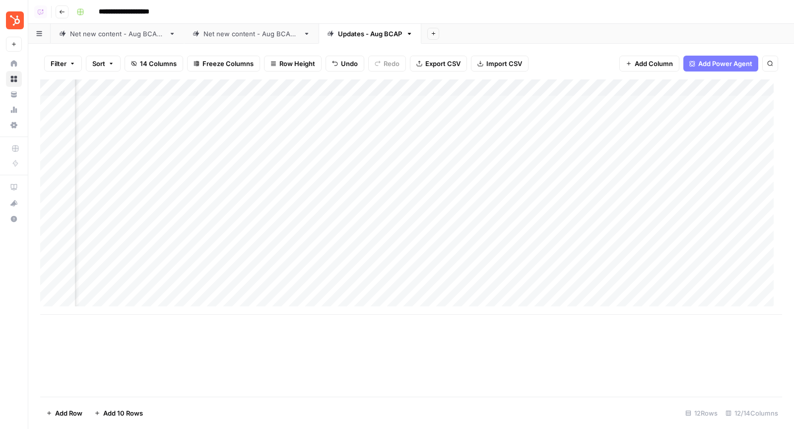
click at [387, 102] on div "Add Column" at bounding box center [410, 196] width 741 height 235
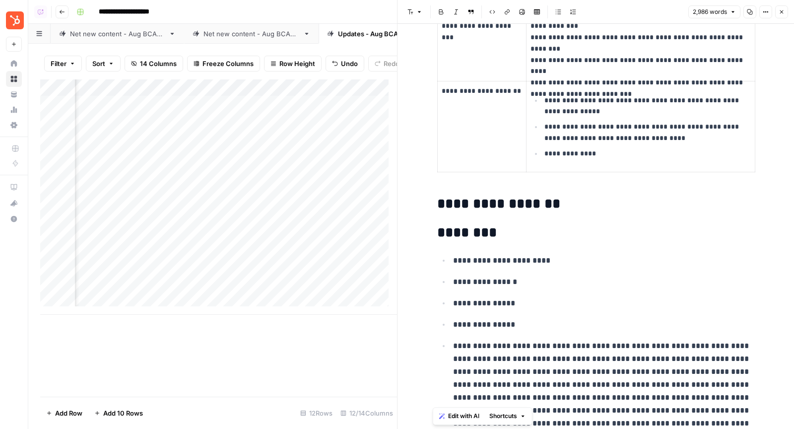
scroll to position [2506, 0]
click at [782, 14] on icon "button" at bounding box center [781, 12] width 6 height 6
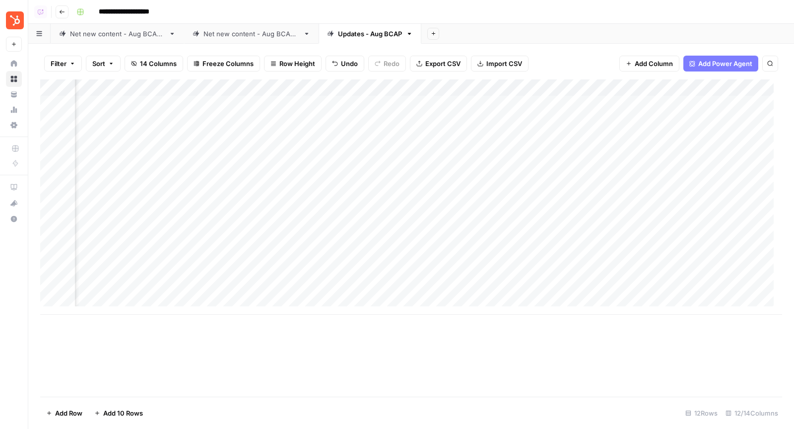
click at [252, 32] on div "Net new content - Aug BCAP 2" at bounding box center [251, 34] width 96 height 10
click at [545, 103] on div "Add Column" at bounding box center [410, 237] width 741 height 317
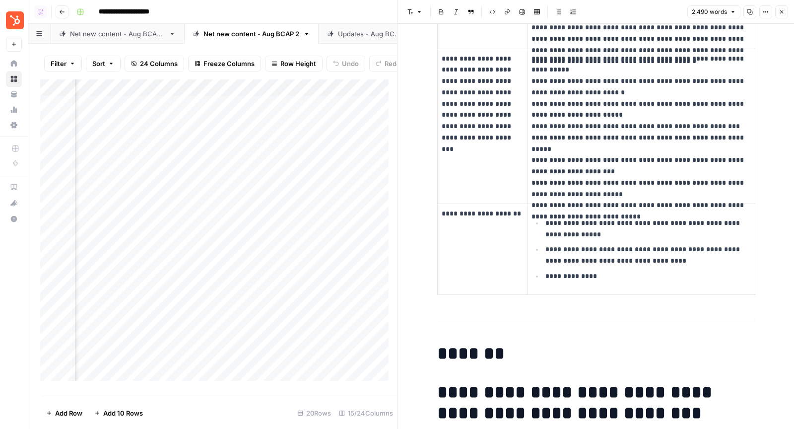
scroll to position [2259, 0]
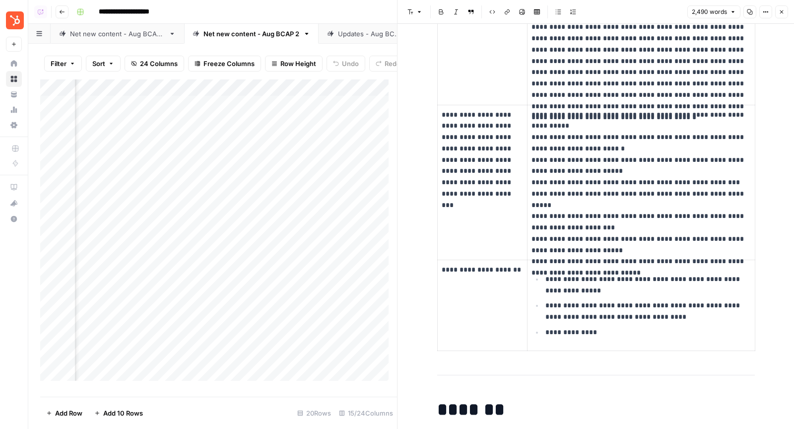
click at [782, 11] on icon "button" at bounding box center [781, 12] width 6 height 6
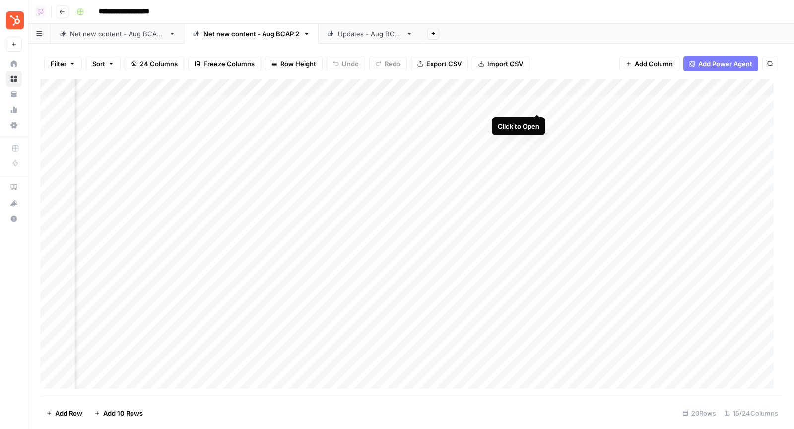
click at [537, 102] on div "Add Column" at bounding box center [410, 237] width 741 height 317
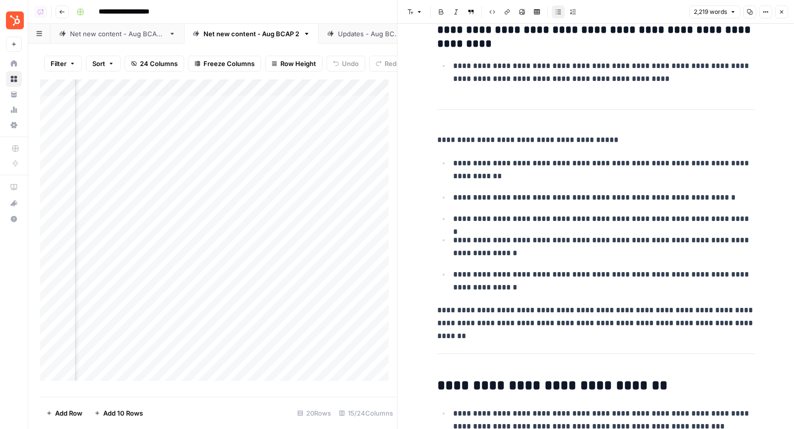
scroll to position [2850, 0]
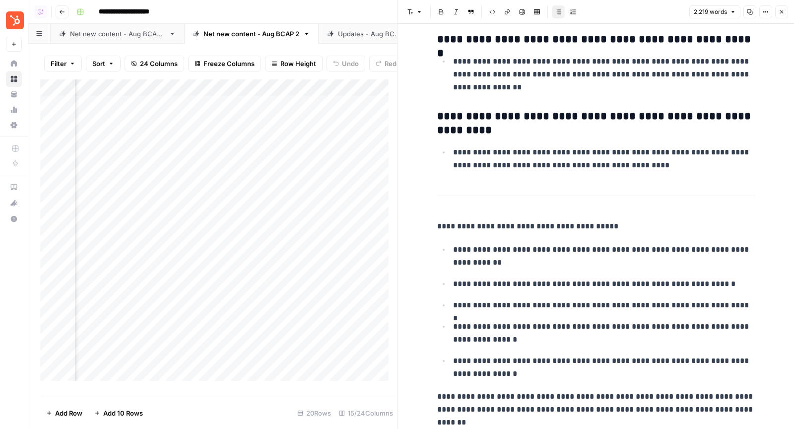
type input "user ex"
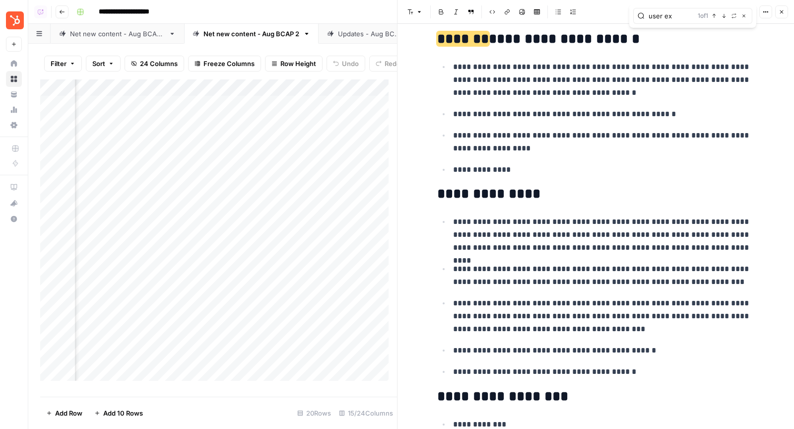
scroll to position [0, 941]
click at [313, 110] on div "Add Column" at bounding box center [218, 233] width 357 height 309
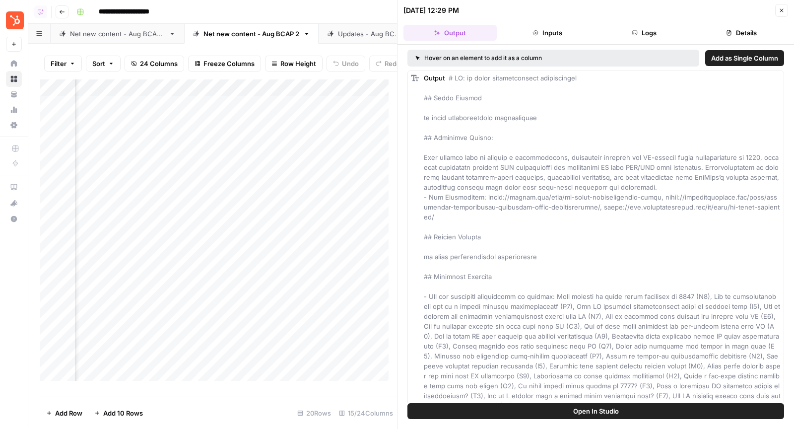
click at [640, 32] on button "Logs" at bounding box center [644, 33] width 93 height 16
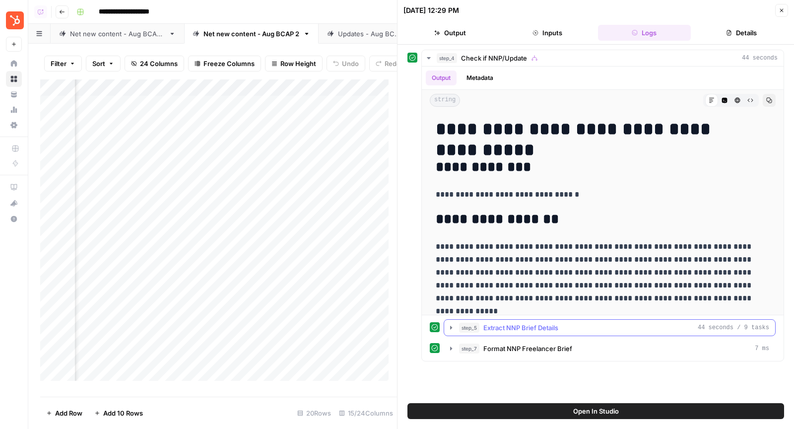
click at [559, 327] on div "step_5 Extract NNP Brief Details 44 seconds / 9 tasks" at bounding box center [614, 327] width 310 height 10
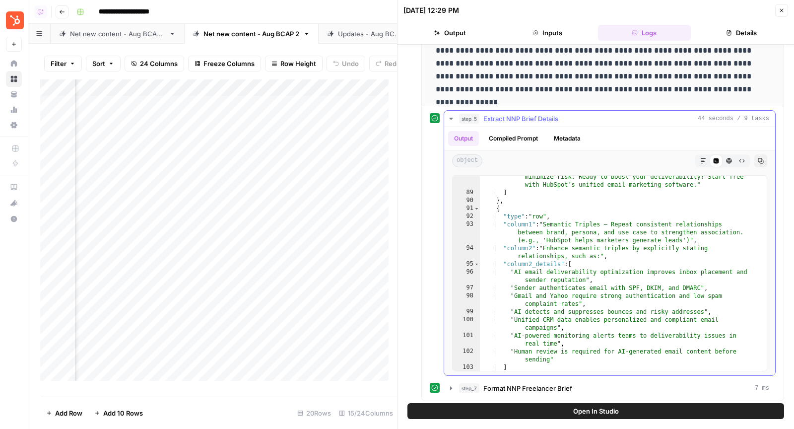
scroll to position [1638, 0]
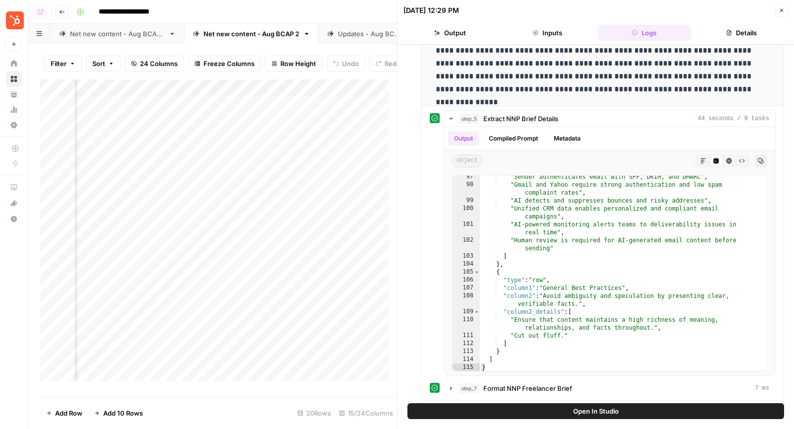
click at [285, 96] on div "Add Column" at bounding box center [218, 233] width 357 height 309
type textarea "**********"
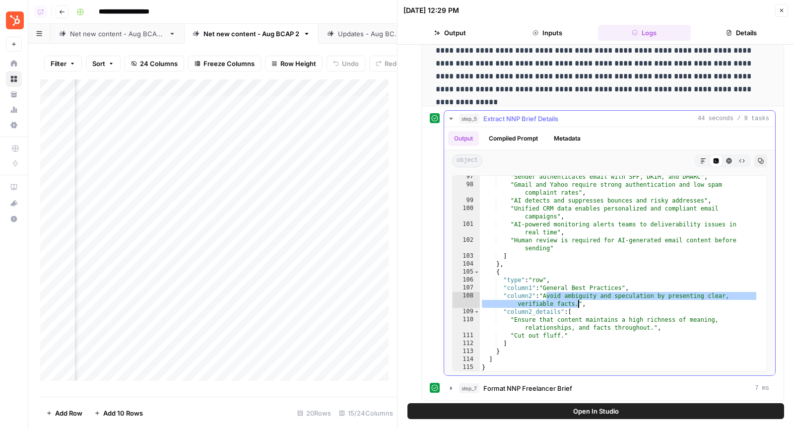
drag, startPoint x: 545, startPoint y: 294, endPoint x: 577, endPoint y: 297, distance: 32.4
click at [577, 297] on div ""Sender authenticates email with SPF, DKIM, and DMARC" , "Gmail and Yahoo requi…" at bounding box center [619, 278] width 278 height 211
click at [290, 95] on div "Add Column" at bounding box center [218, 233] width 357 height 309
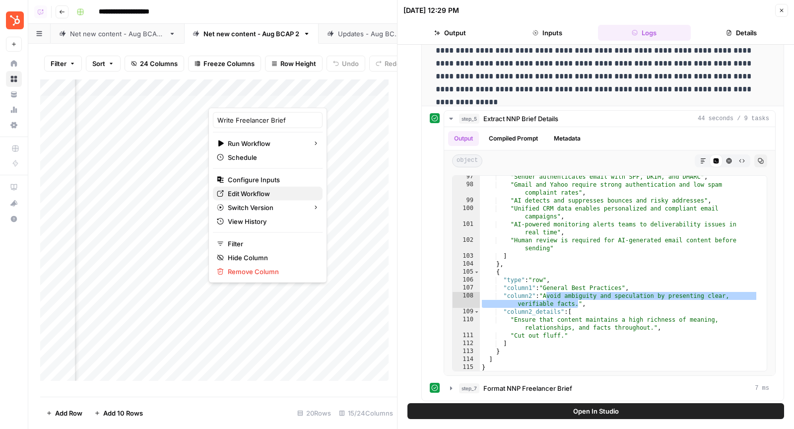
click at [230, 196] on span "Edit Workflow" at bounding box center [271, 193] width 87 height 10
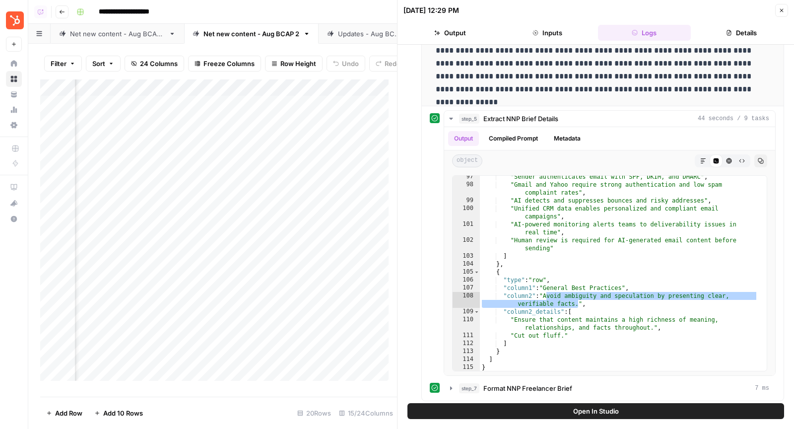
click at [323, 113] on div "Add Column" at bounding box center [218, 233] width 357 height 309
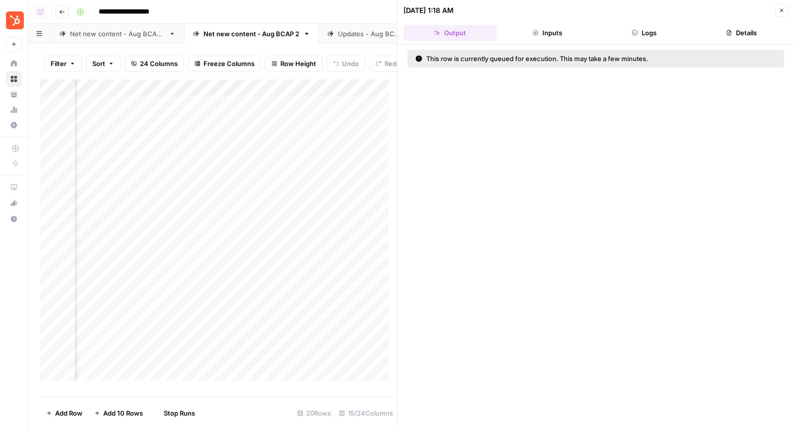
click at [324, 128] on div "Add Column" at bounding box center [218, 233] width 357 height 309
click at [324, 147] on div "Add Column" at bounding box center [218, 233] width 357 height 309
click at [347, 32] on div "Updates - Aug BCAP" at bounding box center [370, 34] width 64 height 10
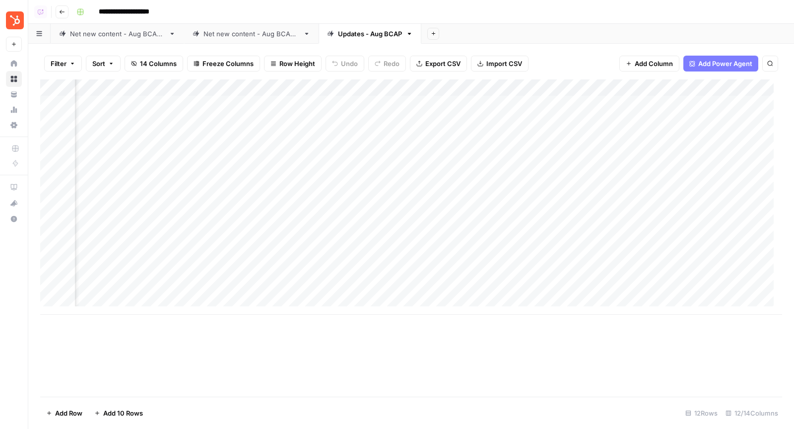
scroll to position [0, 303]
click at [412, 85] on div "Add Column" at bounding box center [410, 196] width 741 height 235
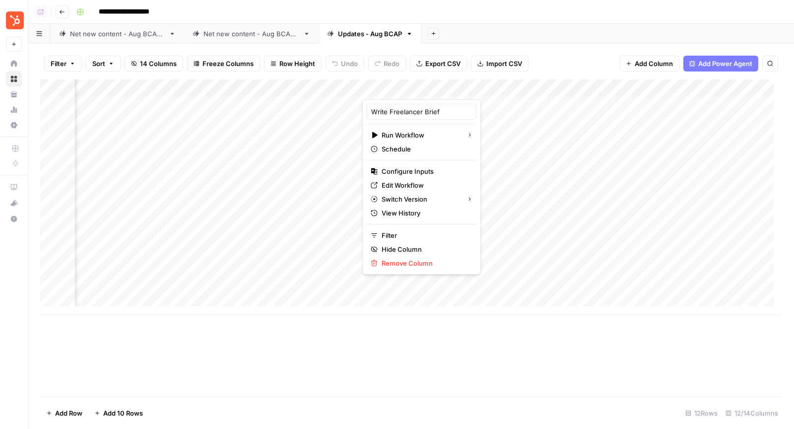
click at [583, 26] on div "Add Sheet" at bounding box center [607, 34] width 372 height 20
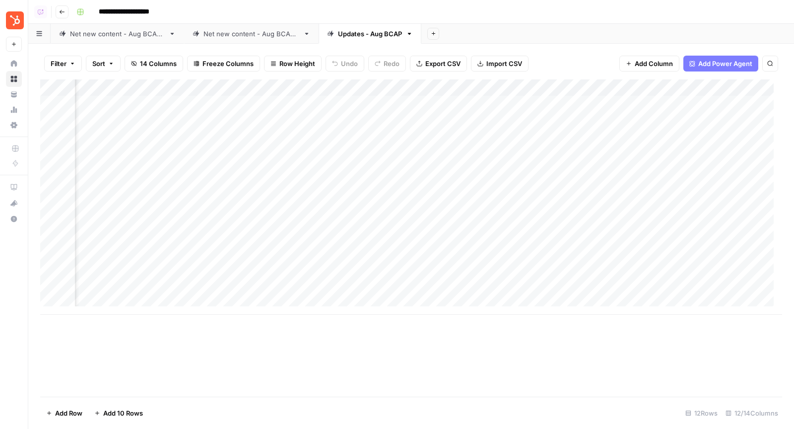
click at [432, 155] on div "Add Column" at bounding box center [410, 196] width 741 height 235
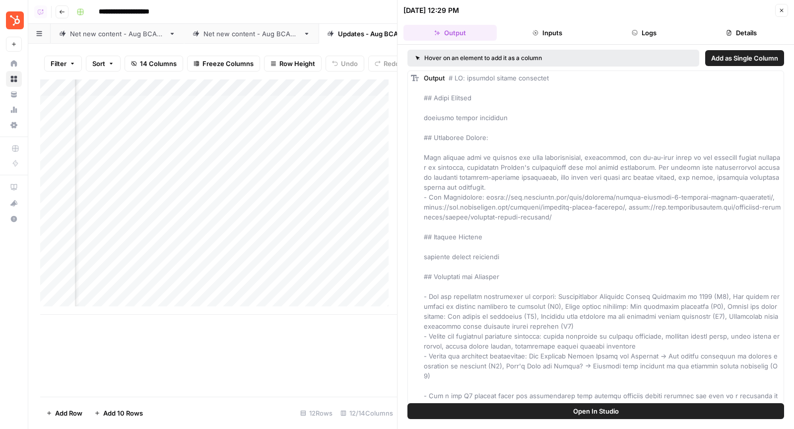
click at [725, 31] on button "Details" at bounding box center [740, 33] width 93 height 16
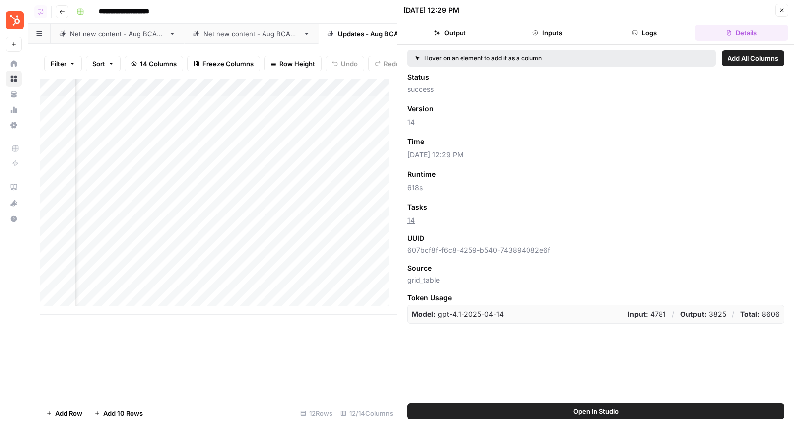
click at [786, 5] on button "Close" at bounding box center [781, 10] width 13 height 13
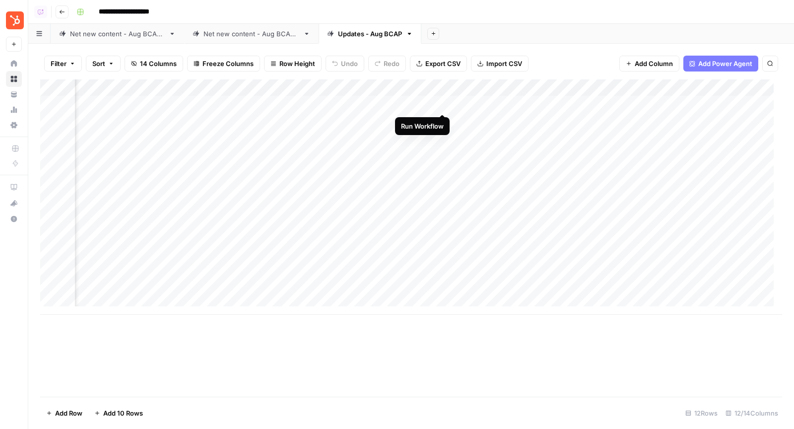
click at [443, 102] on div "Add Column" at bounding box center [410, 196] width 741 height 235
click at [443, 121] on div "Add Column" at bounding box center [410, 196] width 741 height 235
click at [442, 137] on div "Add Column" at bounding box center [410, 196] width 741 height 235
click at [441, 153] on div "Add Column" at bounding box center [410, 196] width 741 height 235
click at [272, 34] on div "Net new content - Aug BCAP 2" at bounding box center [251, 34] width 96 height 10
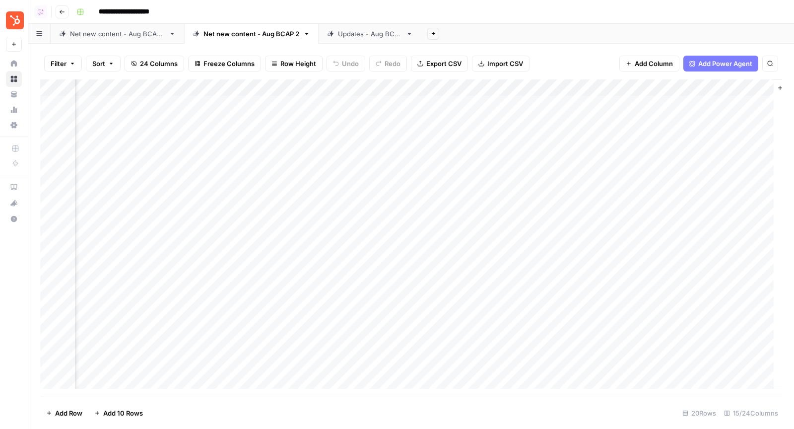
scroll to position [0, 906]
click at [447, 105] on div "Add Column" at bounding box center [410, 237] width 741 height 317
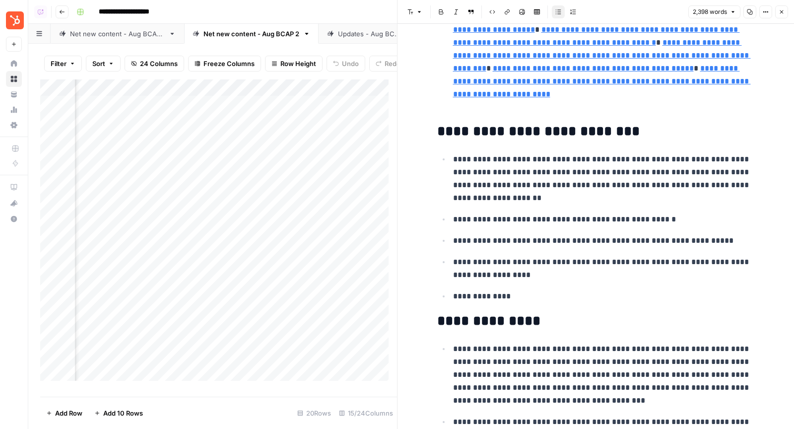
scroll to position [3897, 0]
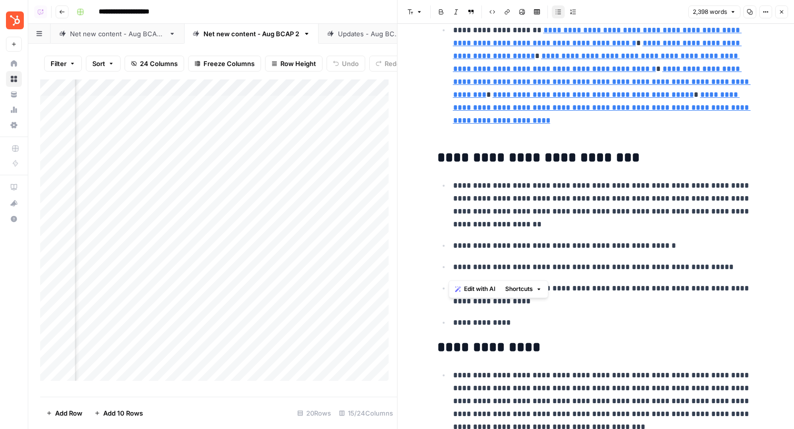
drag, startPoint x: 448, startPoint y: 271, endPoint x: 697, endPoint y: 270, distance: 249.5
click at [697, 270] on p "**********" at bounding box center [604, 266] width 302 height 13
copy p "**********"
click at [555, 218] on p "**********" at bounding box center [604, 205] width 302 height 52
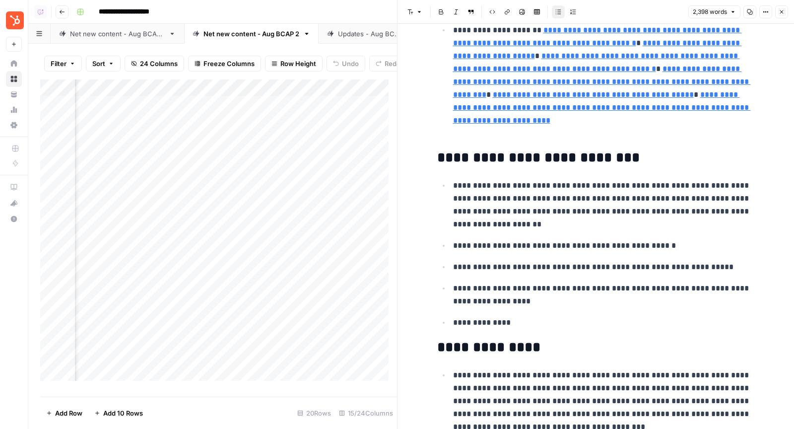
click at [352, 32] on div "Updates - Aug BCAP" at bounding box center [370, 34] width 64 height 10
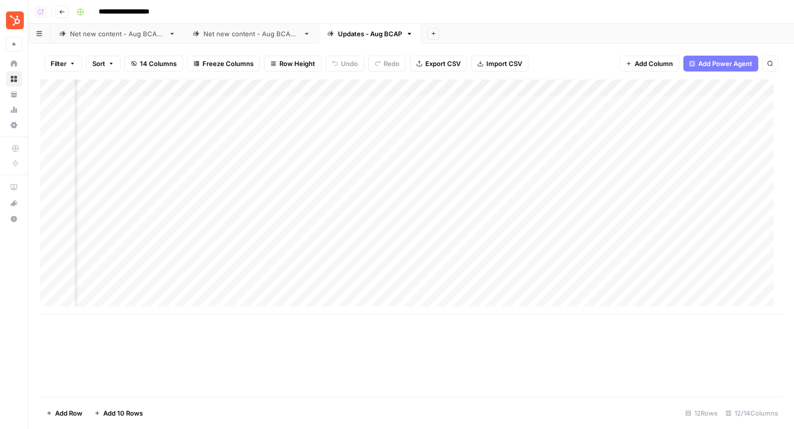
scroll to position [0, 212]
click at [619, 104] on div "Add Column" at bounding box center [410, 196] width 741 height 235
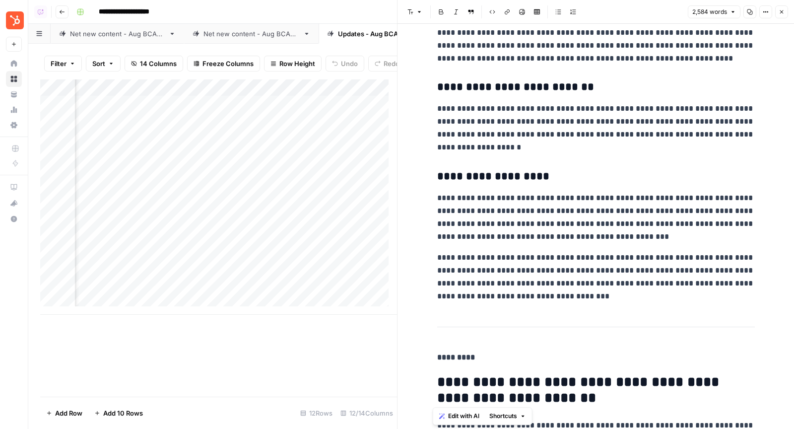
scroll to position [0, 365]
click at [290, 112] on div "Add Column" at bounding box center [218, 196] width 357 height 235
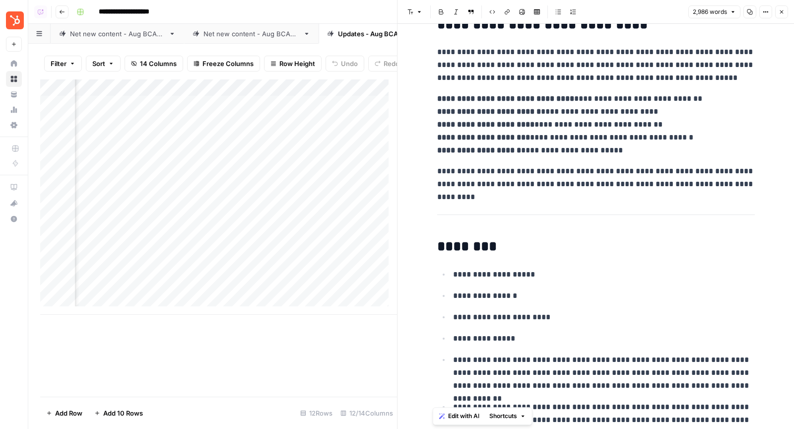
scroll to position [4801, 0]
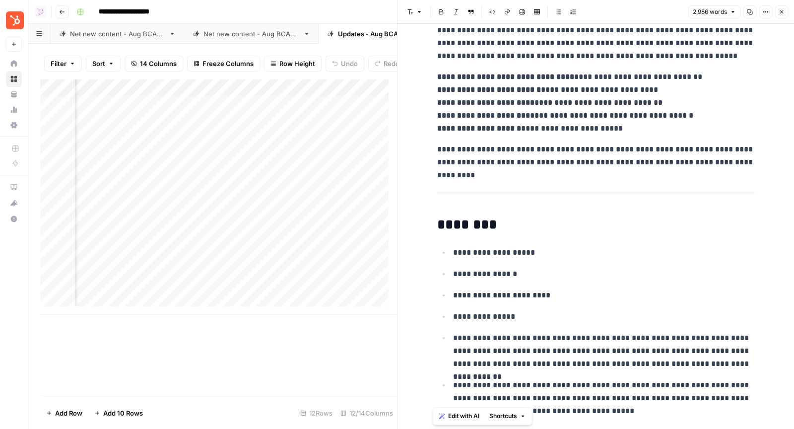
click at [315, 94] on div "Add Column" at bounding box center [218, 196] width 357 height 235
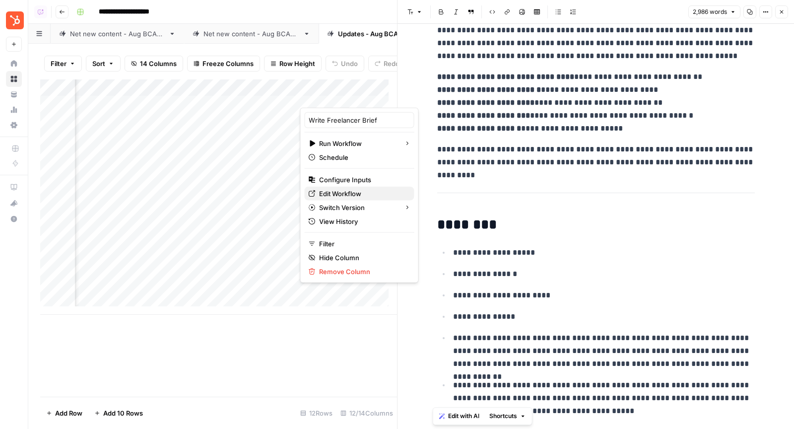
click at [338, 197] on link "Edit Workflow" at bounding box center [359, 193] width 110 height 14
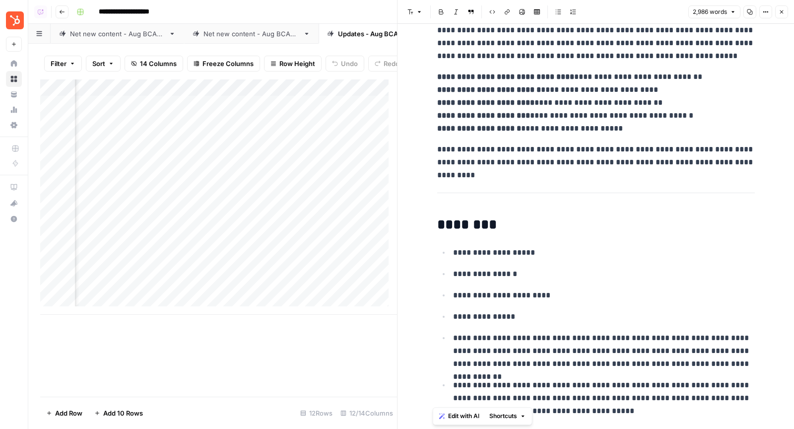
scroll to position [0, 501]
click at [244, 113] on div "Add Column" at bounding box center [218, 196] width 357 height 235
click at [244, 128] on div "Add Column" at bounding box center [218, 196] width 357 height 235
click at [241, 145] on div "Add Column" at bounding box center [218, 196] width 357 height 235
click at [243, 162] on div "Add Column" at bounding box center [218, 196] width 357 height 235
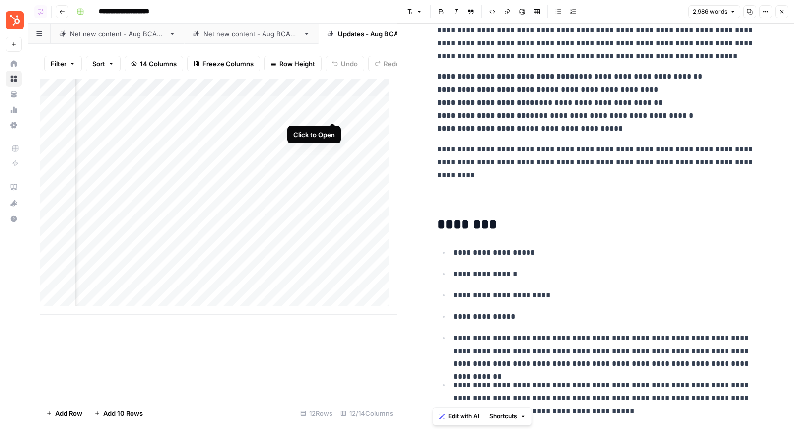
click at [335, 113] on div "Add Column" at bounding box center [218, 196] width 357 height 235
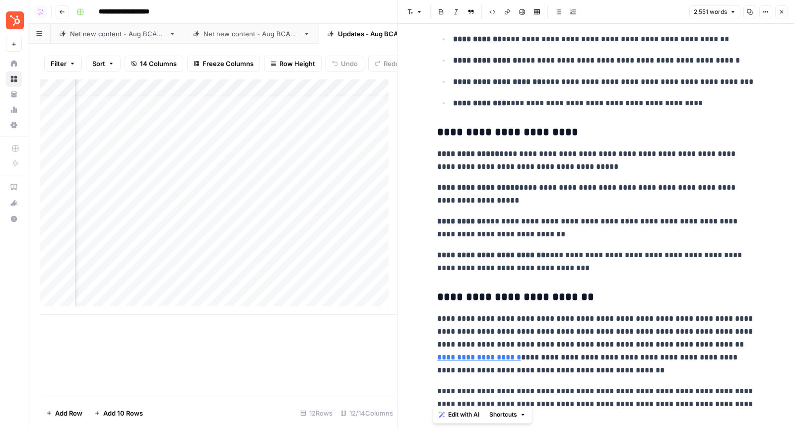
scroll to position [5588, 0]
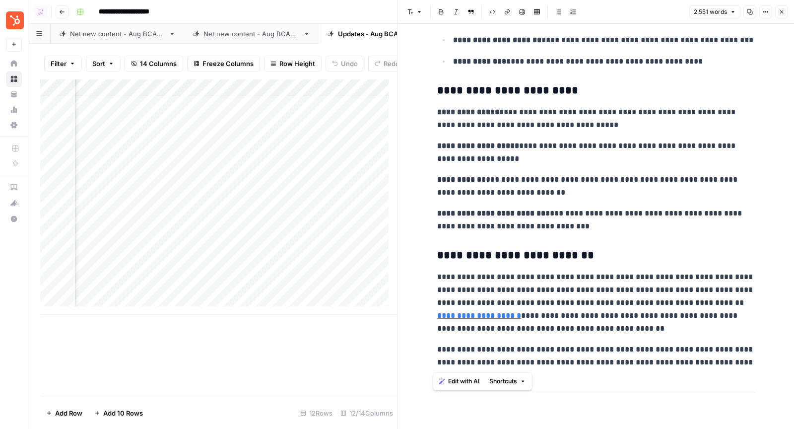
drag, startPoint x: 434, startPoint y: 86, endPoint x: 595, endPoint y: 429, distance: 378.1
click at [595, 428] on body "**********" at bounding box center [397, 214] width 794 height 429
copy div "**********"
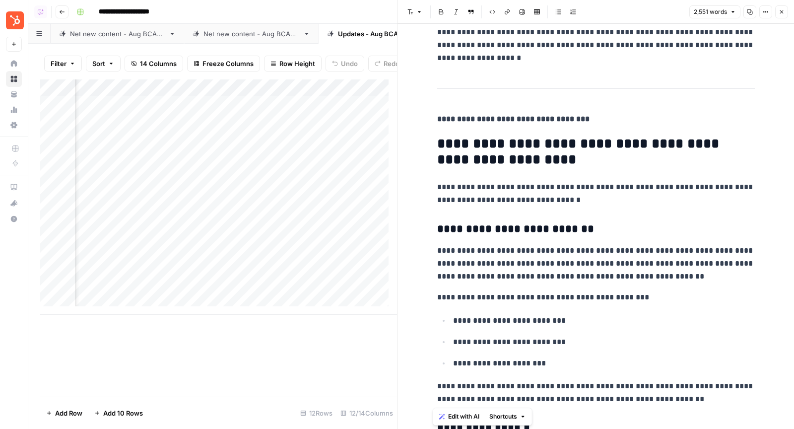
scroll to position [0, 518]
click at [747, 17] on button "Copy" at bounding box center [749, 11] width 13 height 13
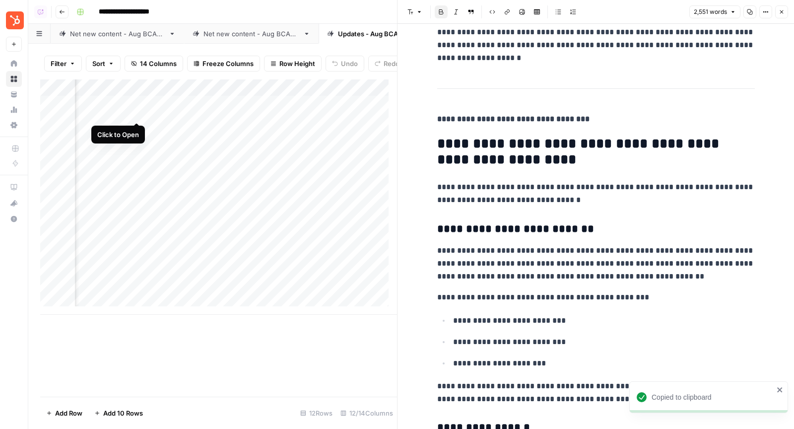
click at [135, 111] on div "Add Column" at bounding box center [218, 196] width 357 height 235
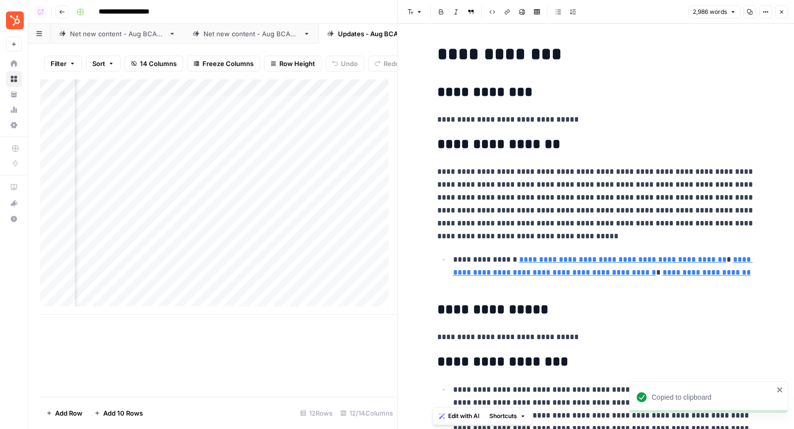
click at [751, 13] on icon "button" at bounding box center [749, 12] width 6 height 6
click at [316, 112] on div "Add Column" at bounding box center [218, 196] width 357 height 235
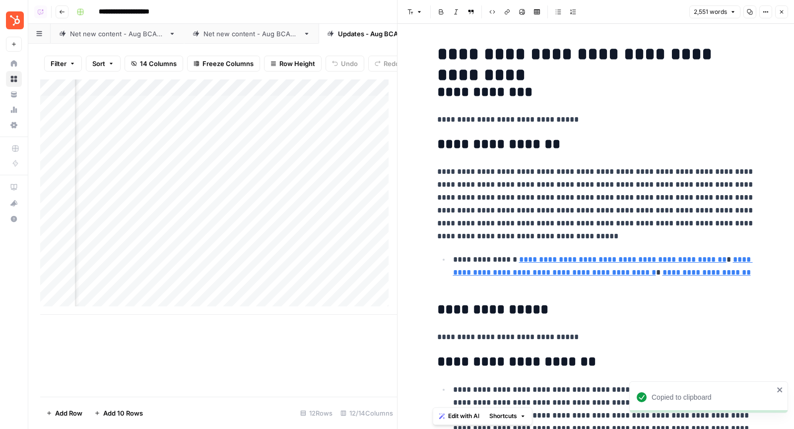
click at [746, 10] on button "Copy" at bounding box center [749, 11] width 13 height 13
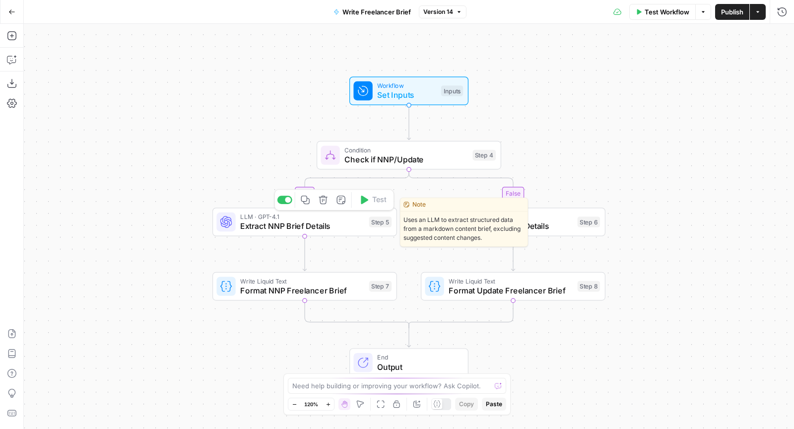
click at [274, 226] on span "Extract NNP Brief Details" at bounding box center [302, 226] width 124 height 12
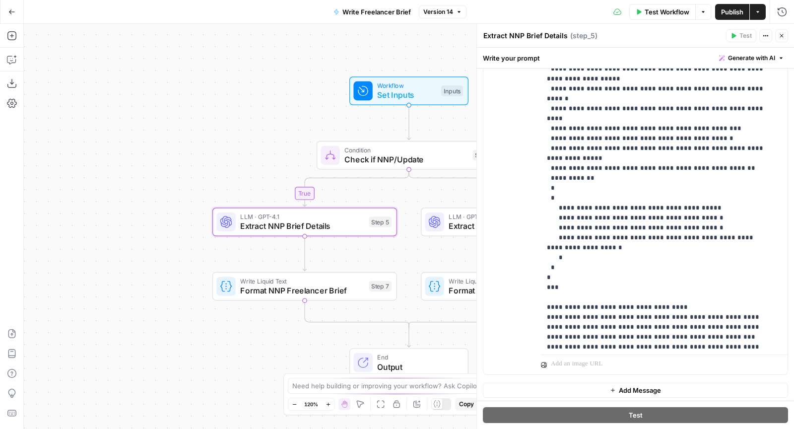
scroll to position [298, 0]
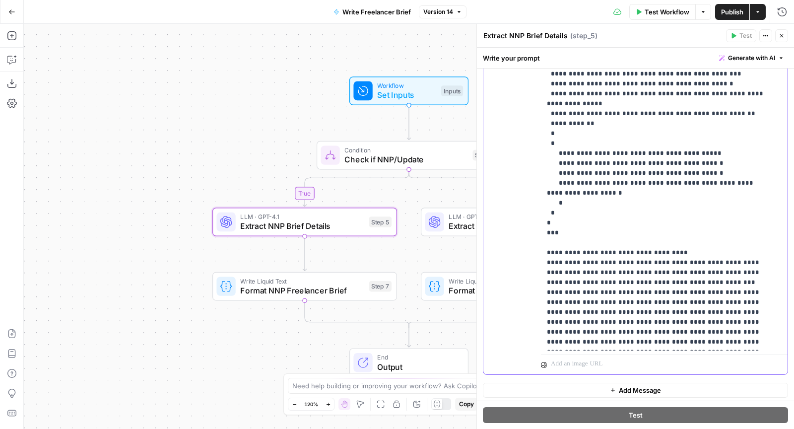
click at [728, 299] on p "**********" at bounding box center [656, -1] width 219 height 694
click at [720, 300] on p "**********" at bounding box center [656, 9] width 219 height 714
copy p "**********"
click at [783, 40] on button "Close" at bounding box center [781, 35] width 13 height 13
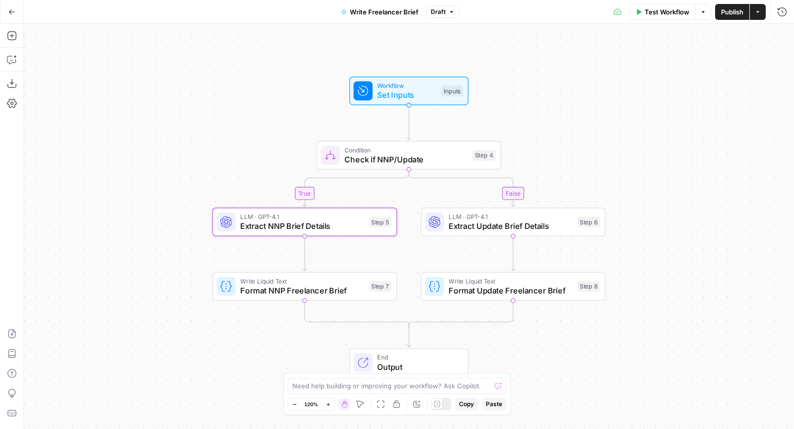
click at [554, 227] on span "Extract Update Brief Details" at bounding box center [510, 226] width 124 height 12
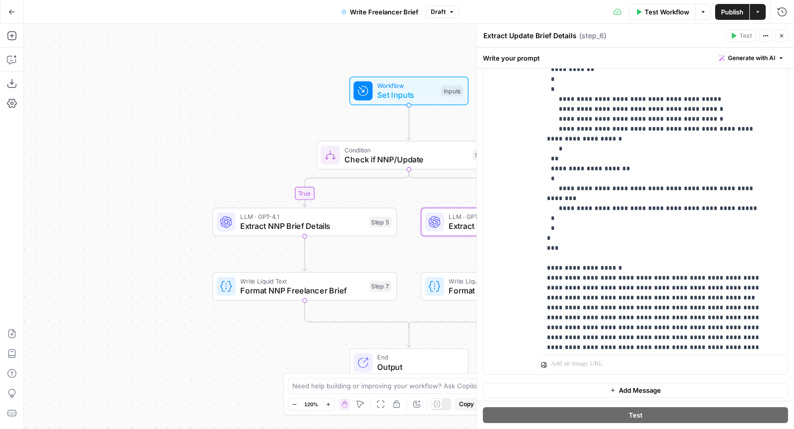
scroll to position [397, 0]
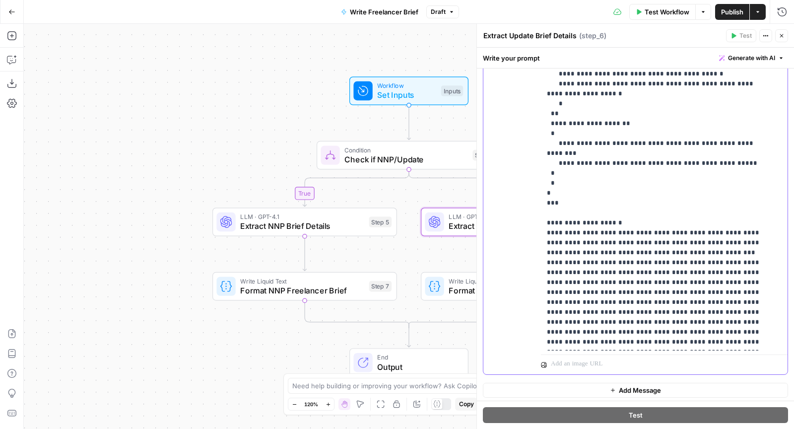
click at [785, 35] on button "Close" at bounding box center [781, 35] width 13 height 13
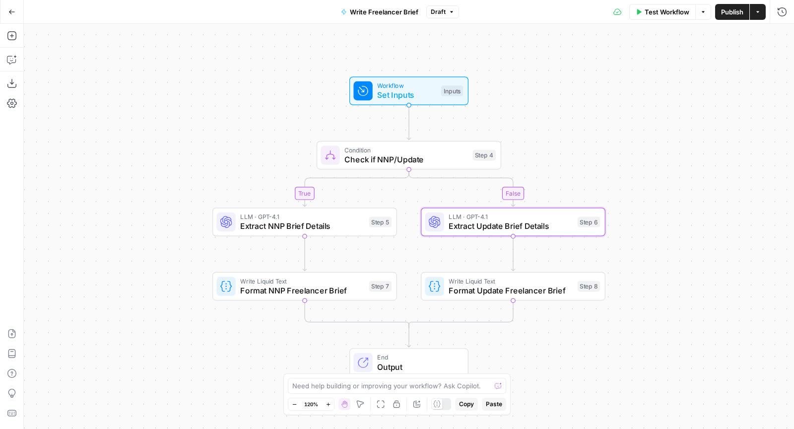
click at [730, 11] on span "Publish" at bounding box center [732, 12] width 22 height 10
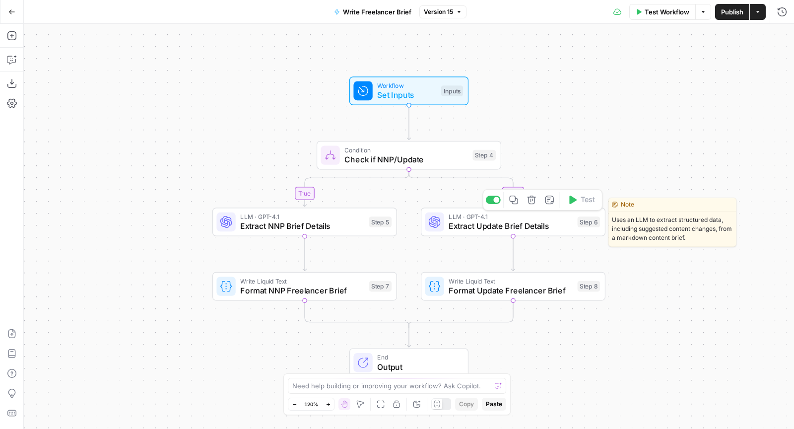
click at [475, 218] on span "LLM · GPT-4.1" at bounding box center [510, 216] width 124 height 9
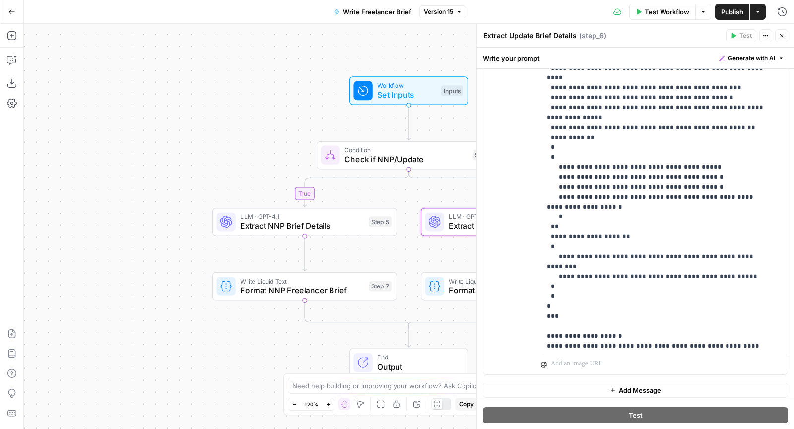
scroll to position [276, 0]
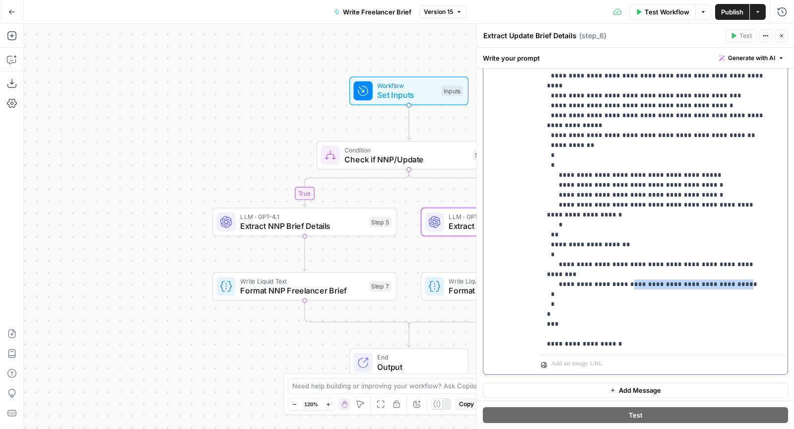
drag, startPoint x: 730, startPoint y: 201, endPoint x: 631, endPoint y: 204, distance: 98.7
click at [631, 204] on p "**********" at bounding box center [656, 80] width 219 height 813
click at [738, 205] on p "**********" at bounding box center [656, 80] width 219 height 813
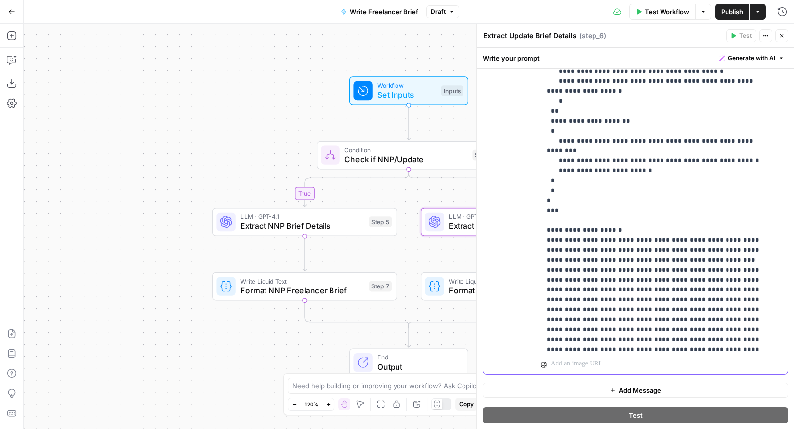
scroll to position [427, 0]
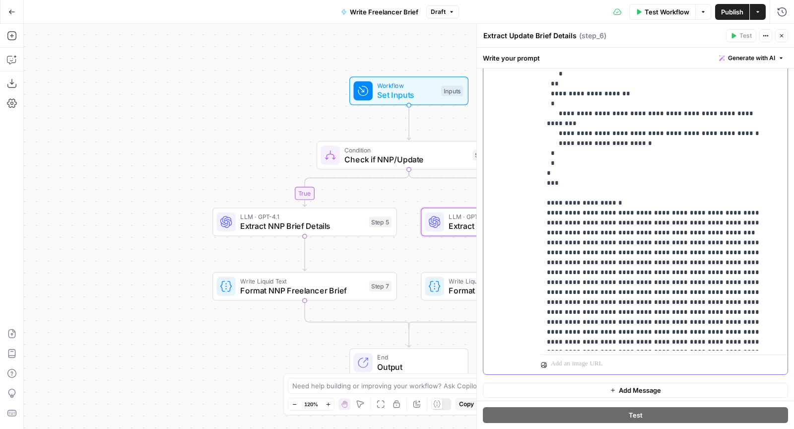
drag, startPoint x: 559, startPoint y: 298, endPoint x: 527, endPoint y: 298, distance: 32.2
click at [527, 298] on div "**********" at bounding box center [635, 160] width 304 height 428
click at [780, 36] on icon "button" at bounding box center [781, 36] width 6 height 6
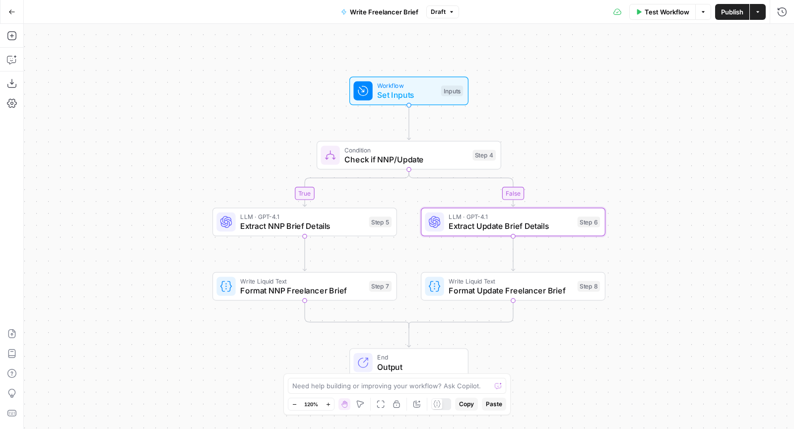
click at [732, 10] on span "Publish" at bounding box center [732, 12] width 22 height 10
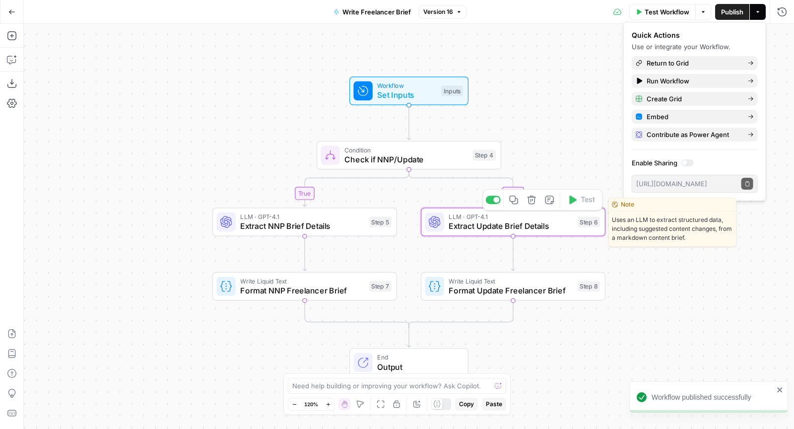
click at [471, 285] on span "Format Update Freelancer Brief" at bounding box center [510, 290] width 124 height 12
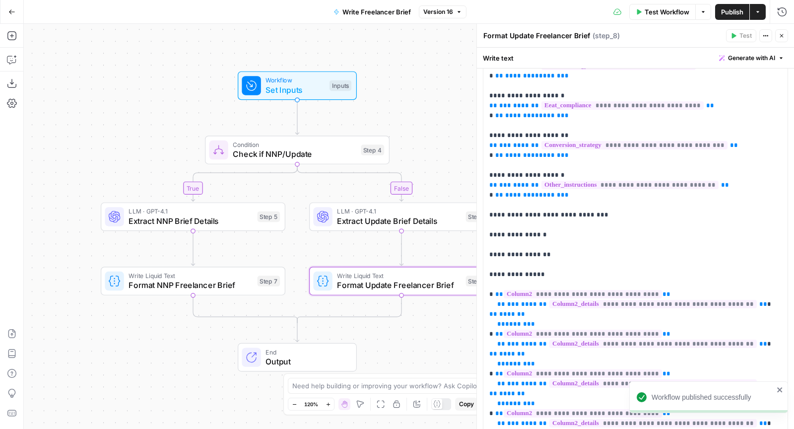
scroll to position [546, 0]
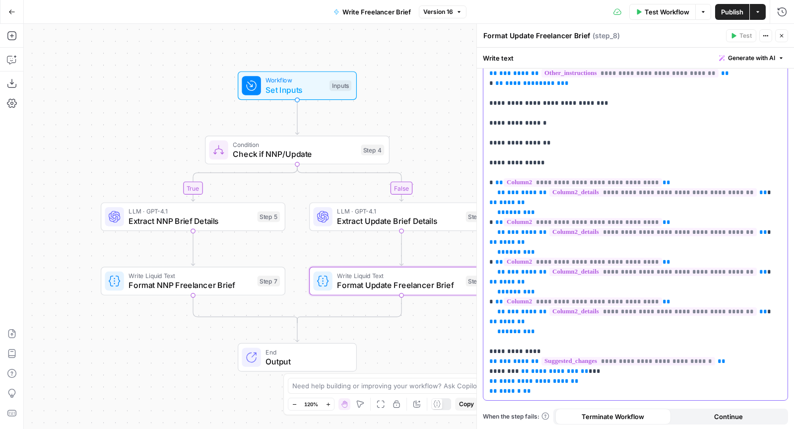
drag, startPoint x: 608, startPoint y: 369, endPoint x: 570, endPoint y: 369, distance: 37.2
click at [574, 369] on span "**********" at bounding box center [598, 371] width 48 height 6
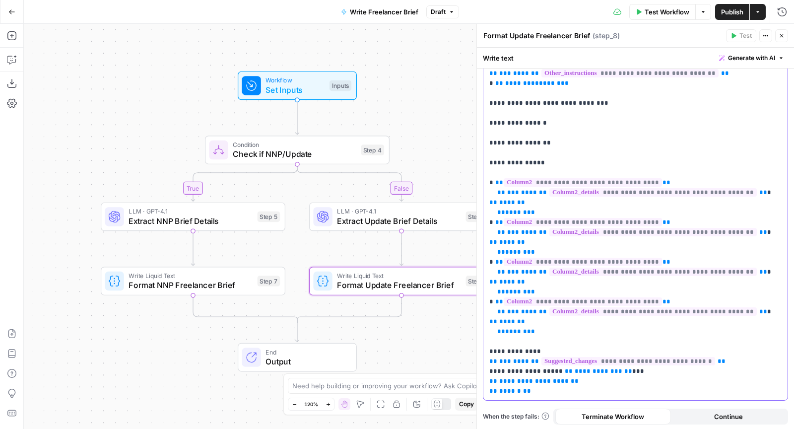
drag, startPoint x: 559, startPoint y: 368, endPoint x: 601, endPoint y: 369, distance: 41.2
click at [786, 34] on button "Close" at bounding box center [781, 35] width 13 height 13
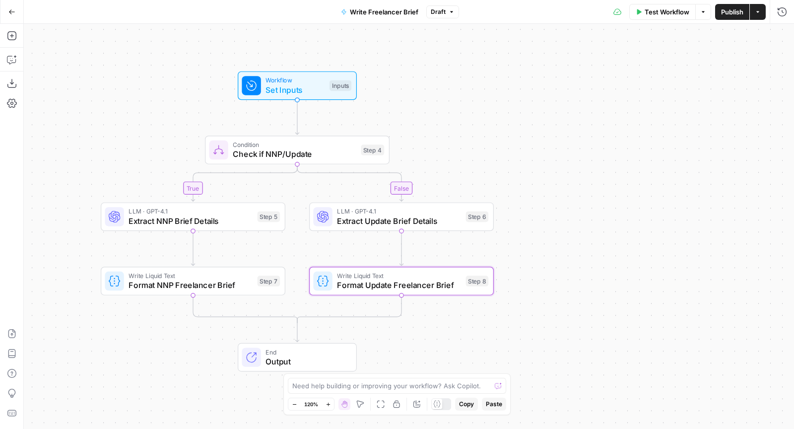
click at [735, 9] on span "Publish" at bounding box center [732, 12] width 22 height 10
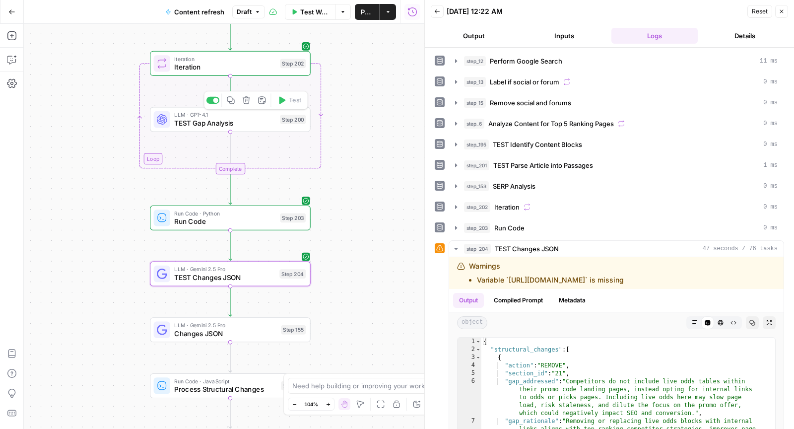
scroll to position [83, 0]
